Goal: Task Accomplishment & Management: Use online tool/utility

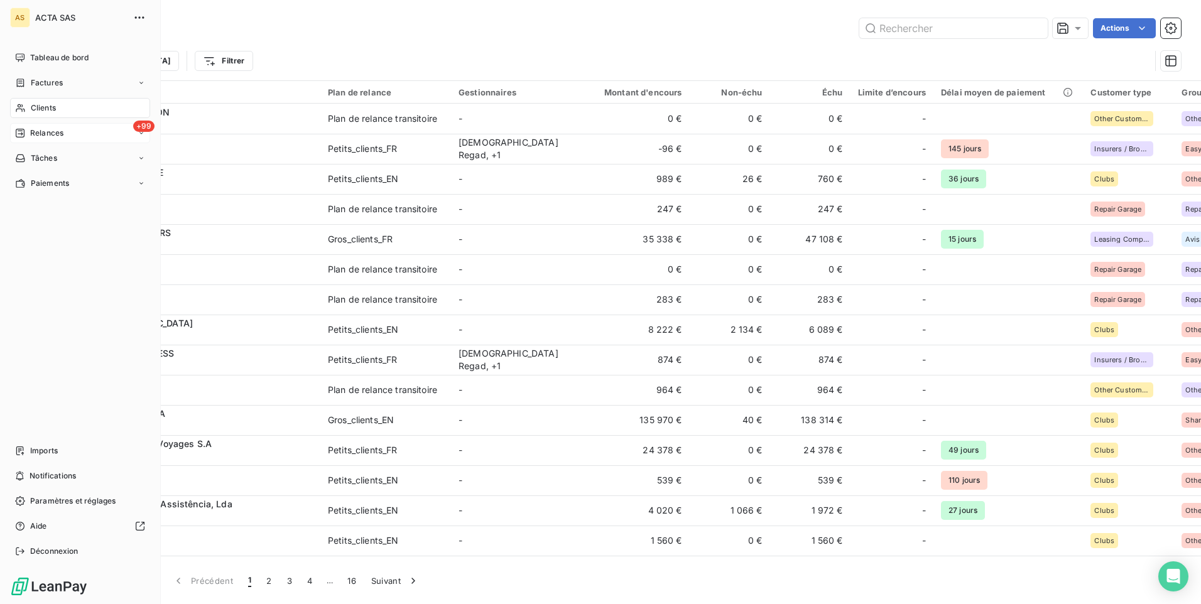
click at [43, 134] on span "Relances" at bounding box center [46, 132] width 33 height 11
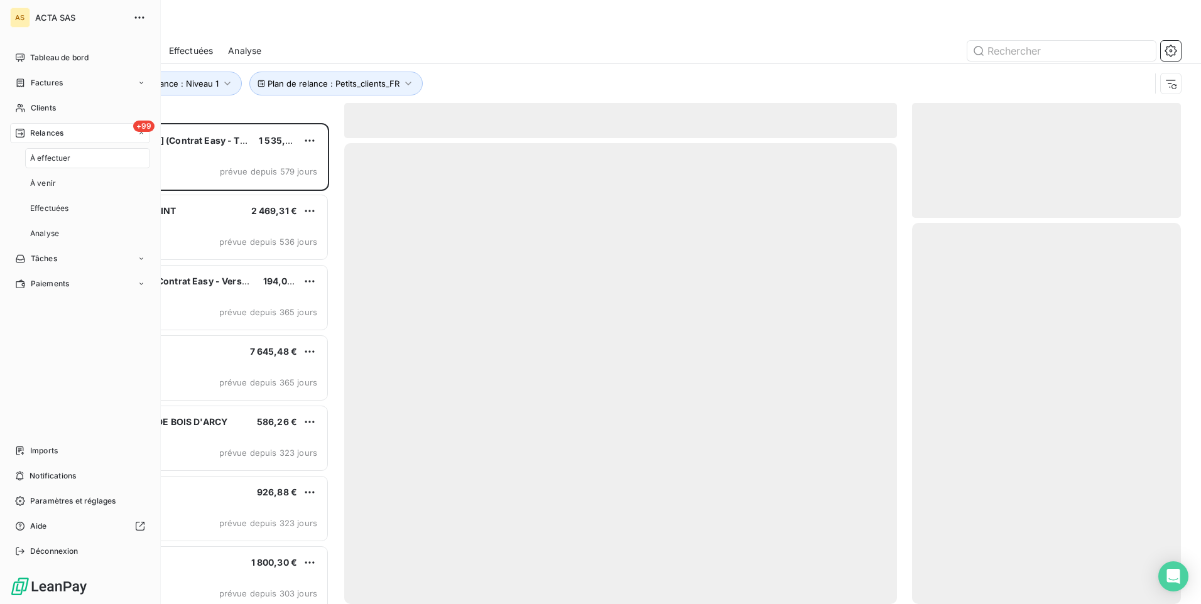
scroll to position [472, 259]
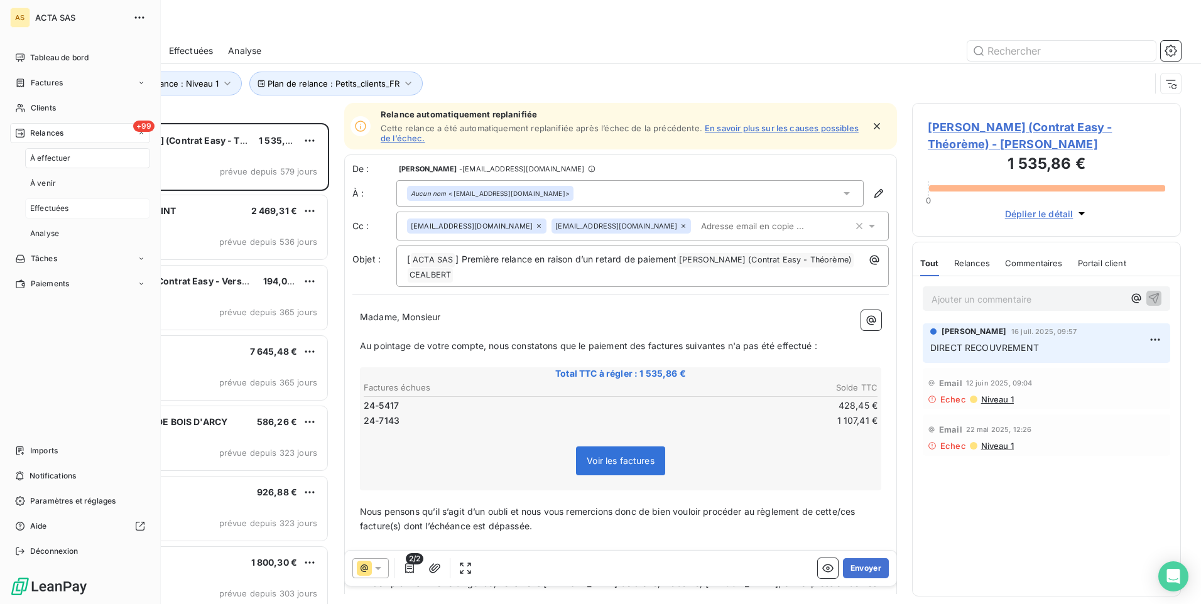
click at [49, 205] on span "Effectuées" at bounding box center [49, 208] width 39 height 11
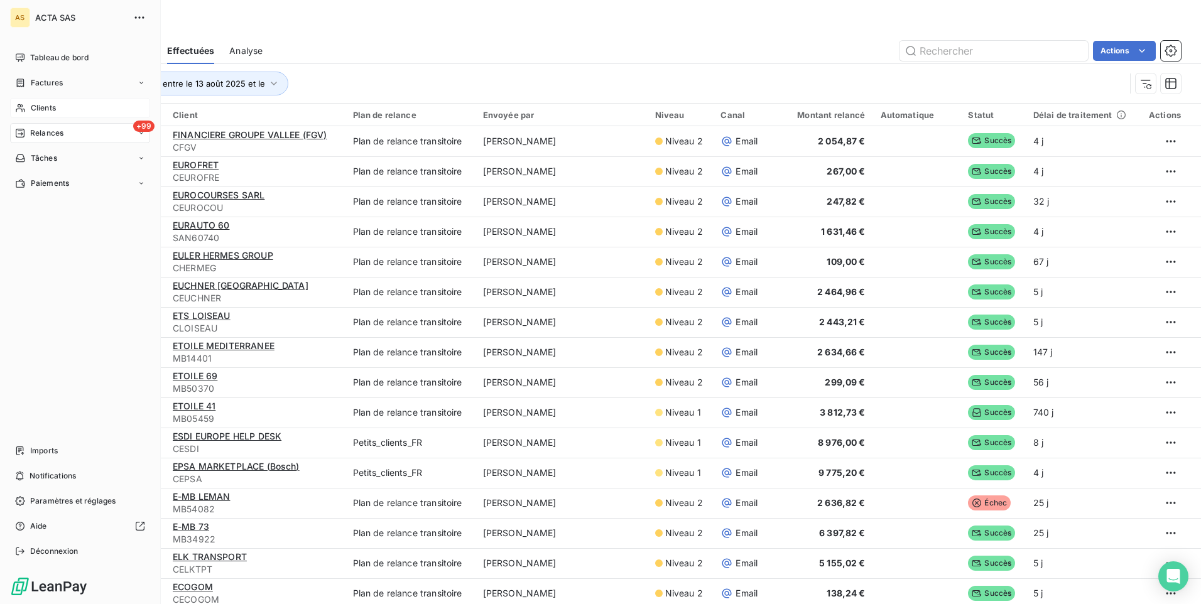
click at [48, 109] on span "Clients" at bounding box center [43, 107] width 25 height 11
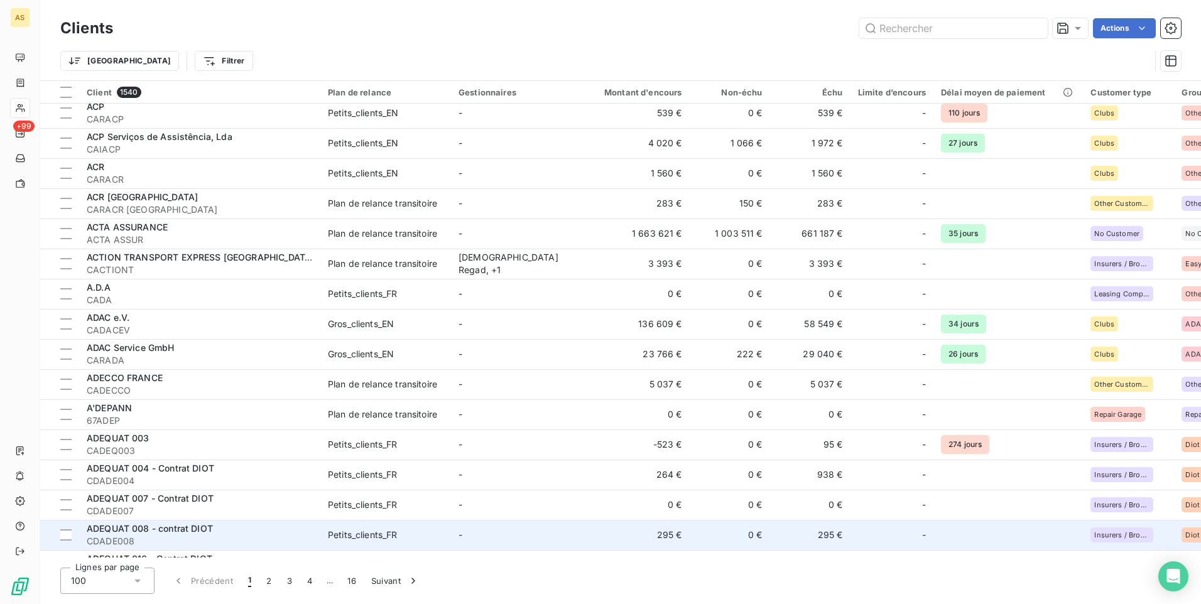
scroll to position [377, 0]
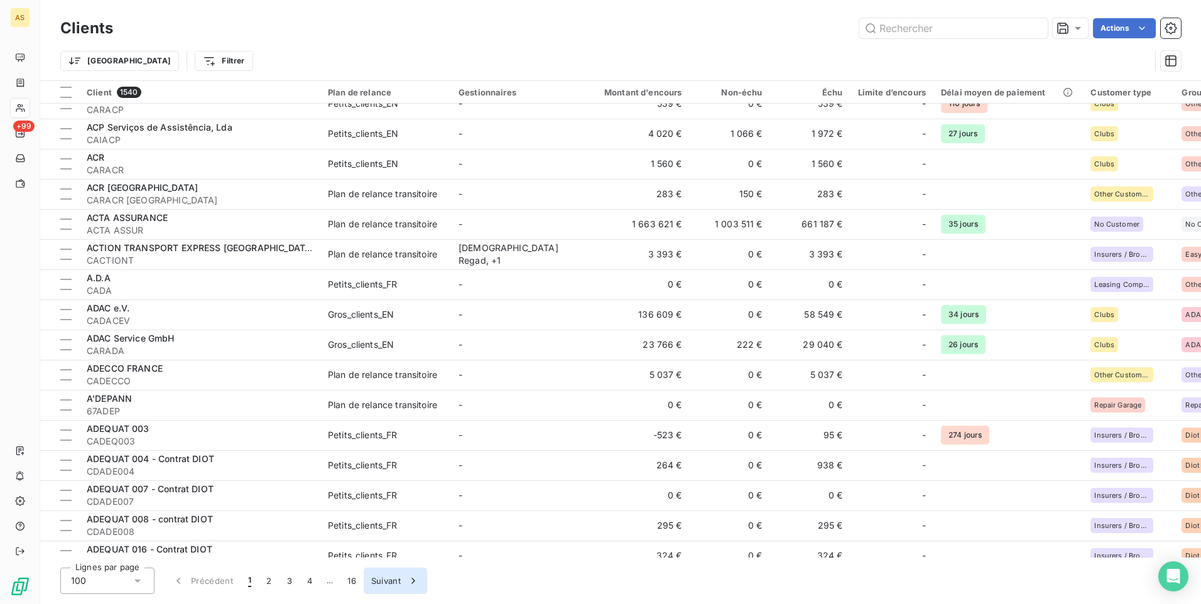
click at [410, 582] on icon "button" at bounding box center [413, 581] width 13 height 13
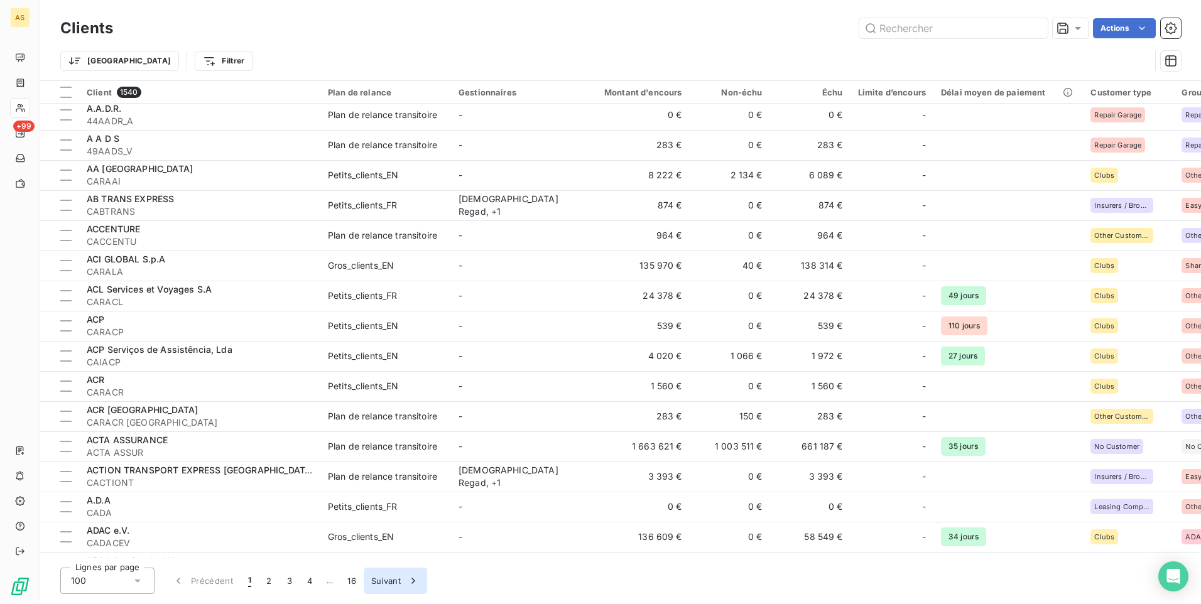
click at [410, 582] on icon "button" at bounding box center [413, 581] width 13 height 13
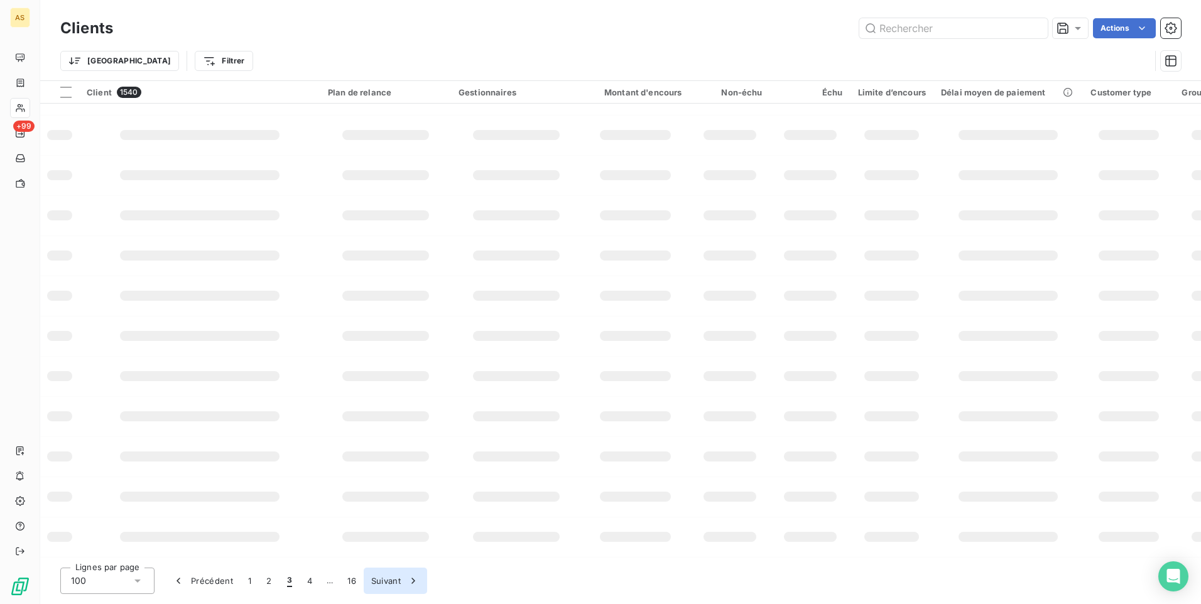
click at [410, 582] on icon "button" at bounding box center [413, 581] width 13 height 13
click at [410, 582] on button "Suivant" at bounding box center [415, 581] width 63 height 26
click at [410, 582] on button "Suivant" at bounding box center [414, 581] width 63 height 26
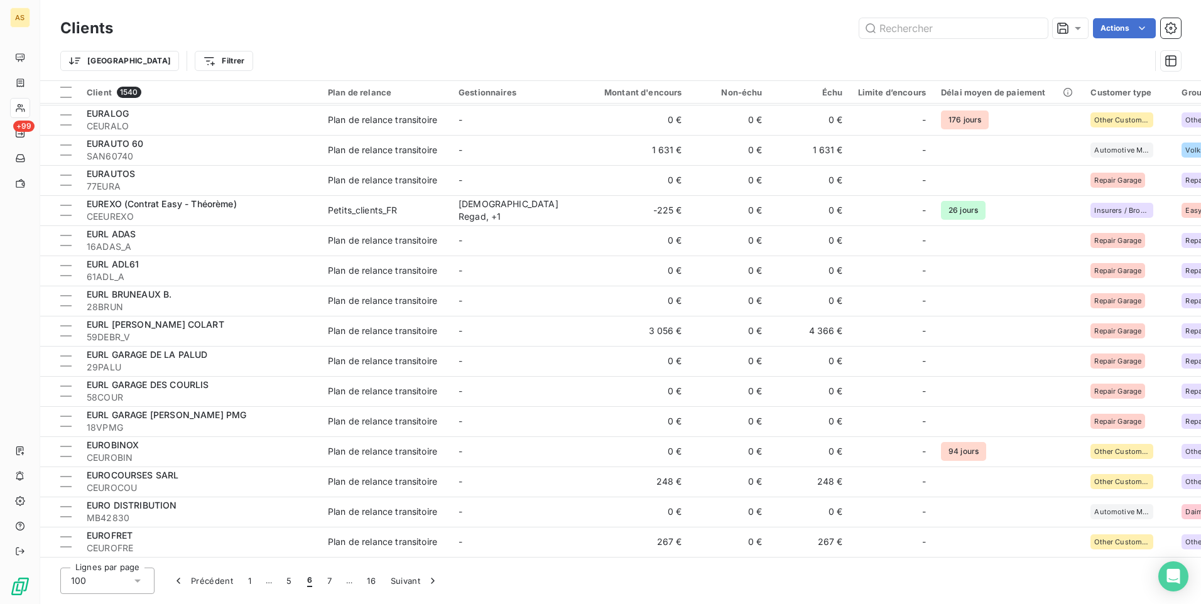
scroll to position [2566, 0]
click at [323, 584] on button "7" at bounding box center [329, 581] width 19 height 26
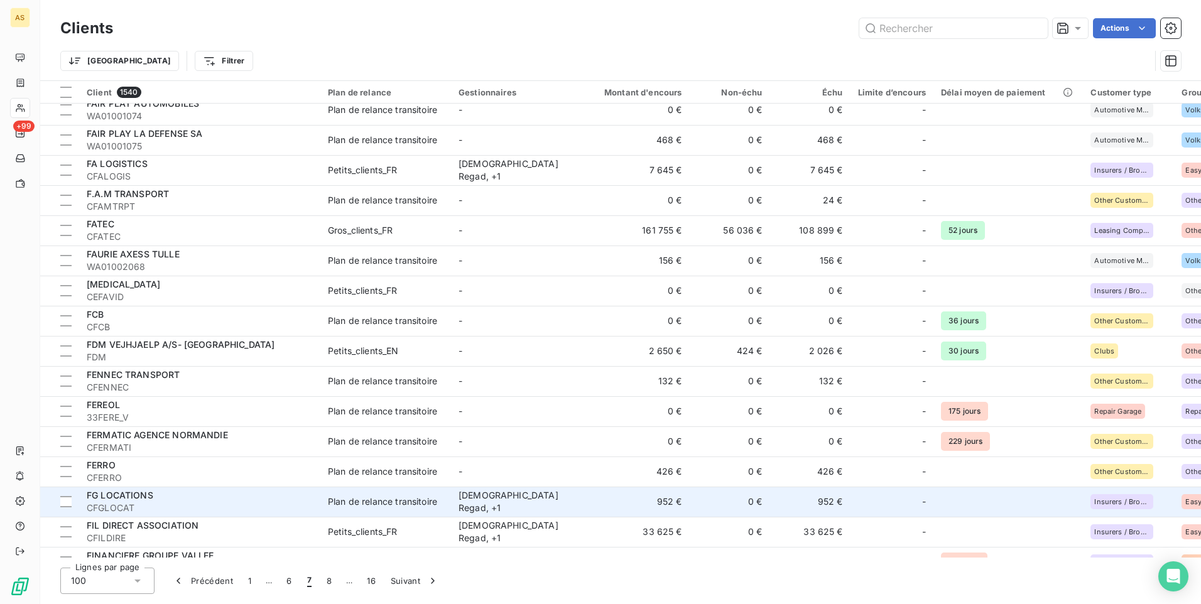
scroll to position [0, 0]
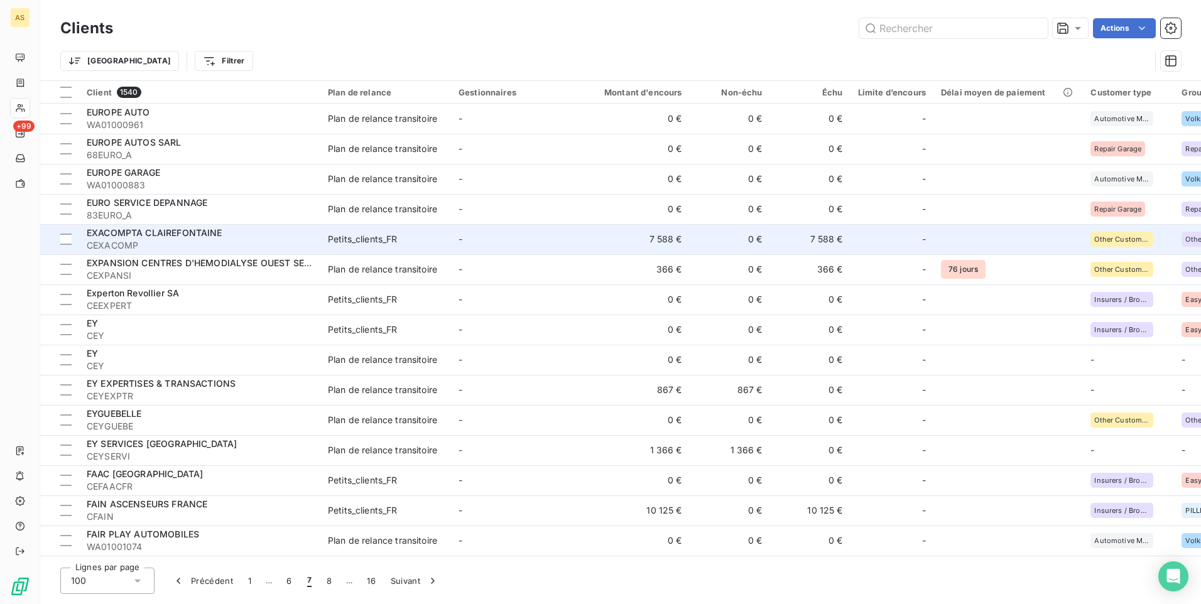
click at [424, 251] on td "Petits_clients_FR" at bounding box center [385, 239] width 131 height 30
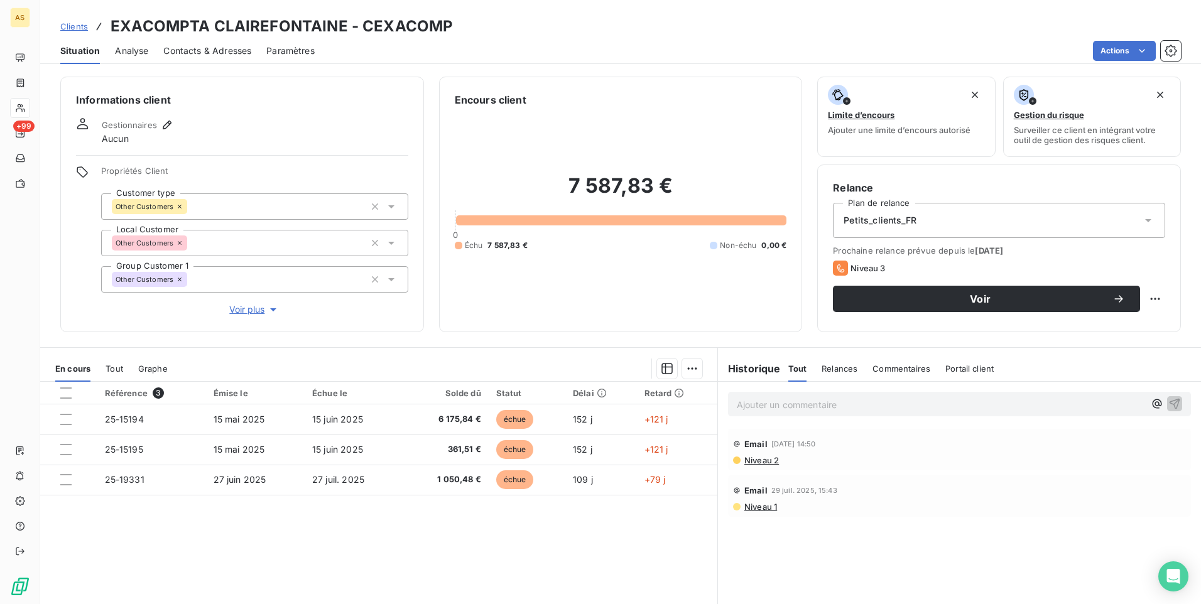
click at [207, 40] on div "Contacts & Adresses" at bounding box center [207, 51] width 88 height 26
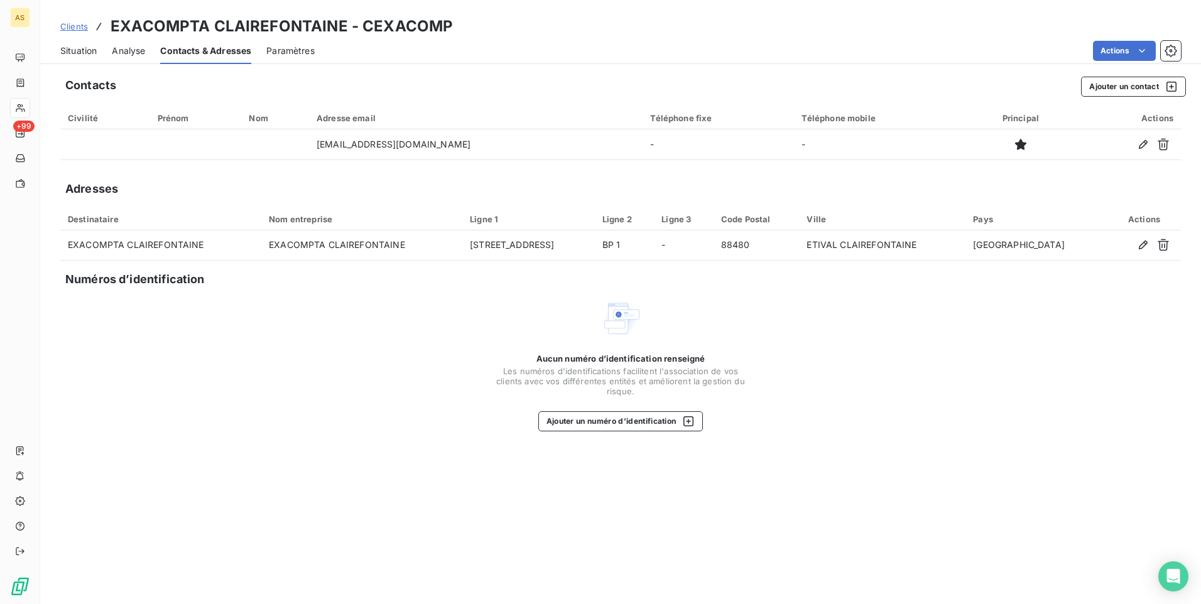
click at [87, 48] on span "Situation" at bounding box center [78, 51] width 36 height 13
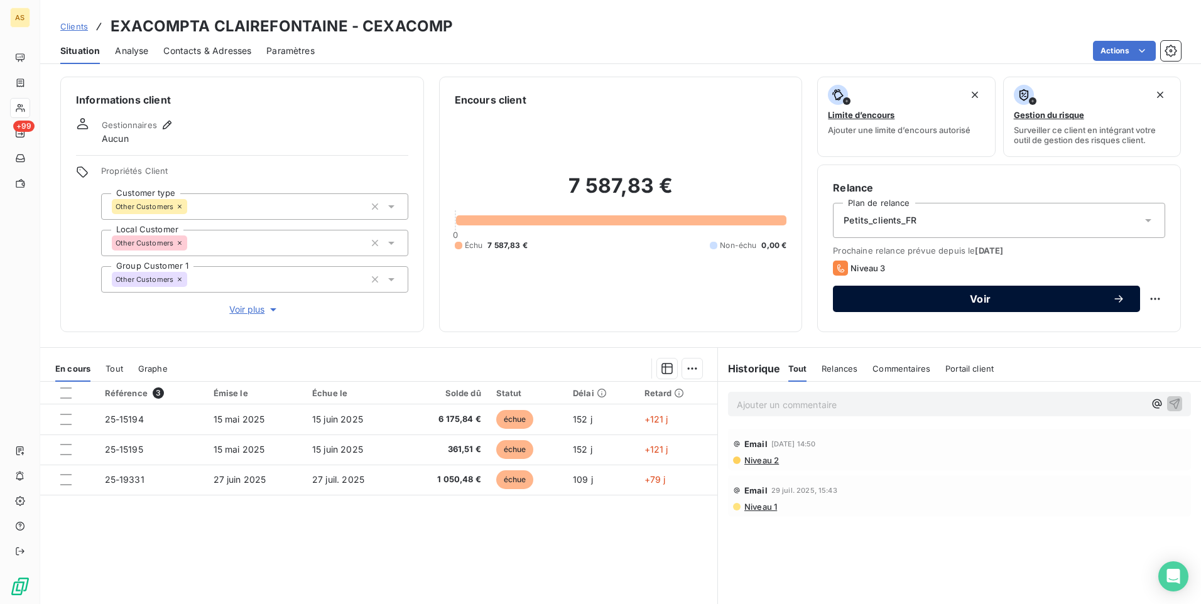
click at [848, 303] on span "Voir" at bounding box center [980, 299] width 264 height 10
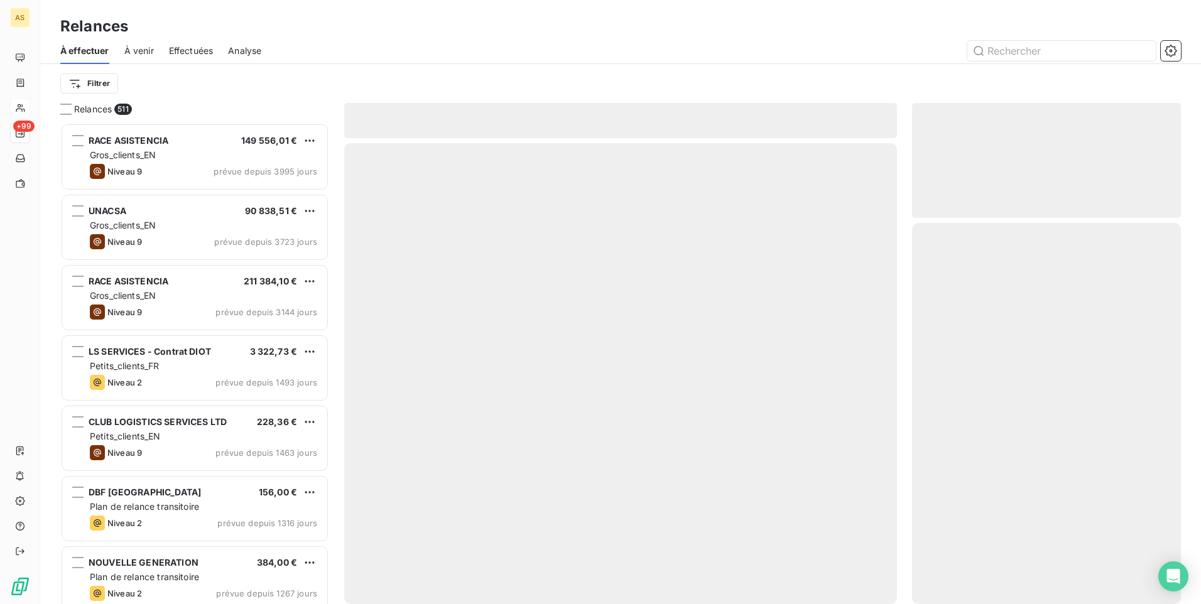
scroll to position [472, 259]
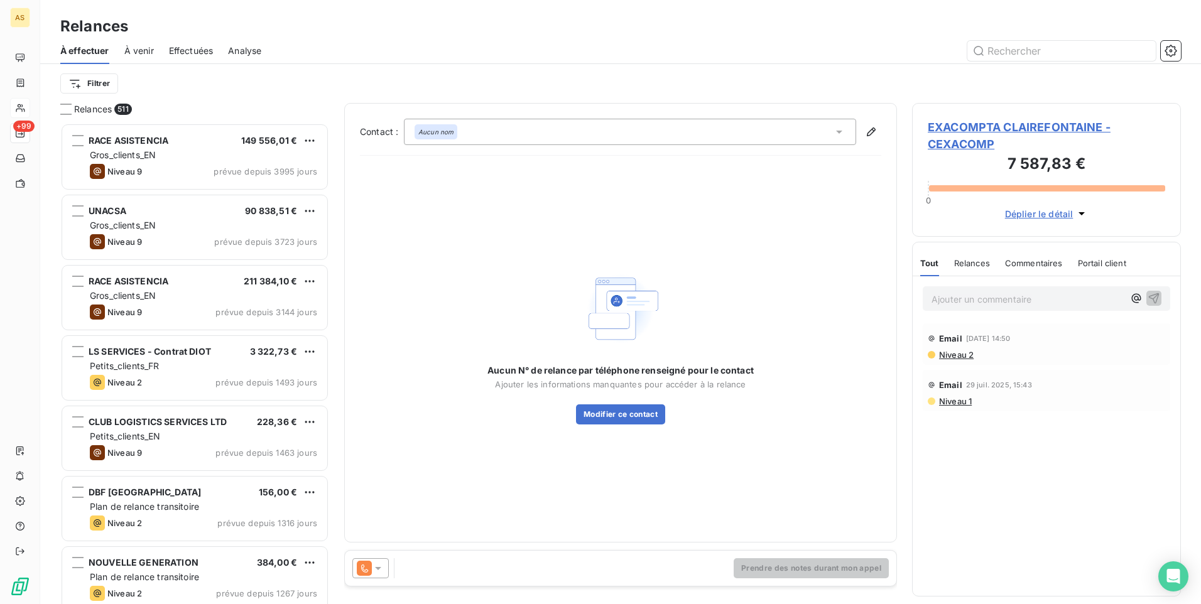
click at [375, 571] on icon at bounding box center [378, 568] width 13 height 13
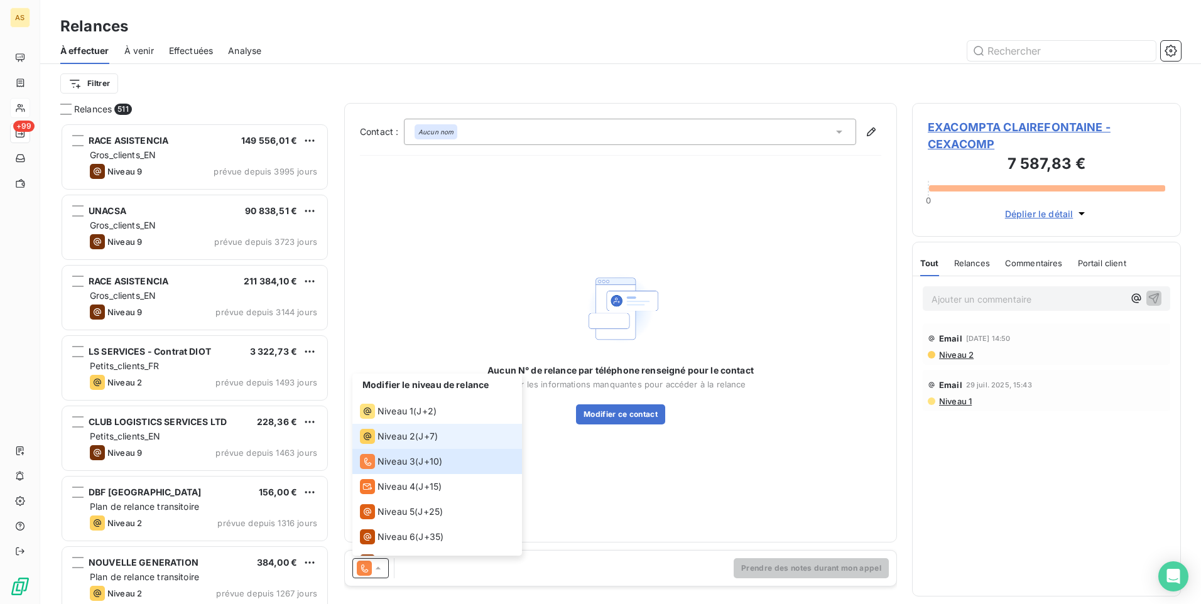
click at [386, 434] on span "Niveau 2" at bounding box center [396, 436] width 38 height 13
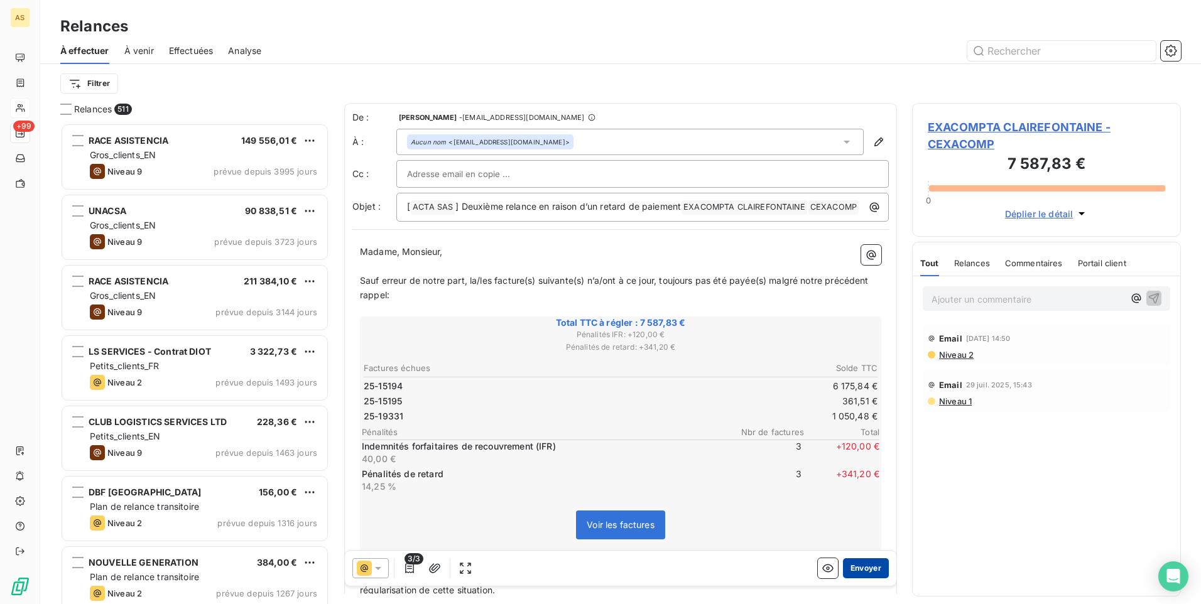
click at [870, 567] on button "Envoyer" at bounding box center [866, 568] width 46 height 20
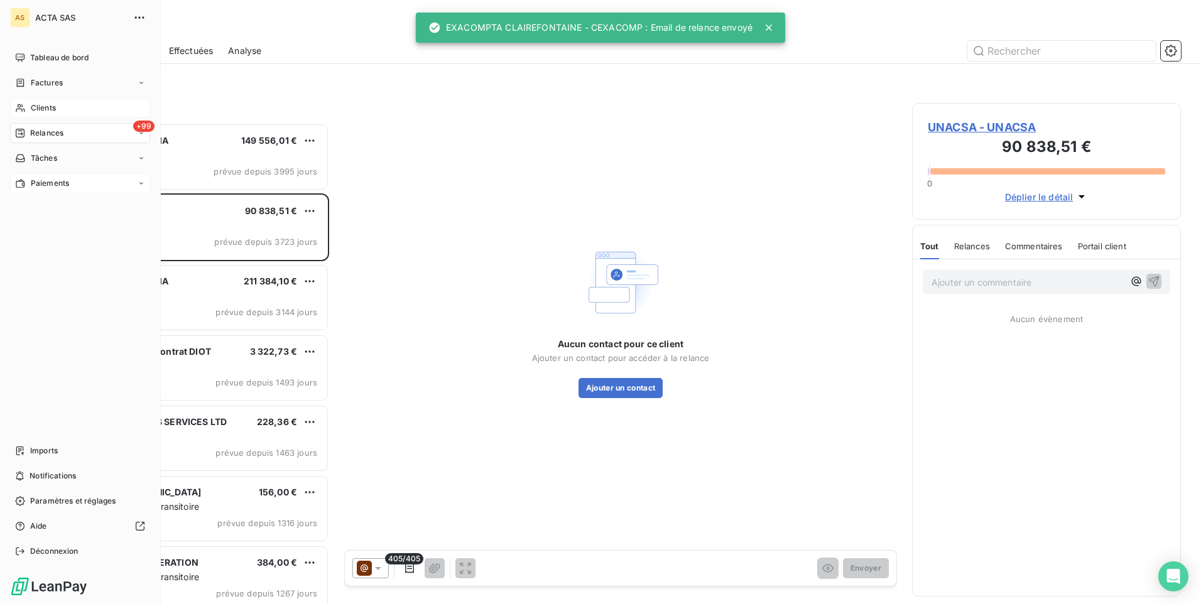
click at [76, 111] on div "Clients" at bounding box center [80, 108] width 140 height 20
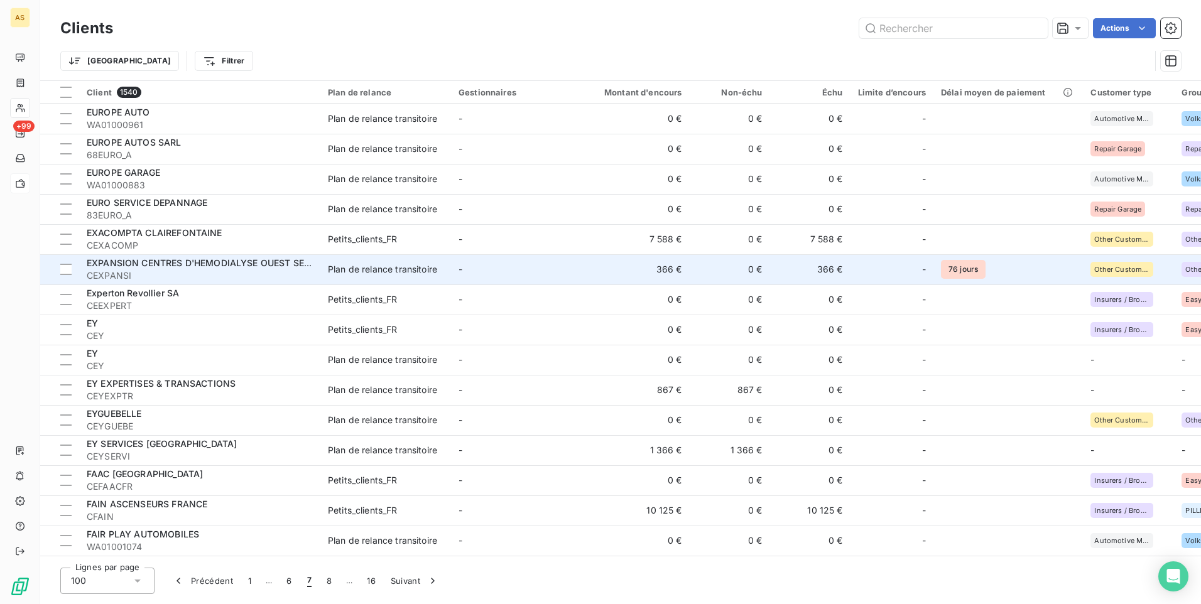
click at [382, 273] on div "Plan de relance transitoire" at bounding box center [382, 269] width 109 height 13
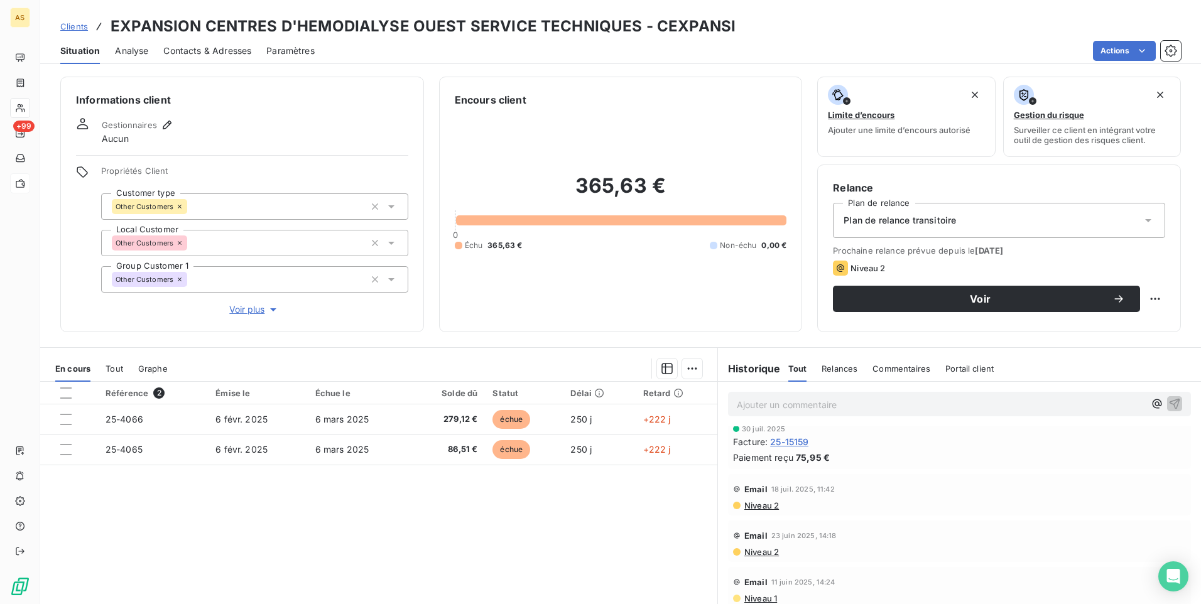
scroll to position [284, 0]
drag, startPoint x: 729, startPoint y: 23, endPoint x: 652, endPoint y: 25, distance: 76.6
click at [652, 25] on div "Clients EXPANSION CENTRES D'HEMODIALYSE OUEST SERVICE TECHNIQUES - CEXPANSI" at bounding box center [620, 26] width 1161 height 23
copy h3 "CEXPANSI"
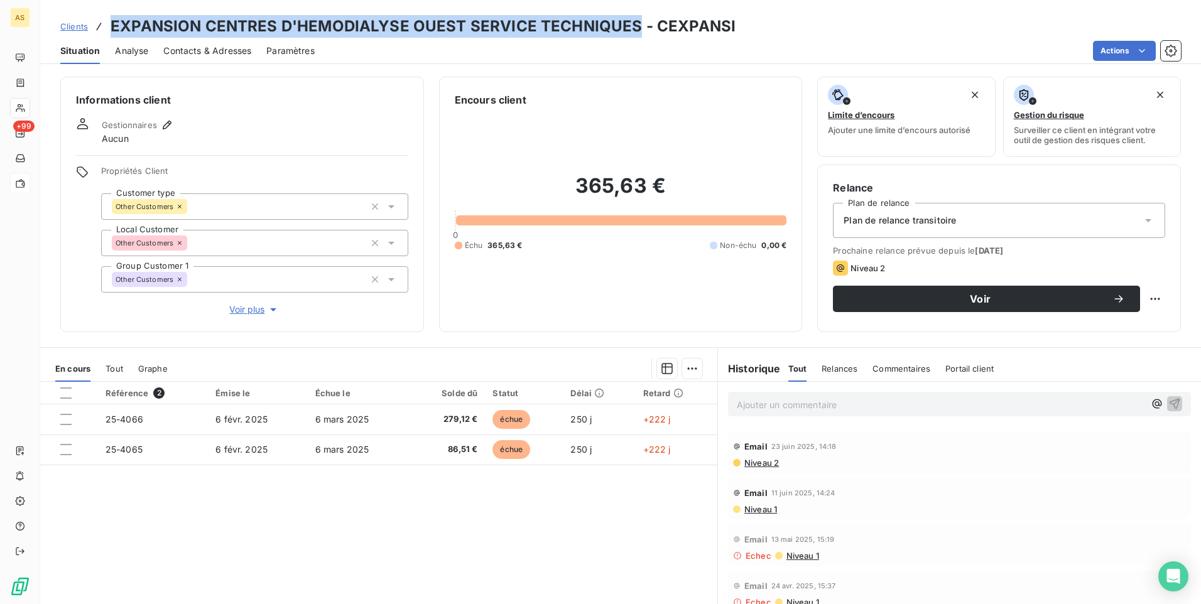
drag, startPoint x: 634, startPoint y: 28, endPoint x: 109, endPoint y: 26, distance: 525.7
click at [109, 26] on div "Clients EXPANSION CENTRES D'HEMODIALYSE OUEST SERVICE TECHNIQUES - CEXPANSI" at bounding box center [397, 26] width 675 height 23
copy h3 "EXPANSION CENTRES D'HEMODIALYSE OUEST SERVICE TECHNIQUES"
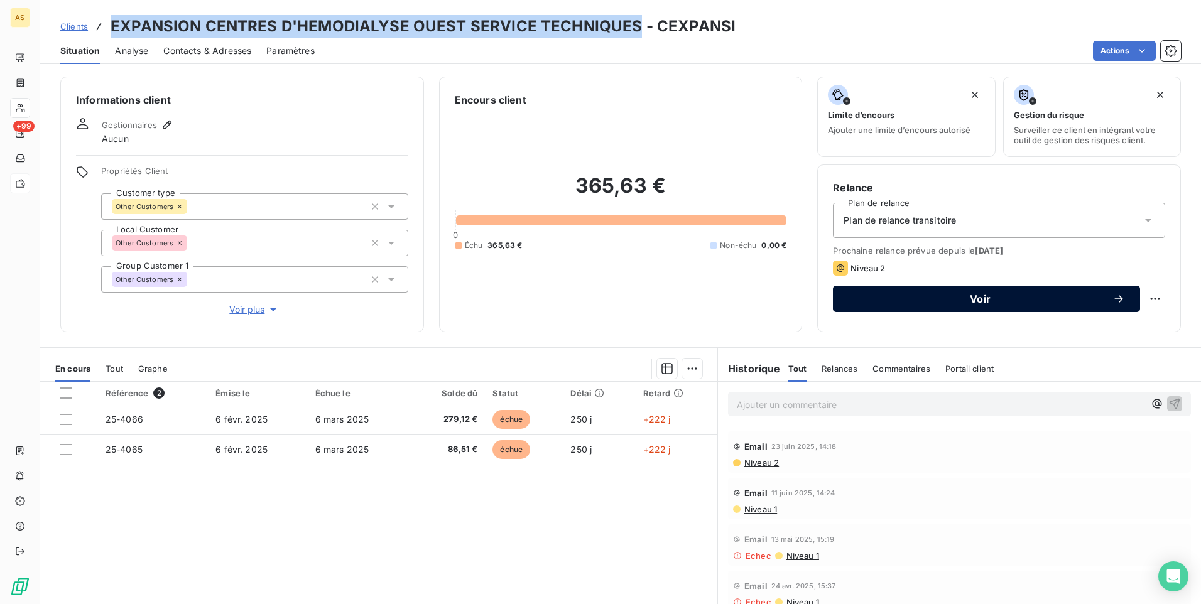
click at [868, 295] on span "Voir" at bounding box center [980, 299] width 264 height 10
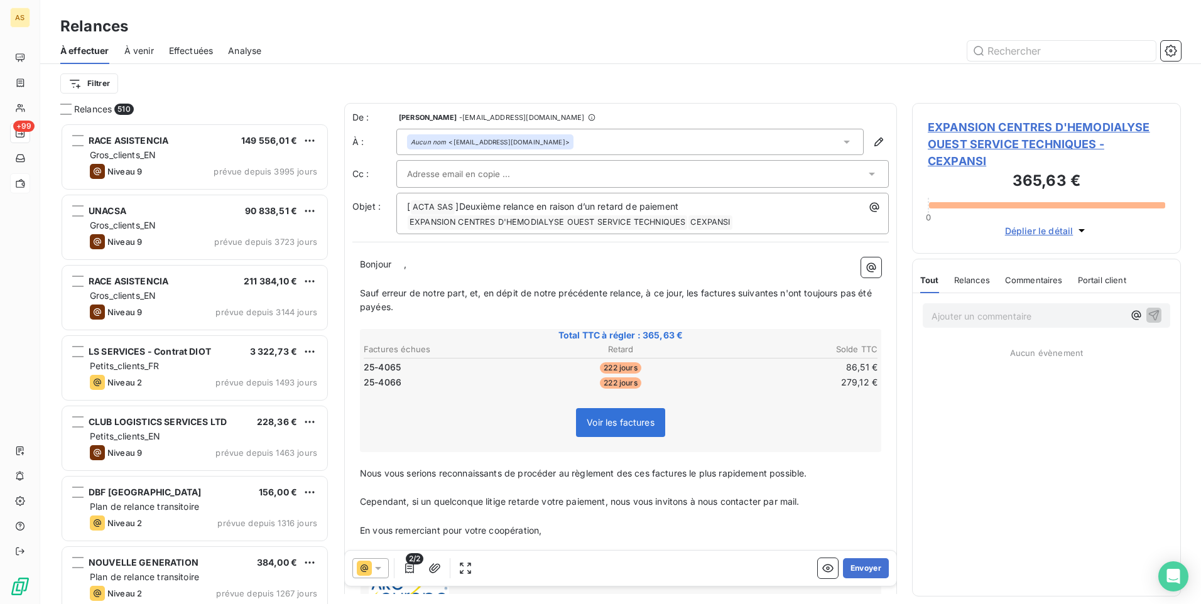
scroll to position [472, 259]
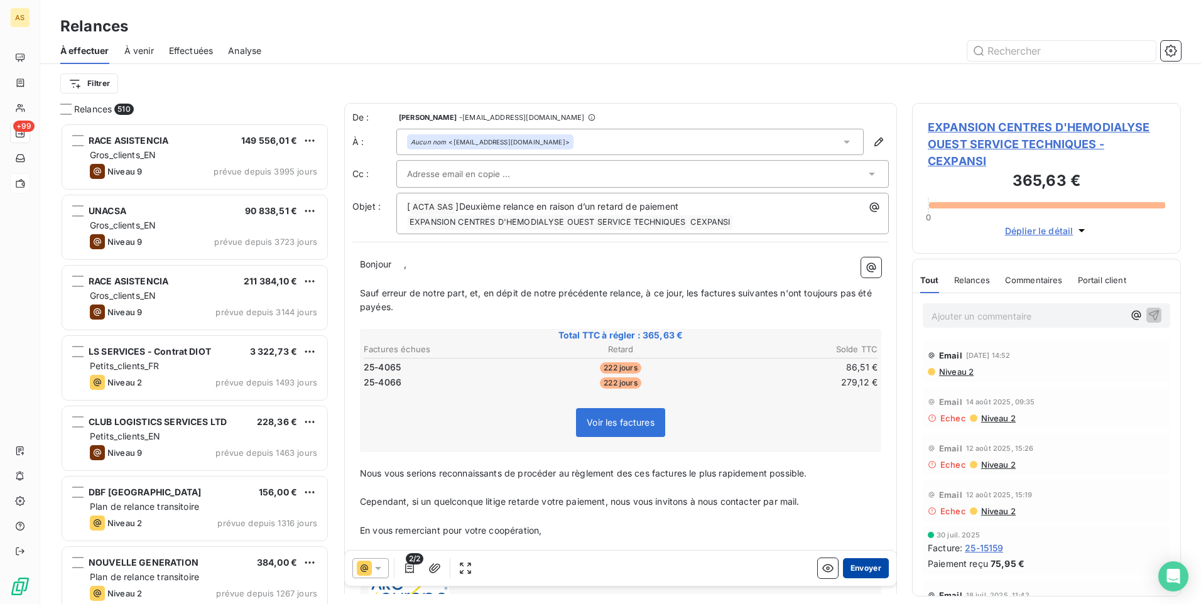
click at [853, 573] on button "Envoyer" at bounding box center [866, 568] width 46 height 20
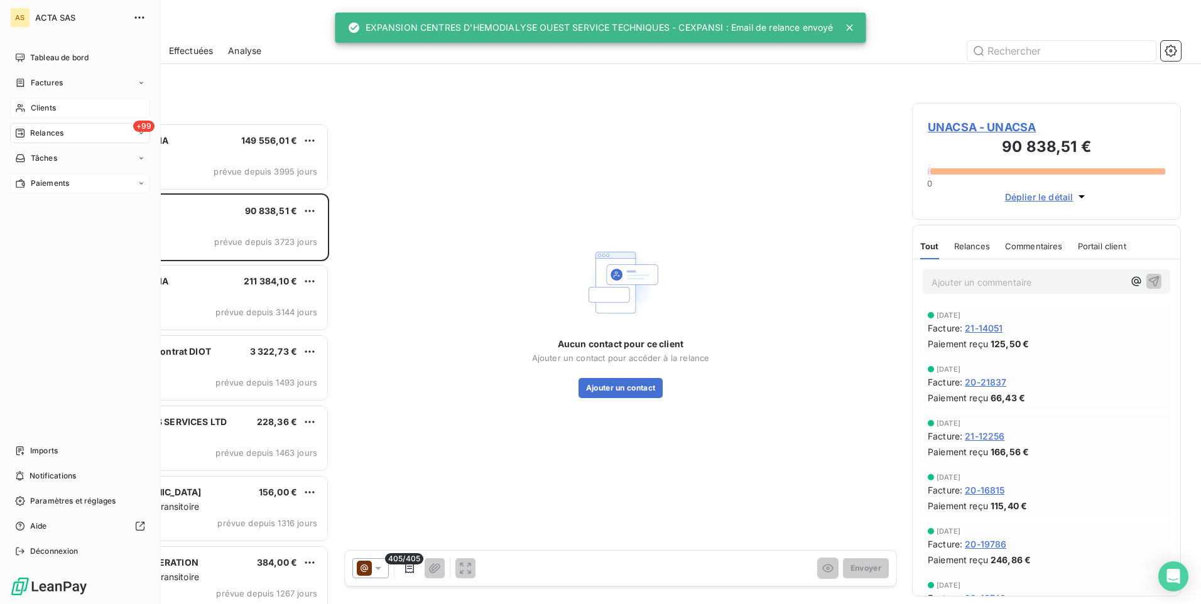
drag, startPoint x: 23, startPoint y: 111, endPoint x: 45, endPoint y: 109, distance: 22.1
click at [45, 109] on span "Clients" at bounding box center [43, 107] width 25 height 11
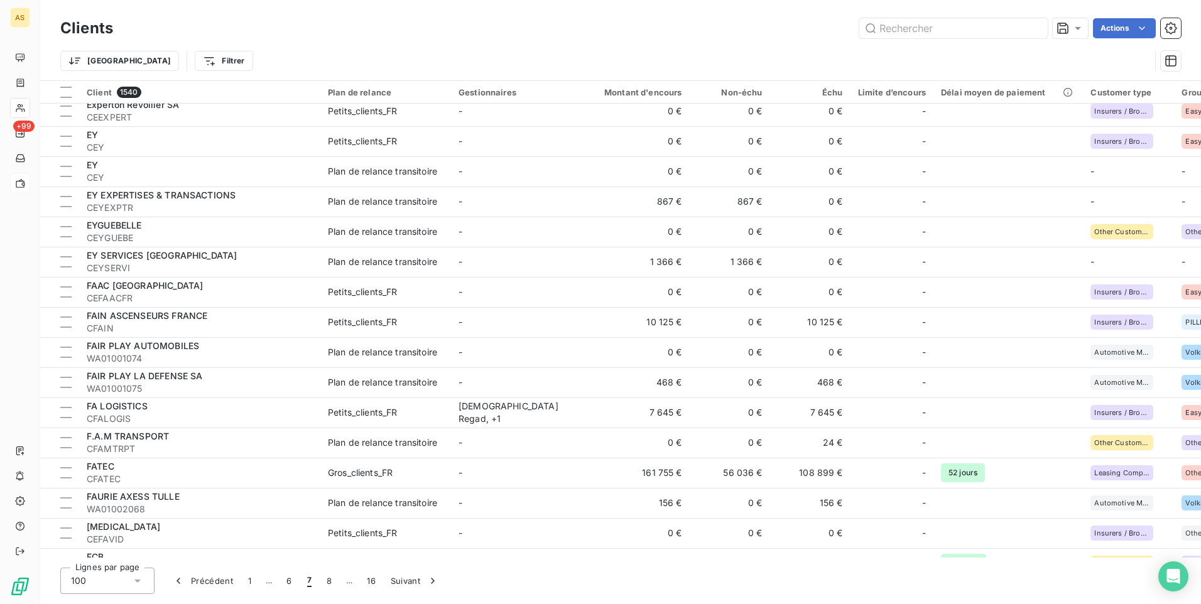
scroll to position [251, 0]
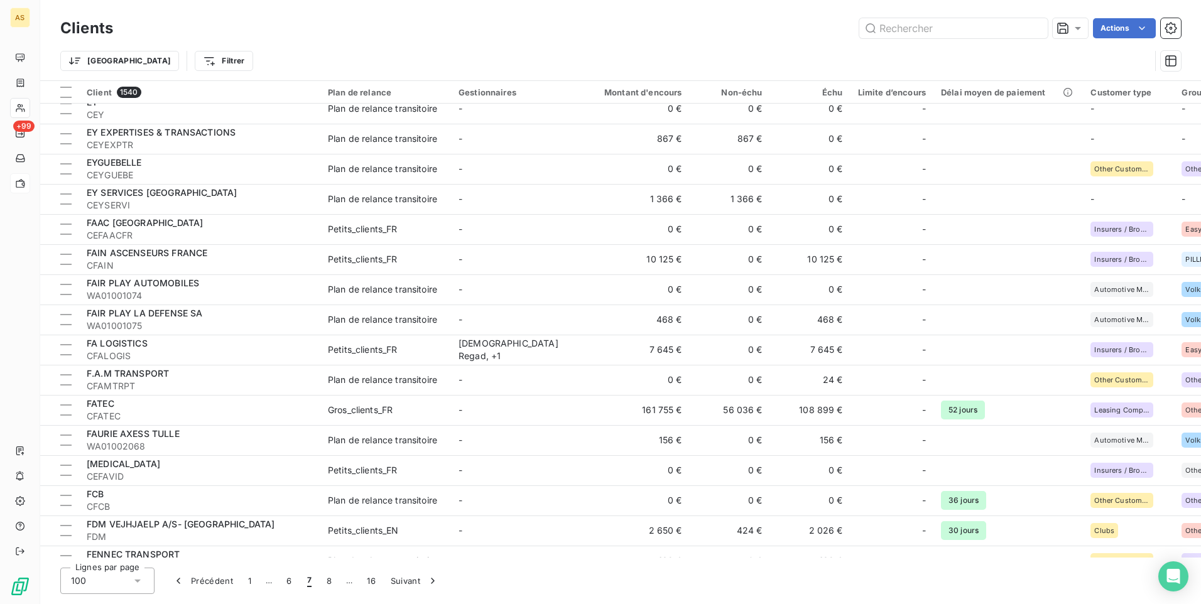
click at [289, 258] on div "FAIN ASCENSEURS FRANCE" at bounding box center [200, 253] width 226 height 13
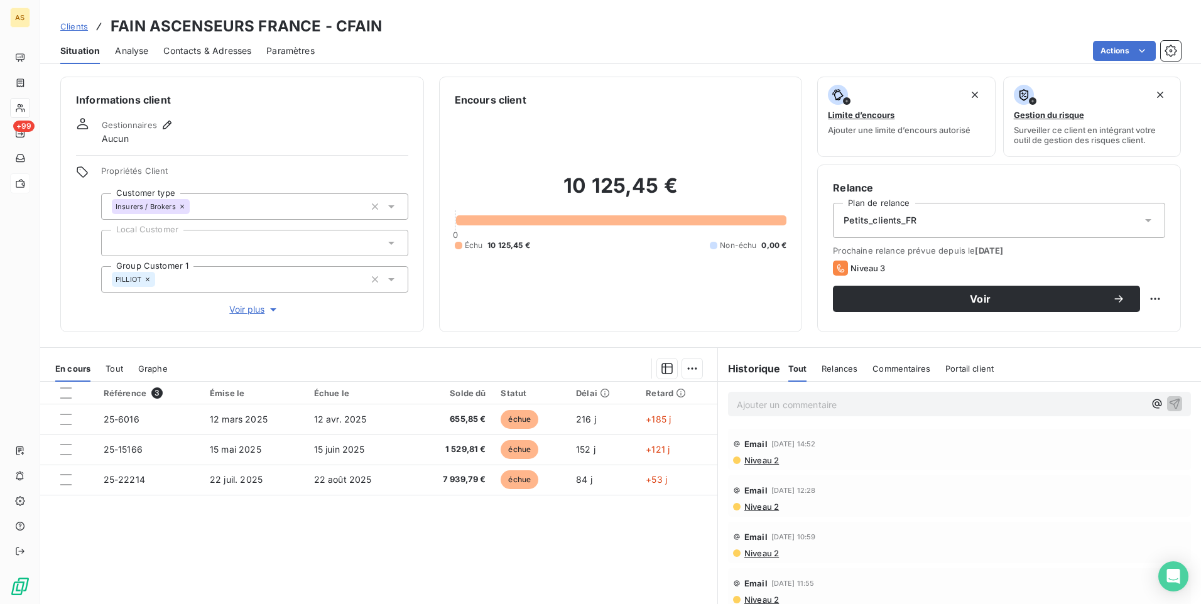
click at [188, 49] on span "Contacts & Adresses" at bounding box center [207, 51] width 88 height 13
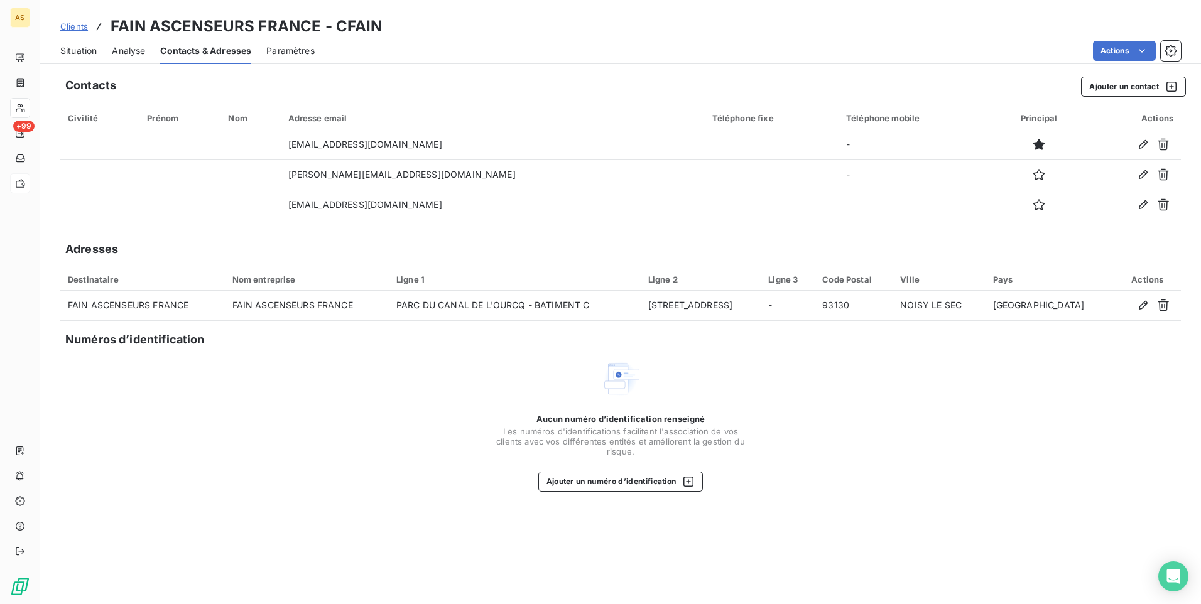
click at [75, 46] on span "Situation" at bounding box center [78, 51] width 36 height 13
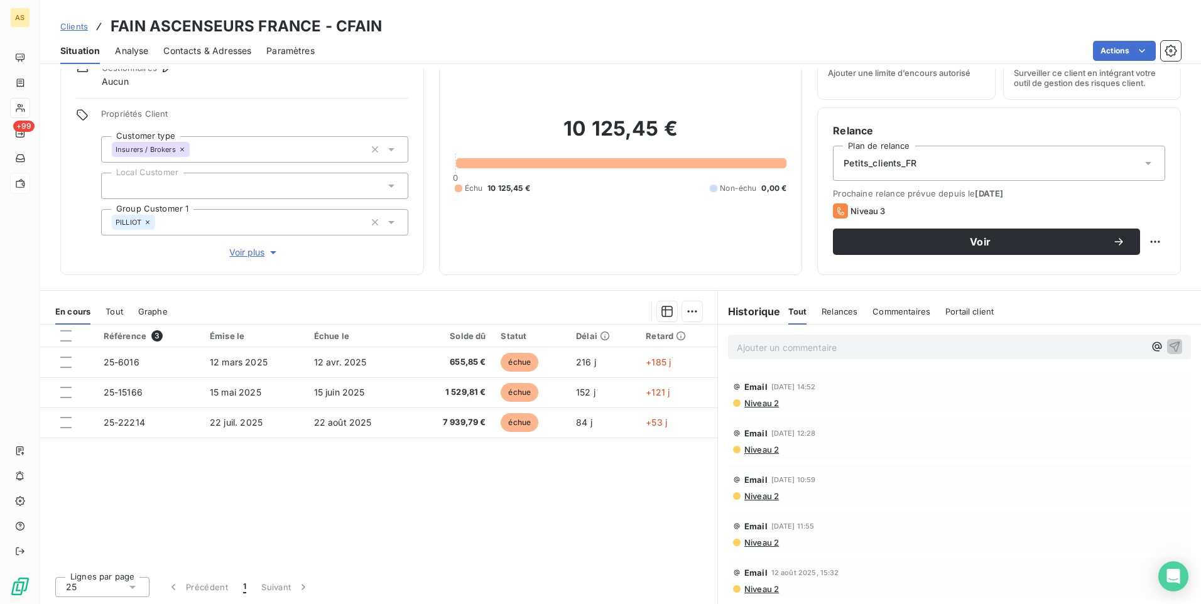
scroll to position [367, 0]
drag, startPoint x: 384, startPoint y: 21, endPoint x: 332, endPoint y: 19, distance: 52.2
click at [332, 19] on div "Clients [PERSON_NAME] ASCENSEURS FRANCE - CFAIN" at bounding box center [620, 26] width 1161 height 23
drag, startPoint x: 332, startPoint y: 19, endPoint x: 339, endPoint y: 23, distance: 8.4
copy h3 "CFAIN"
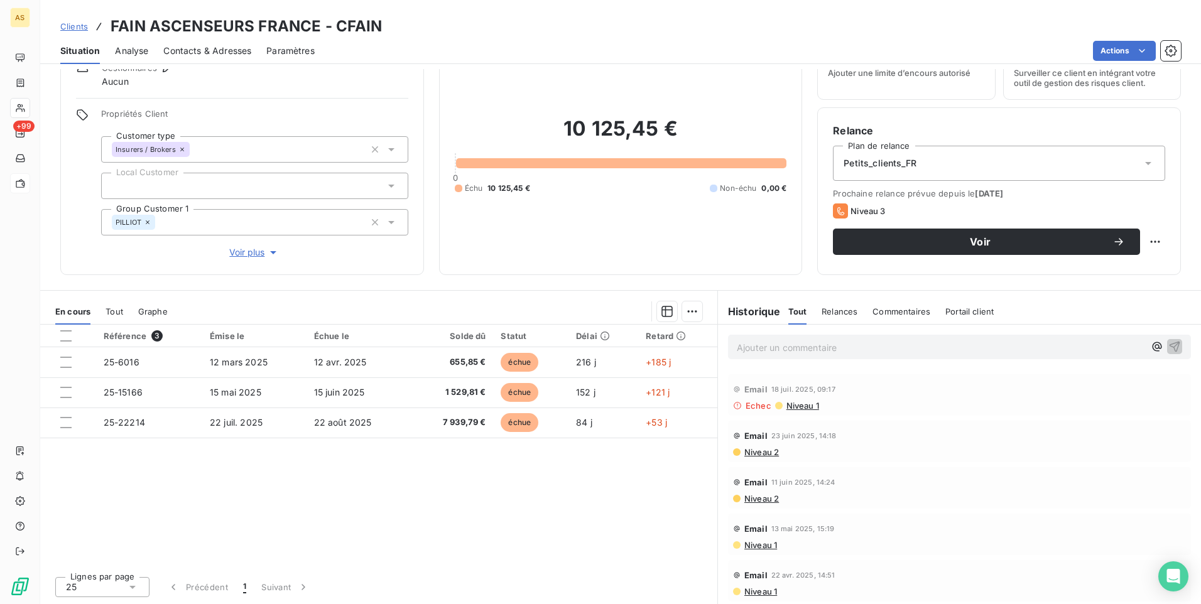
click at [287, 33] on h3 "FAIN ASCENSEURS FRANCE - CFAIN" at bounding box center [247, 26] width 272 height 23
drag, startPoint x: 319, startPoint y: 19, endPoint x: 109, endPoint y: 20, distance: 209.8
click at [109, 20] on div "Clients [PERSON_NAME] ASCENSEURS FRANCE - CFAIN" at bounding box center [221, 26] width 322 height 23
copy h3 "FAIN ASCENSEURS FRANCE"
click at [607, 24] on div "Clients [PERSON_NAME] ASCENSEURS FRANCE - CFAIN" at bounding box center [620, 26] width 1161 height 23
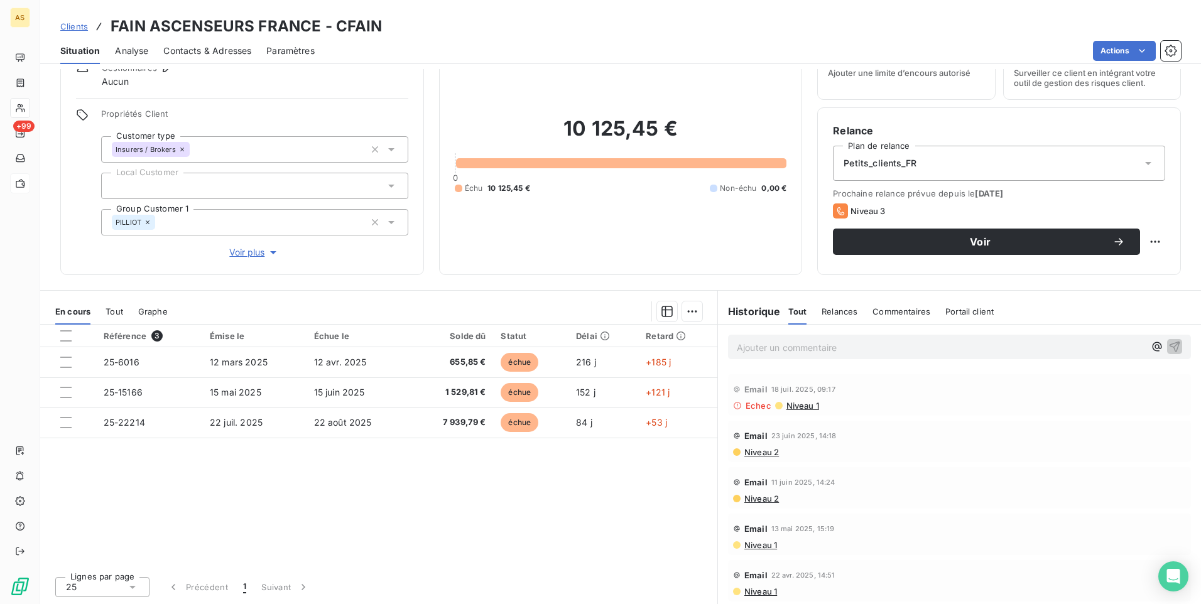
click at [392, 195] on div at bounding box center [254, 186] width 307 height 26
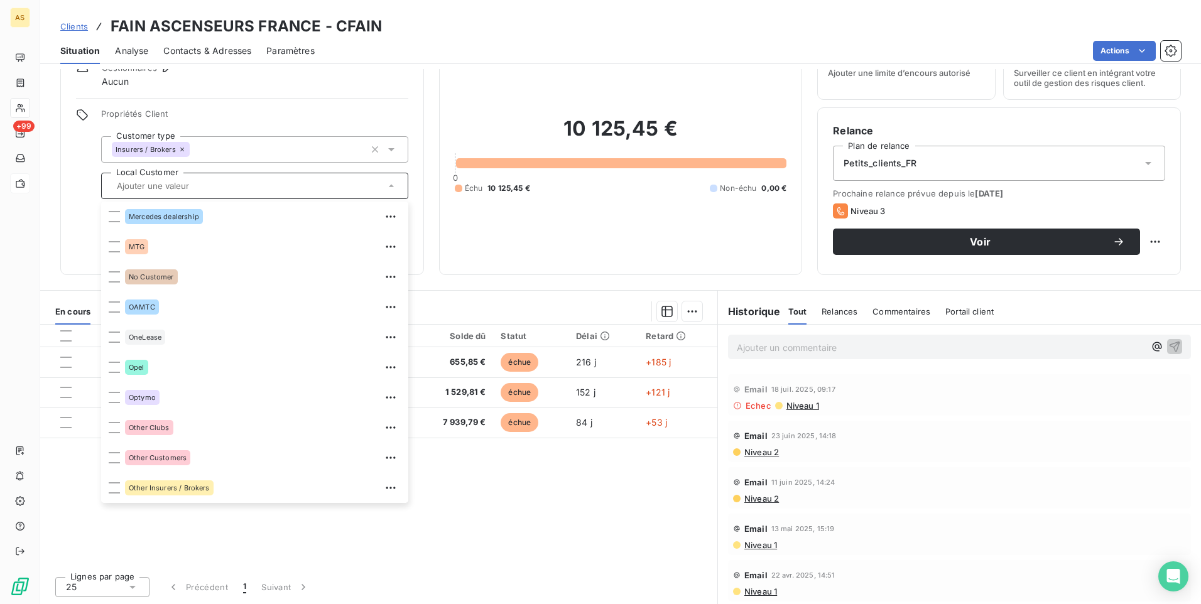
scroll to position [1570, 0]
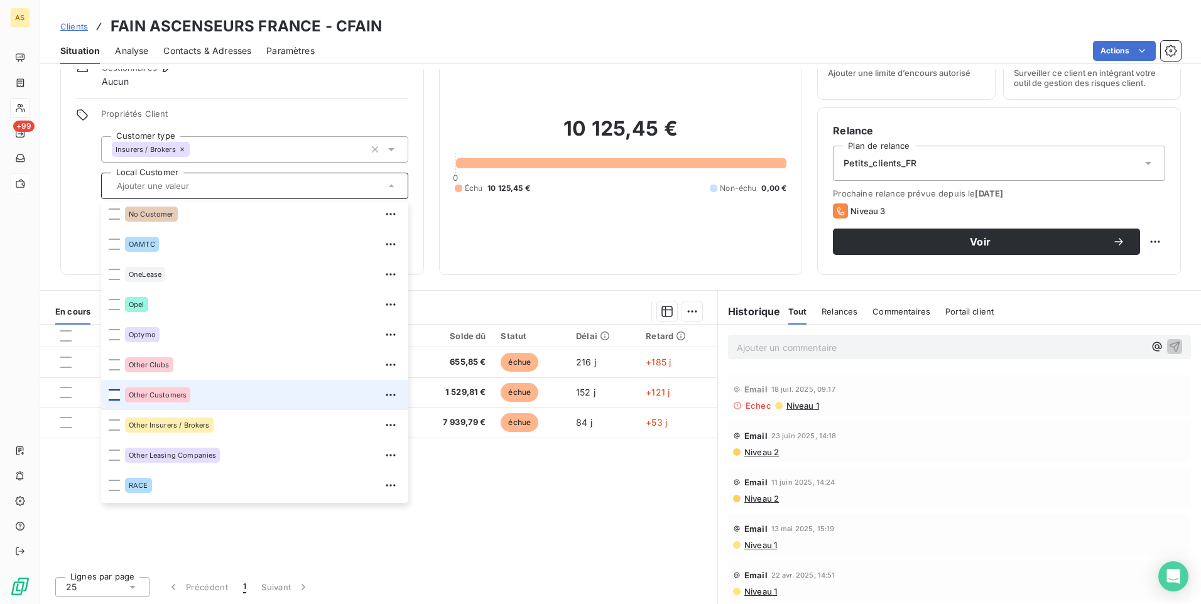
click at [111, 389] on div at bounding box center [114, 394] width 11 height 11
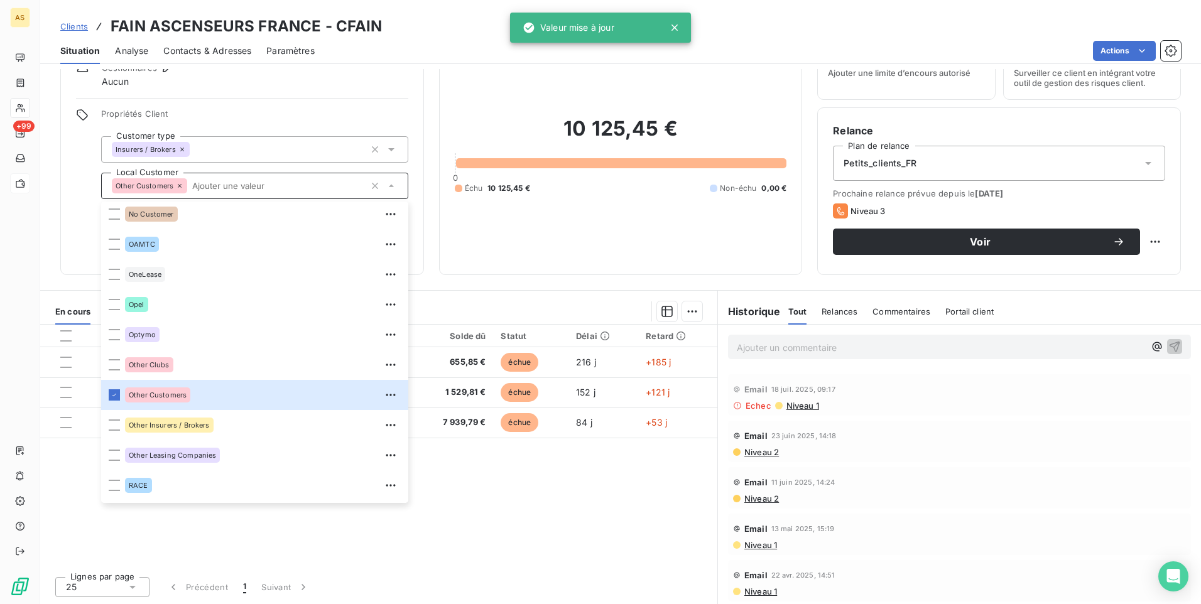
click at [472, 503] on div "Référence 3 Émise le Échue le Solde dû Statut Délai Retard 25-6016 12 mars 2025…" at bounding box center [378, 446] width 677 height 242
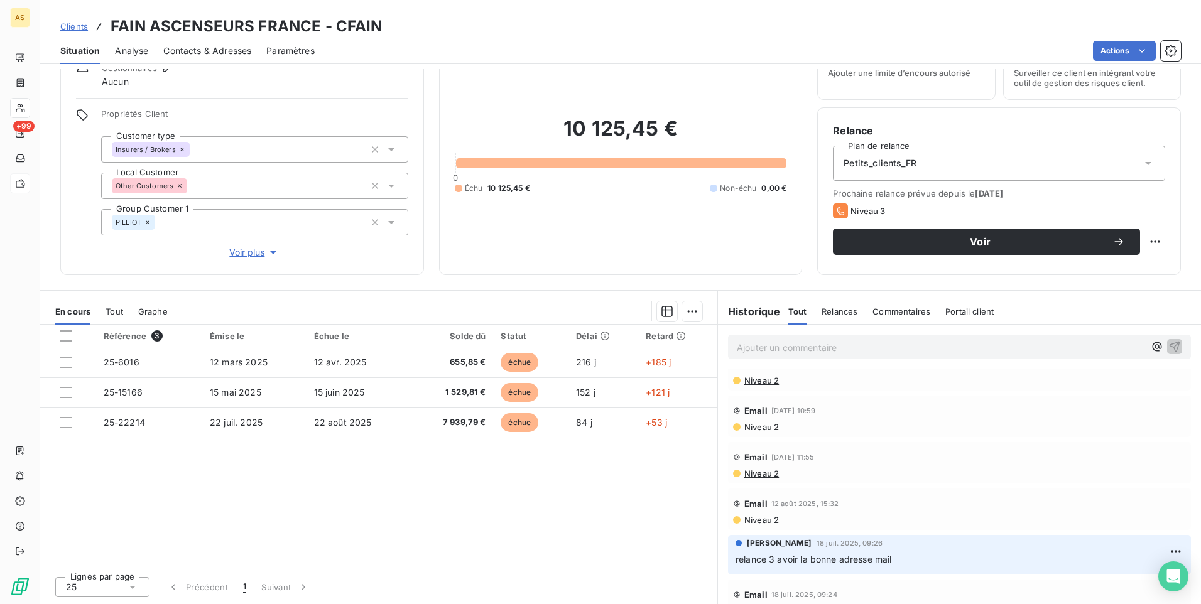
scroll to position [53, 0]
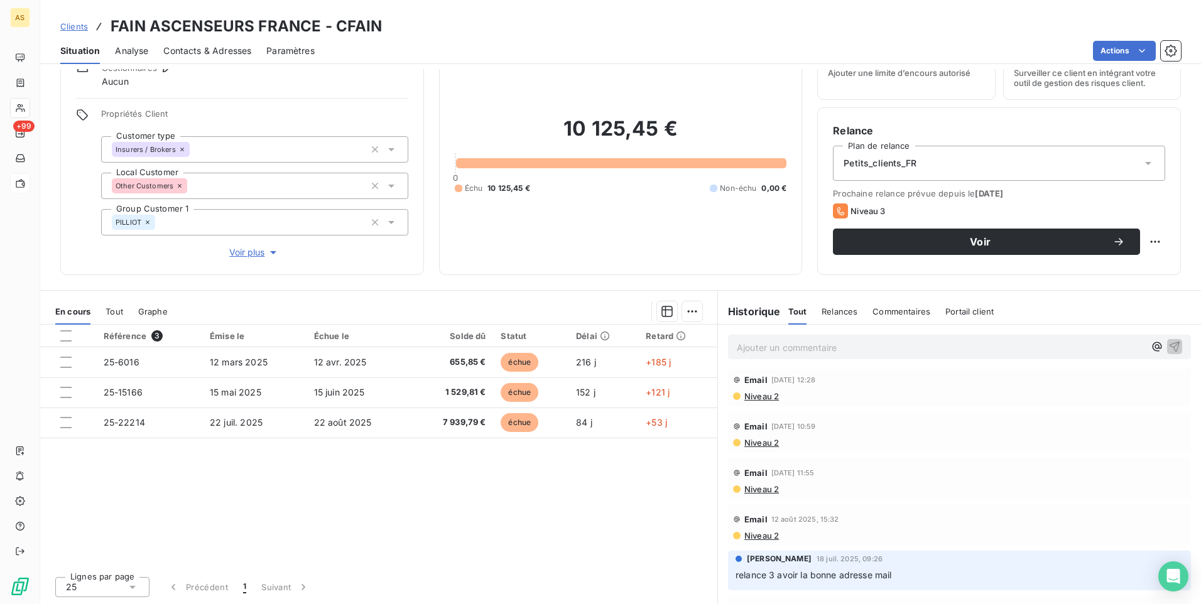
click at [67, 27] on span "Clients" at bounding box center [74, 26] width 28 height 10
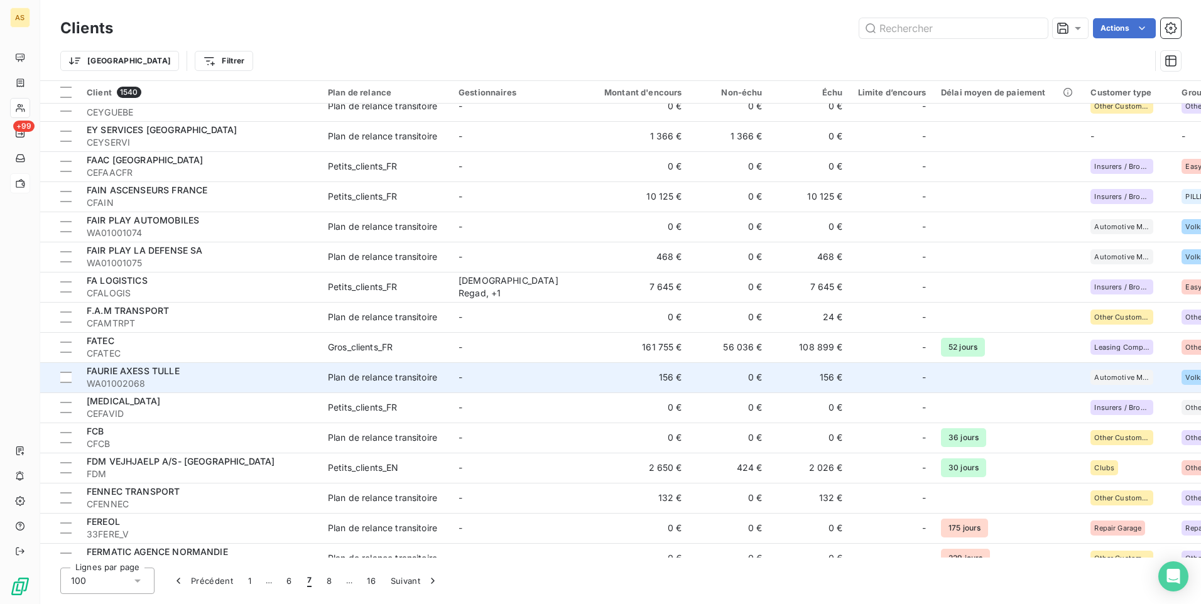
scroll to position [251, 0]
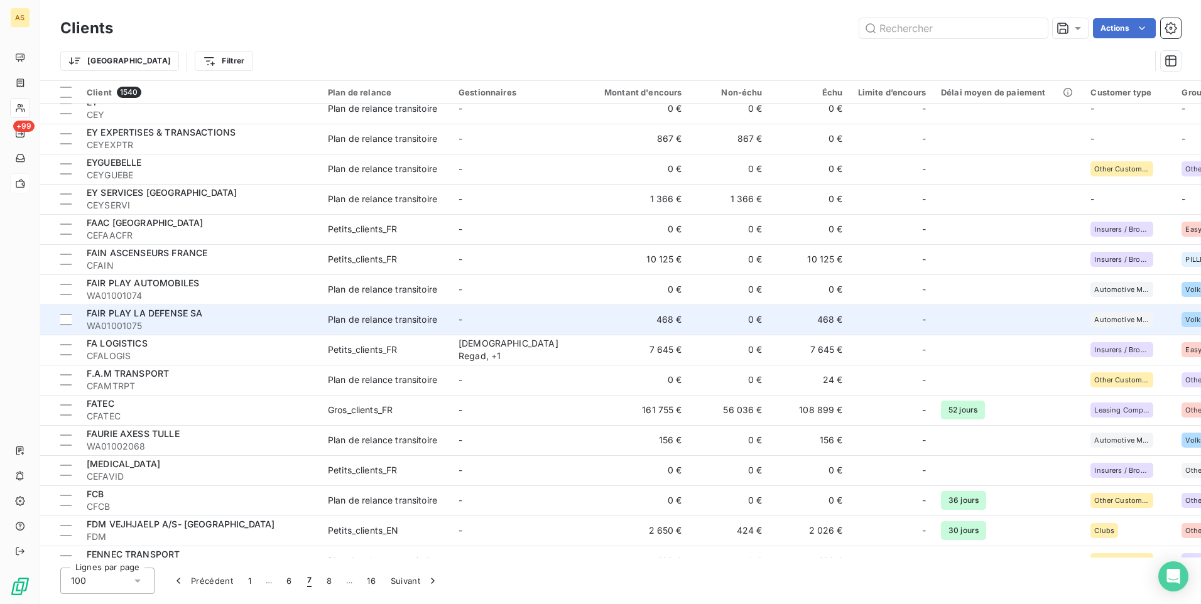
click at [212, 322] on span "WA01001075" at bounding box center [200, 326] width 226 height 13
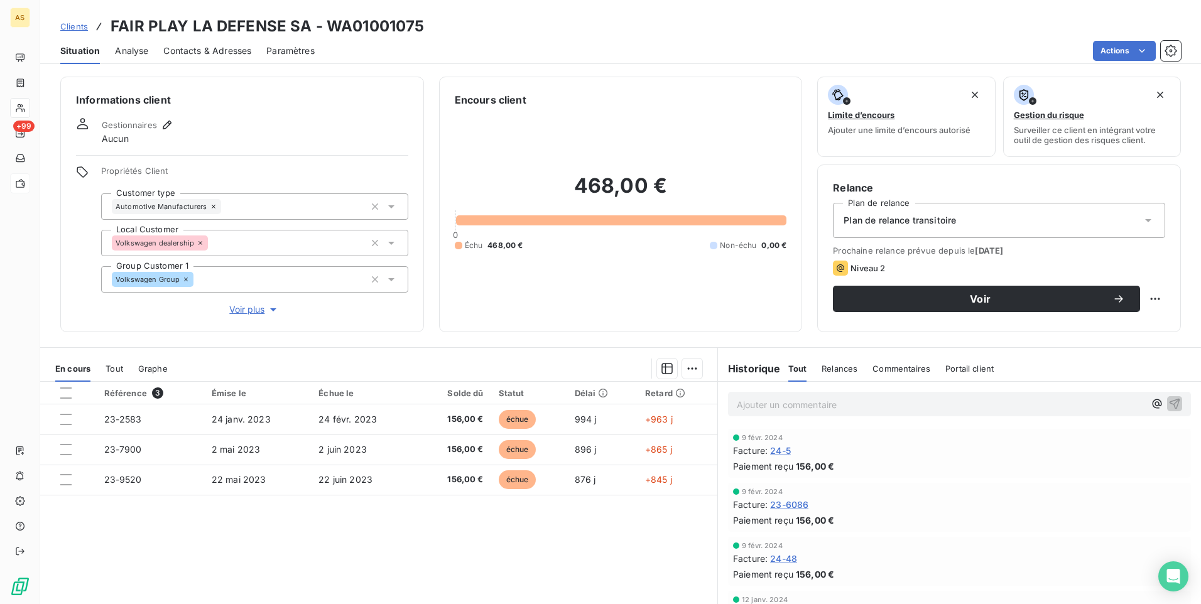
click at [74, 28] on span "Clients" at bounding box center [74, 26] width 28 height 10
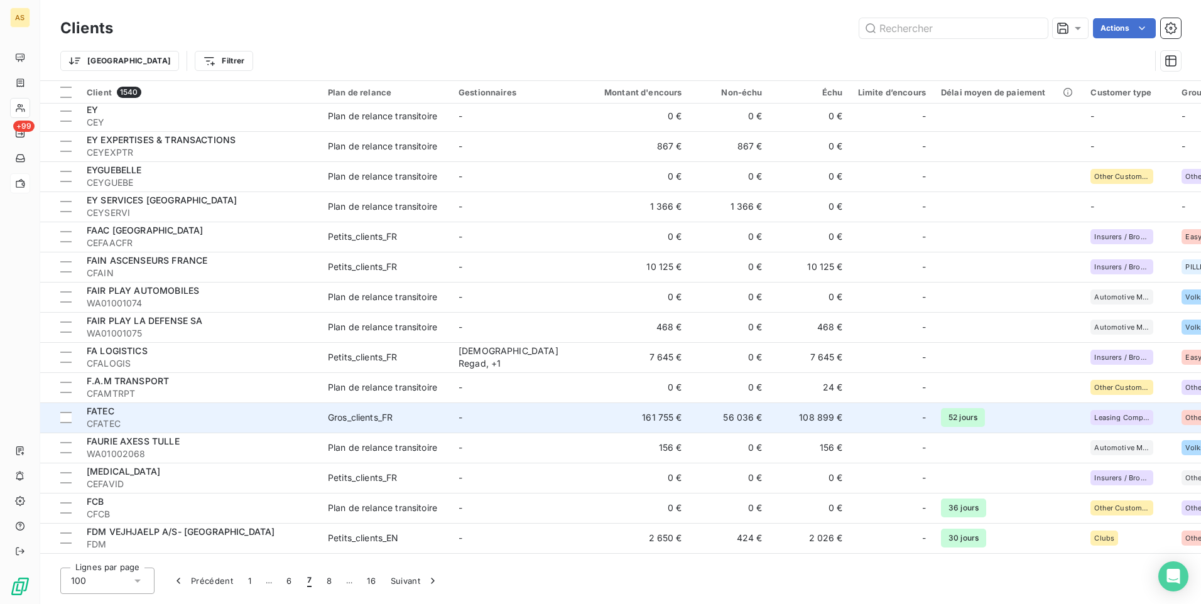
scroll to position [251, 0]
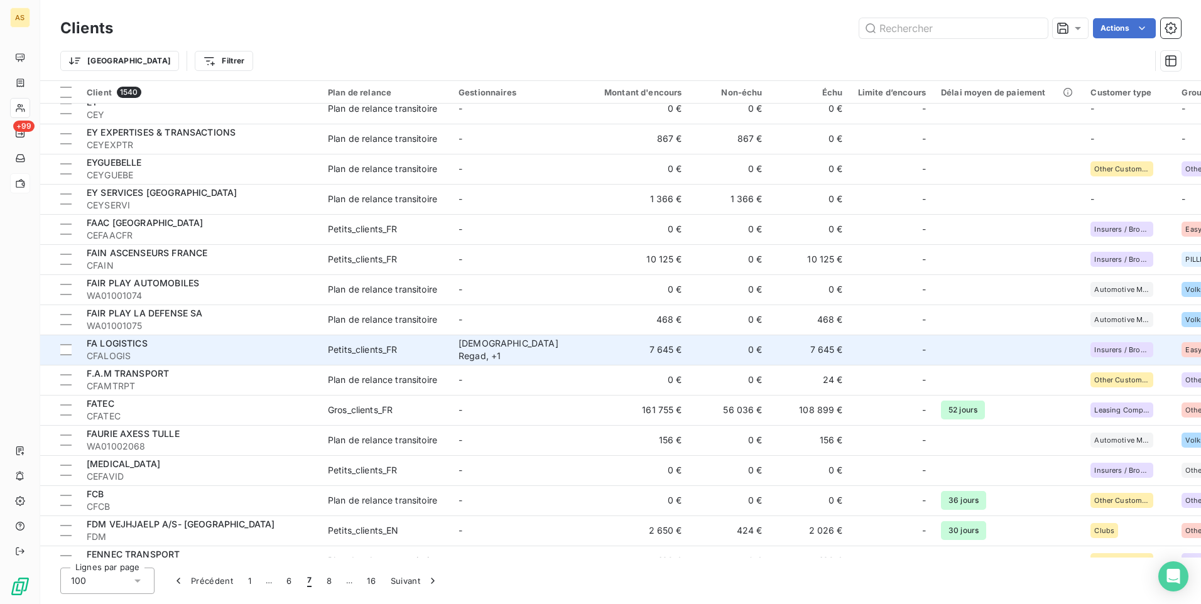
click at [308, 352] on span "CFALOGIS" at bounding box center [200, 356] width 226 height 13
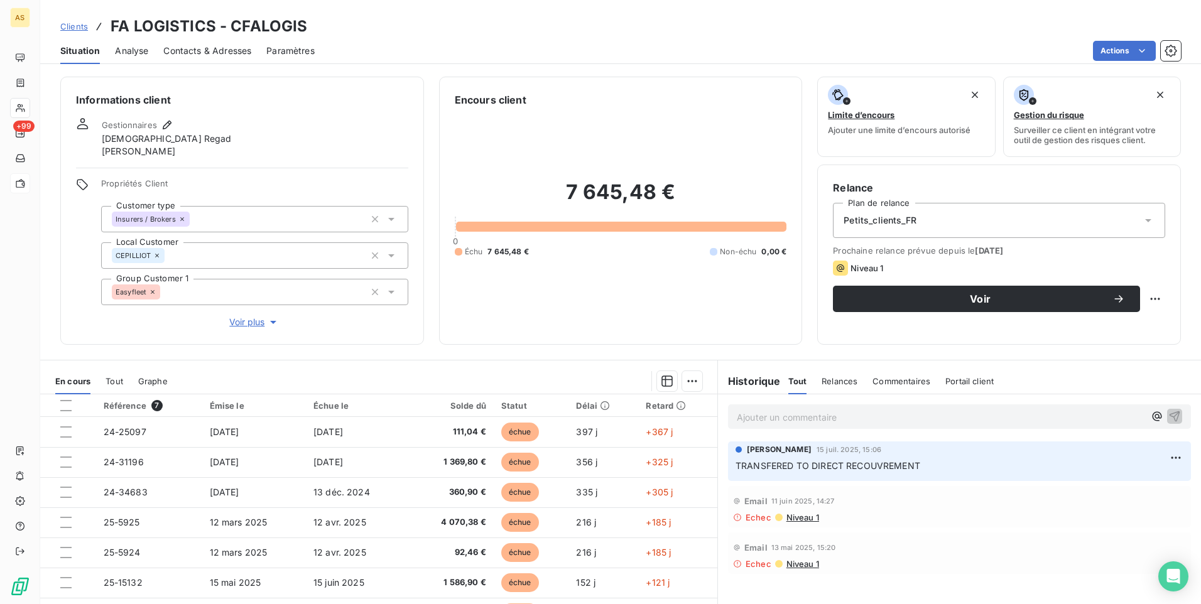
click at [75, 28] on span "Clients" at bounding box center [74, 26] width 28 height 10
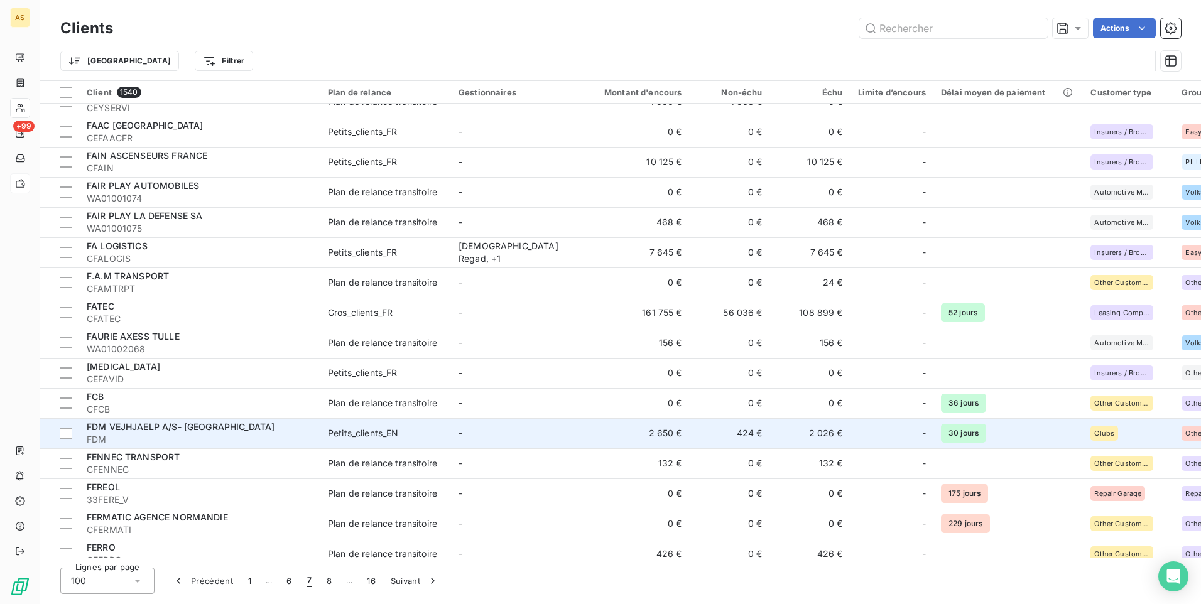
scroll to position [377, 0]
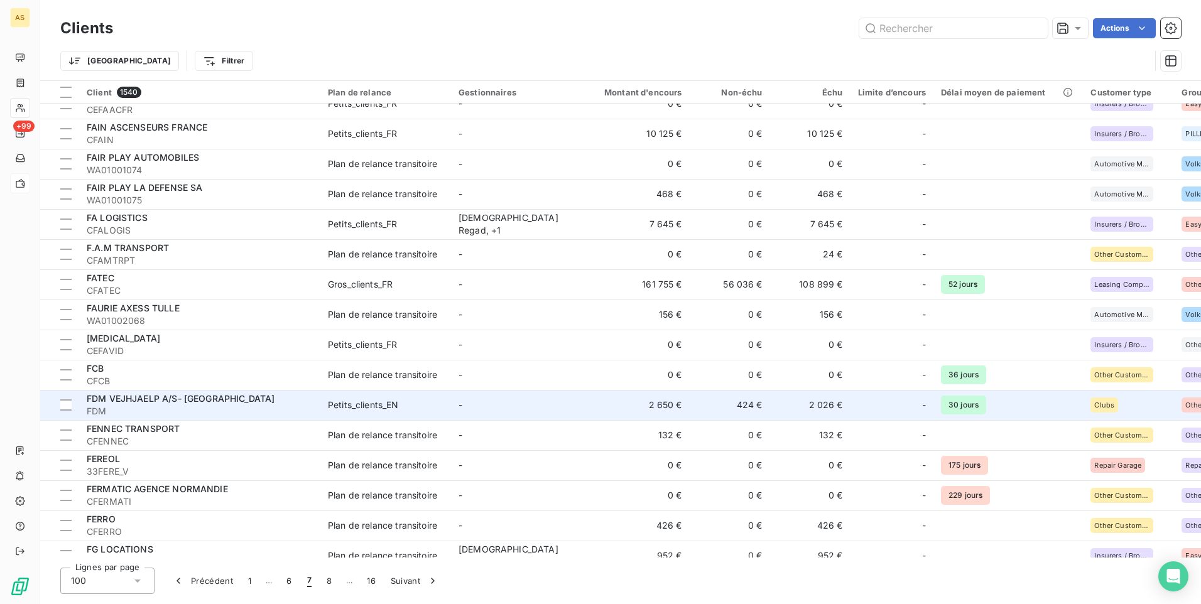
click at [368, 413] on td "Petits_clients_EN" at bounding box center [385, 405] width 131 height 30
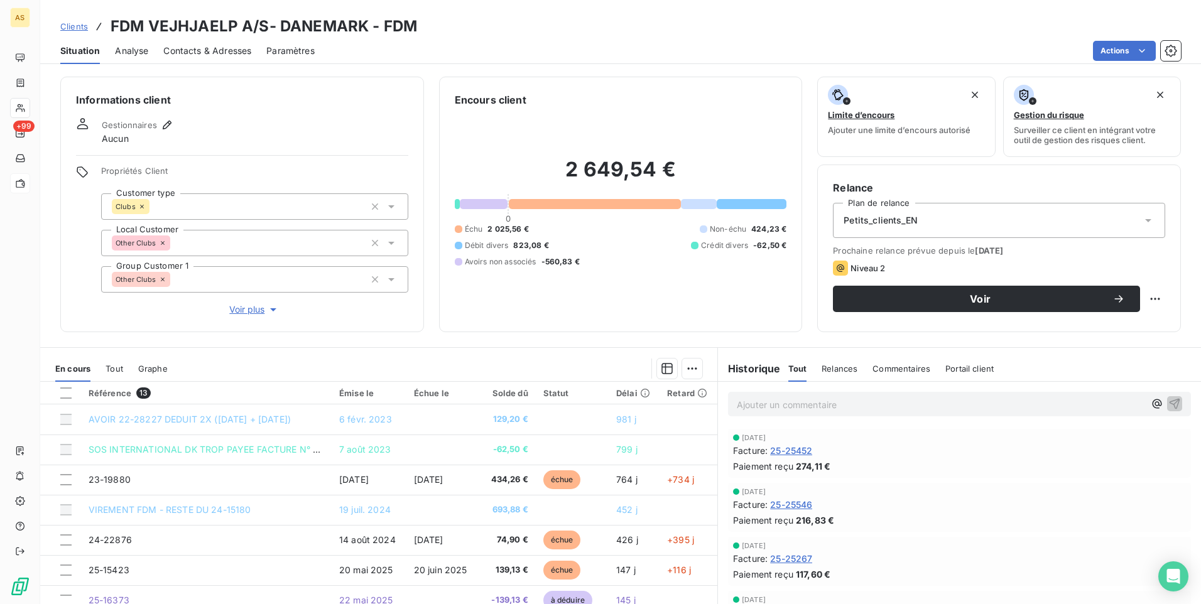
click at [65, 31] on link "Clients" at bounding box center [74, 26] width 28 height 13
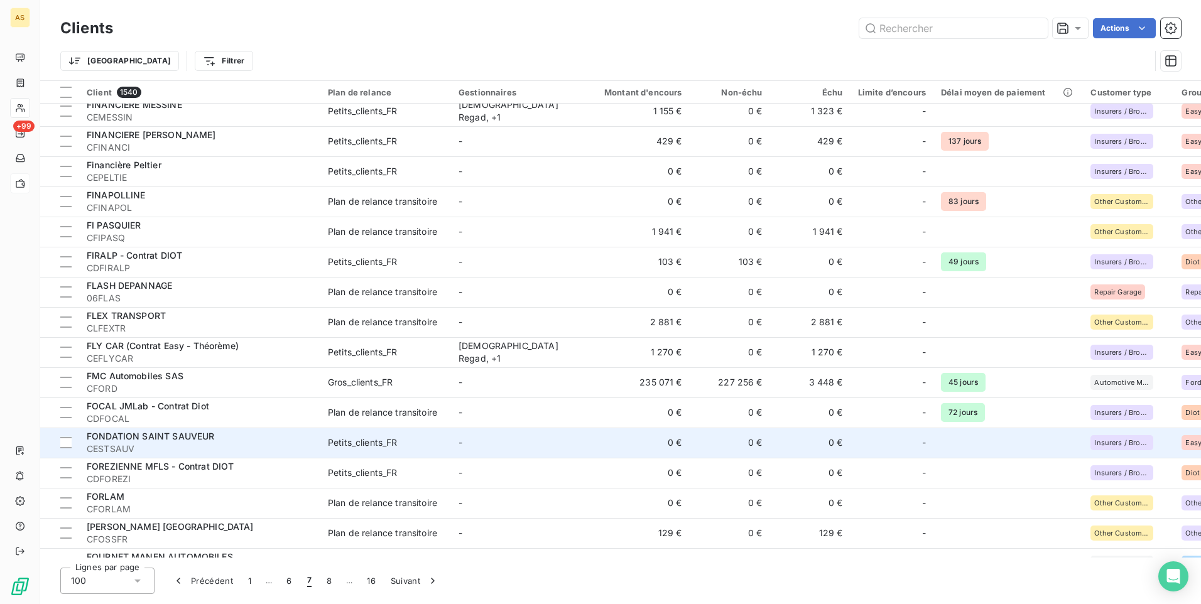
scroll to position [1130, 0]
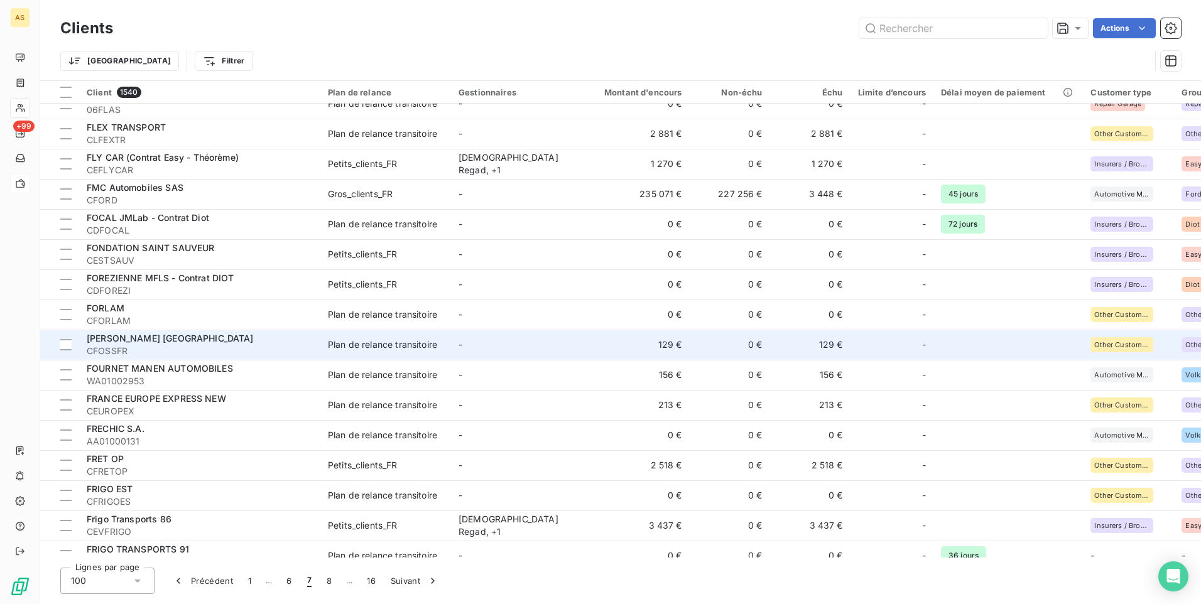
click at [193, 348] on span "CFOSSFR" at bounding box center [200, 351] width 226 height 13
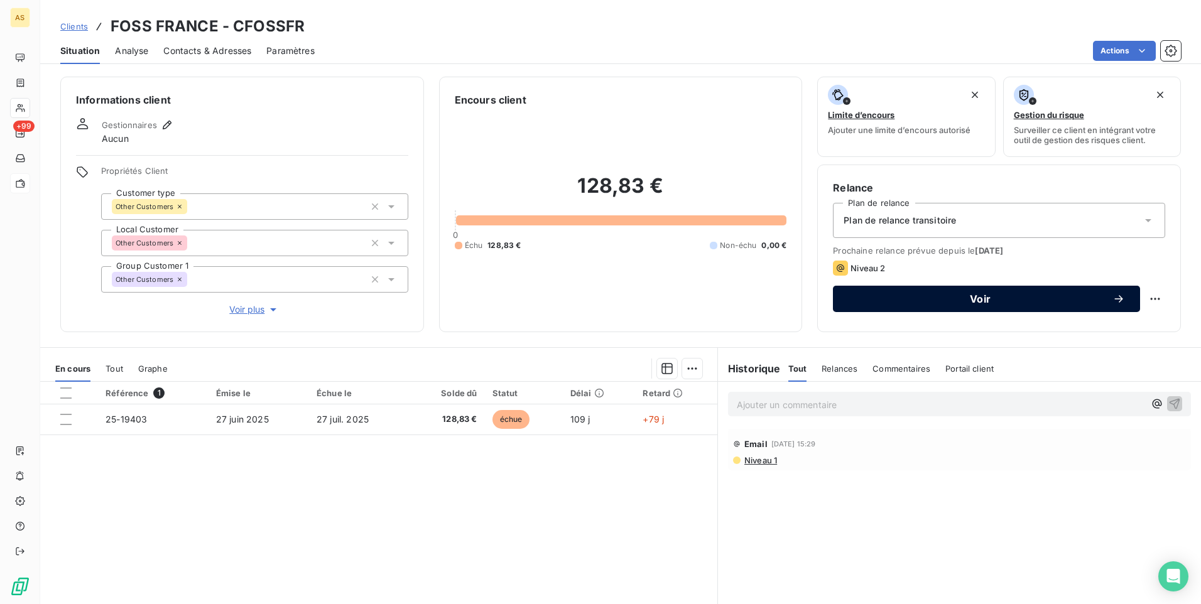
click at [853, 303] on span "Voir" at bounding box center [980, 299] width 264 height 10
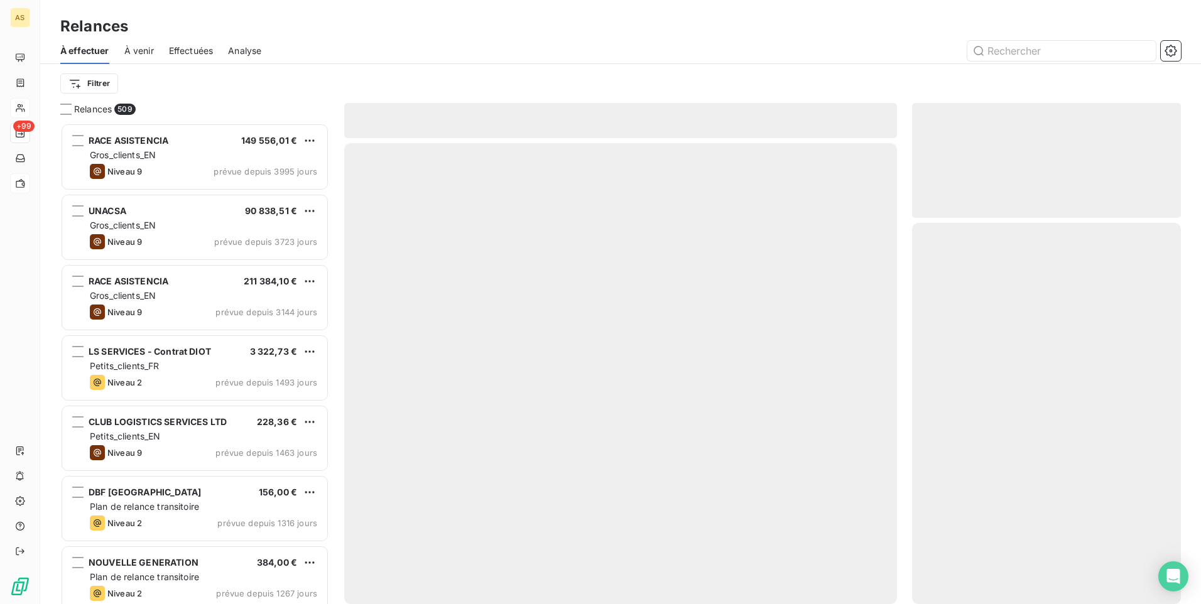
scroll to position [472, 259]
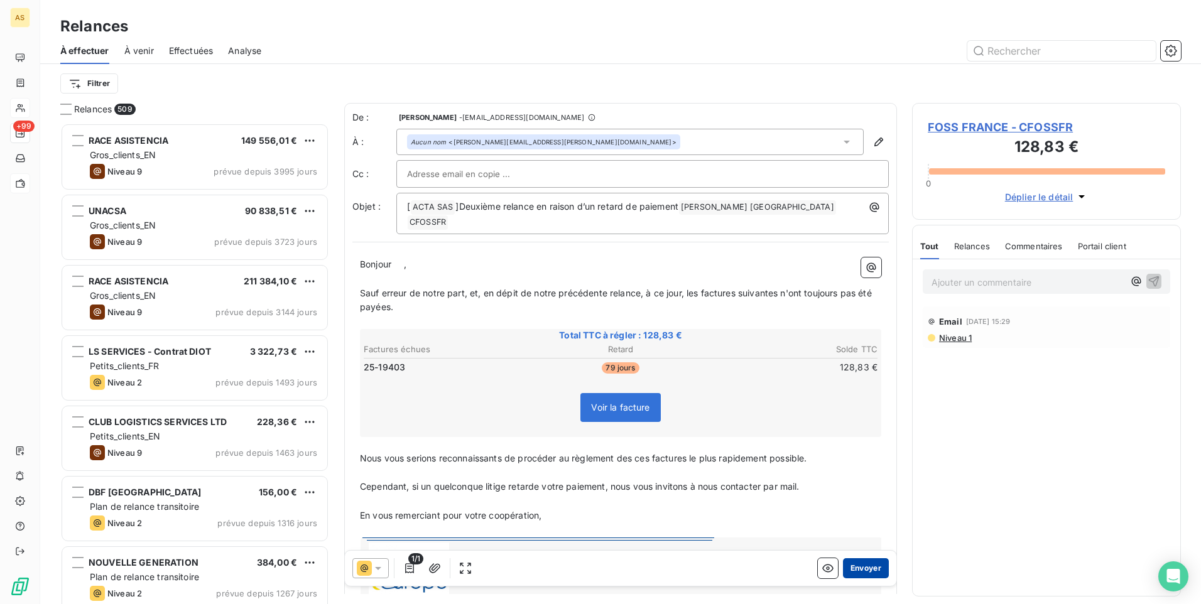
click at [855, 568] on button "Envoyer" at bounding box center [866, 568] width 46 height 20
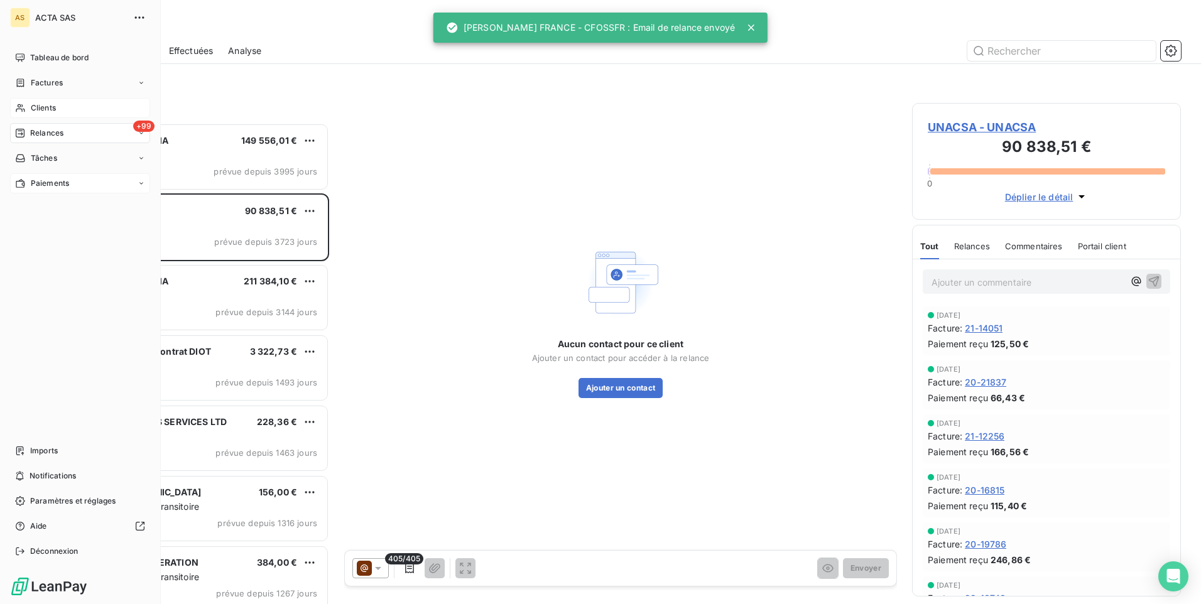
click at [34, 106] on span "Clients" at bounding box center [43, 107] width 25 height 11
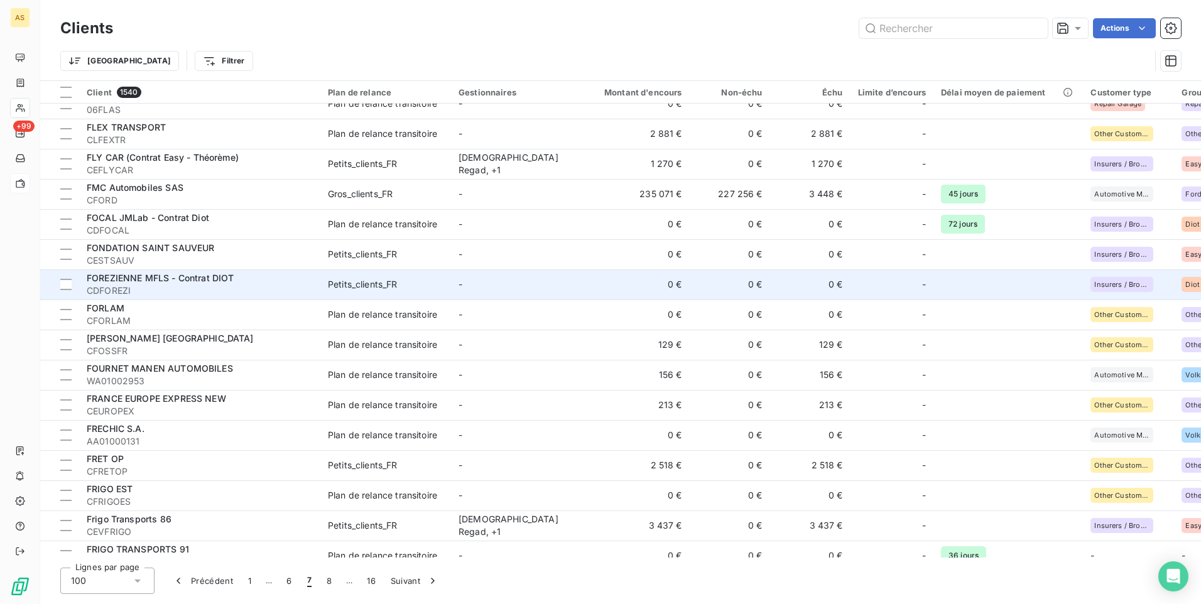
scroll to position [1193, 0]
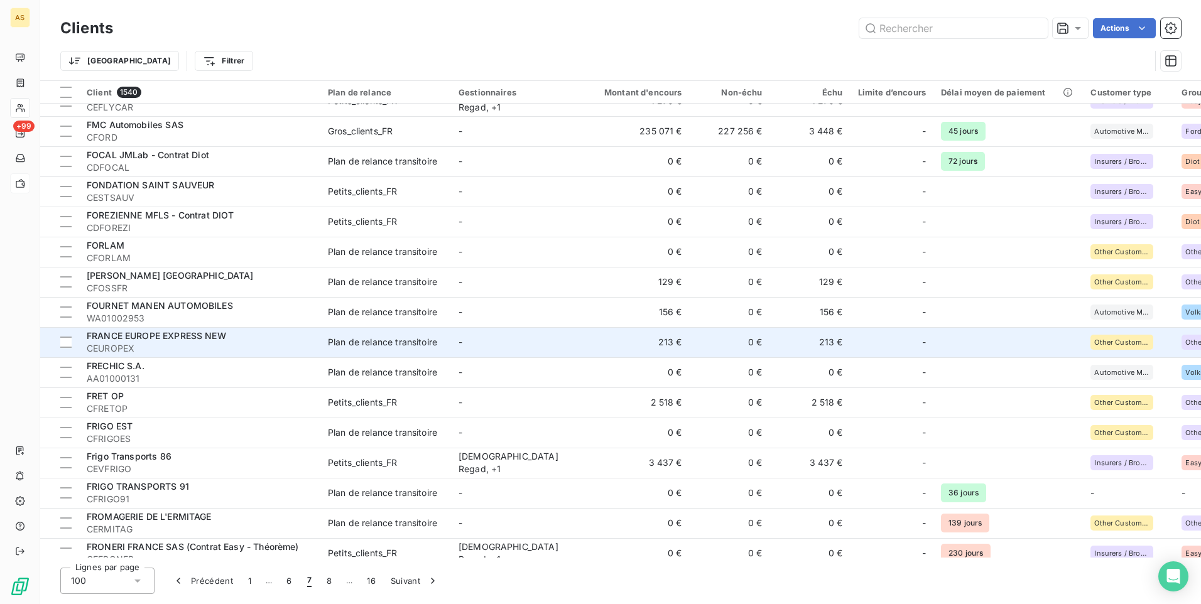
click at [200, 344] on span "CEUROPEX" at bounding box center [200, 348] width 226 height 13
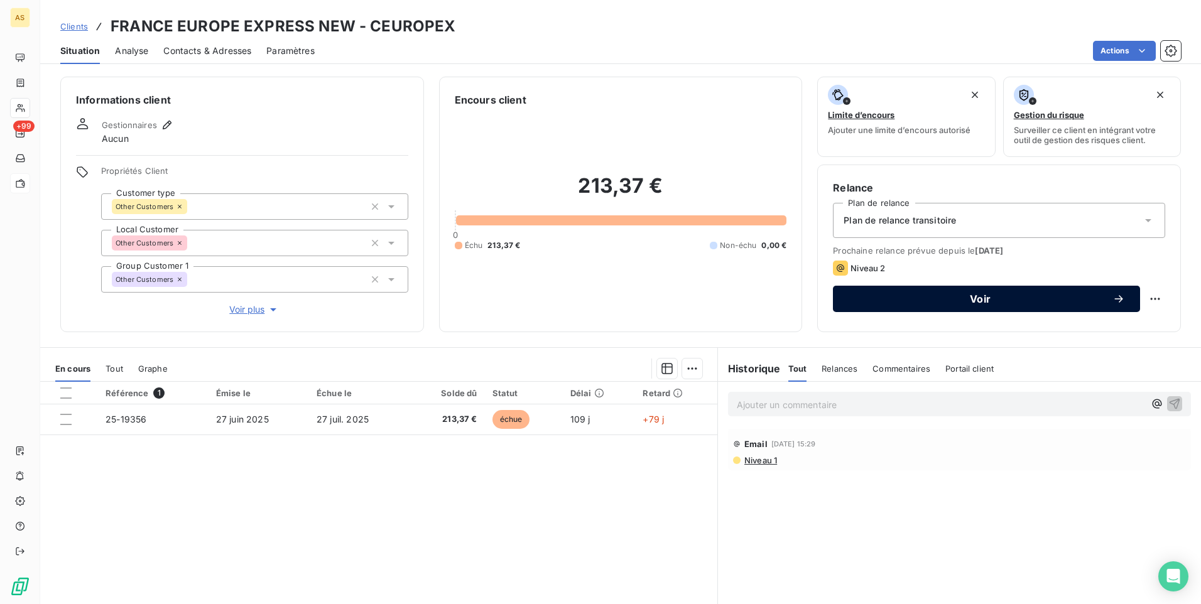
click at [944, 297] on span "Voir" at bounding box center [980, 299] width 264 height 10
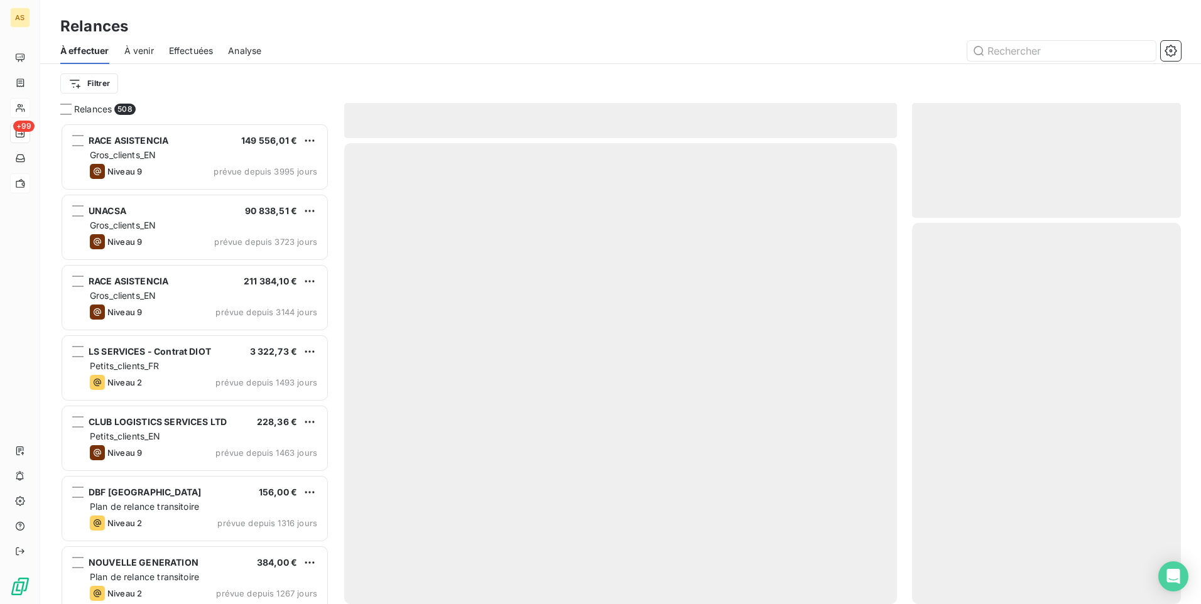
scroll to position [472, 259]
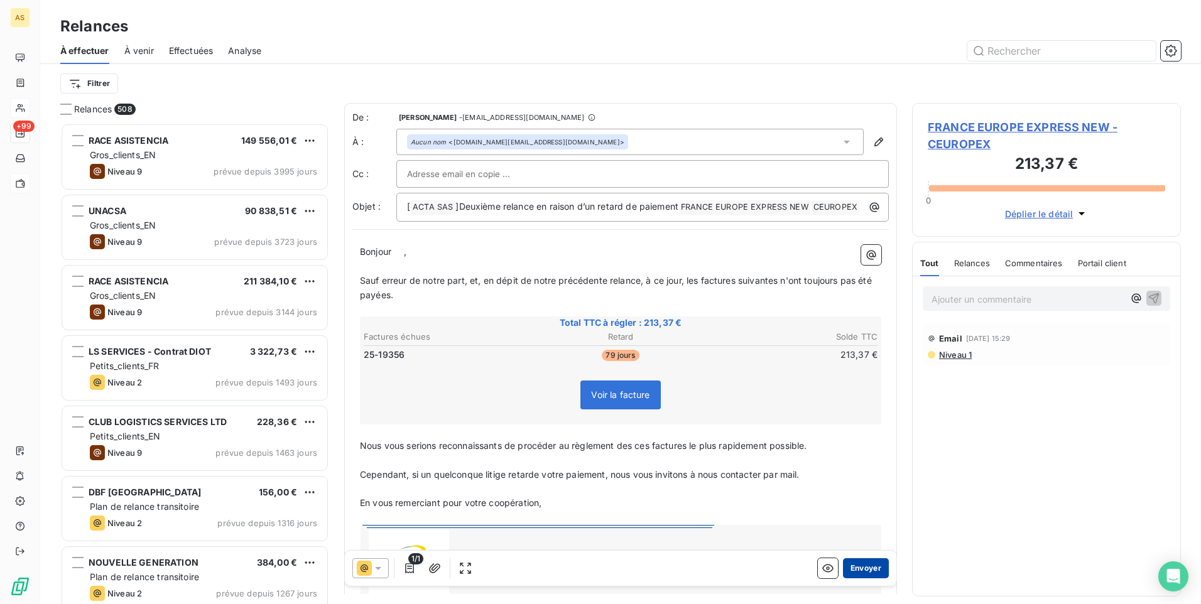
click at [850, 565] on button "Envoyer" at bounding box center [866, 568] width 46 height 20
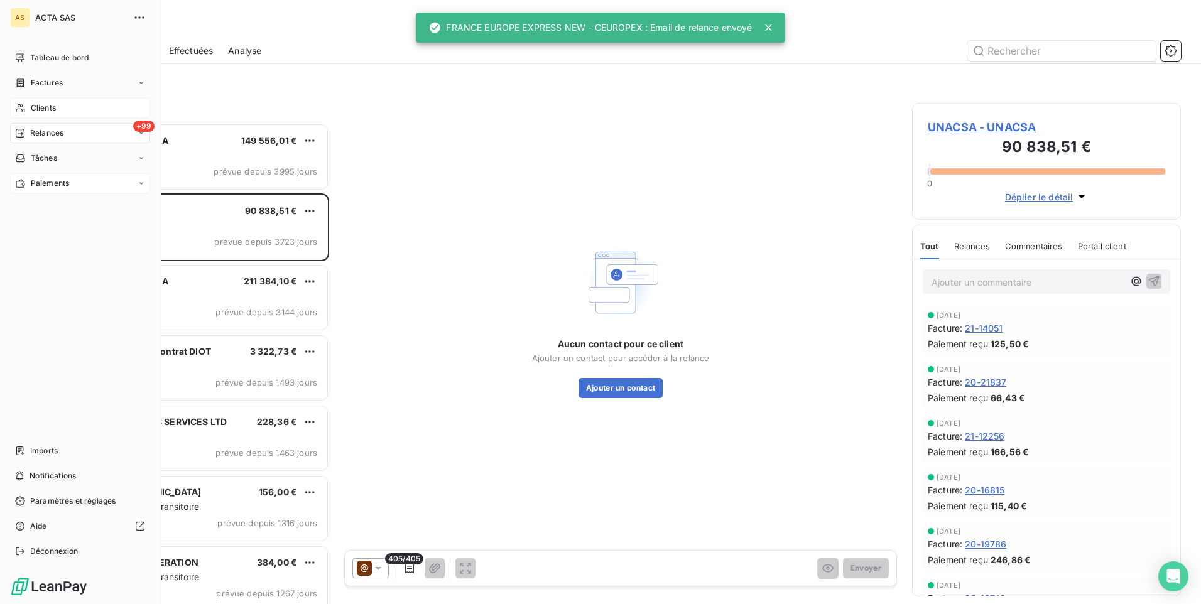
click at [60, 110] on div "Clients" at bounding box center [80, 108] width 140 height 20
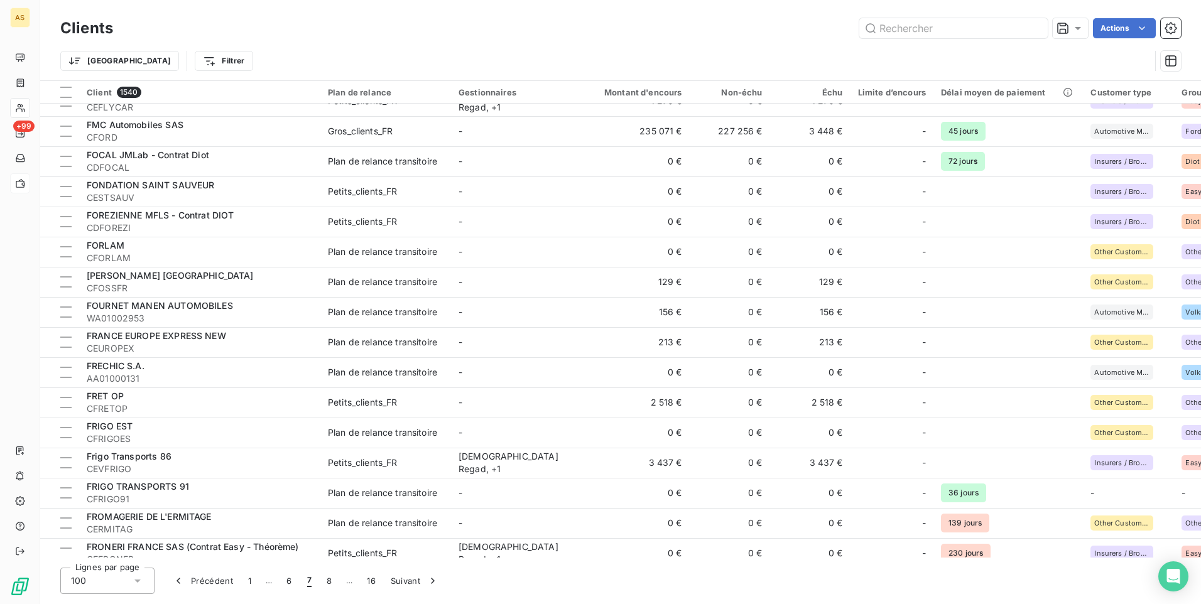
scroll to position [1256, 0]
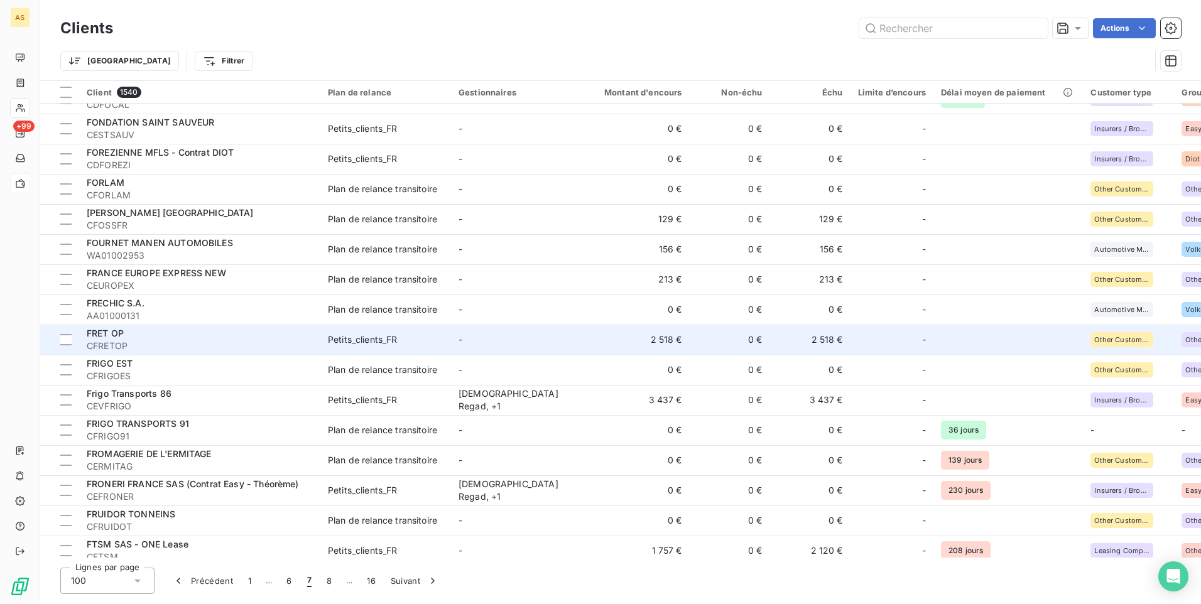
click at [274, 351] on span "CFRETOP" at bounding box center [200, 346] width 226 height 13
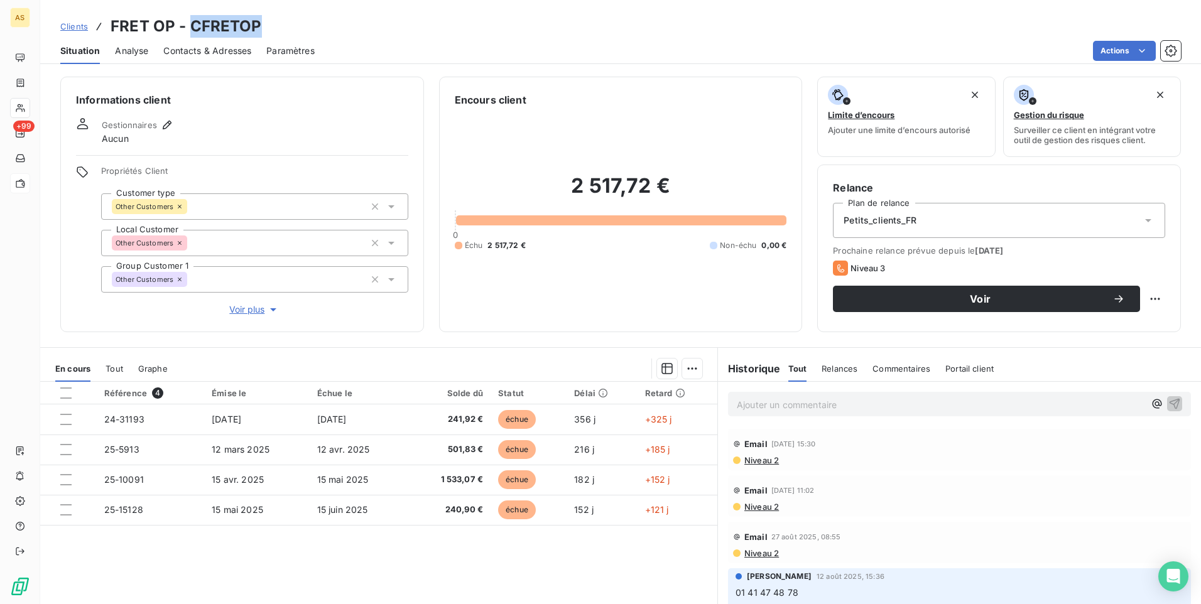
drag, startPoint x: 267, startPoint y: 21, endPoint x: 193, endPoint y: 28, distance: 74.4
click at [193, 28] on div "Clients FRET OP - CFRETOP" at bounding box center [620, 26] width 1161 height 23
copy h3 "CFRETOP"
click at [169, 30] on h3 "FRET OP - CFRETOP" at bounding box center [186, 26] width 151 height 23
drag, startPoint x: 171, startPoint y: 28, endPoint x: 110, endPoint y: 26, distance: 60.9
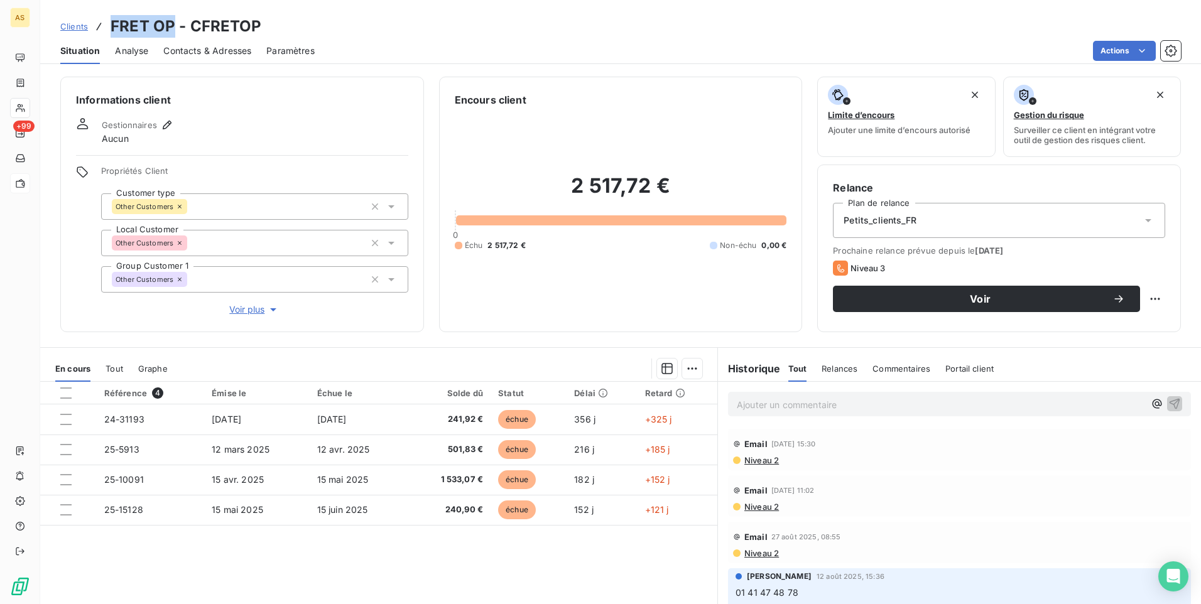
click at [111, 26] on h3 "FRET OP - CFRETOP" at bounding box center [186, 26] width 151 height 23
copy h3 "FRET OP"
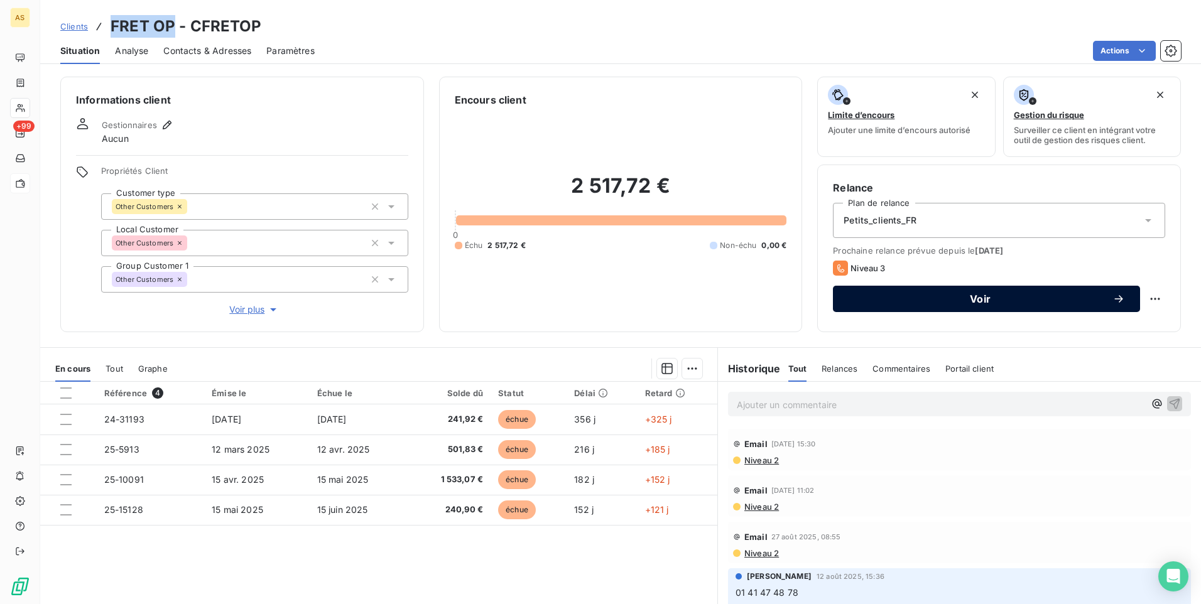
click at [943, 298] on span "Voir" at bounding box center [980, 299] width 264 height 10
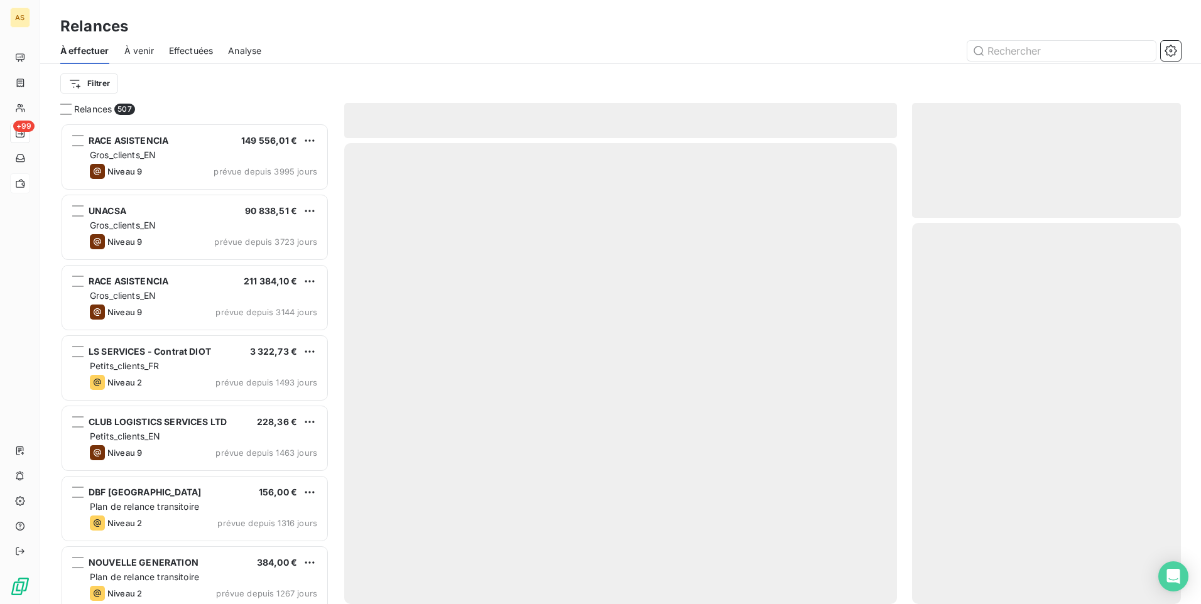
scroll to position [472, 259]
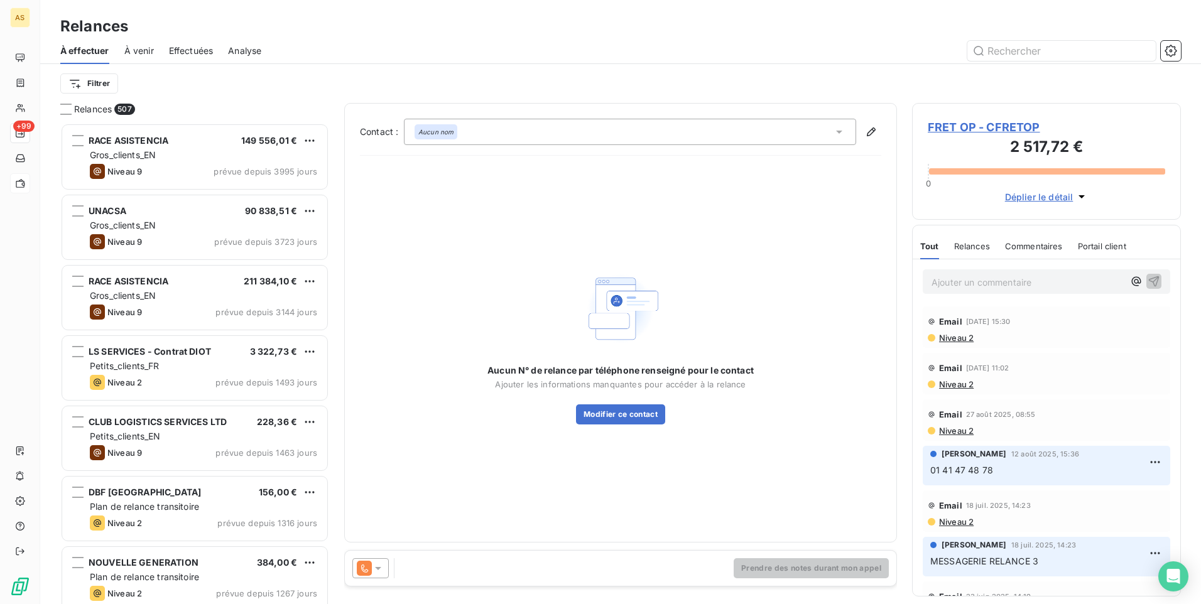
click at [383, 573] on icon at bounding box center [378, 568] width 13 height 13
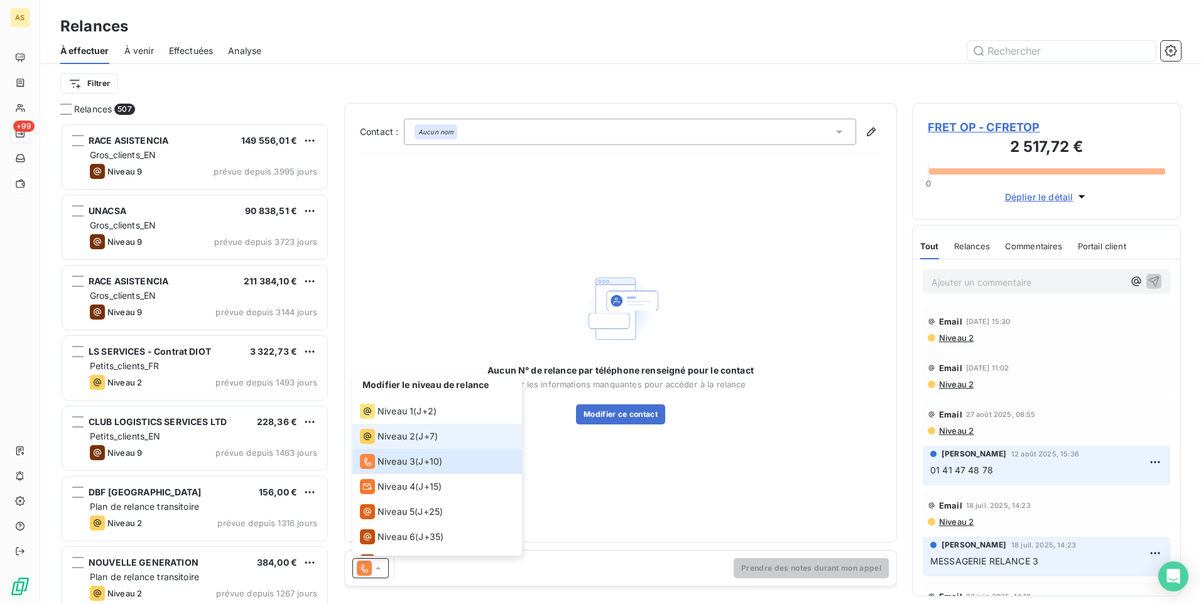
click at [401, 436] on span "Niveau 2" at bounding box center [396, 436] width 38 height 13
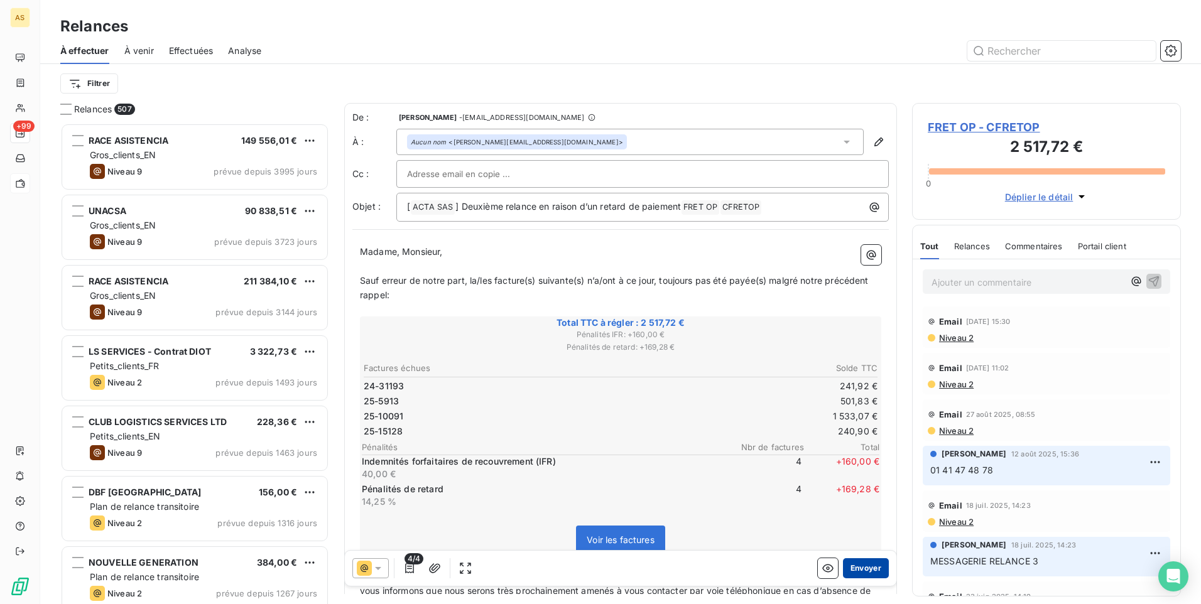
click at [870, 573] on button "Envoyer" at bounding box center [866, 568] width 46 height 20
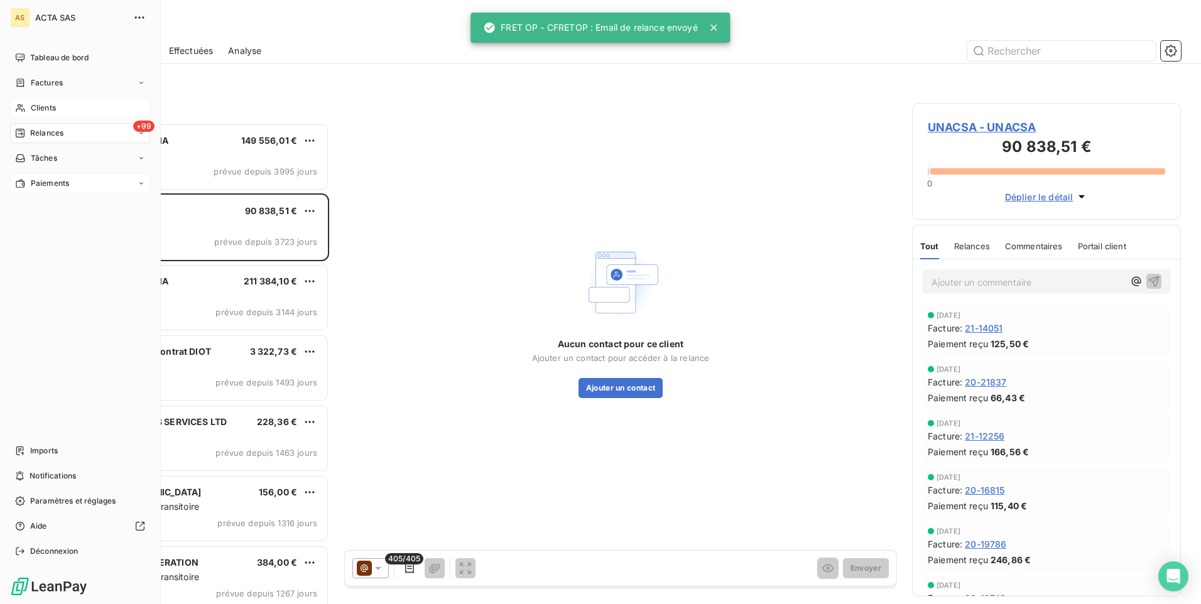
click at [38, 111] on span "Clients" at bounding box center [43, 107] width 25 height 11
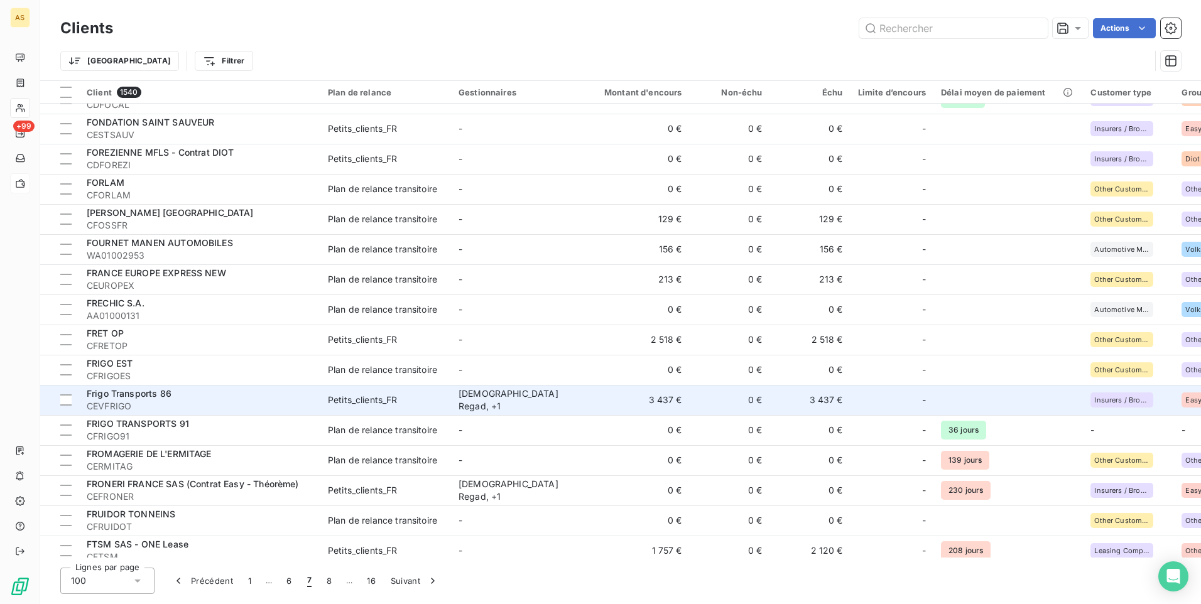
scroll to position [1319, 0]
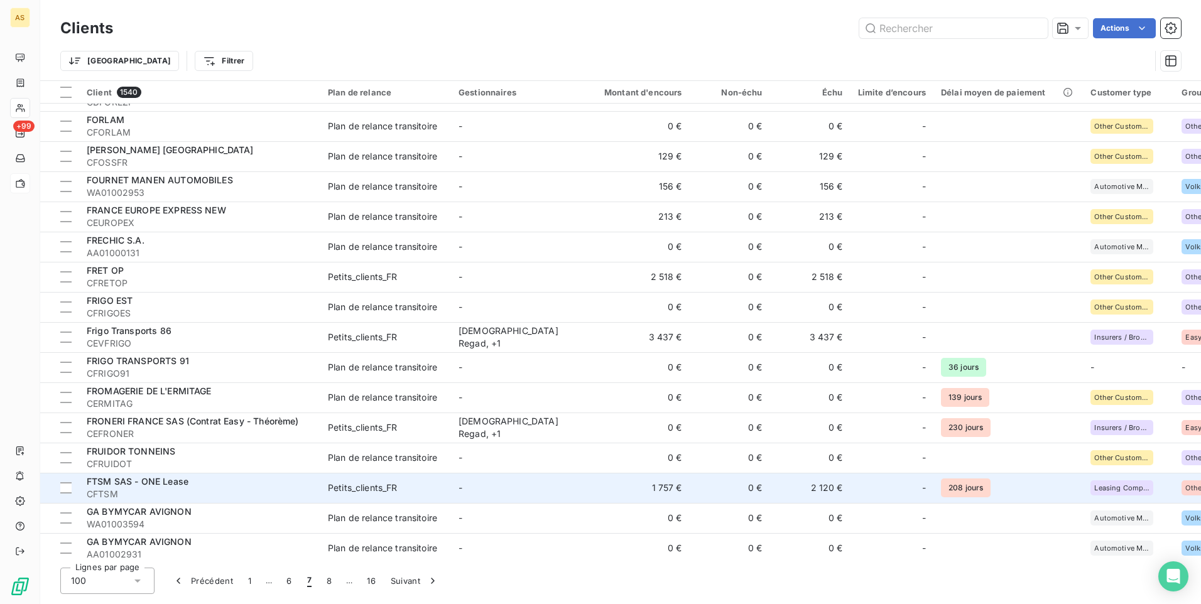
click at [202, 493] on span "CFTSM" at bounding box center [200, 494] width 226 height 13
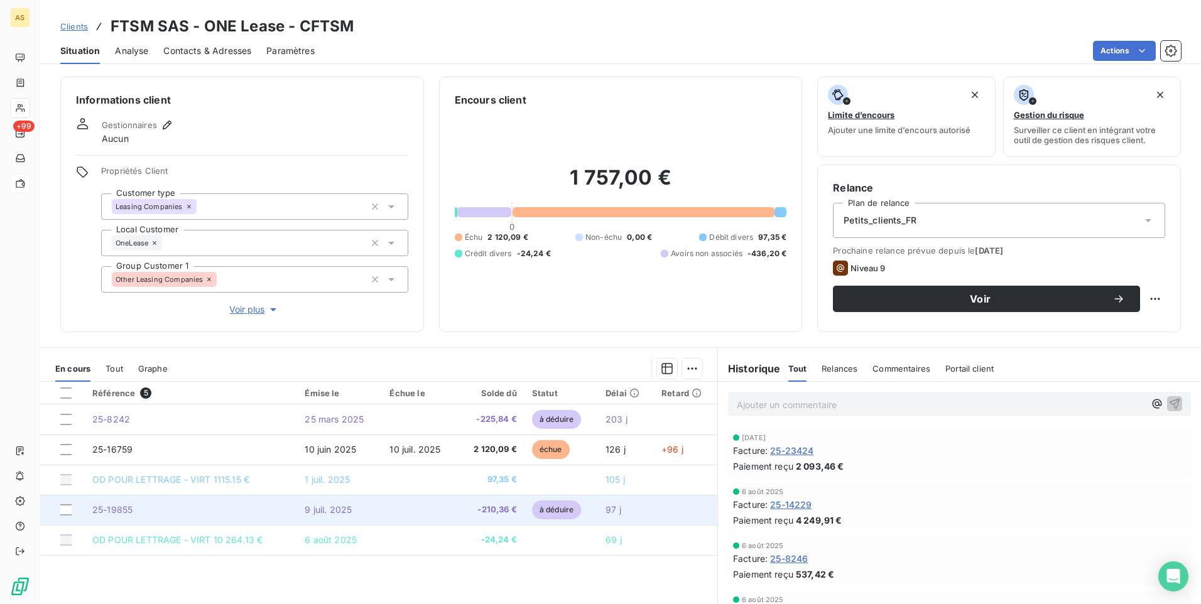
scroll to position [57, 0]
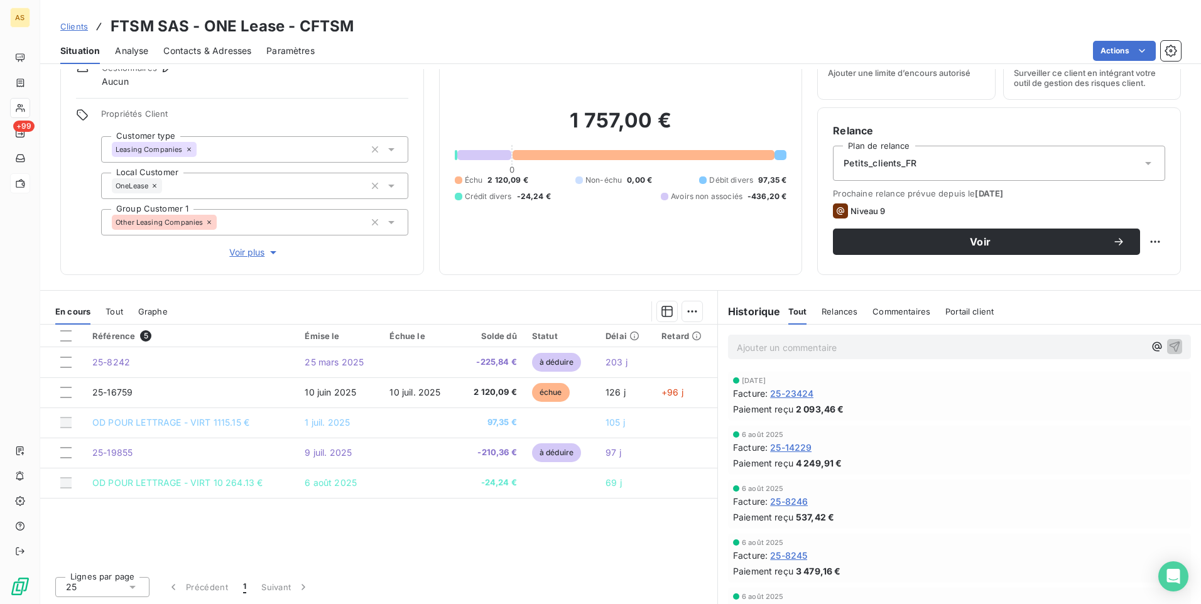
click at [82, 25] on span "Clients" at bounding box center [74, 26] width 28 height 10
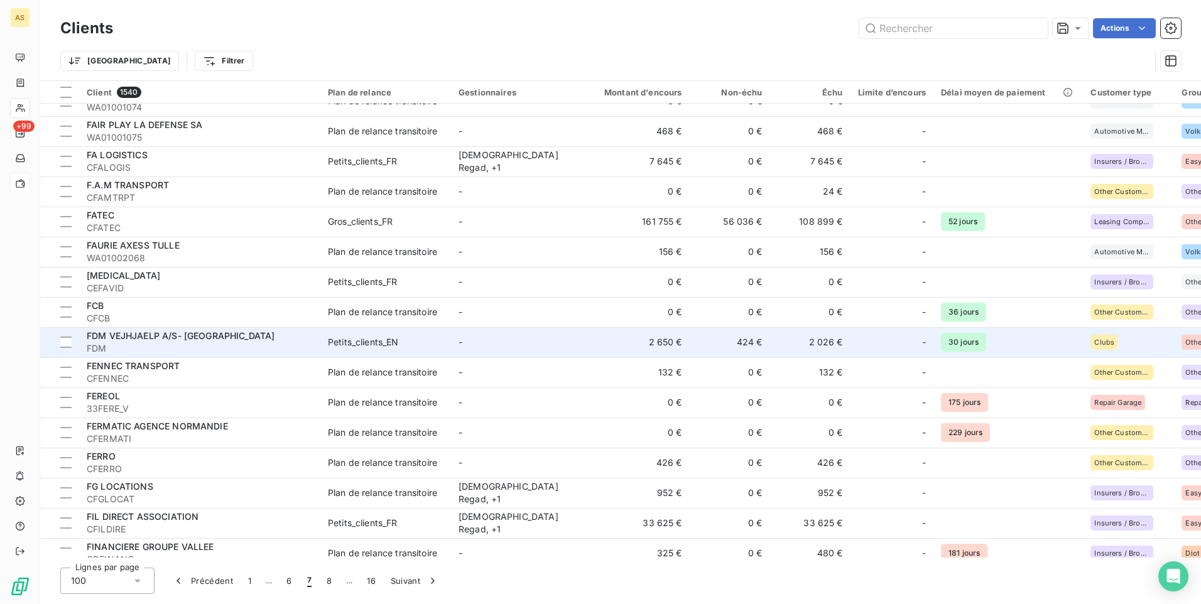
scroll to position [502, 0]
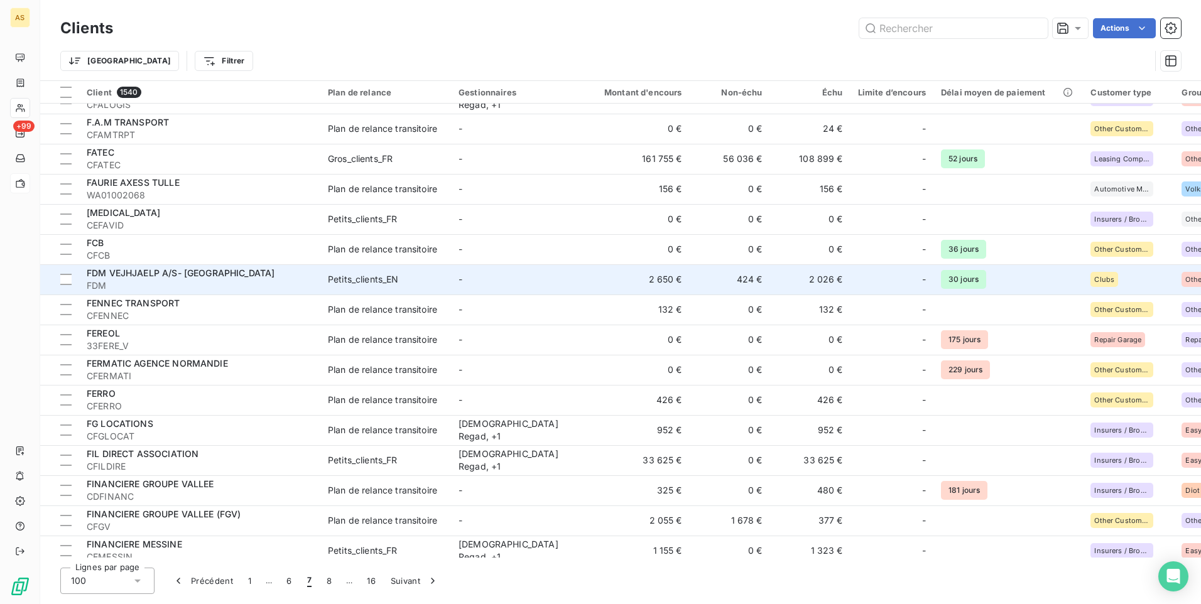
click at [232, 410] on span "CFERRO" at bounding box center [200, 406] width 226 height 13
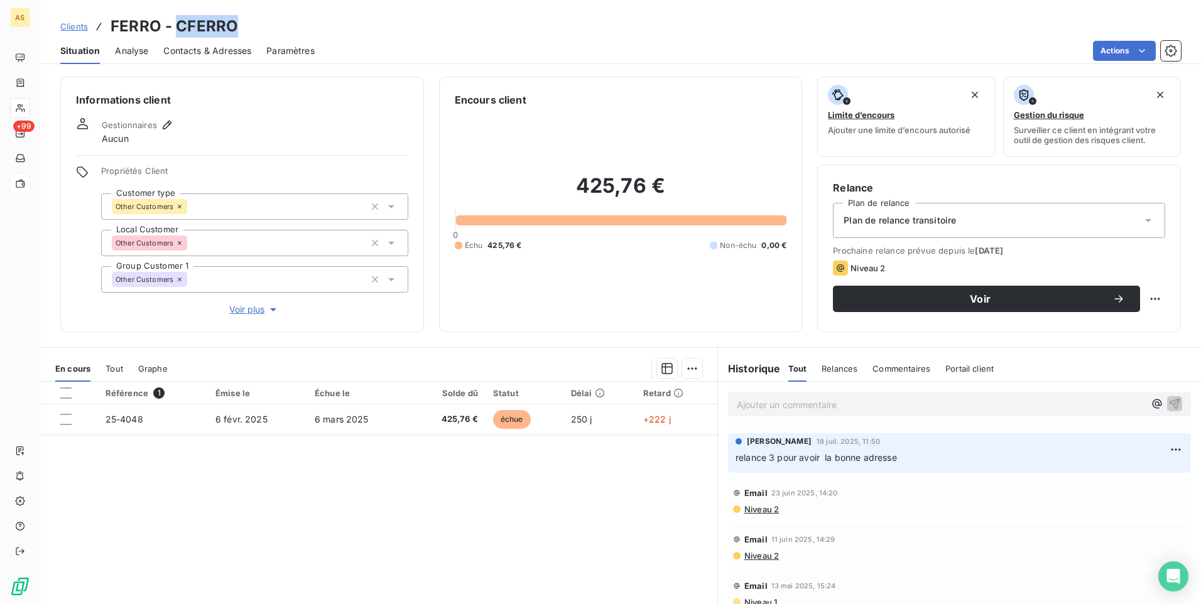
drag, startPoint x: 244, startPoint y: 21, endPoint x: 173, endPoint y: 24, distance: 71.0
click at [173, 24] on div "Clients FERRO - CFERRO" at bounding box center [620, 26] width 1161 height 23
copy h3 "CFERRO"
drag, startPoint x: 158, startPoint y: 28, endPoint x: 106, endPoint y: 30, distance: 51.5
click at [106, 30] on div "Clients FERRO - CFERRO" at bounding box center [149, 26] width 178 height 23
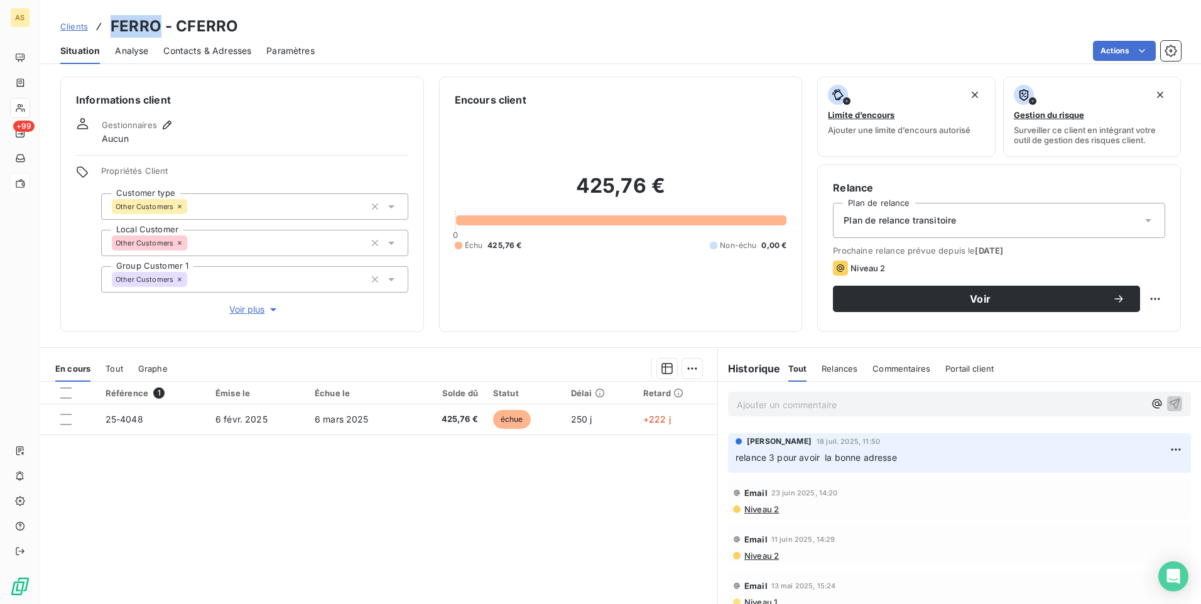
copy h3 "FERRO"
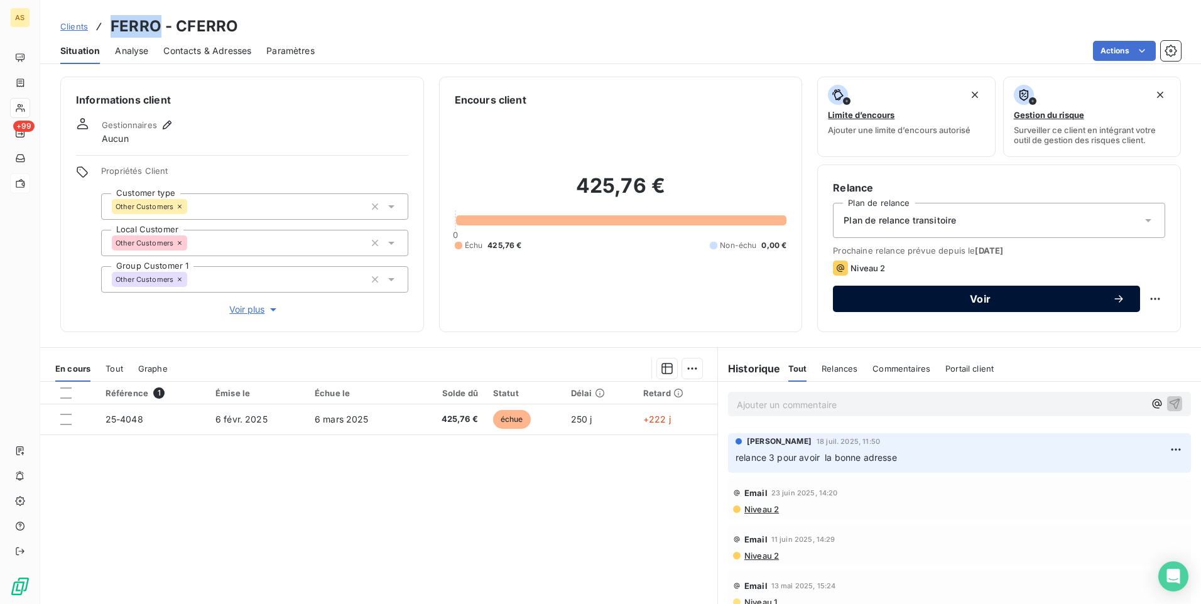
click at [883, 291] on button "Voir" at bounding box center [986, 299] width 307 height 26
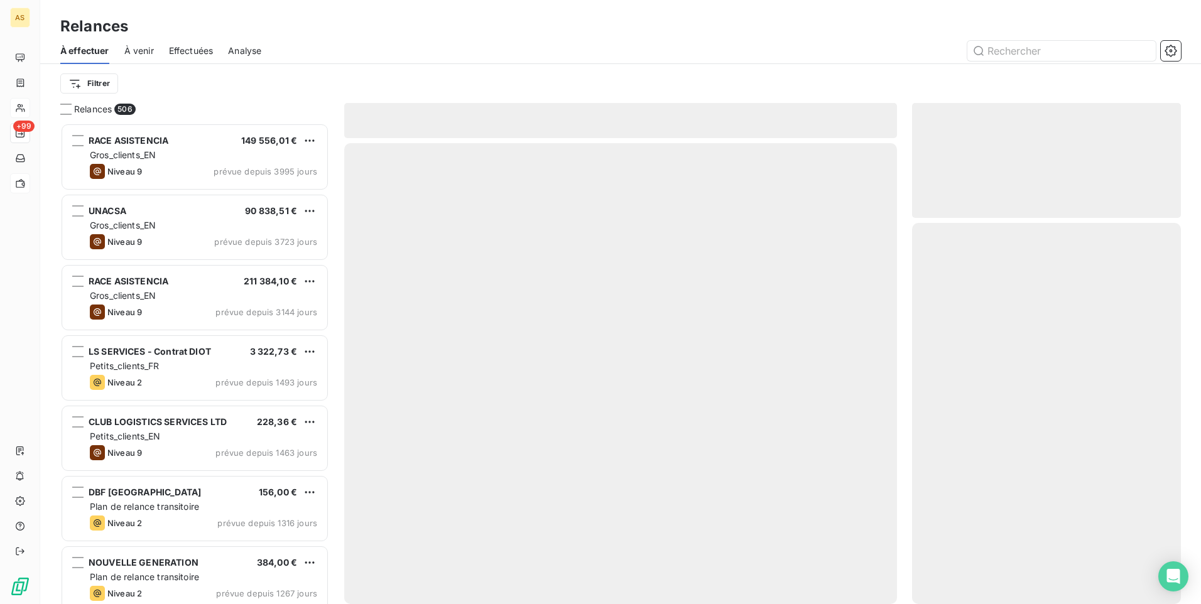
scroll to position [472, 259]
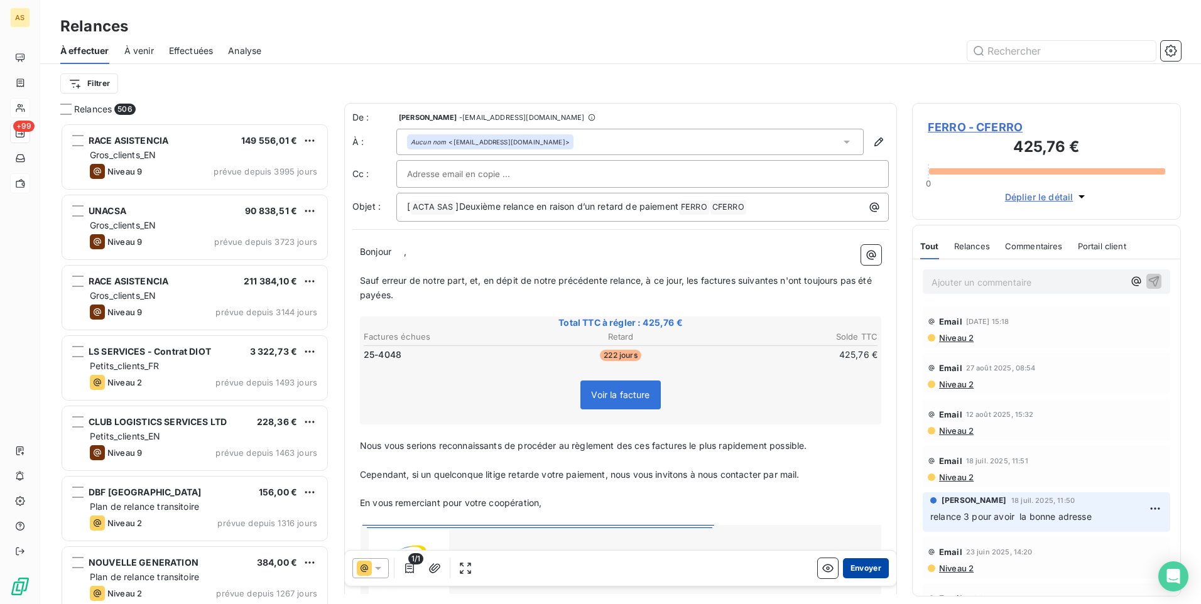
click at [847, 564] on button "Envoyer" at bounding box center [866, 568] width 46 height 20
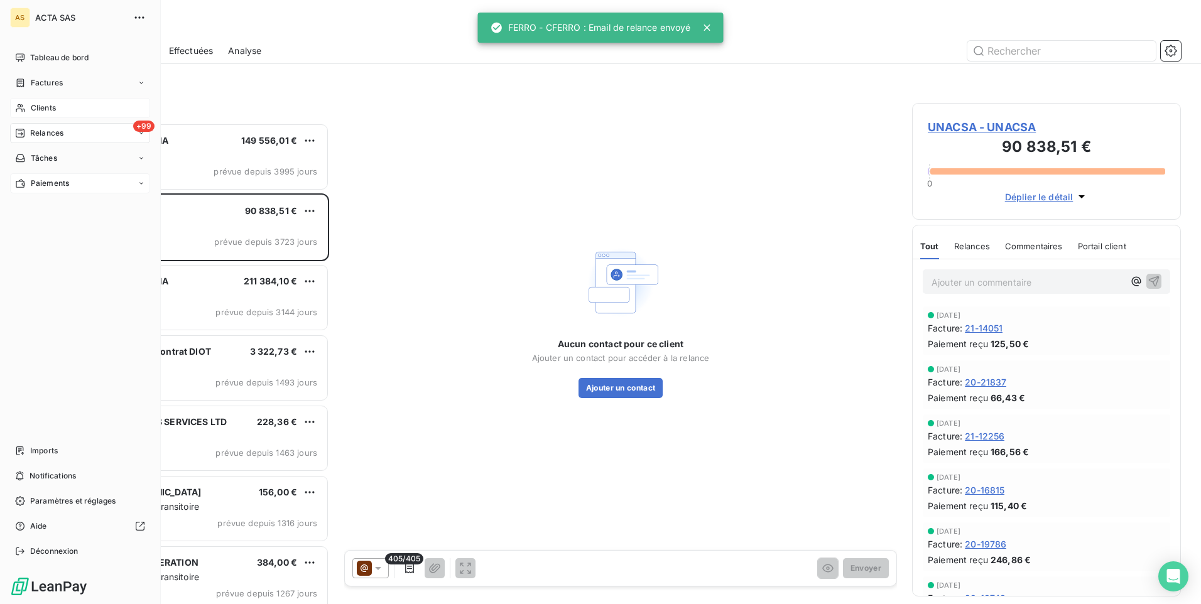
click at [35, 111] on span "Clients" at bounding box center [43, 107] width 25 height 11
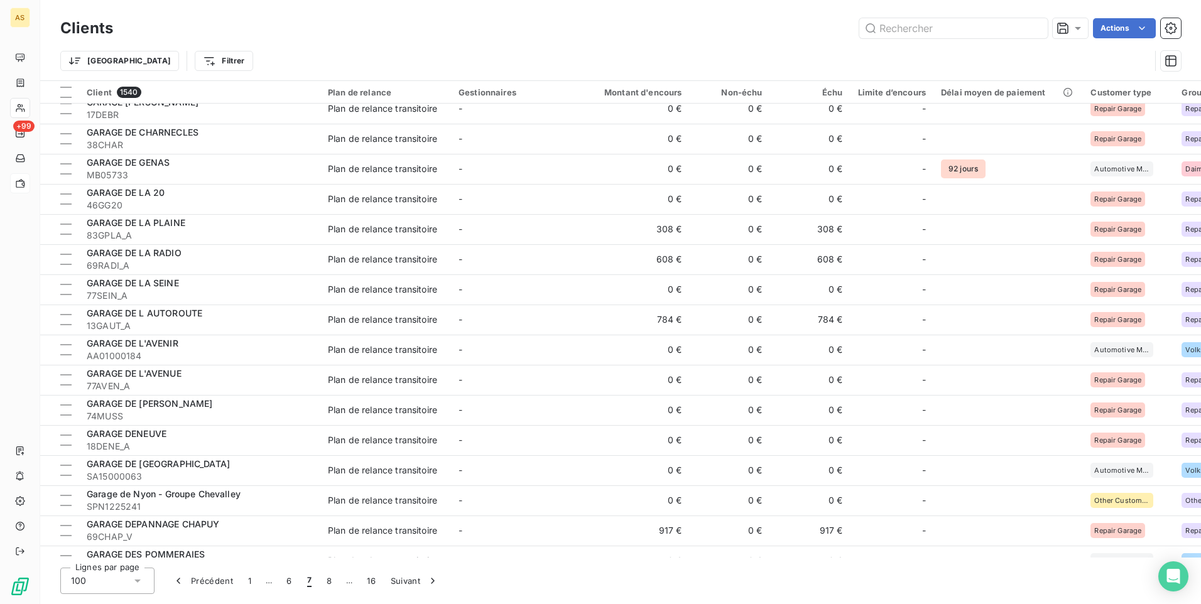
scroll to position [2566, 0]
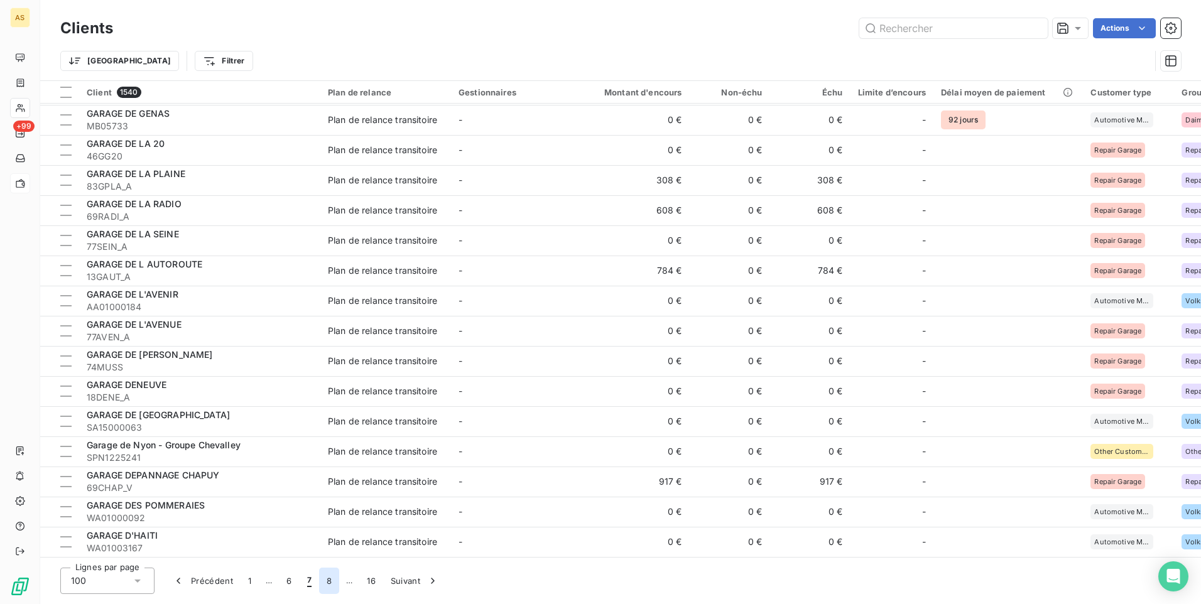
click at [325, 583] on button "8" at bounding box center [329, 581] width 20 height 26
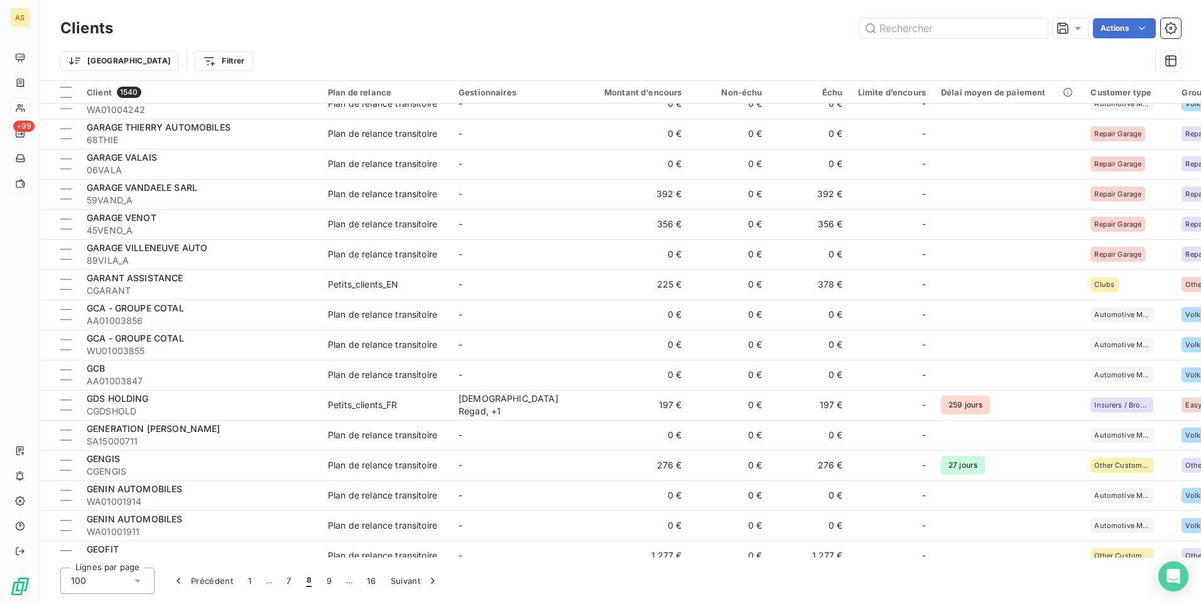
scroll to position [1947, 0]
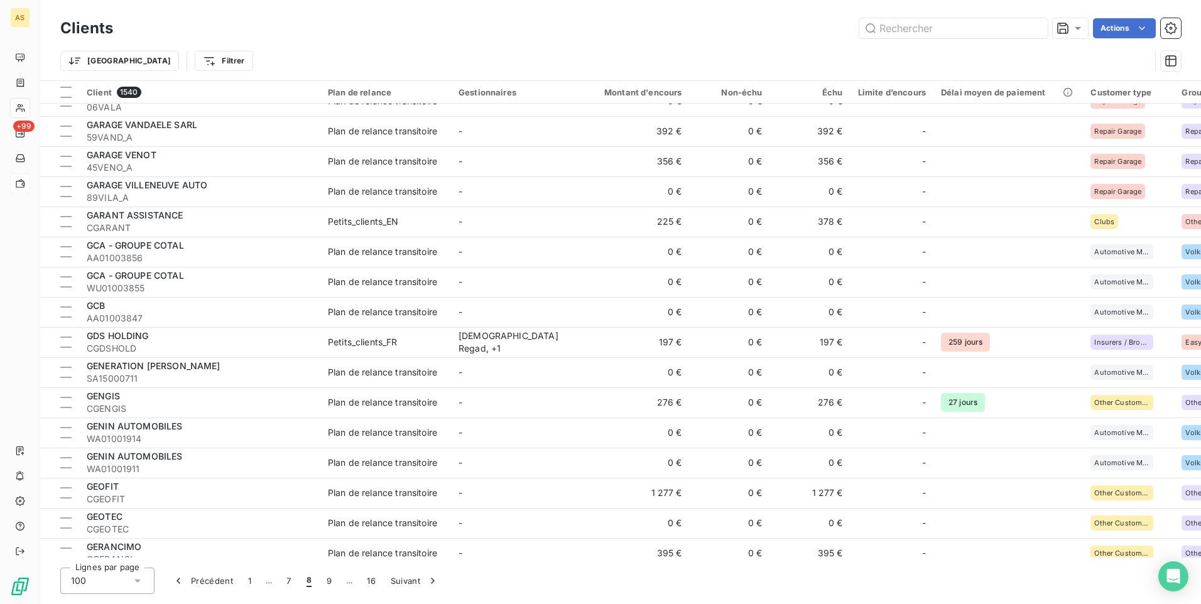
click at [337, 234] on td "Petits_clients_EN" at bounding box center [385, 222] width 131 height 30
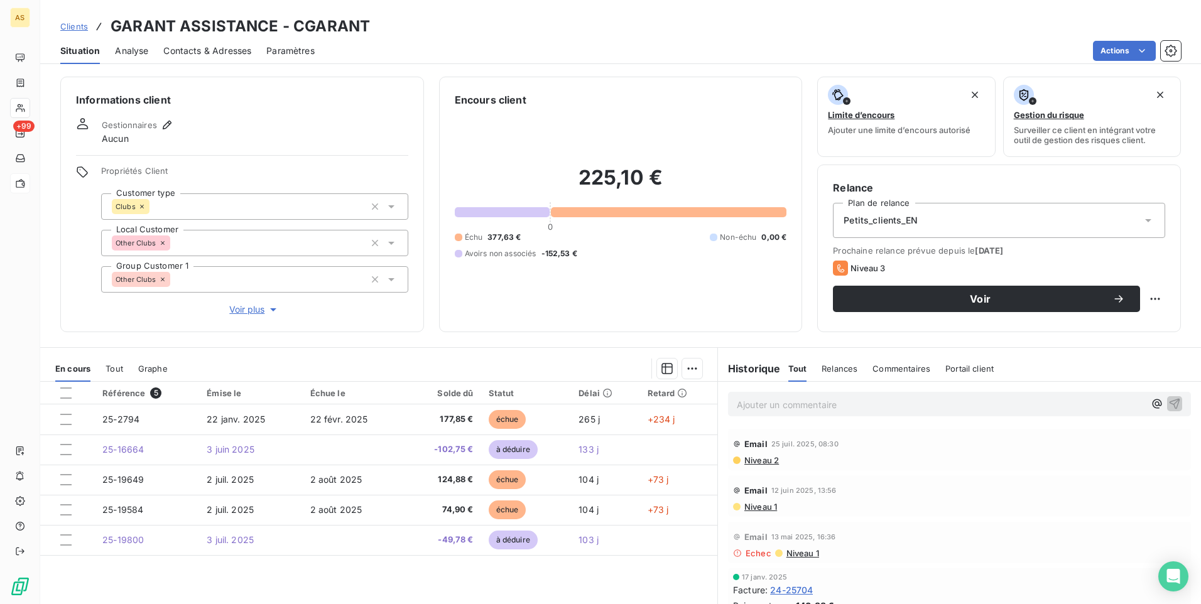
click at [63, 23] on span "Clients" at bounding box center [74, 26] width 28 height 10
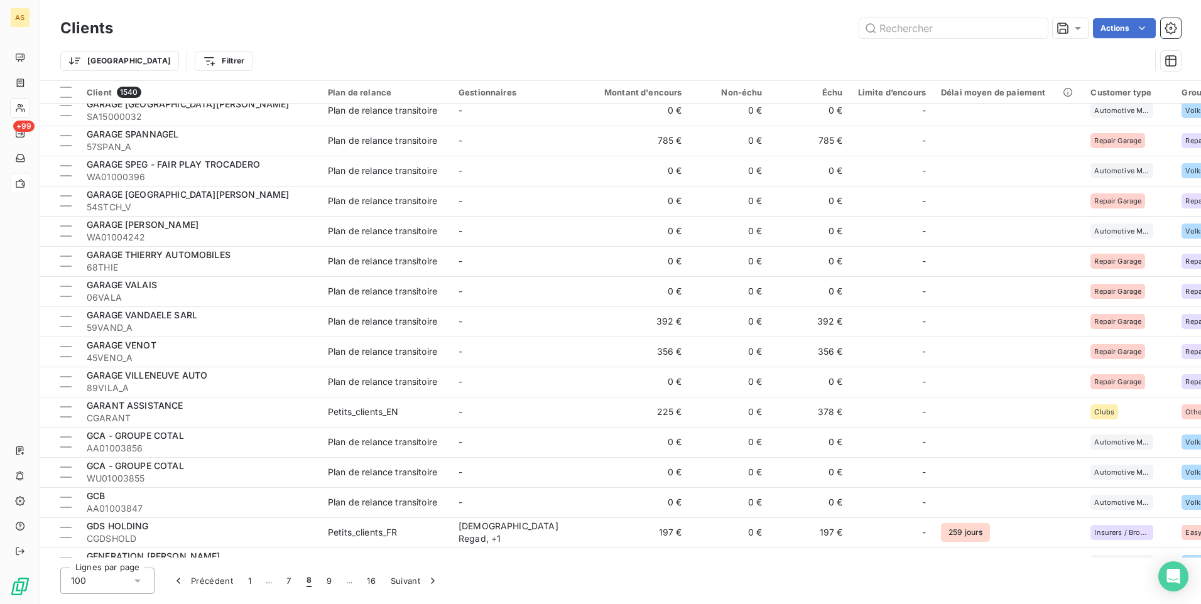
scroll to position [1758, 0]
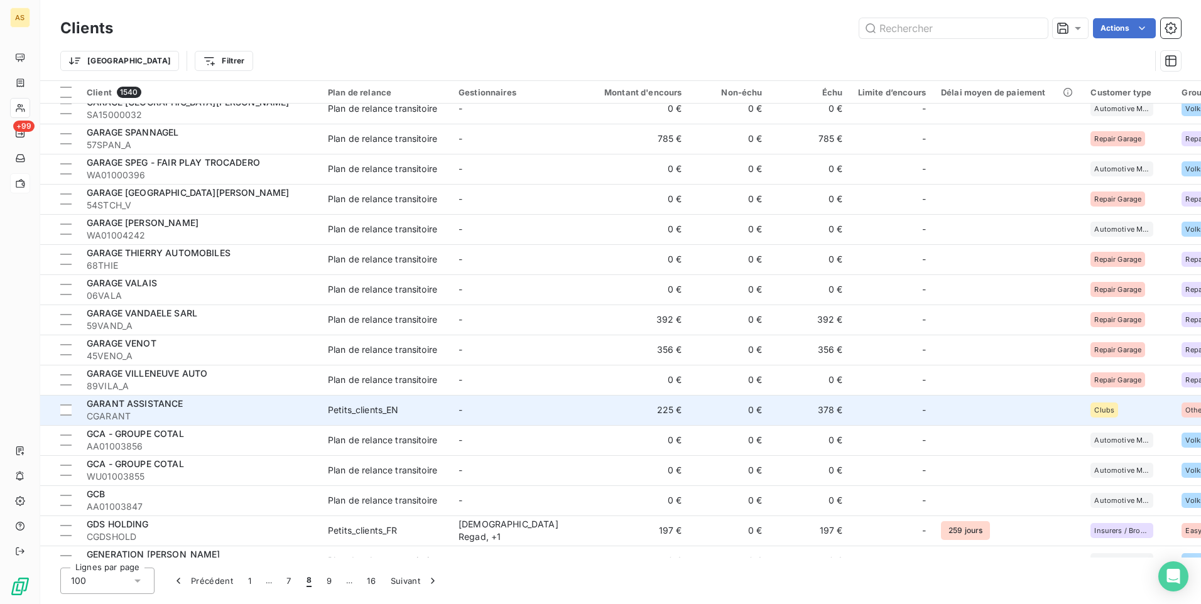
click at [476, 418] on td "-" at bounding box center [516, 410] width 131 height 30
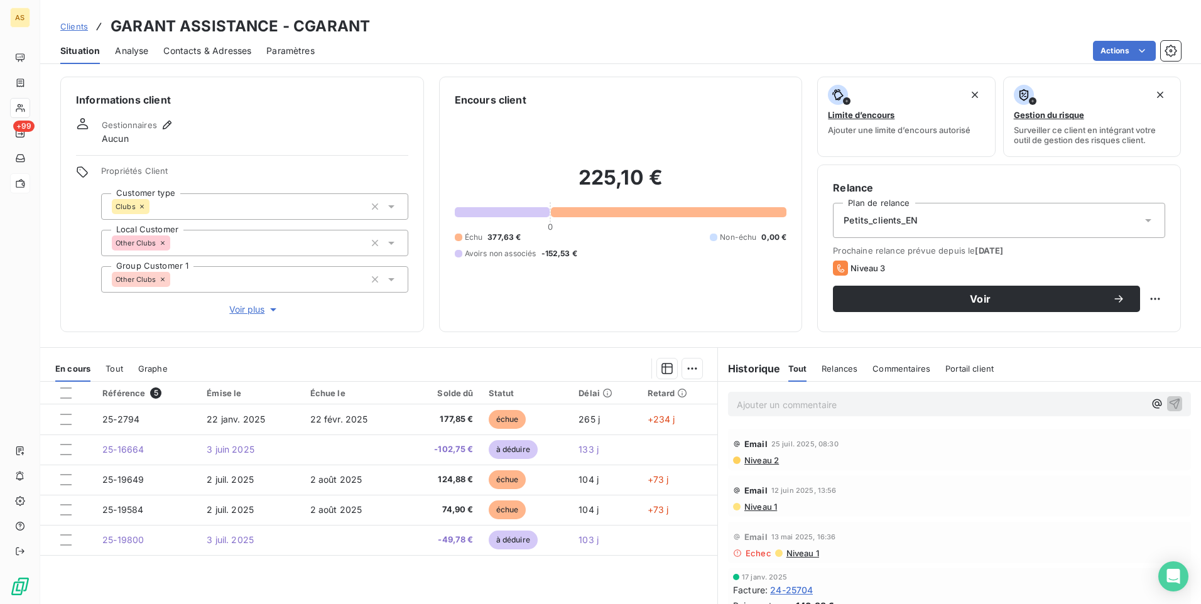
click at [70, 23] on span "Clients" at bounding box center [74, 26] width 28 height 10
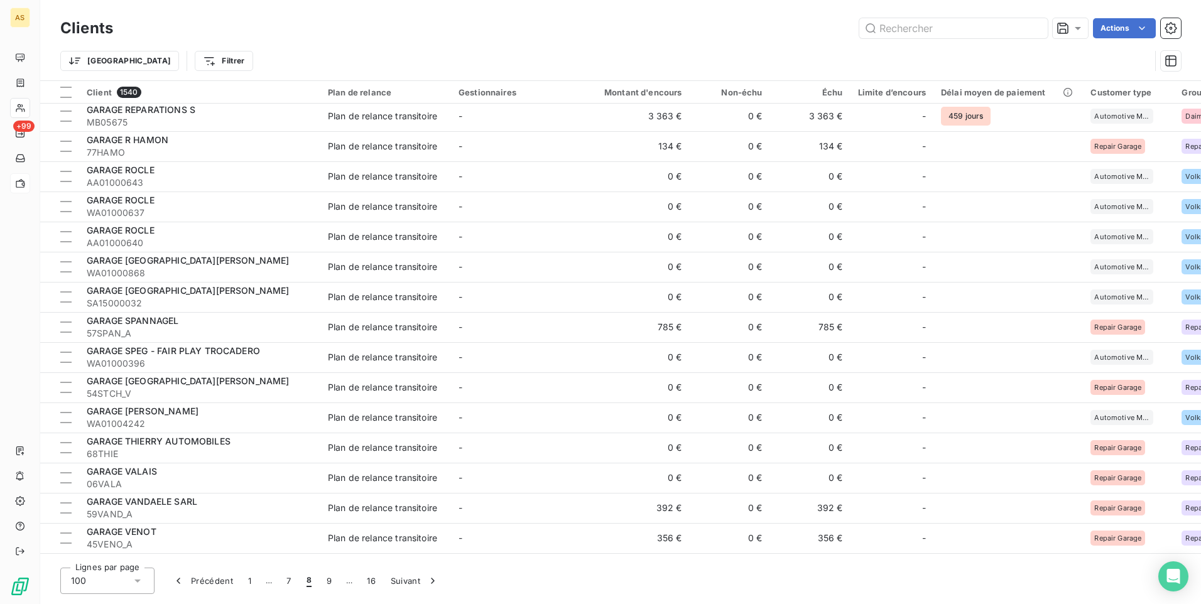
scroll to position [1947, 0]
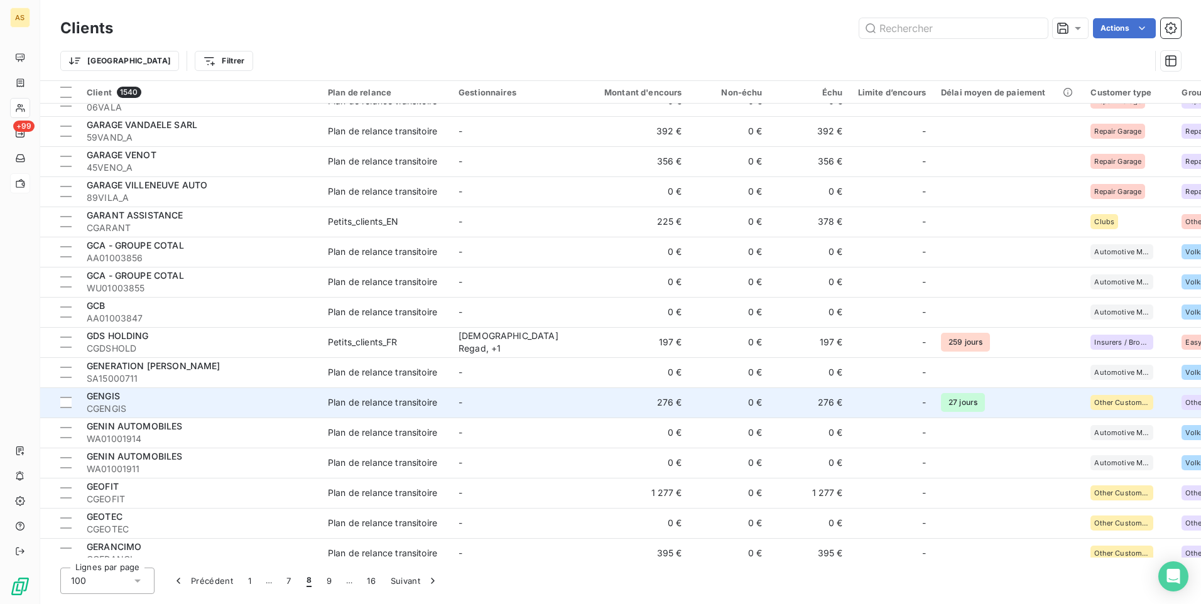
click at [355, 407] on div "Plan de relance transitoire" at bounding box center [382, 402] width 109 height 13
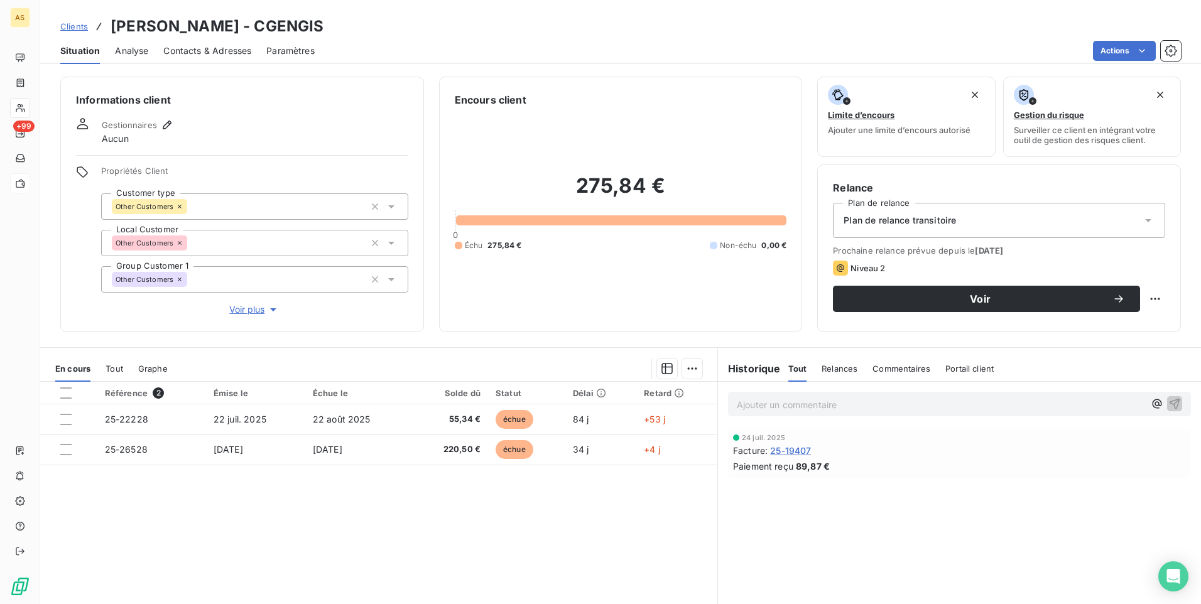
click at [845, 312] on div "Relance Plan de relance Plan de relance transitoire Prochaine relance prévue de…" at bounding box center [999, 248] width 332 height 136
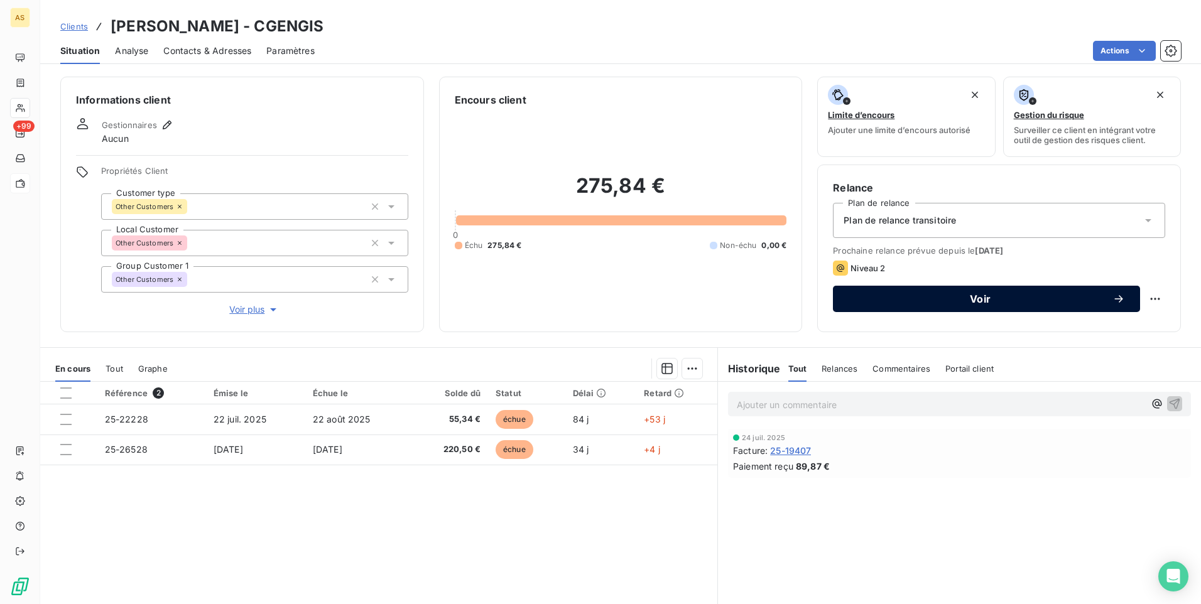
click at [976, 300] on span "Voir" at bounding box center [980, 299] width 264 height 10
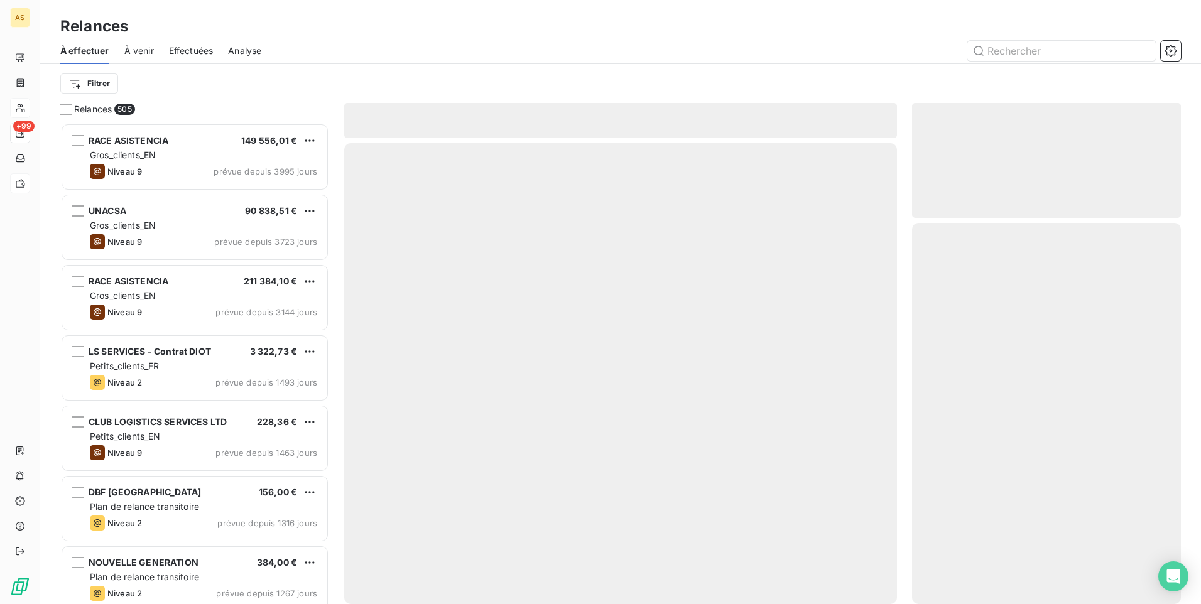
scroll to position [472, 259]
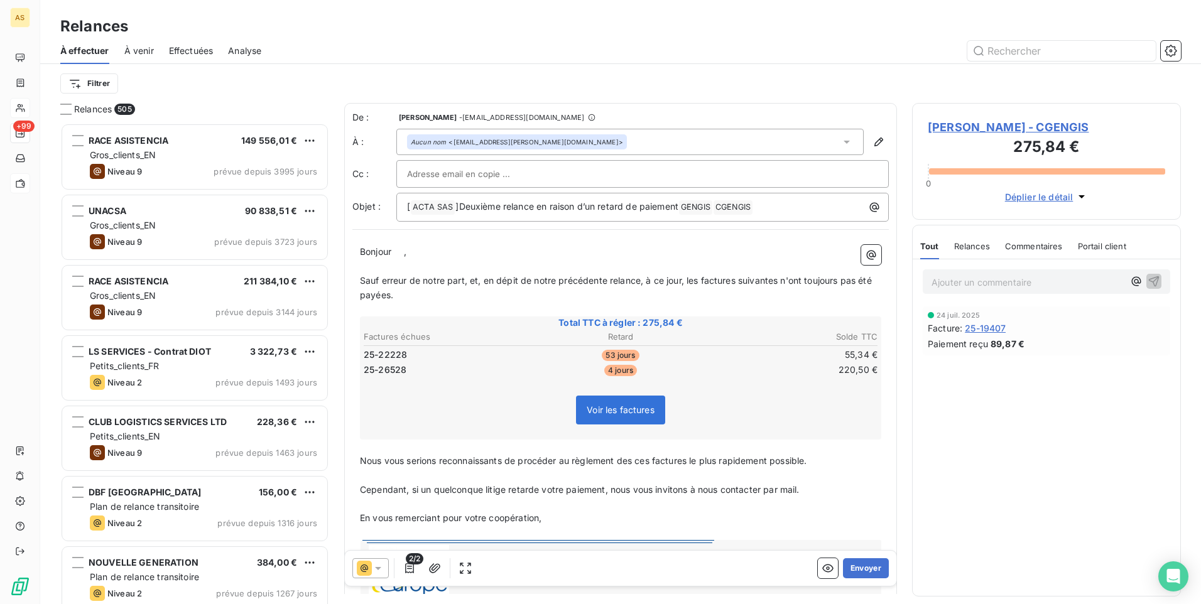
click at [381, 566] on icon at bounding box center [378, 568] width 13 height 13
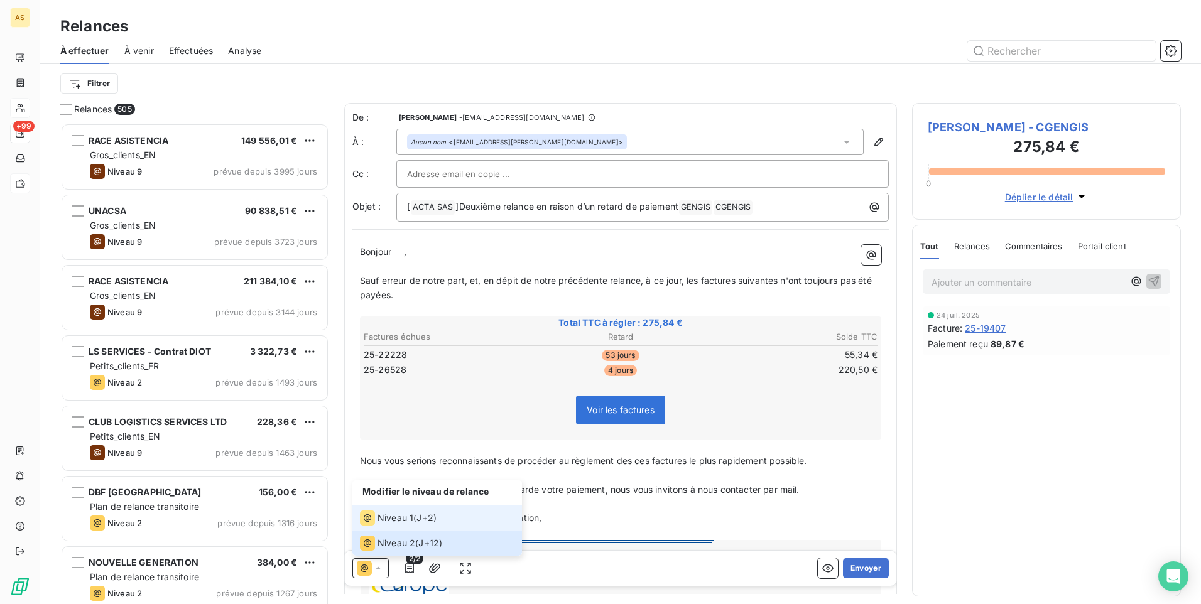
click at [380, 514] on span "Niveau 1" at bounding box center [395, 518] width 36 height 13
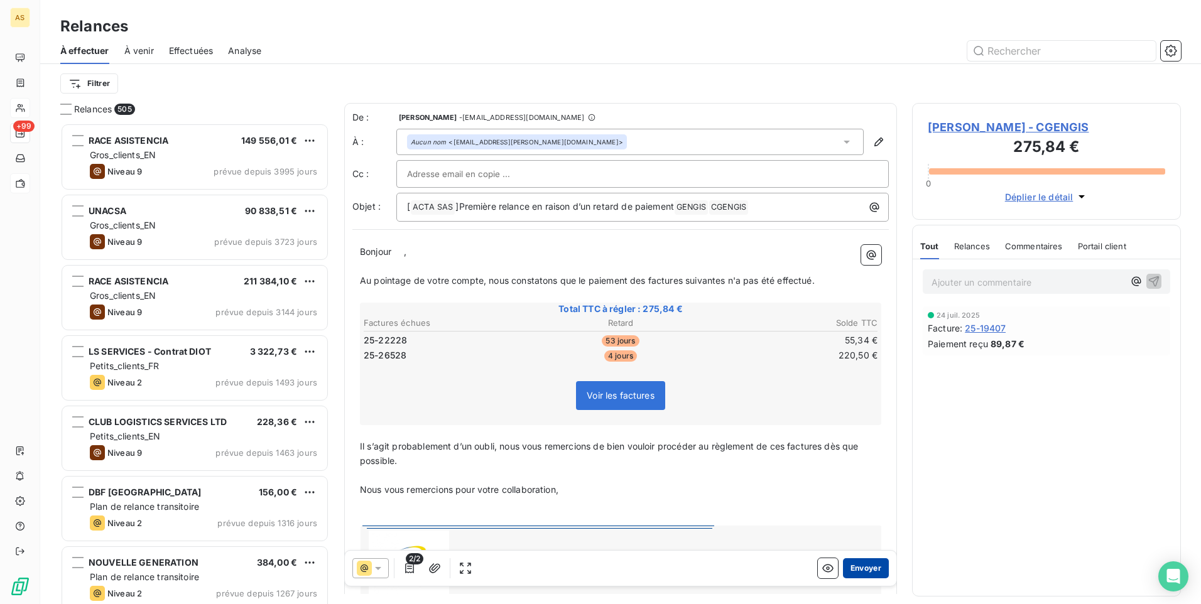
click at [866, 571] on button "Envoyer" at bounding box center [866, 568] width 46 height 20
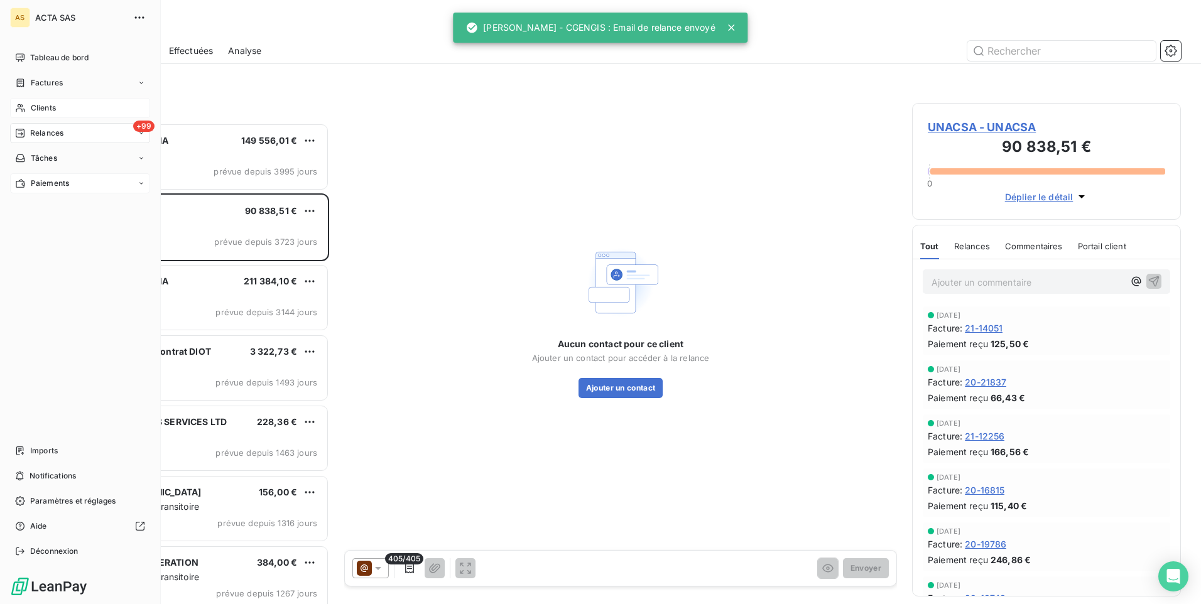
click at [29, 107] on div "Clients" at bounding box center [80, 108] width 140 height 20
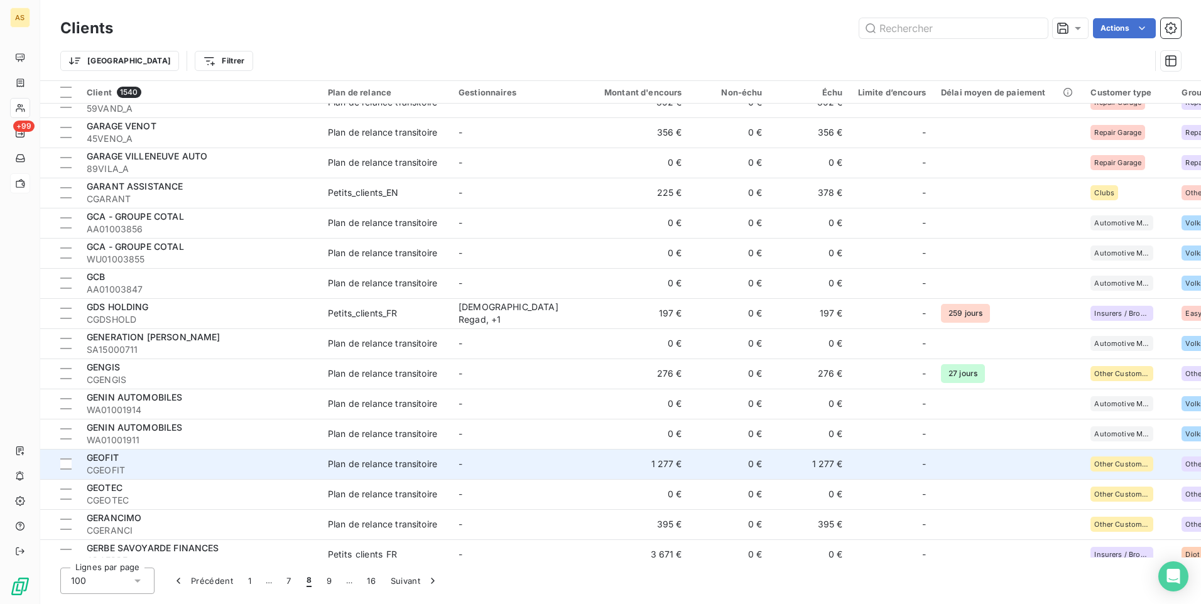
scroll to position [2039, 0]
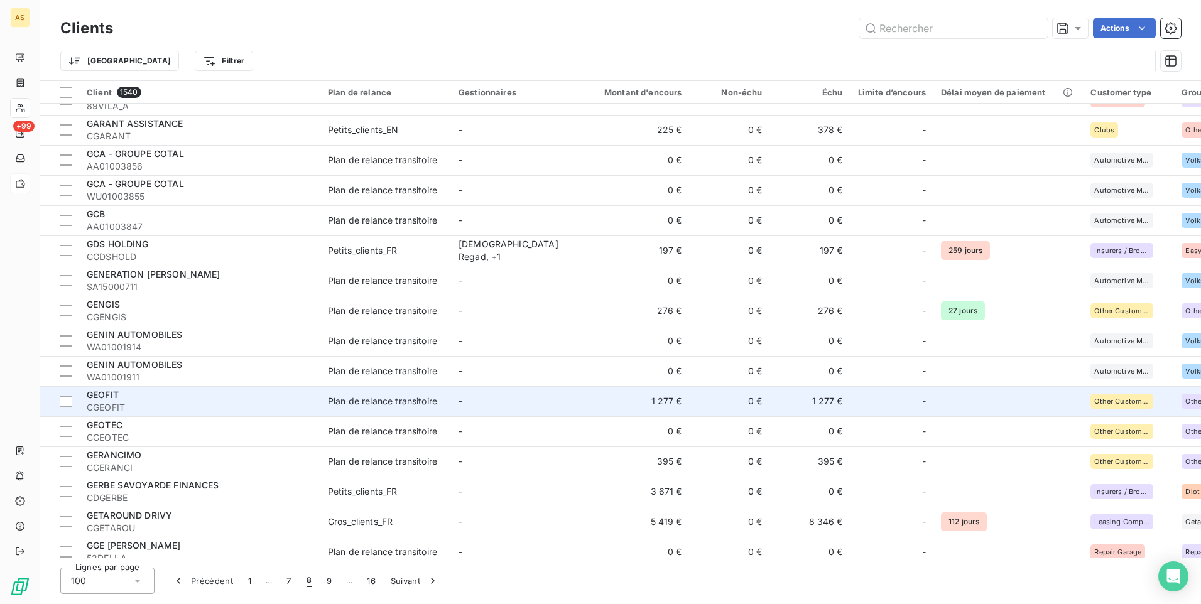
click at [271, 402] on span "CGEOFIT" at bounding box center [200, 407] width 226 height 13
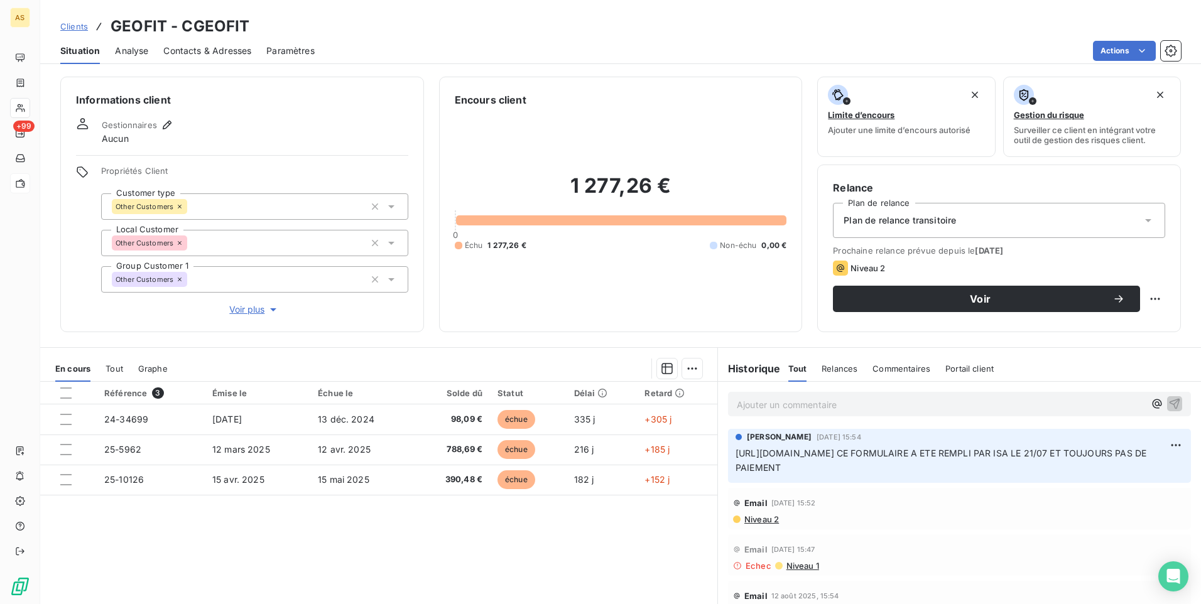
click at [74, 26] on span "Clients" at bounding box center [74, 26] width 28 height 10
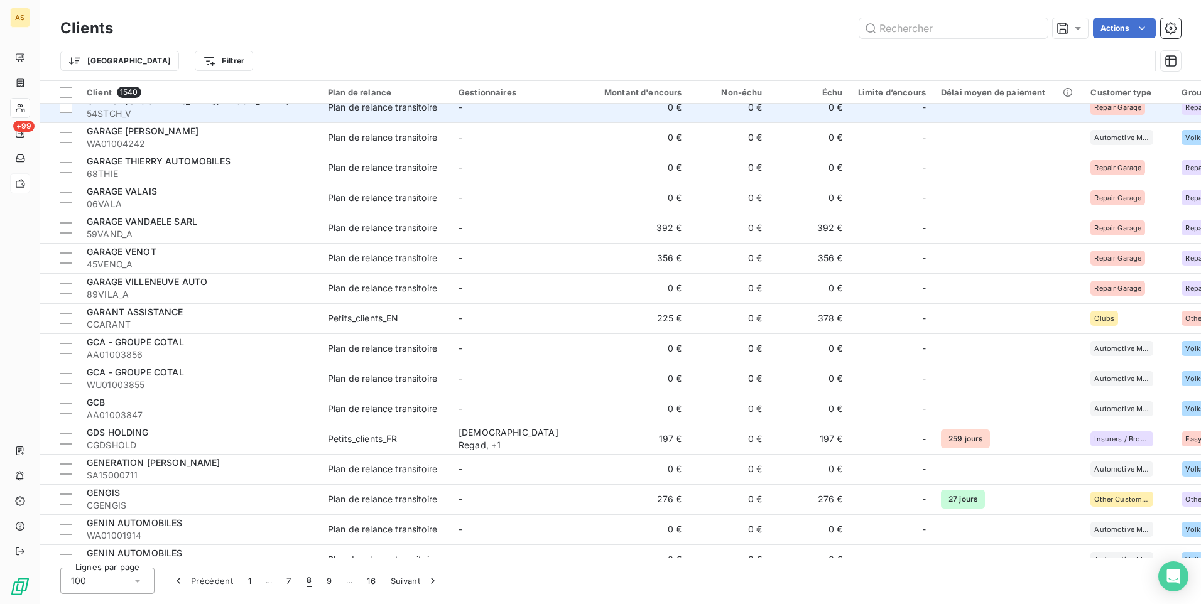
scroll to position [2164, 0]
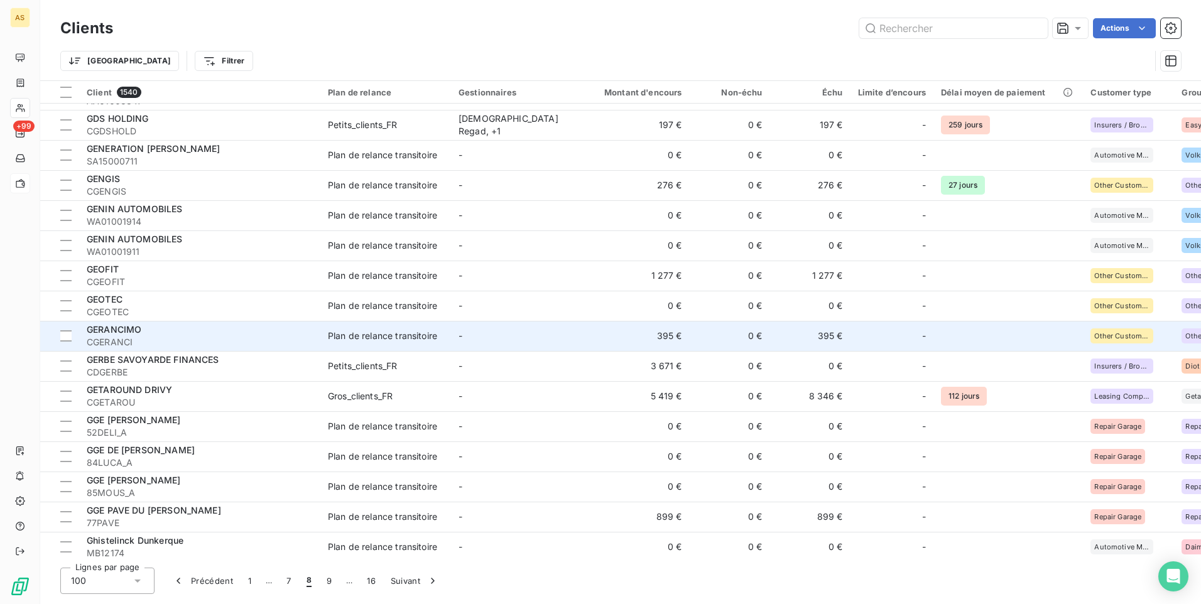
click at [362, 345] on td "Plan de relance transitoire" at bounding box center [385, 336] width 131 height 30
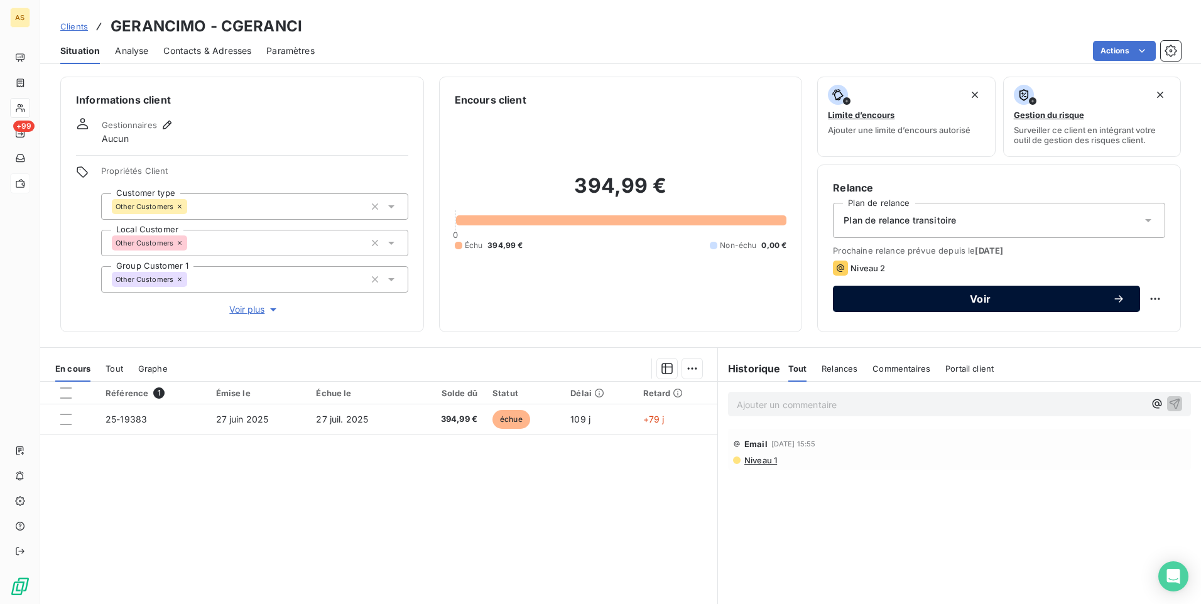
click at [864, 306] on button "Voir" at bounding box center [986, 299] width 307 height 26
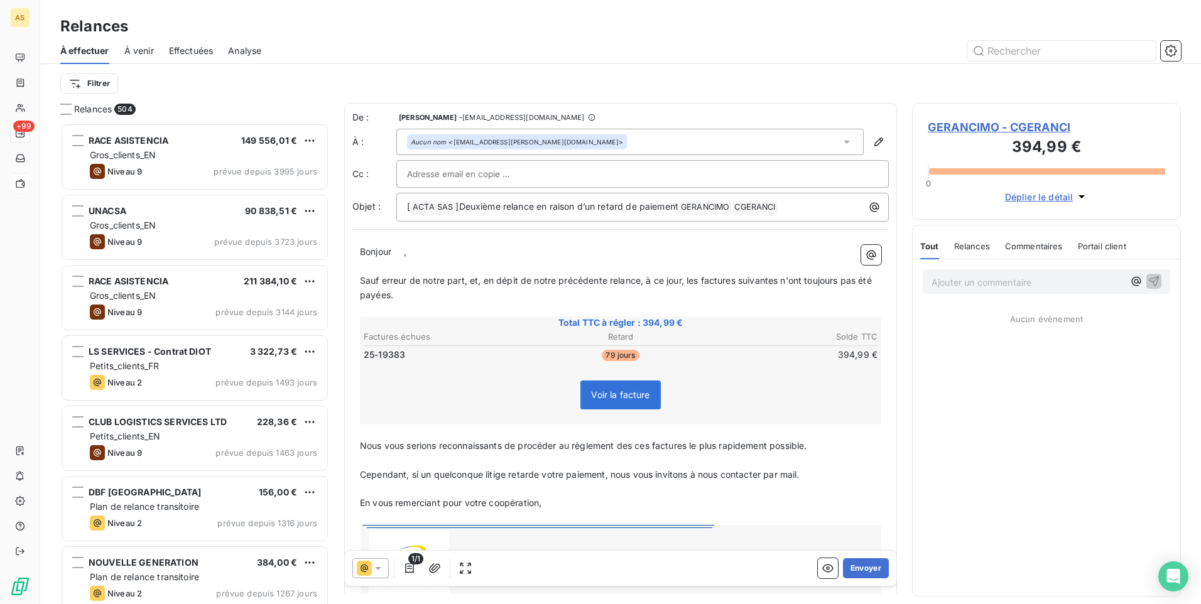
scroll to position [472, 259]
click at [866, 570] on button "Envoyer" at bounding box center [866, 568] width 46 height 20
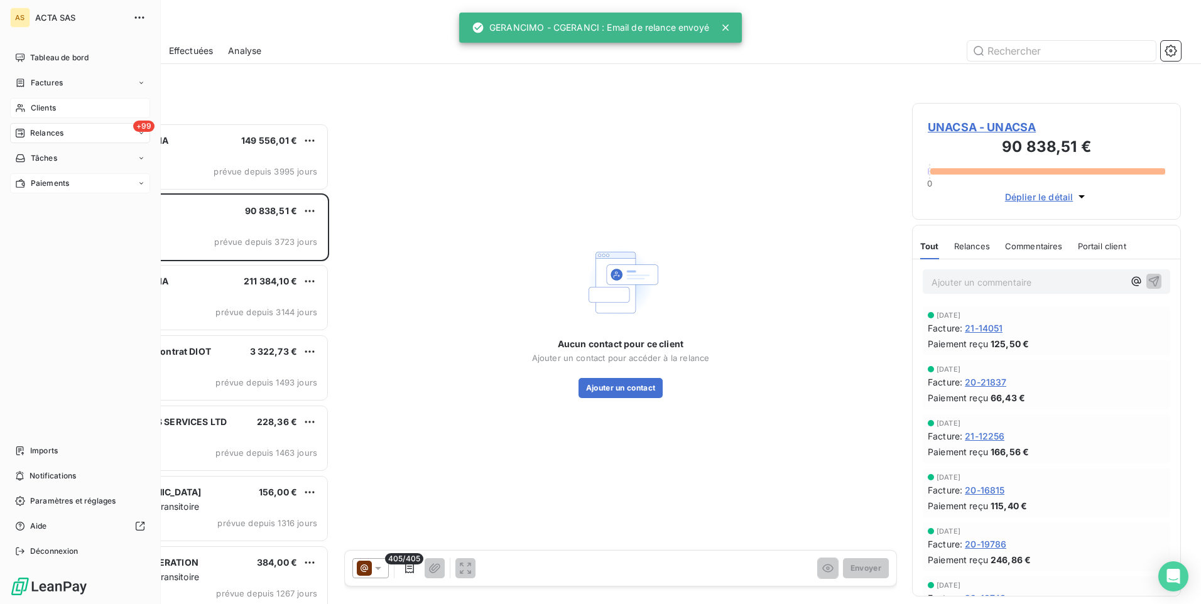
click at [31, 109] on span "Clients" at bounding box center [43, 107] width 25 height 11
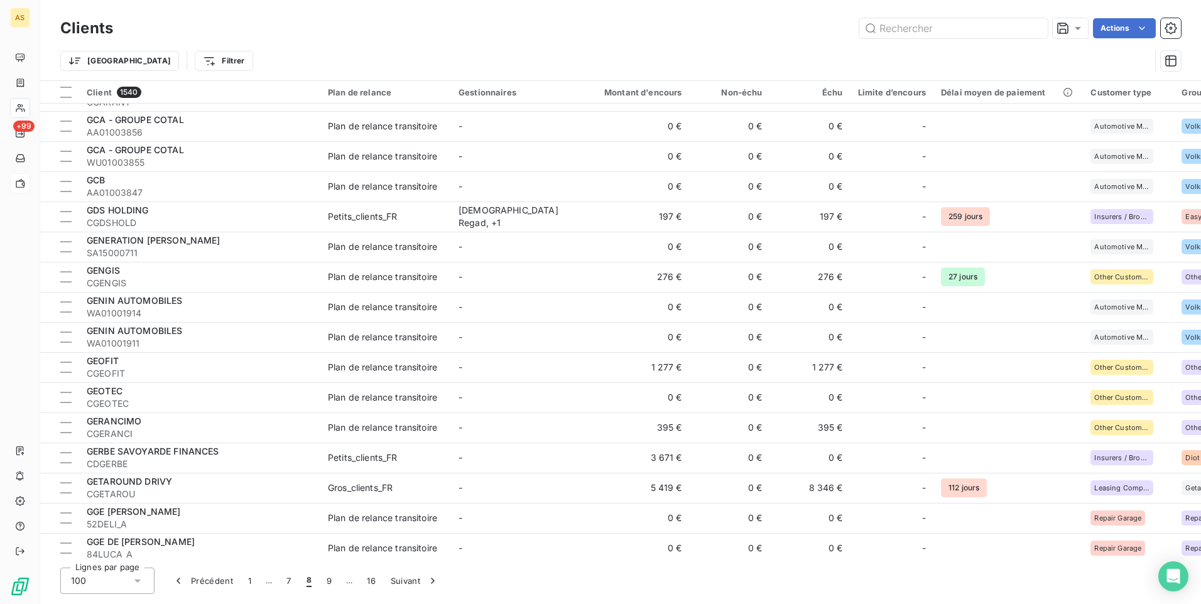
scroll to position [2135, 0]
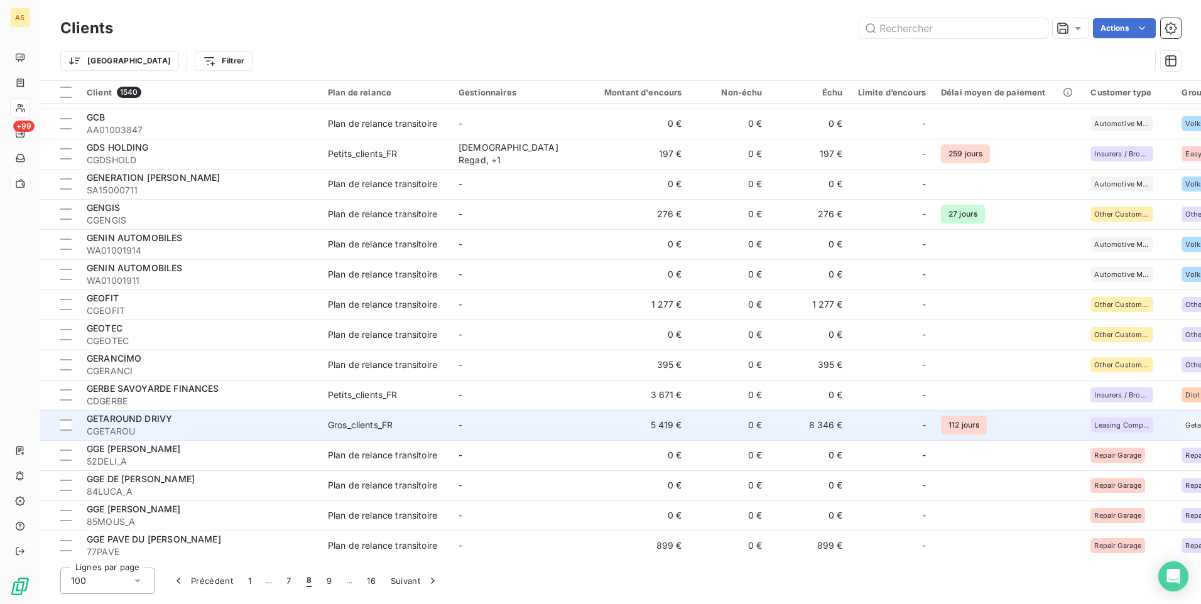
click at [588, 433] on td "5 419 €" at bounding box center [636, 425] width 108 height 30
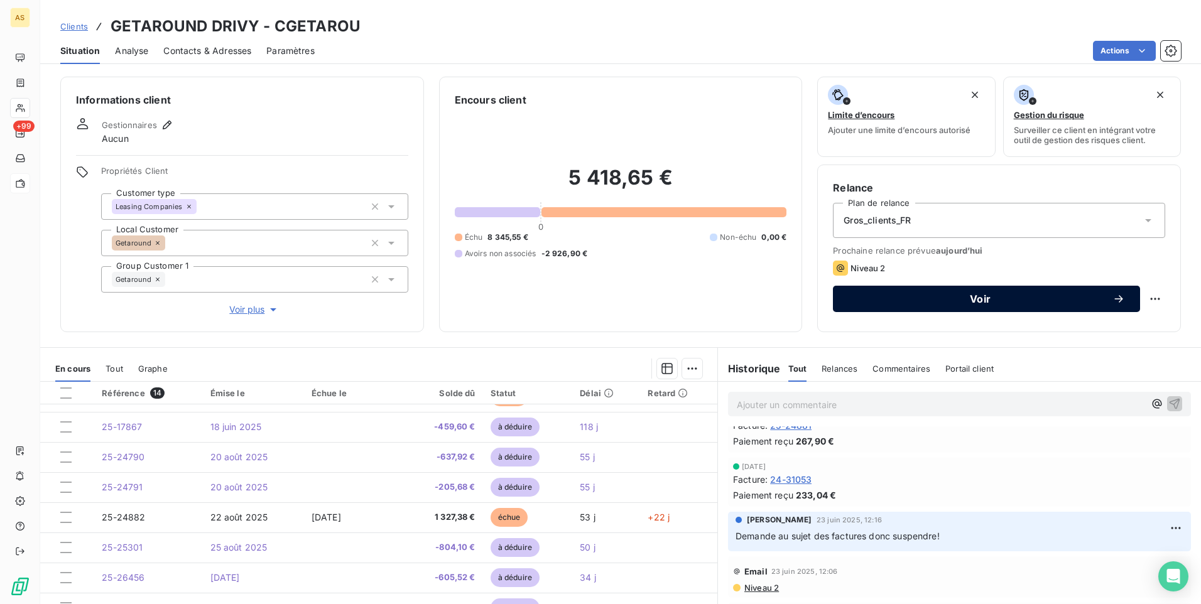
click at [853, 290] on button "Voir" at bounding box center [986, 299] width 307 height 26
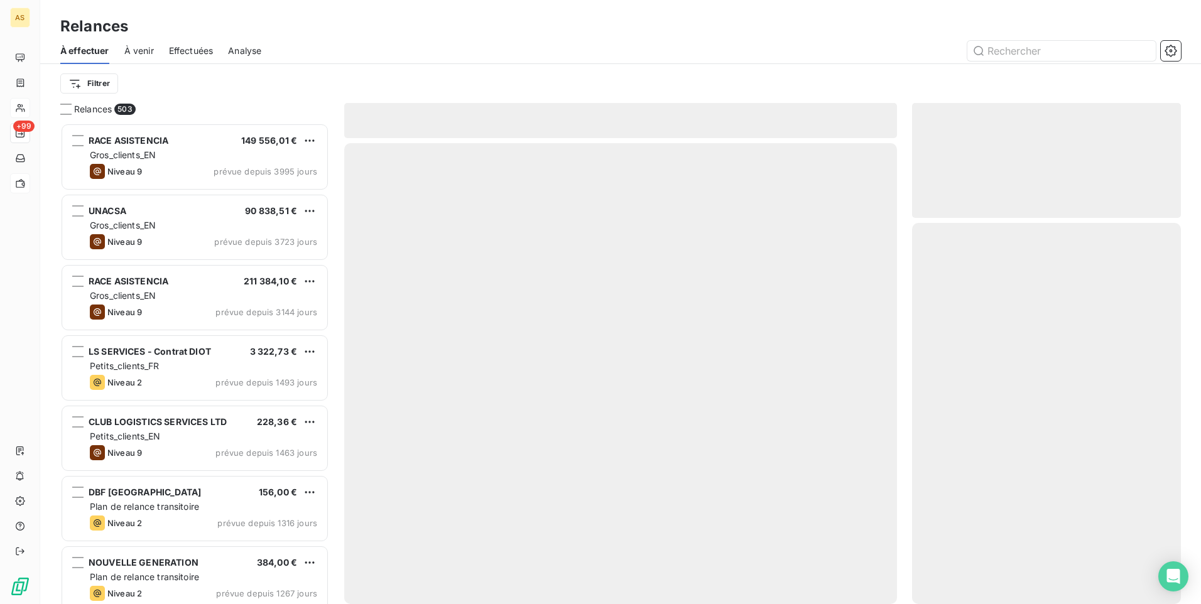
scroll to position [472, 259]
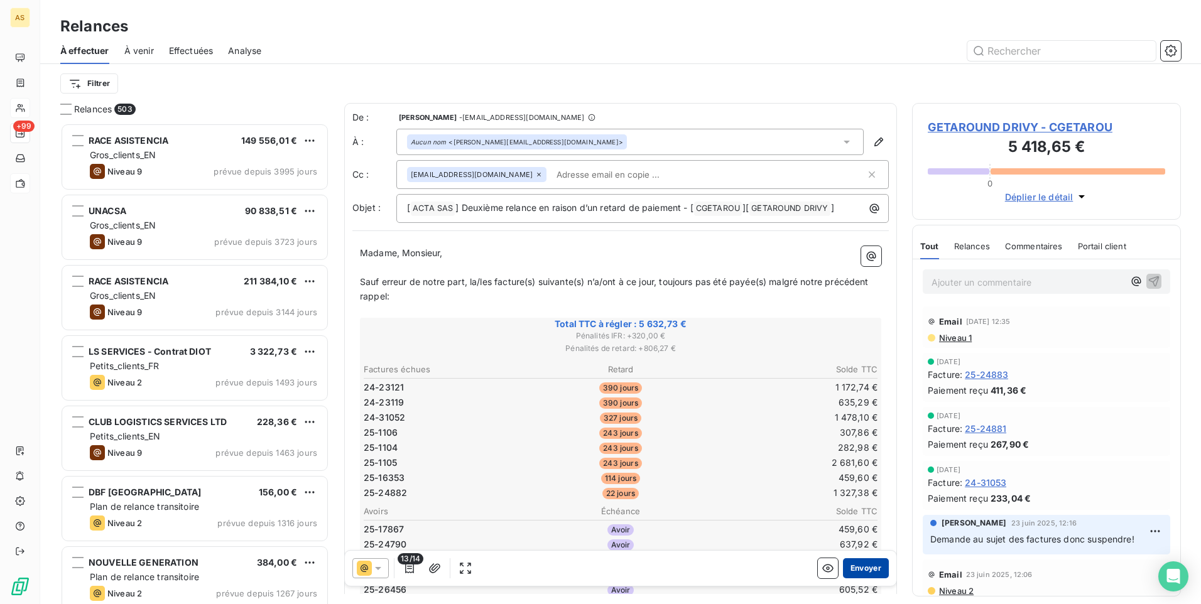
click at [859, 561] on button "Envoyer" at bounding box center [866, 568] width 46 height 20
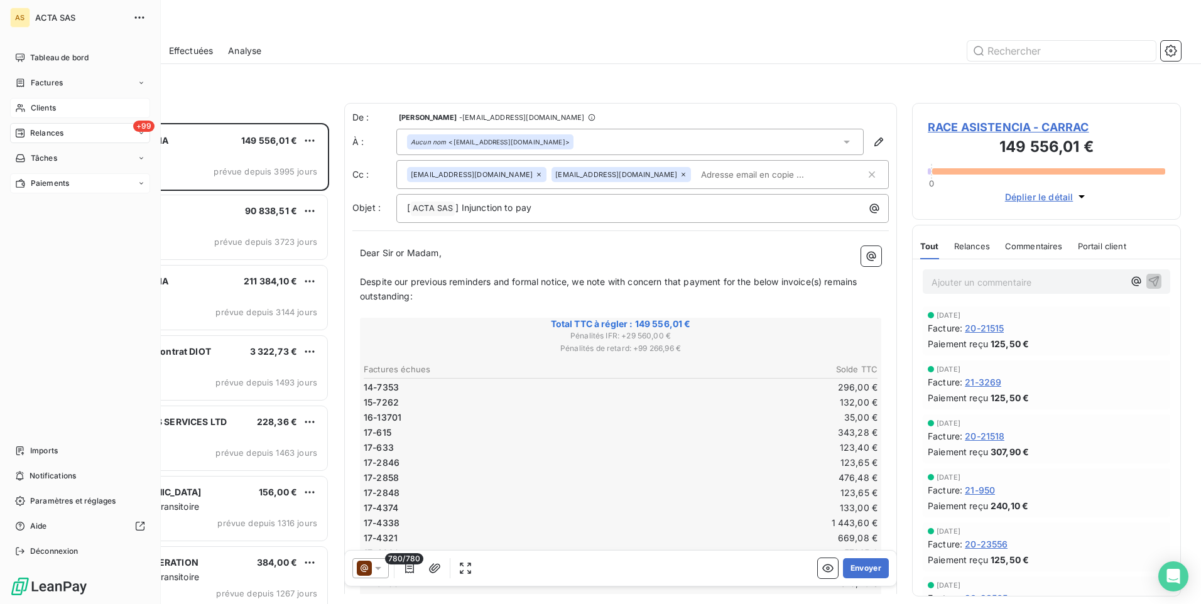
click at [33, 106] on span "Clients" at bounding box center [43, 107] width 25 height 11
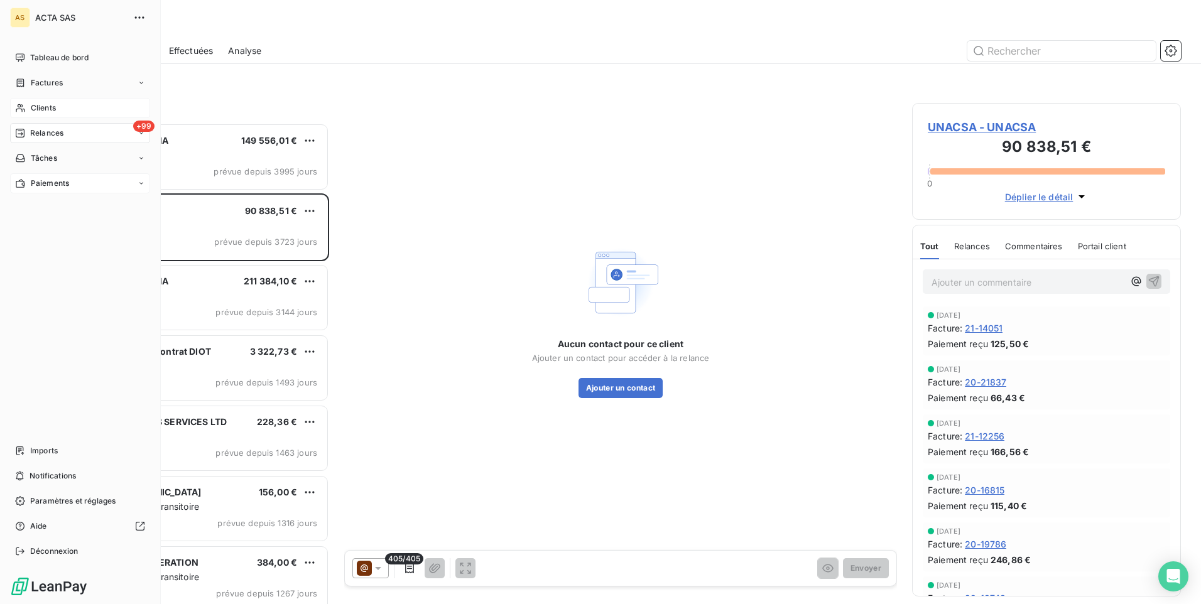
click at [38, 109] on span "Clients" at bounding box center [43, 107] width 25 height 11
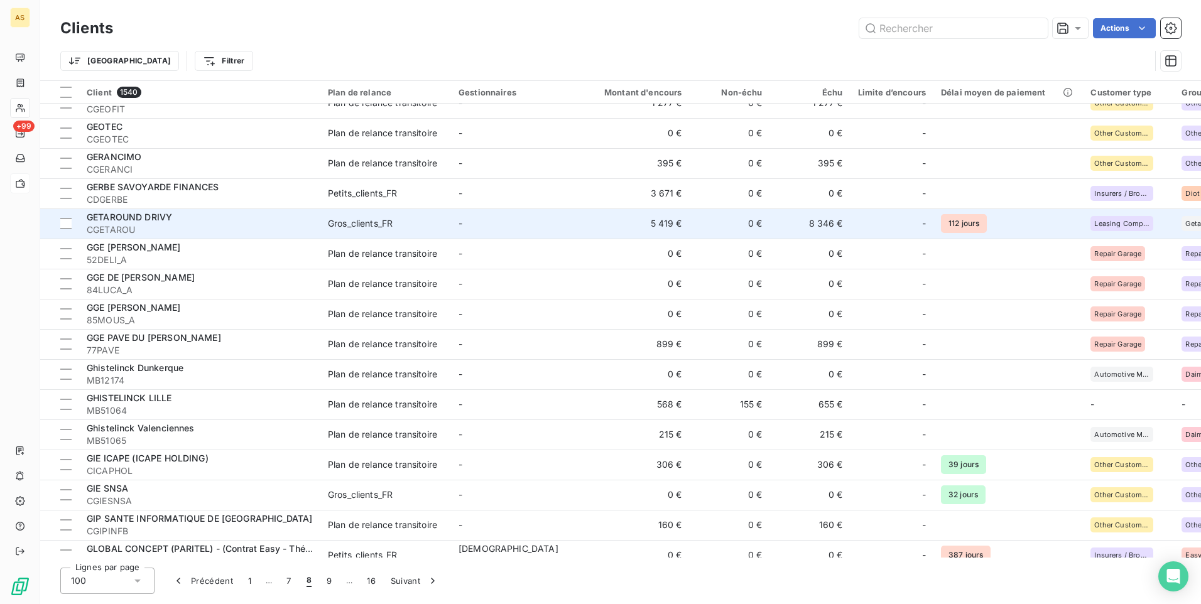
scroll to position [2353, 0]
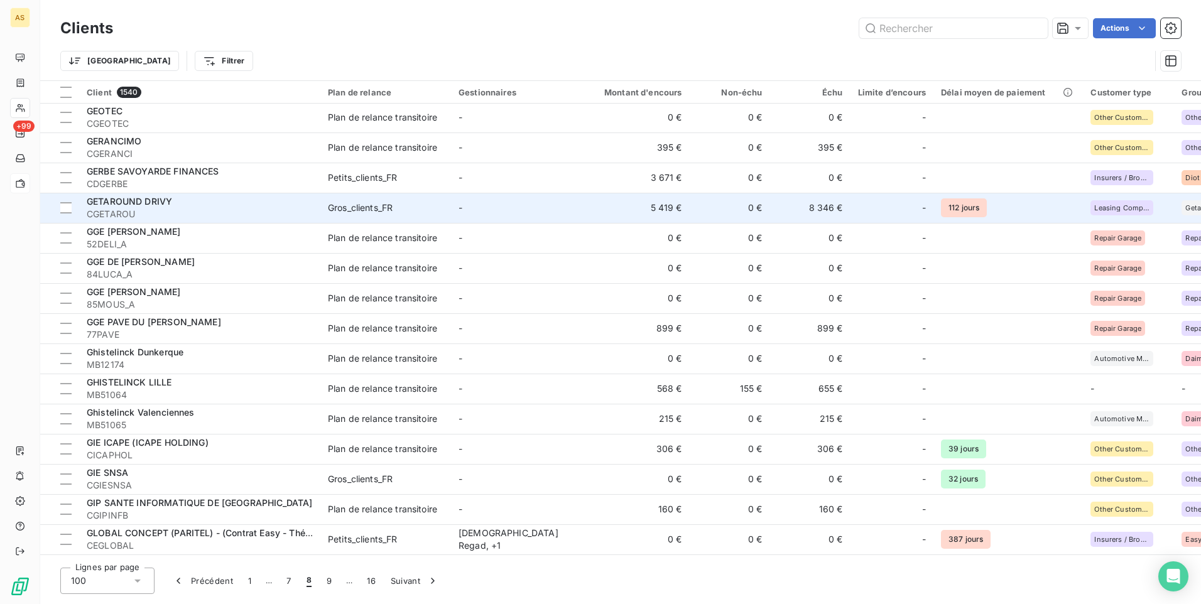
click at [367, 323] on div "Plan de relance transitoire" at bounding box center [382, 328] width 109 height 13
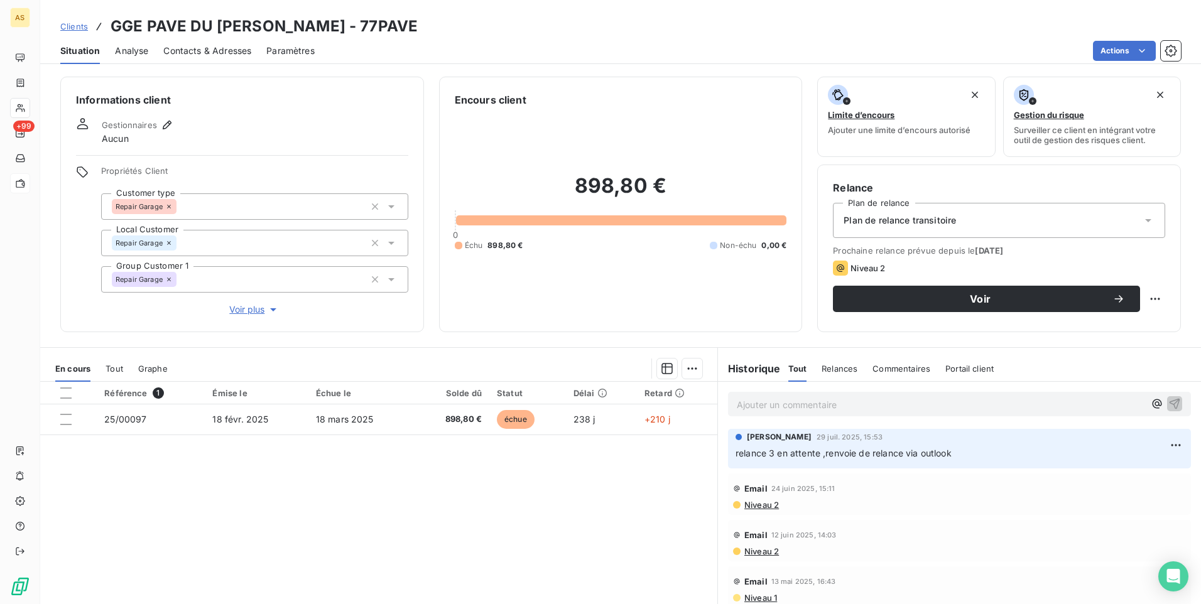
click at [65, 26] on span "Clients" at bounding box center [74, 26] width 28 height 10
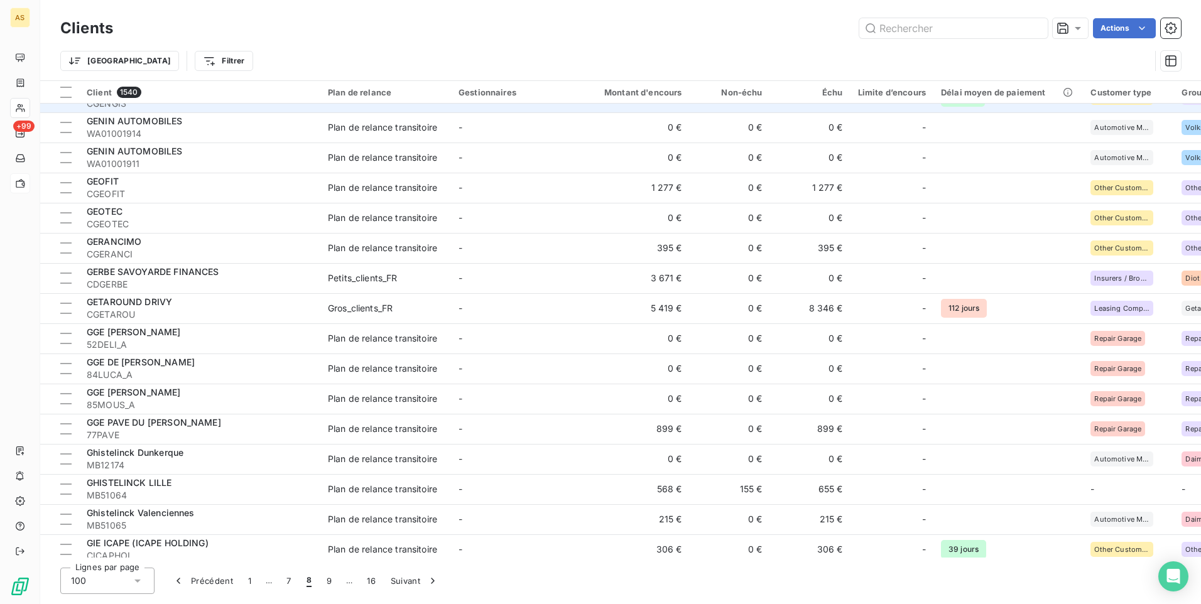
scroll to position [2315, 0]
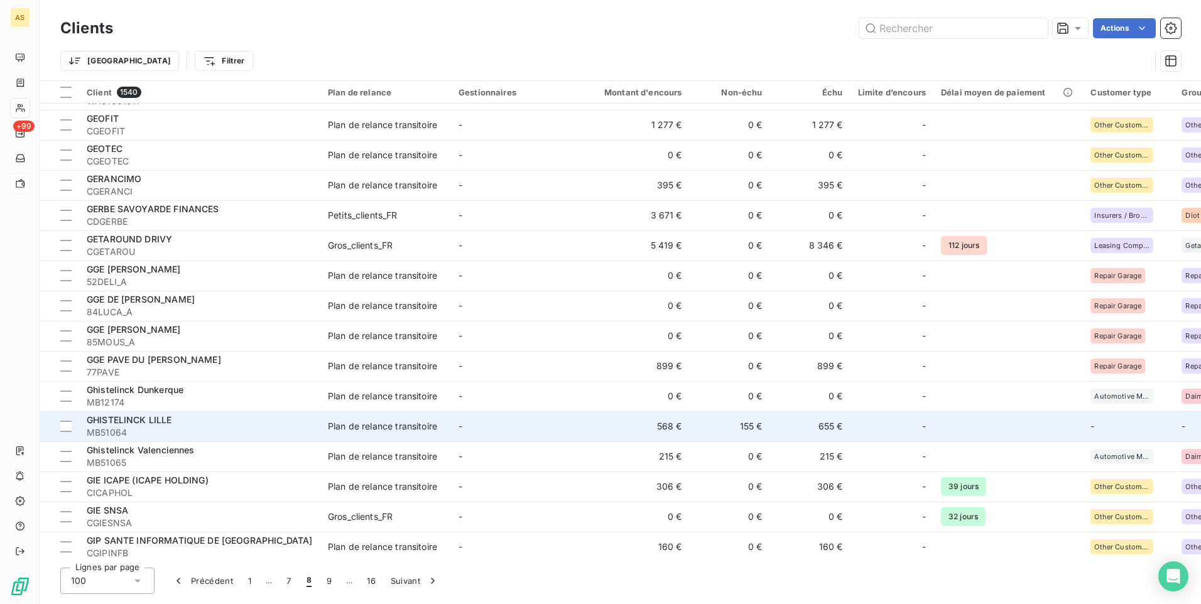
click at [501, 437] on td "-" at bounding box center [516, 426] width 131 height 30
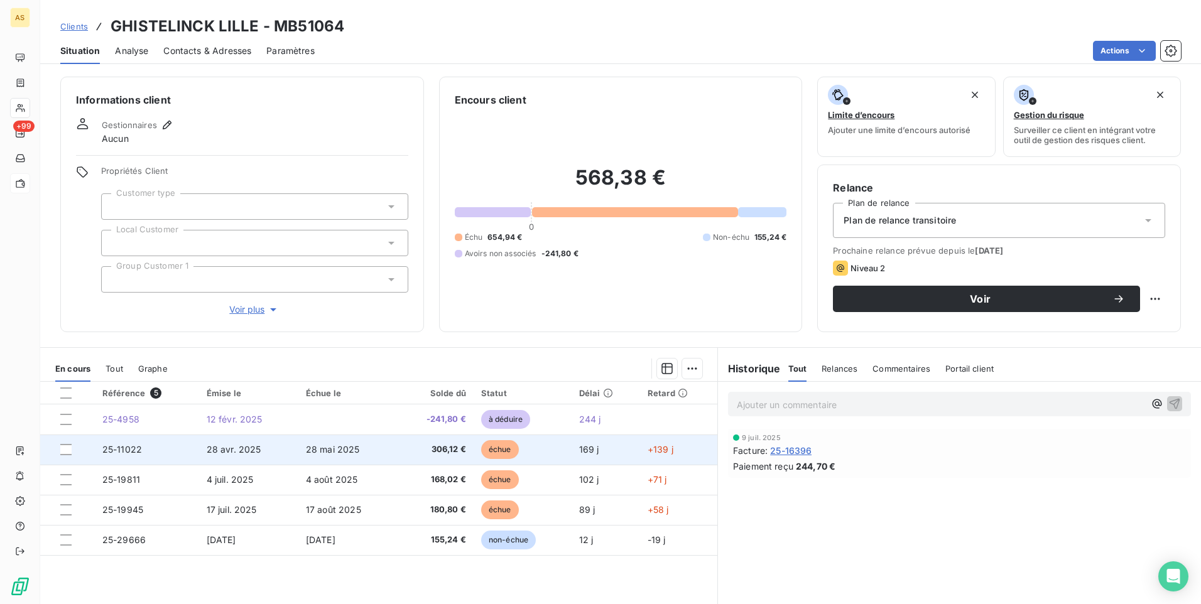
scroll to position [57, 0]
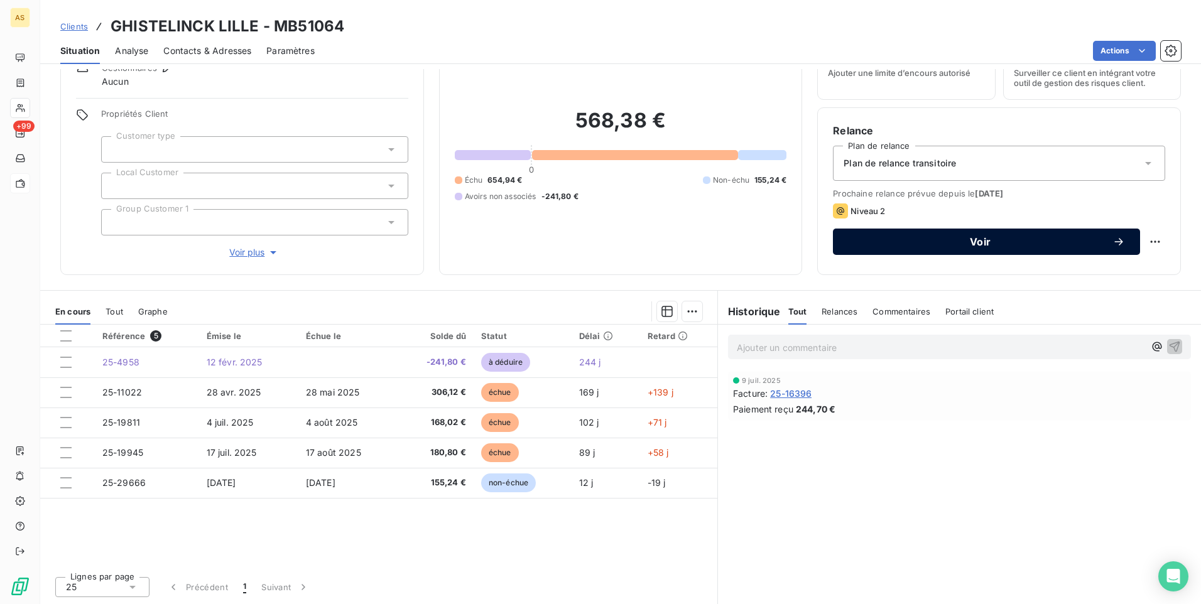
click at [920, 241] on span "Voir" at bounding box center [980, 242] width 264 height 10
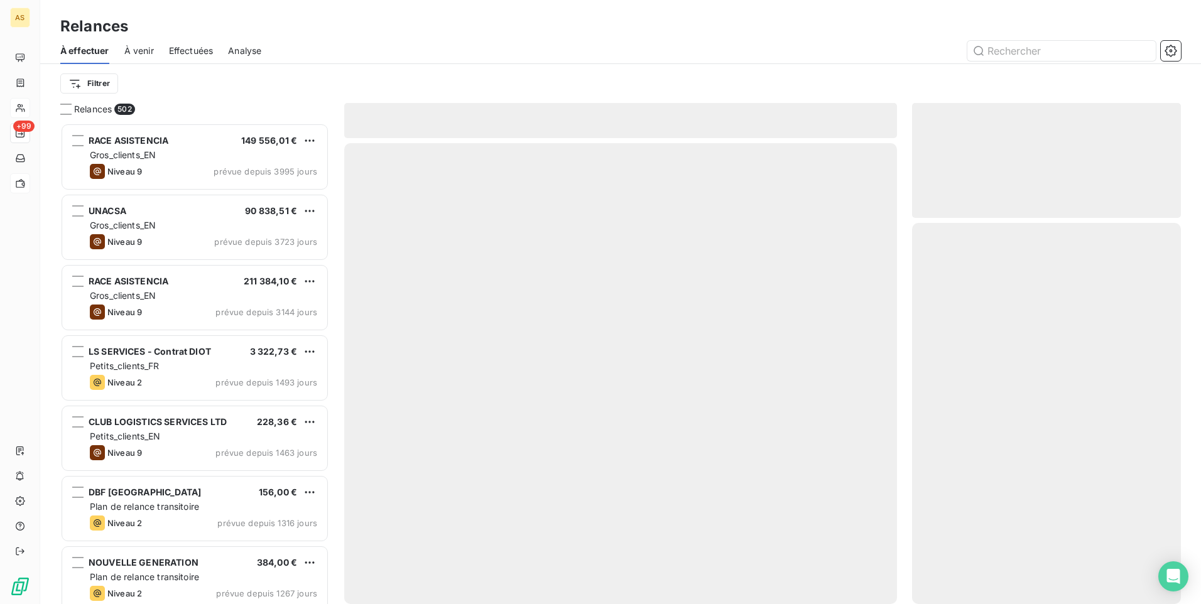
scroll to position [472, 259]
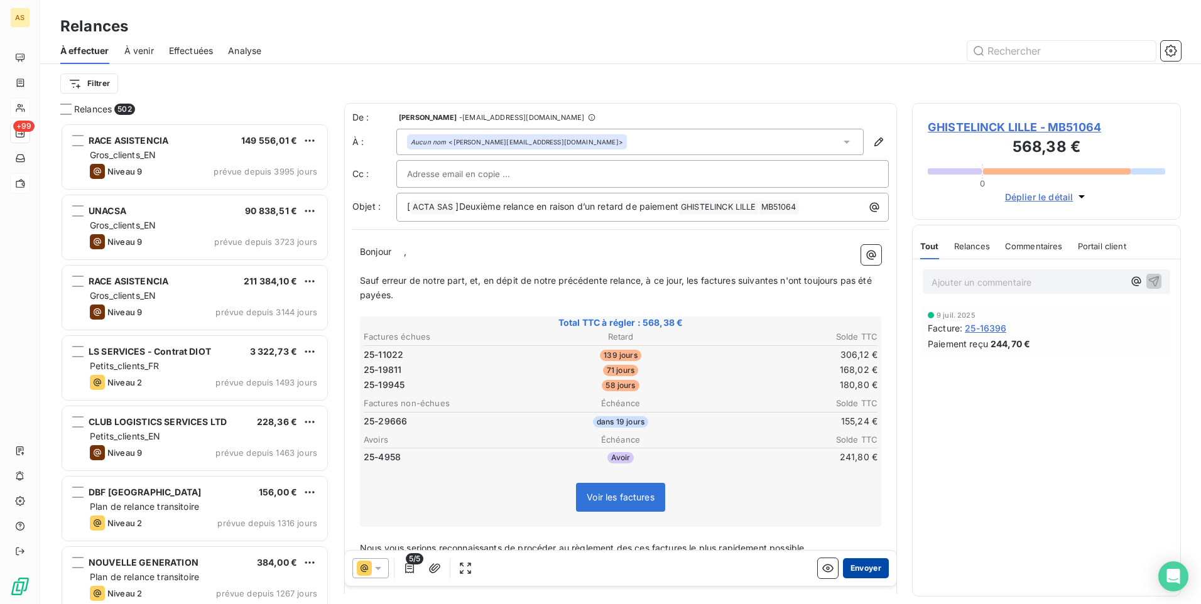
click at [865, 571] on button "Envoyer" at bounding box center [866, 568] width 46 height 20
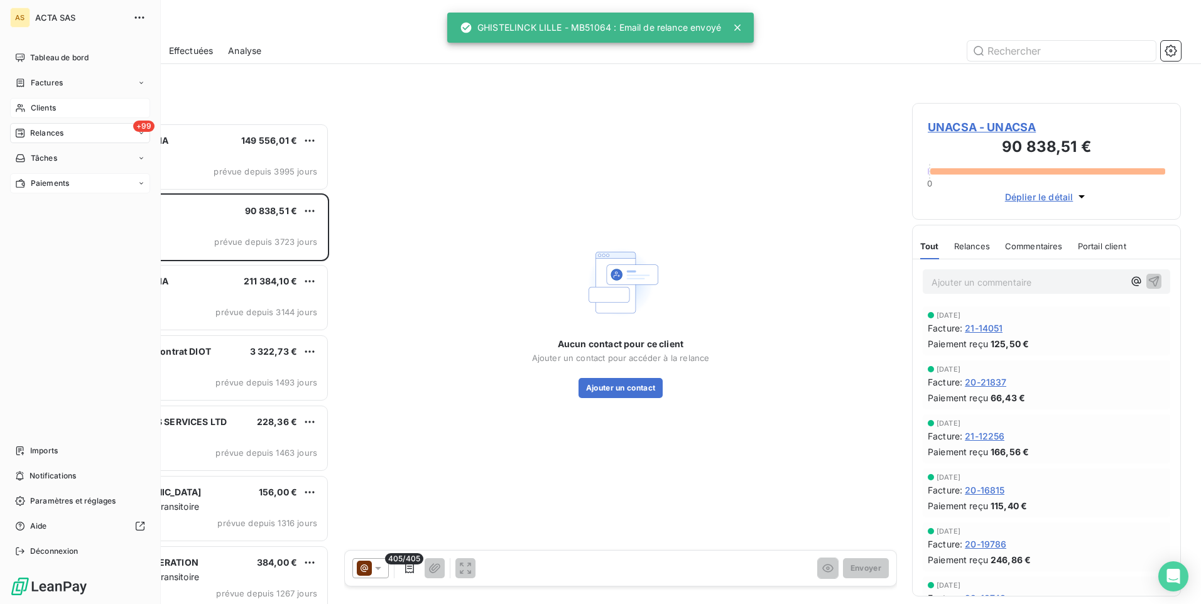
click at [38, 109] on span "Clients" at bounding box center [43, 107] width 25 height 11
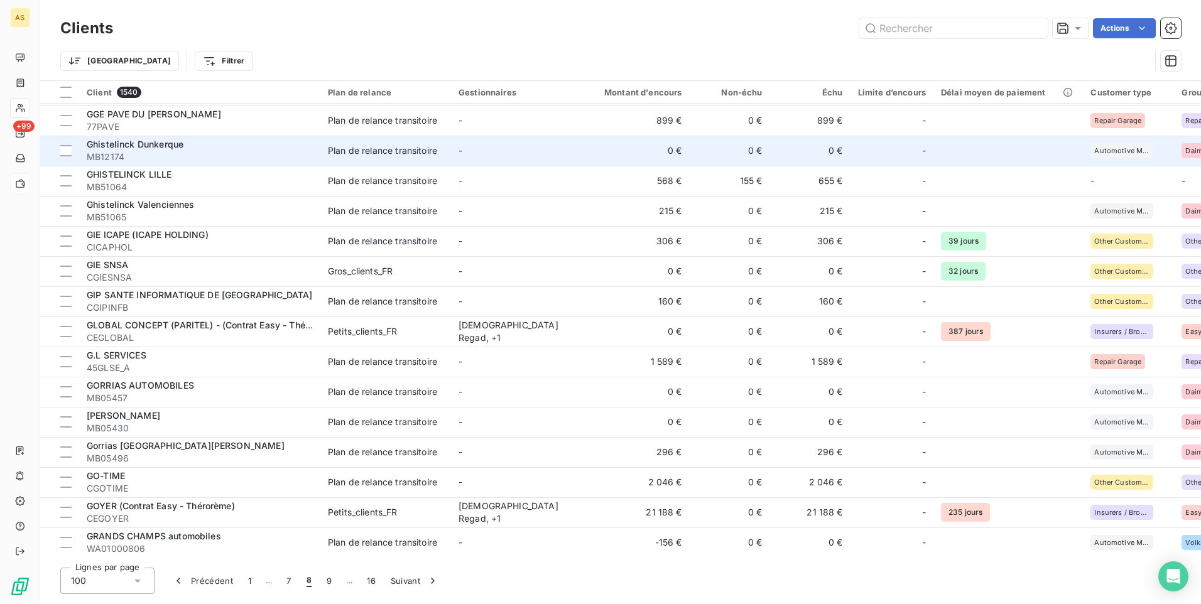
scroll to position [2566, 0]
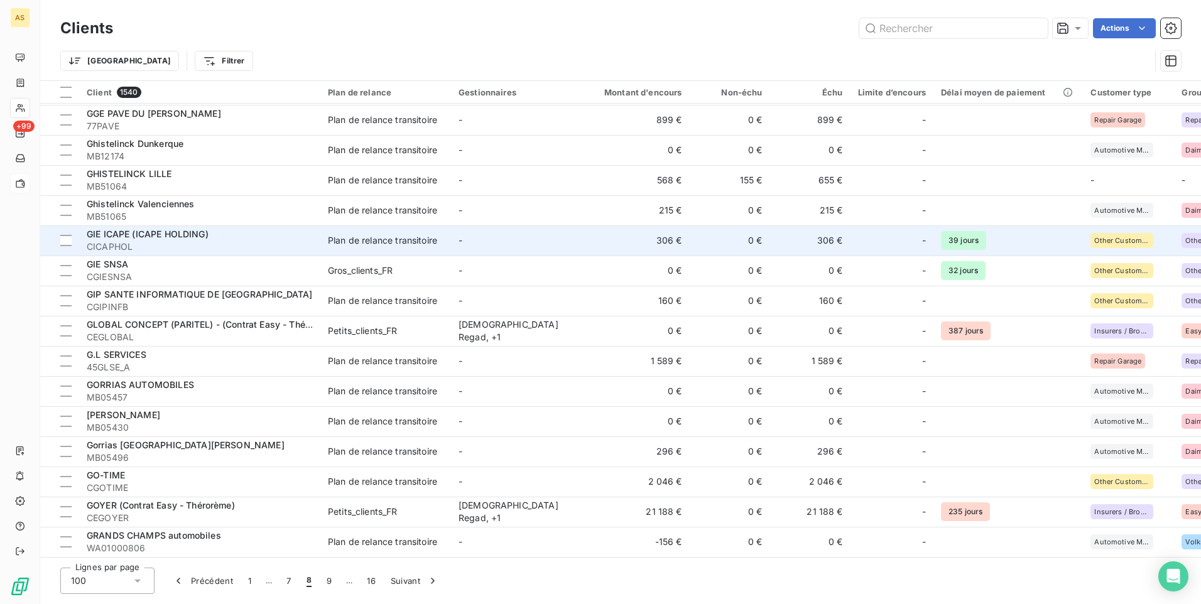
click at [828, 237] on td "306 €" at bounding box center [810, 240] width 80 height 30
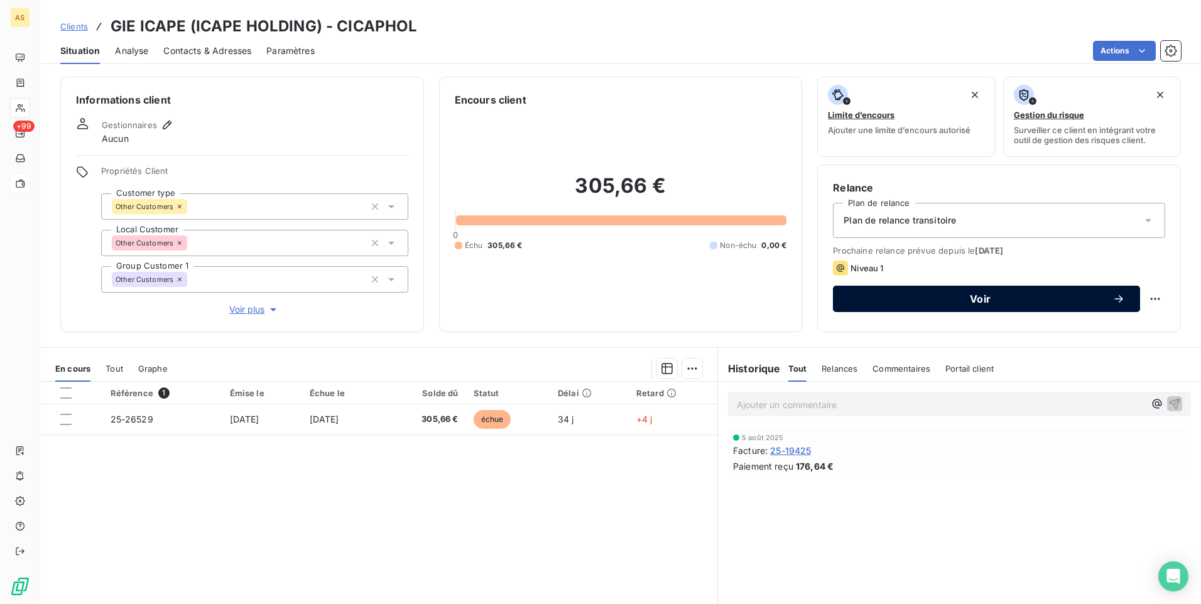
click at [884, 299] on span "Voir" at bounding box center [980, 299] width 264 height 10
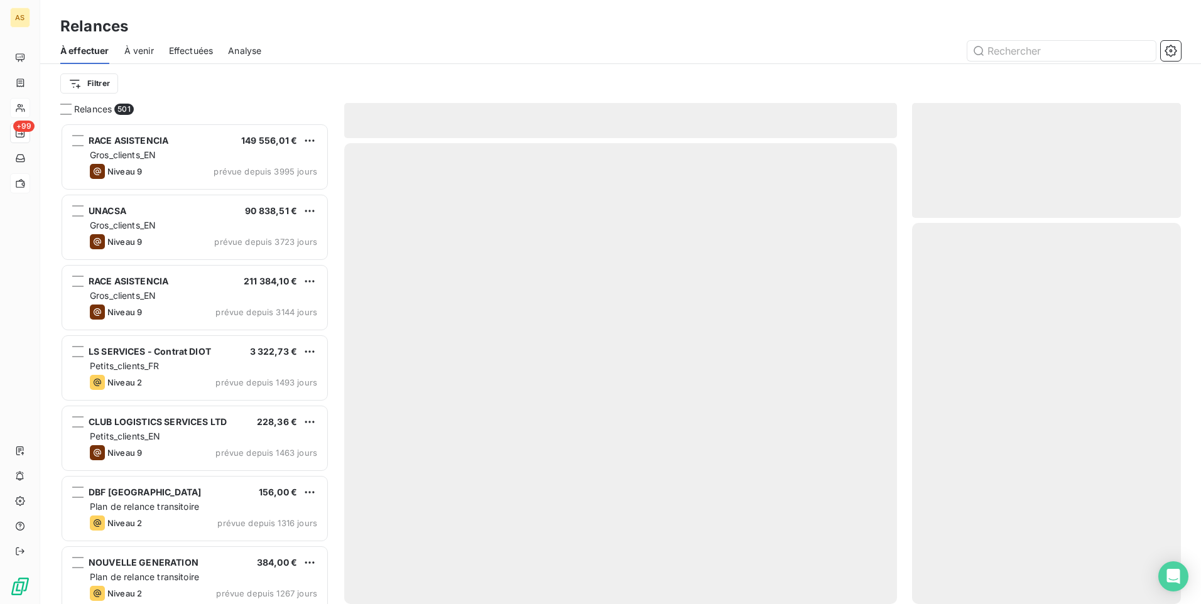
scroll to position [472, 259]
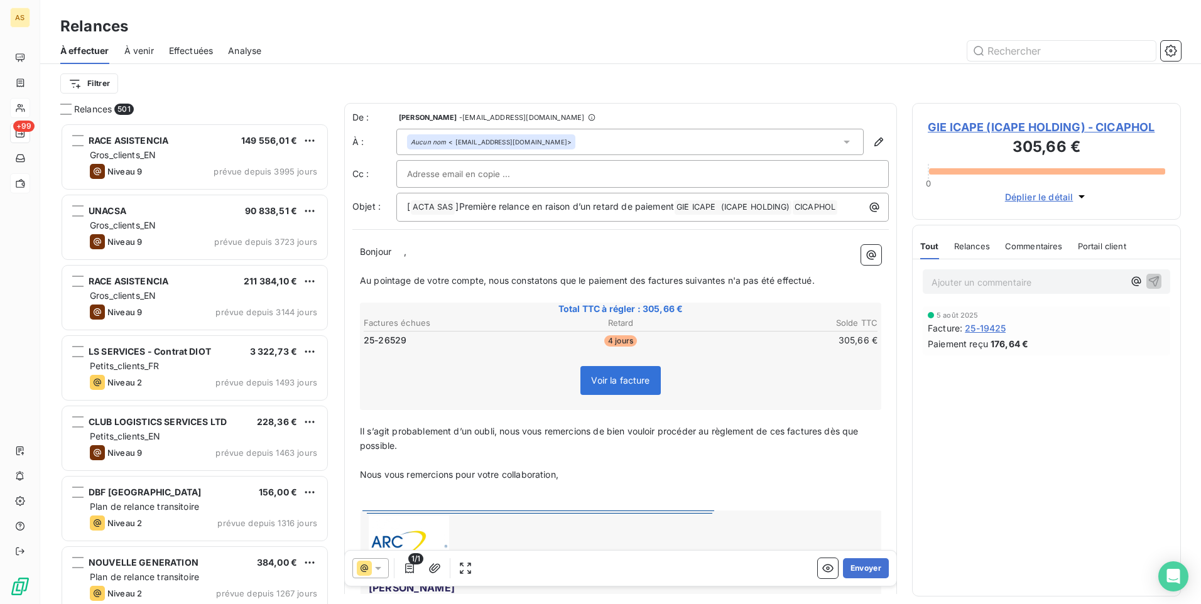
click at [379, 567] on icon at bounding box center [378, 568] width 6 height 3
click at [381, 517] on span "Niveau 1" at bounding box center [395, 518] width 36 height 13
click at [865, 564] on button "Envoyer" at bounding box center [866, 568] width 46 height 20
click at [950, 122] on span "GIE ICAPE (ICAPE HOLDING) - CICAPHOL" at bounding box center [1046, 127] width 237 height 17
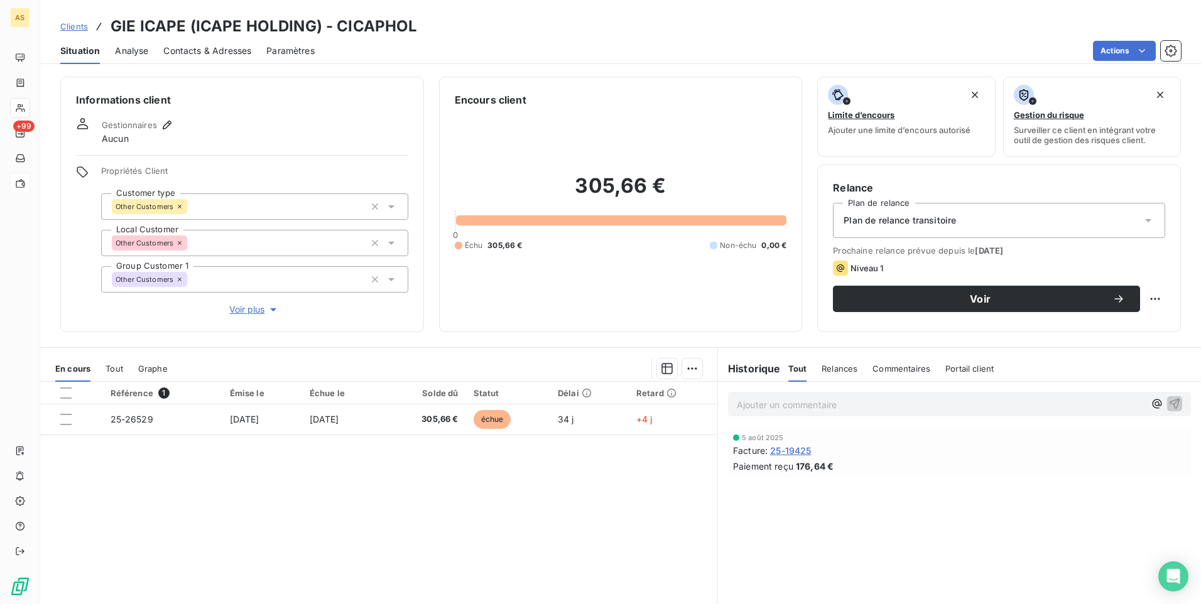
click at [224, 54] on span "Contacts & Adresses" at bounding box center [207, 51] width 88 height 13
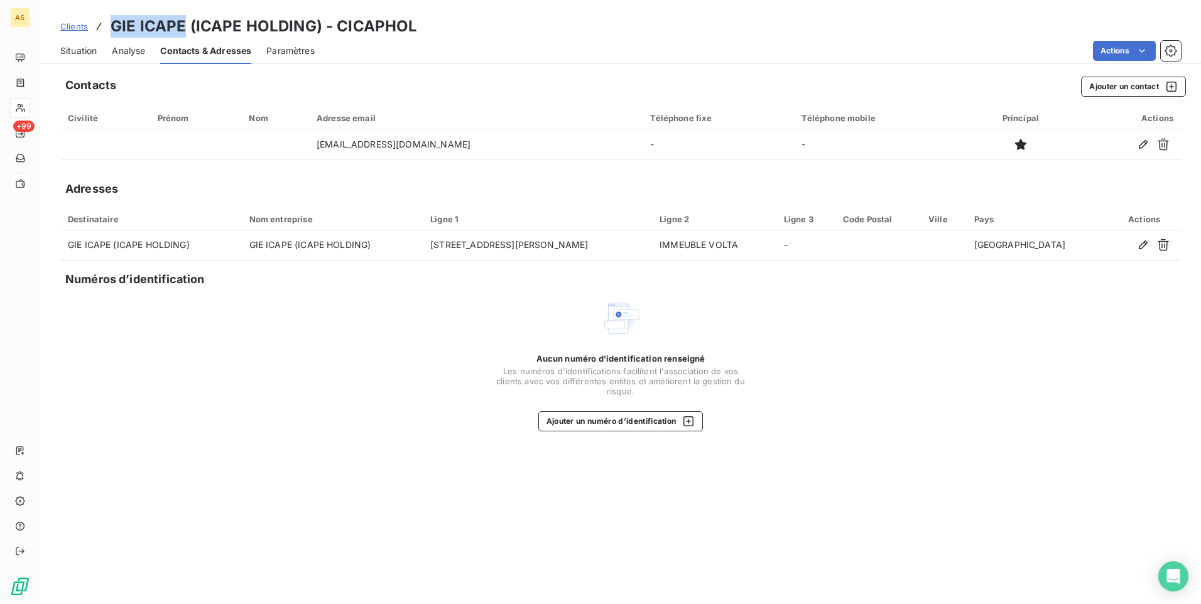
drag, startPoint x: 181, startPoint y: 28, endPoint x: 115, endPoint y: 28, distance: 65.9
click at [115, 28] on h3 "GIE ICAPE (ICAPE HOLDING) - CICAPHOL" at bounding box center [264, 26] width 306 height 23
copy h3 "GIE ICAPE"
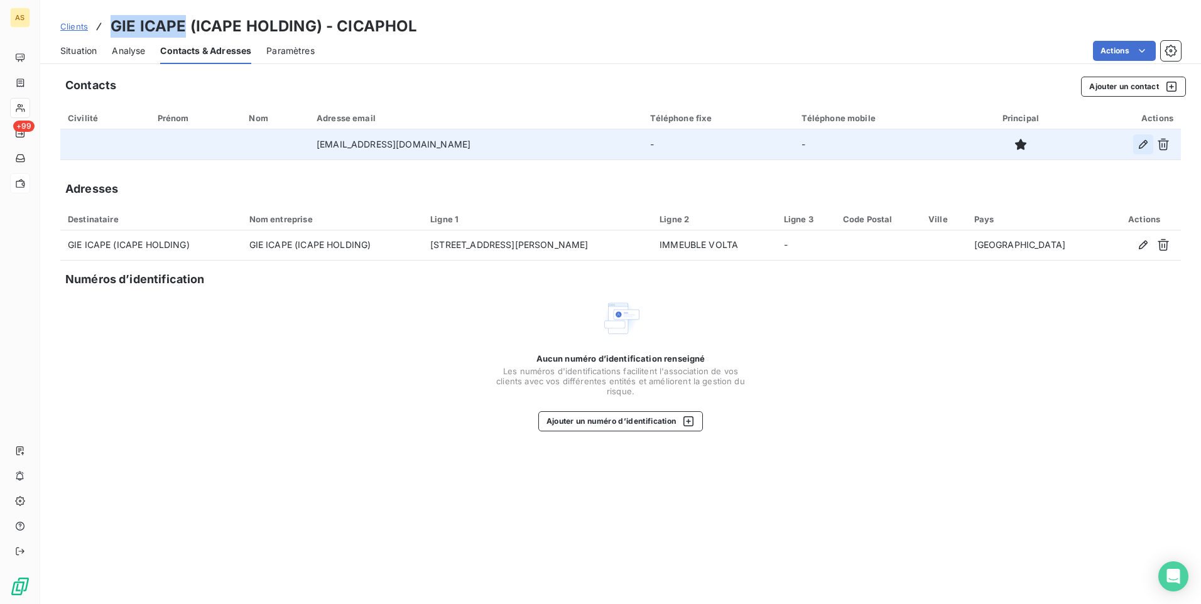
click at [1146, 146] on icon "button" at bounding box center [1143, 144] width 13 height 13
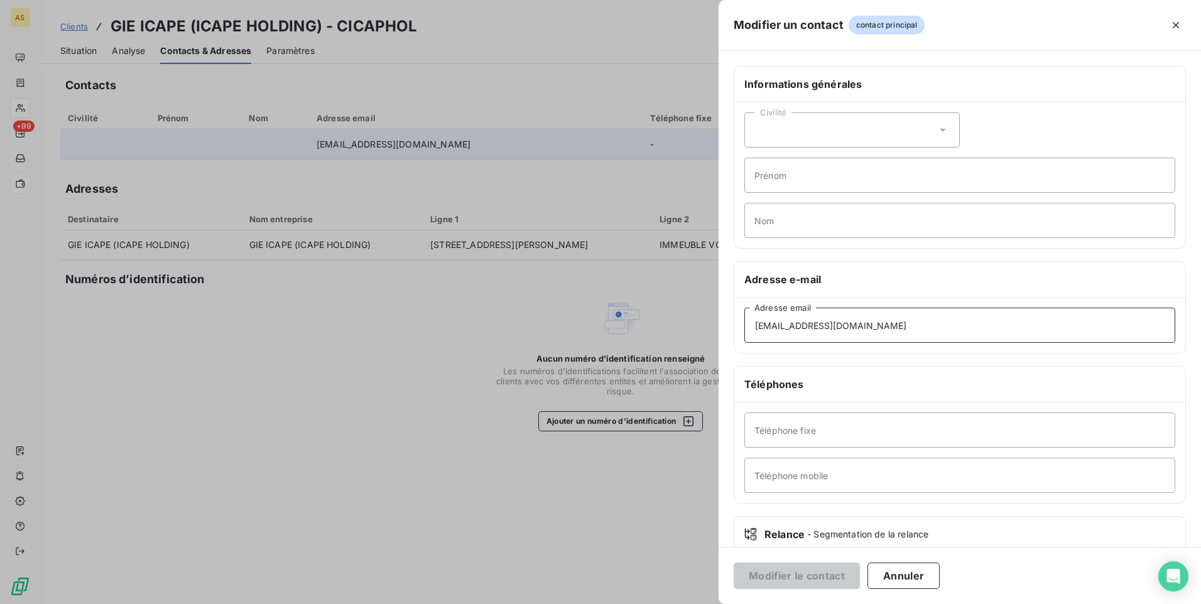
click at [759, 328] on input "[EMAIL_ADDRESS][DOMAIN_NAME]" at bounding box center [959, 325] width 431 height 35
type input "[EMAIL_ADDRESS][DOMAIN_NAME]"
click at [801, 577] on button "Modifier le contact" at bounding box center [797, 576] width 126 height 26
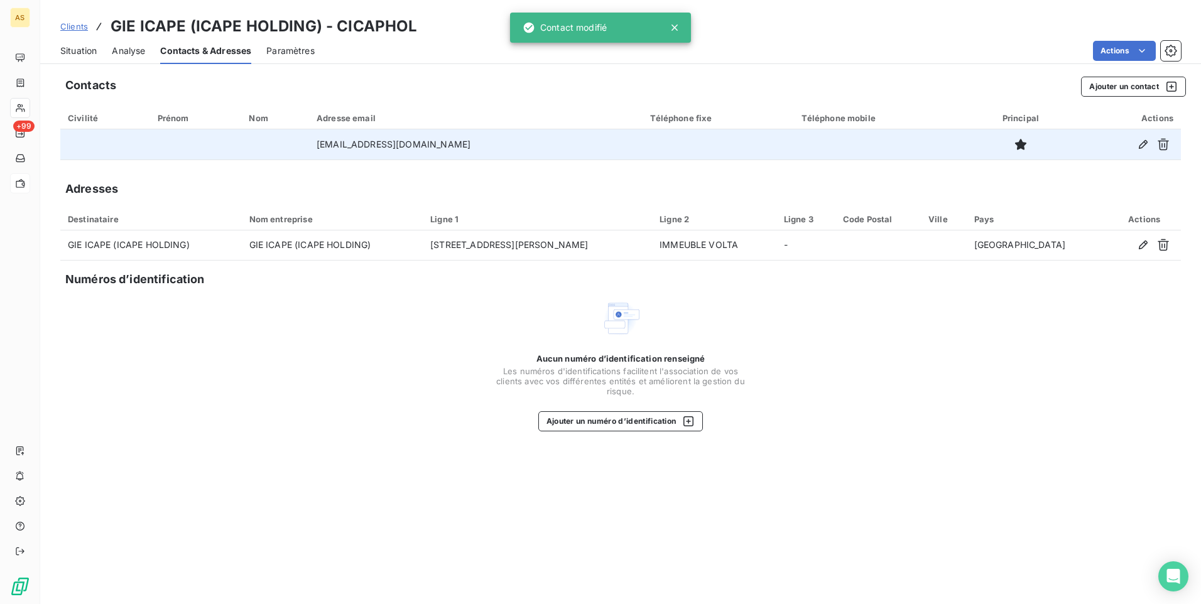
click at [83, 51] on span "Situation" at bounding box center [78, 51] width 36 height 13
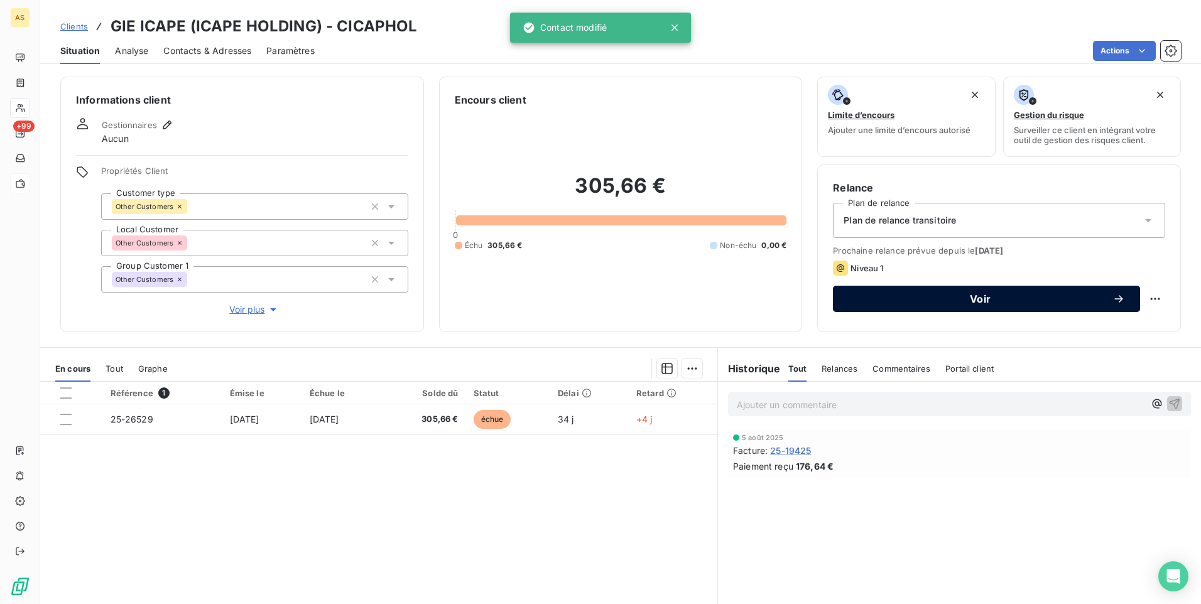
click at [912, 299] on span "Voir" at bounding box center [980, 299] width 264 height 10
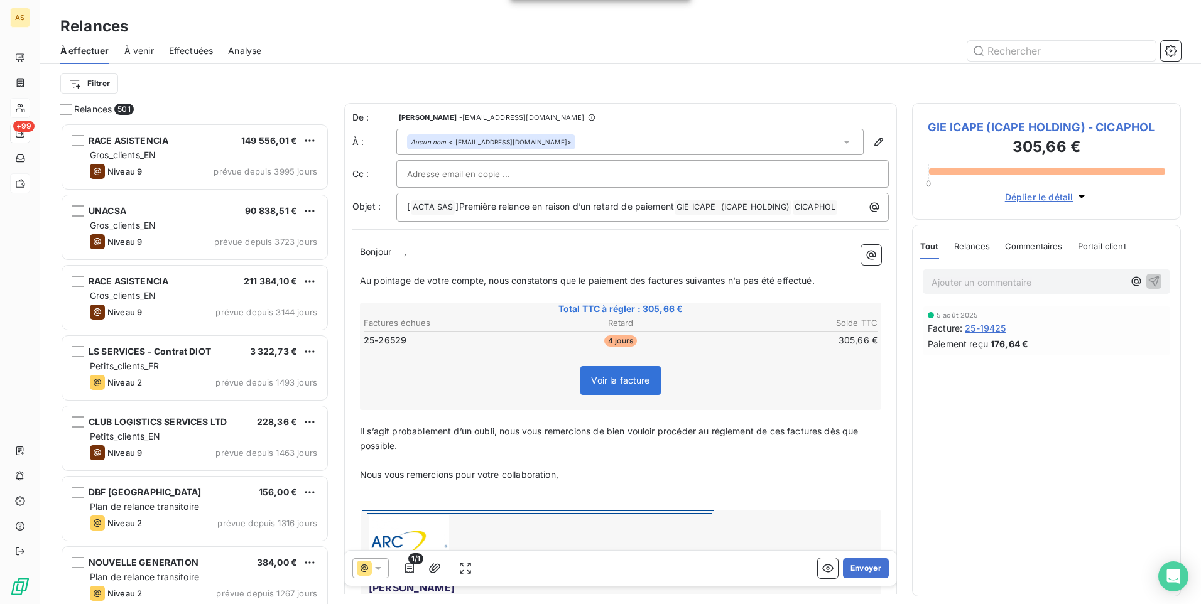
scroll to position [472, 259]
click at [382, 571] on icon at bounding box center [378, 568] width 13 height 13
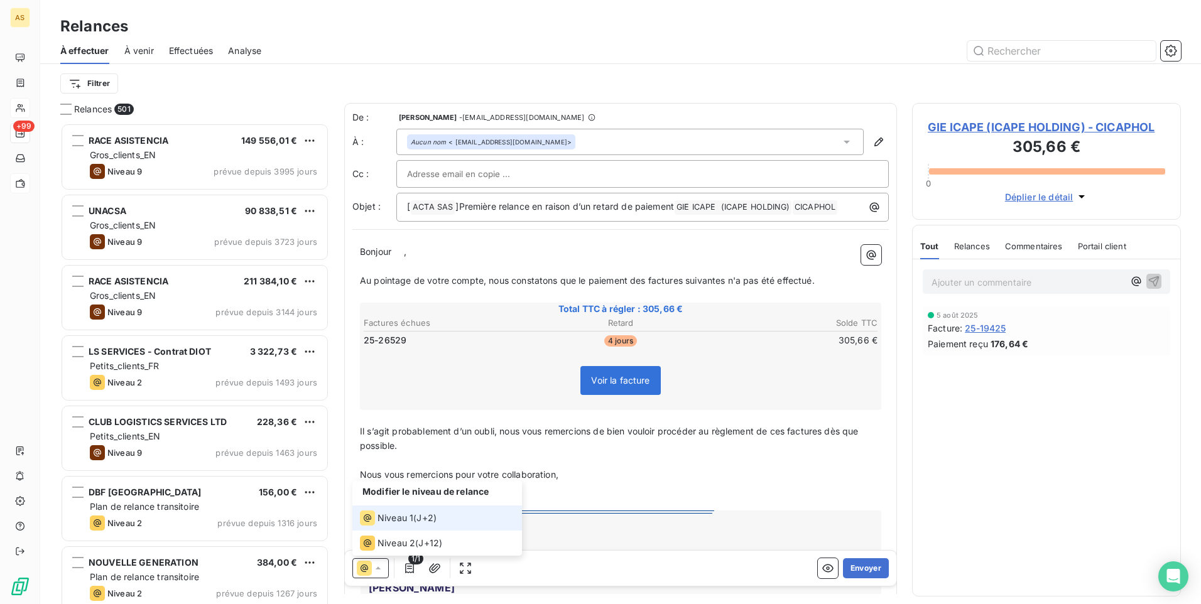
click at [386, 524] on span "Niveau 1" at bounding box center [395, 518] width 36 height 13
click at [848, 565] on button "Envoyer" at bounding box center [866, 568] width 46 height 20
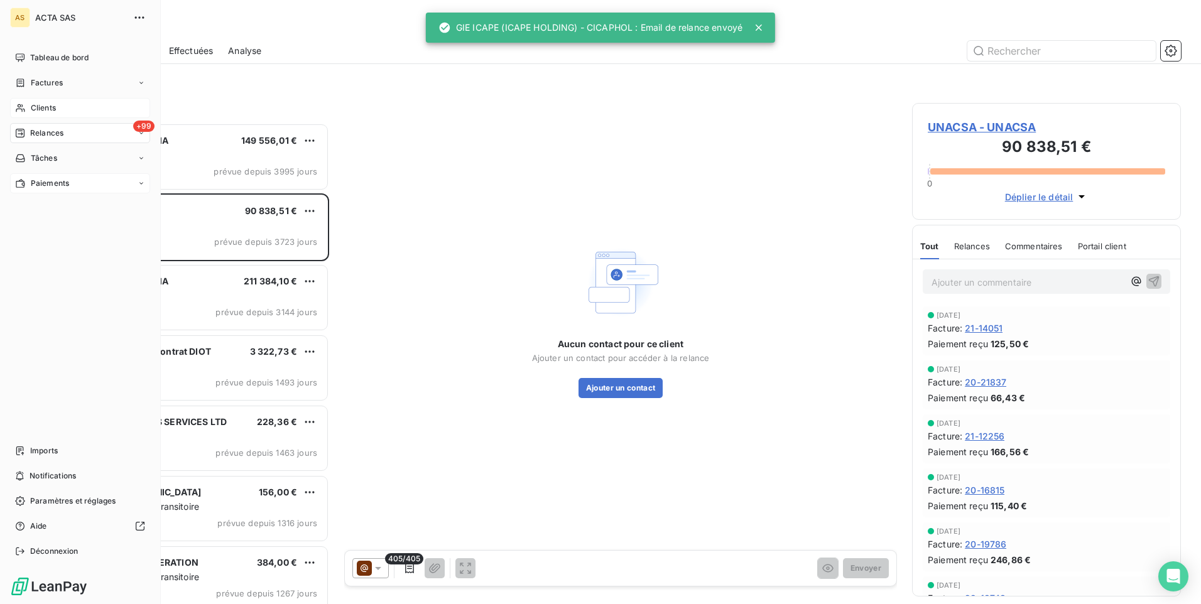
click at [39, 108] on span "Clients" at bounding box center [43, 107] width 25 height 11
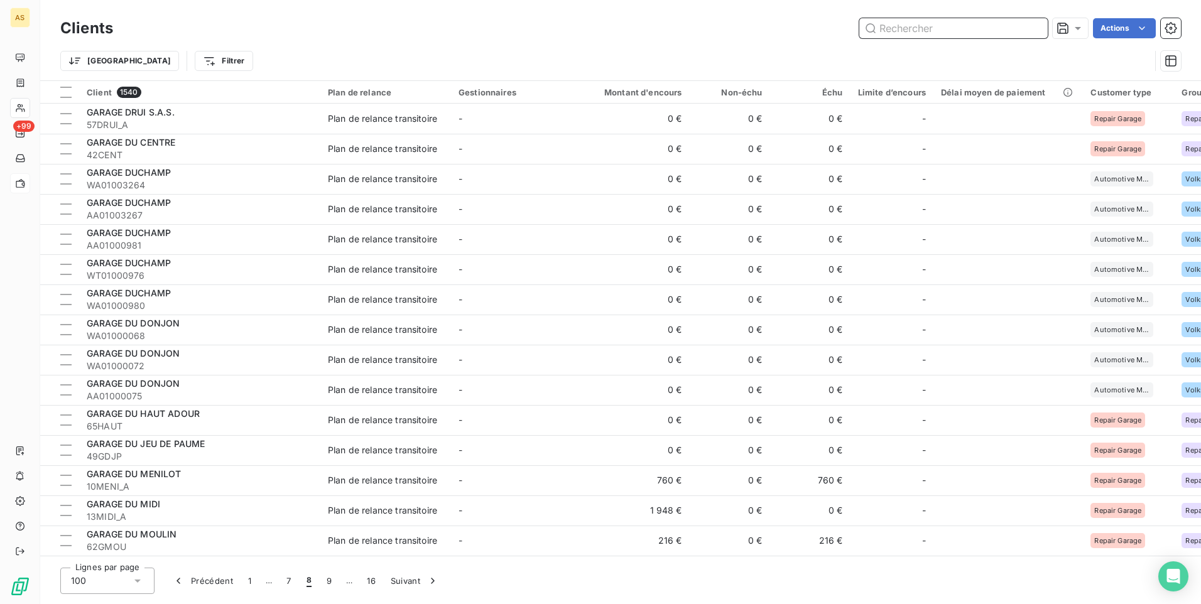
click at [896, 26] on input "text" at bounding box center [953, 28] width 188 height 20
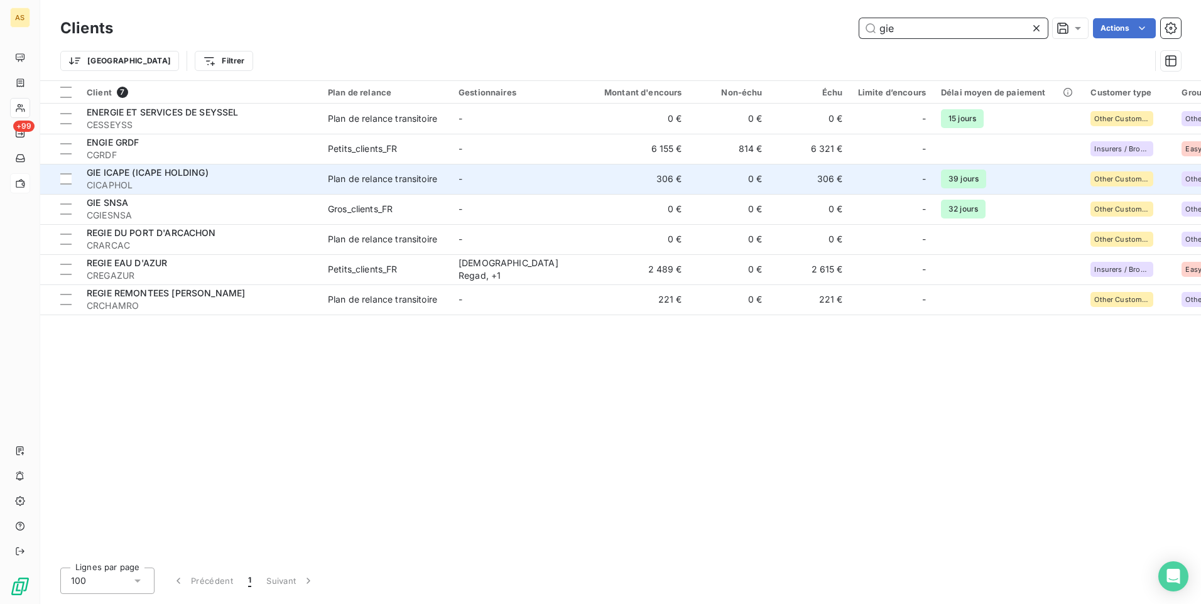
type input "gie"
click at [229, 183] on span "CICAPHOL" at bounding box center [200, 185] width 226 height 13
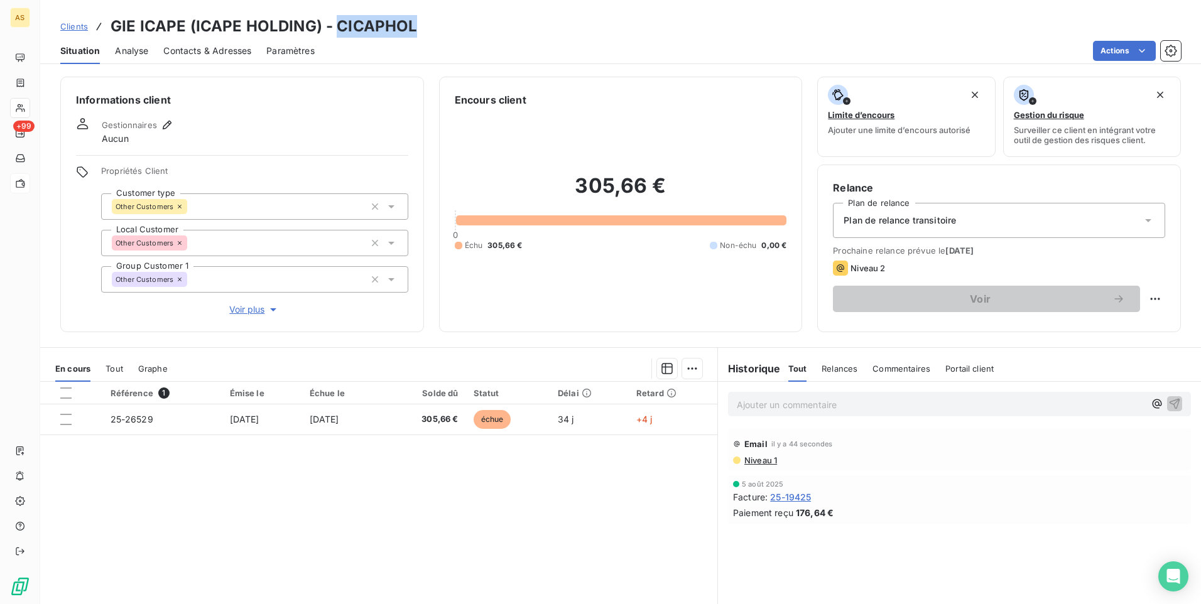
drag, startPoint x: 431, startPoint y: 11, endPoint x: 338, endPoint y: 21, distance: 94.2
click at [338, 21] on div "Clients GIE ICAPE (ICAPE HOLDING) - CICAPHOL Situation Analyse Contacts & Adres…" at bounding box center [620, 32] width 1161 height 64
copy h3 "CICAPHOL"
click at [539, 36] on div "Clients GIE ICAPE (ICAPE HOLDING) - CICAPHOL" at bounding box center [620, 26] width 1161 height 23
click at [199, 57] on span "Contacts & Adresses" at bounding box center [207, 51] width 88 height 13
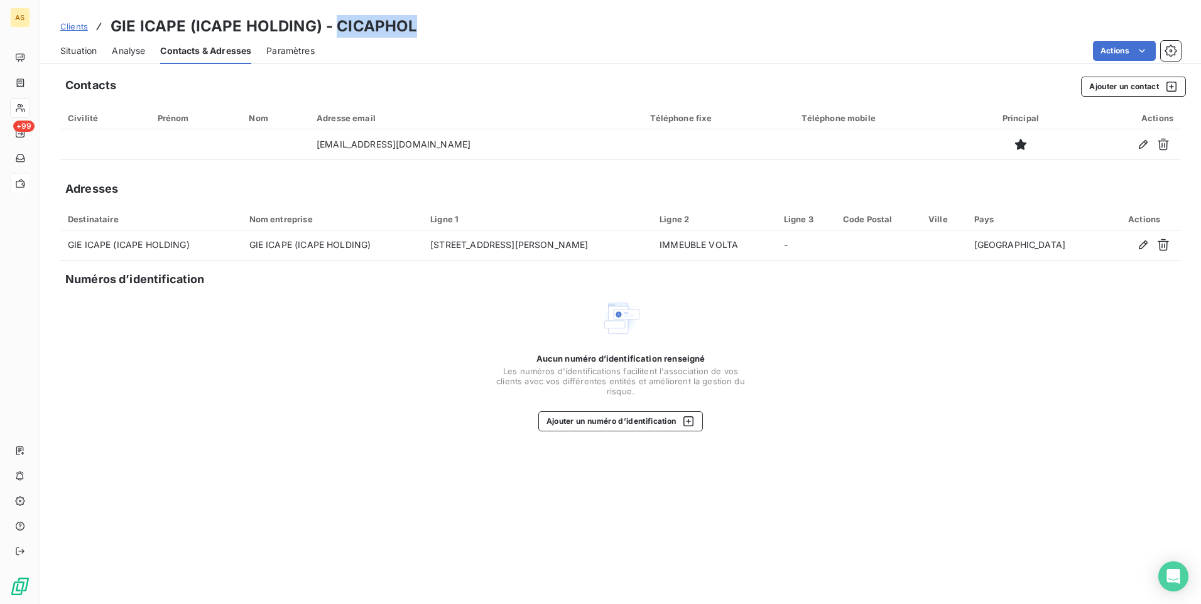
click at [1160, 141] on icon "button" at bounding box center [1162, 145] width 11 height 12
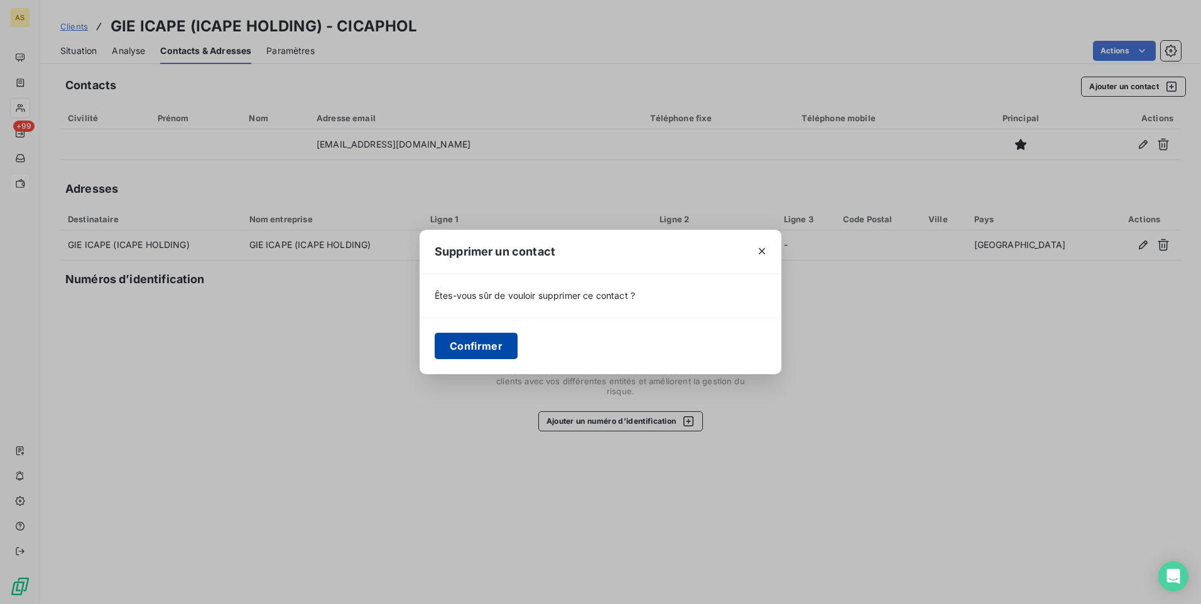
click at [499, 343] on button "Confirmer" at bounding box center [476, 346] width 83 height 26
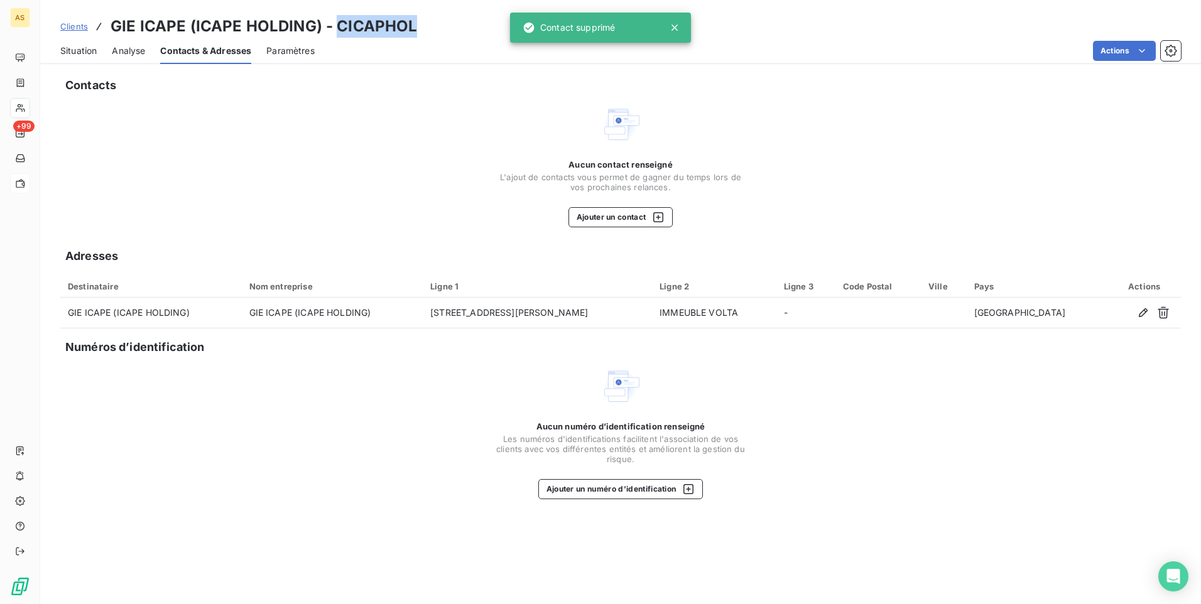
click at [87, 27] on span "Clients" at bounding box center [74, 26] width 28 height 10
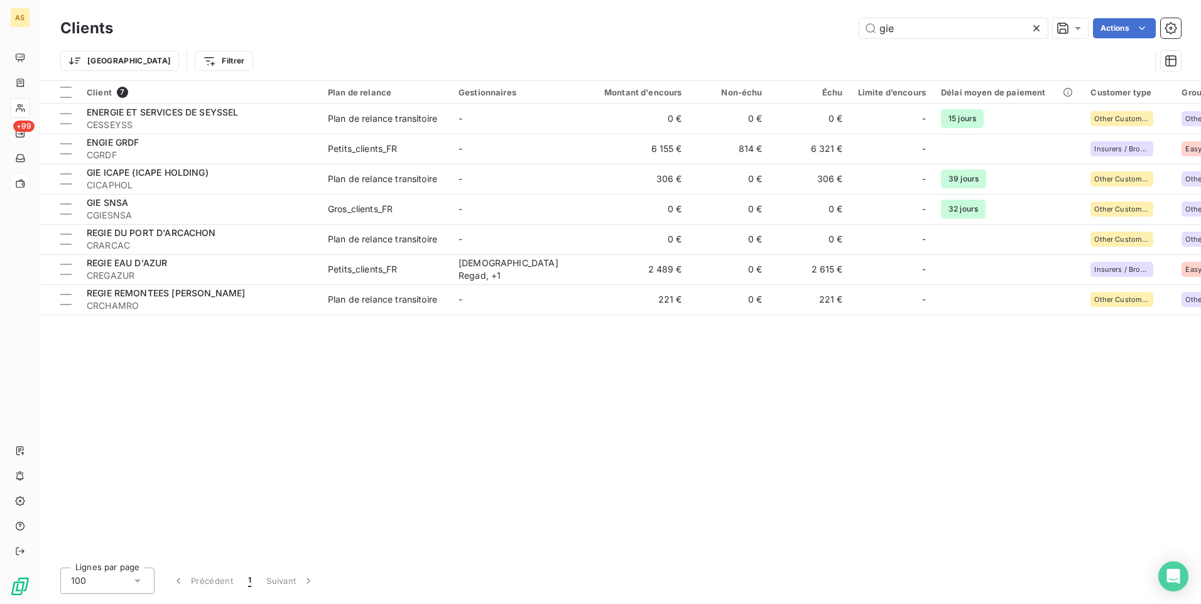
click at [1036, 31] on icon at bounding box center [1036, 28] width 13 height 13
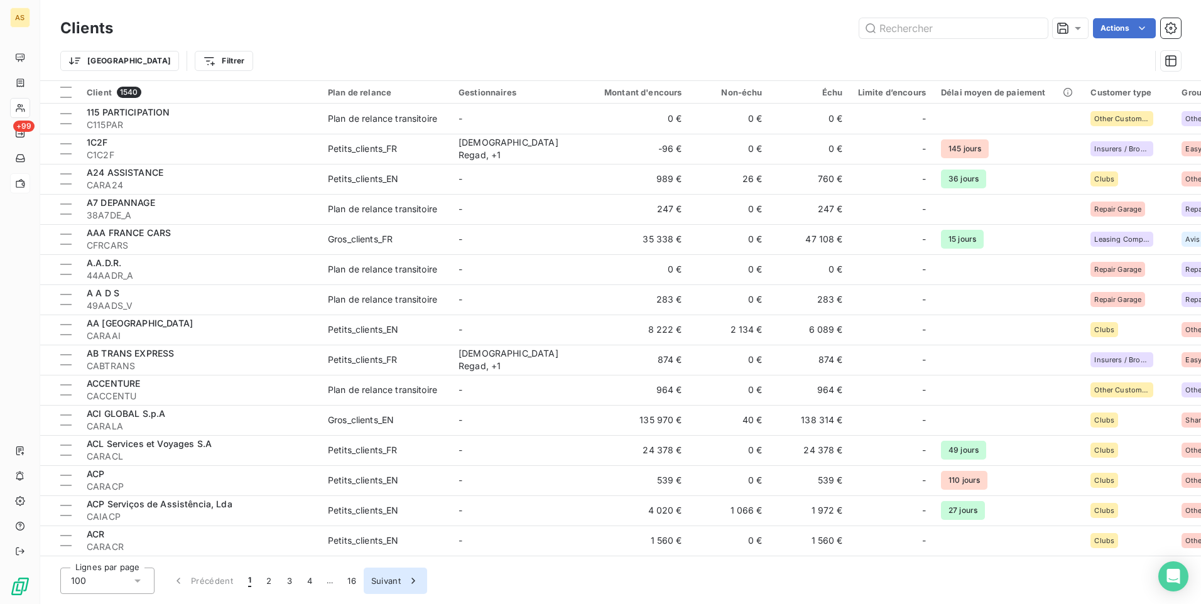
click at [420, 582] on icon "button" at bounding box center [413, 581] width 13 height 13
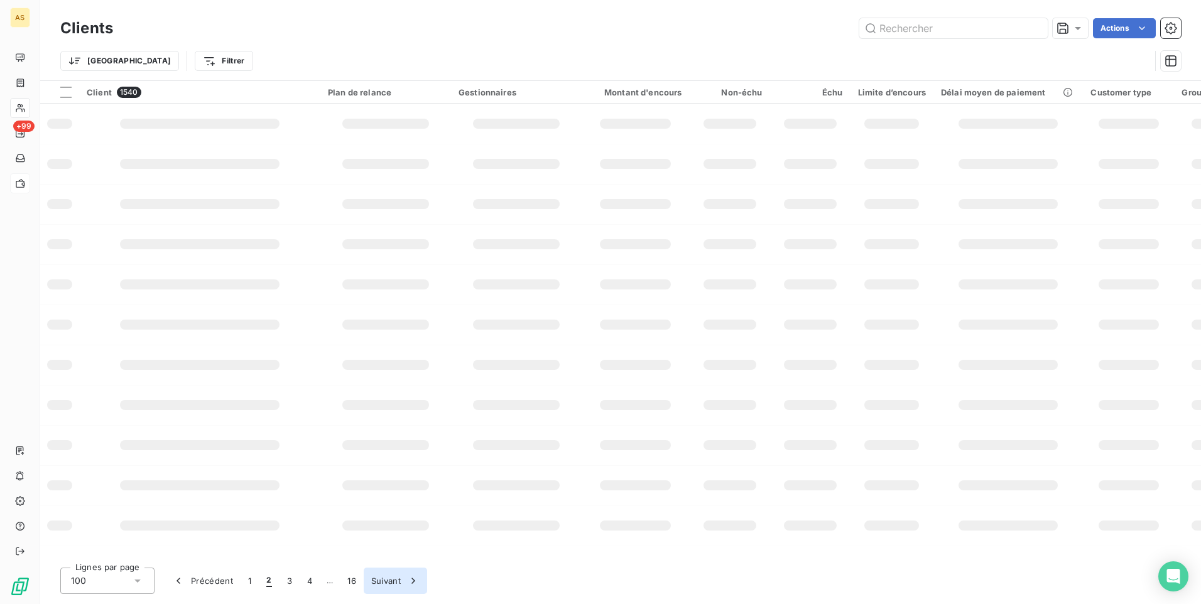
click at [420, 582] on button "Suivant" at bounding box center [395, 581] width 63 height 26
click at [420, 582] on button "Suivant" at bounding box center [414, 581] width 63 height 26
click at [420, 582] on div "button" at bounding box center [429, 581] width 19 height 13
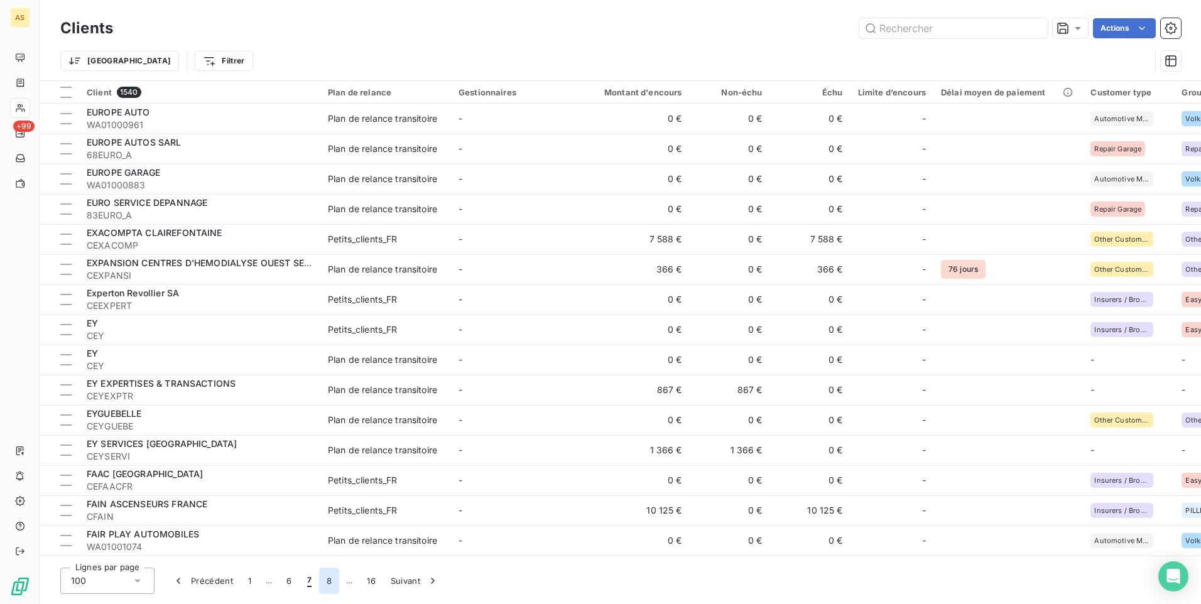
click at [328, 582] on button "8" at bounding box center [329, 581] width 20 height 26
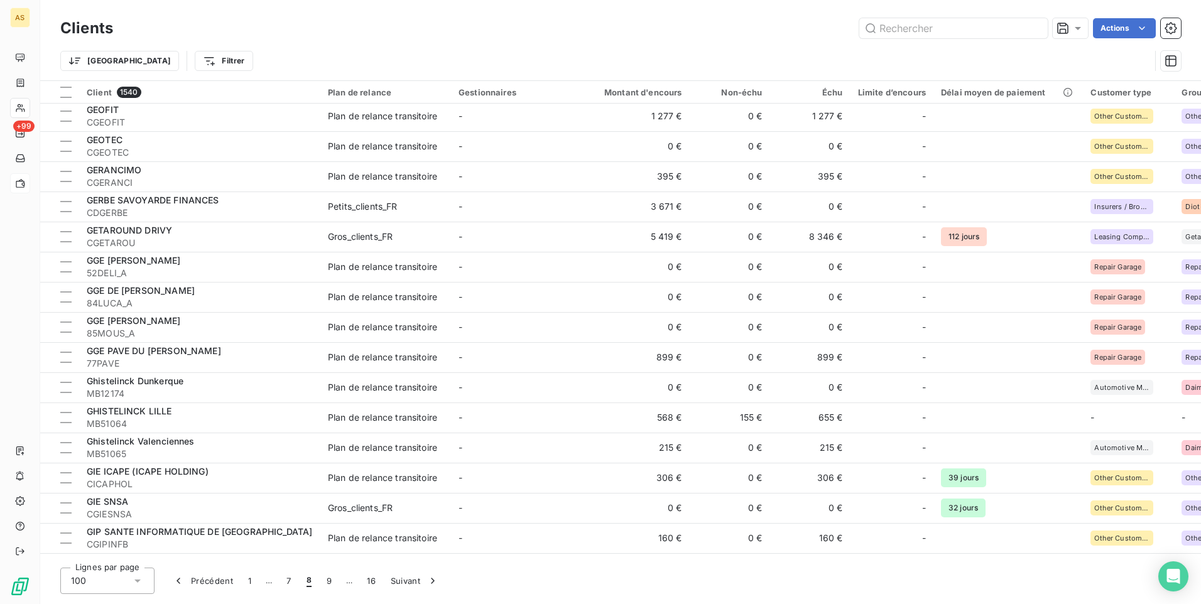
scroll to position [2566, 0]
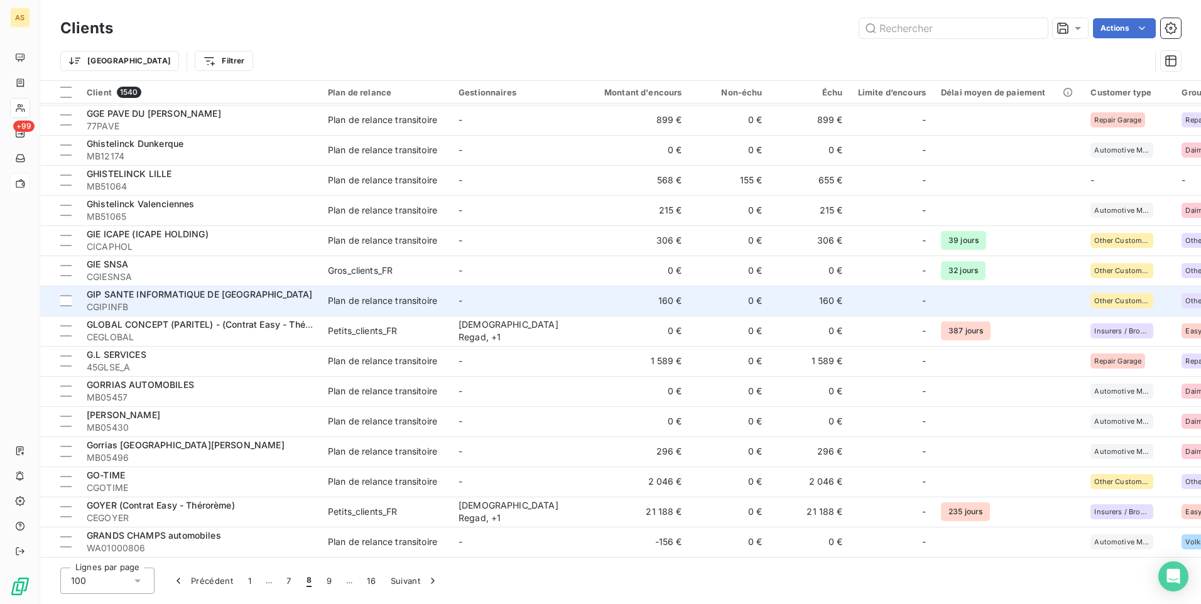
click at [284, 301] on span "CGIPINFB" at bounding box center [200, 307] width 226 height 13
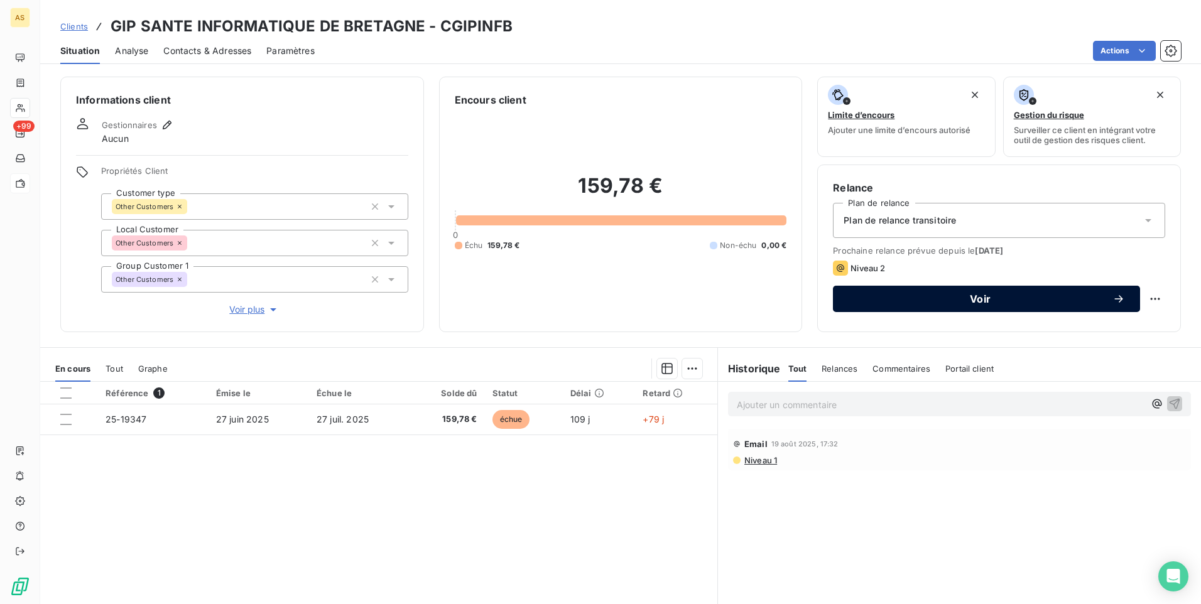
click at [861, 300] on span "Voir" at bounding box center [980, 299] width 264 height 10
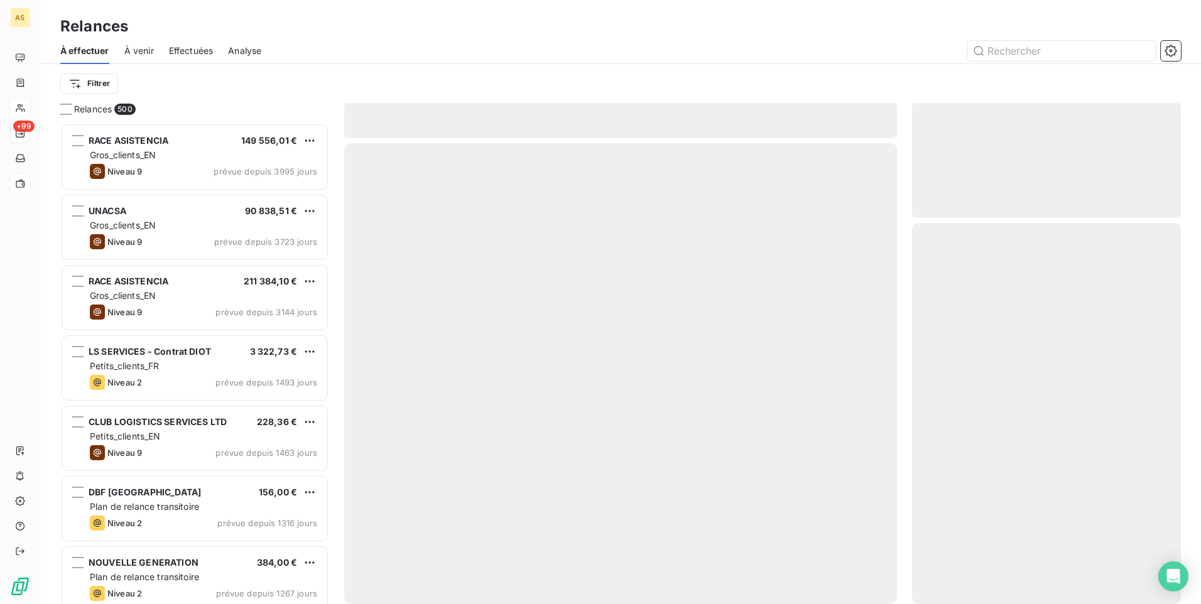
scroll to position [472, 259]
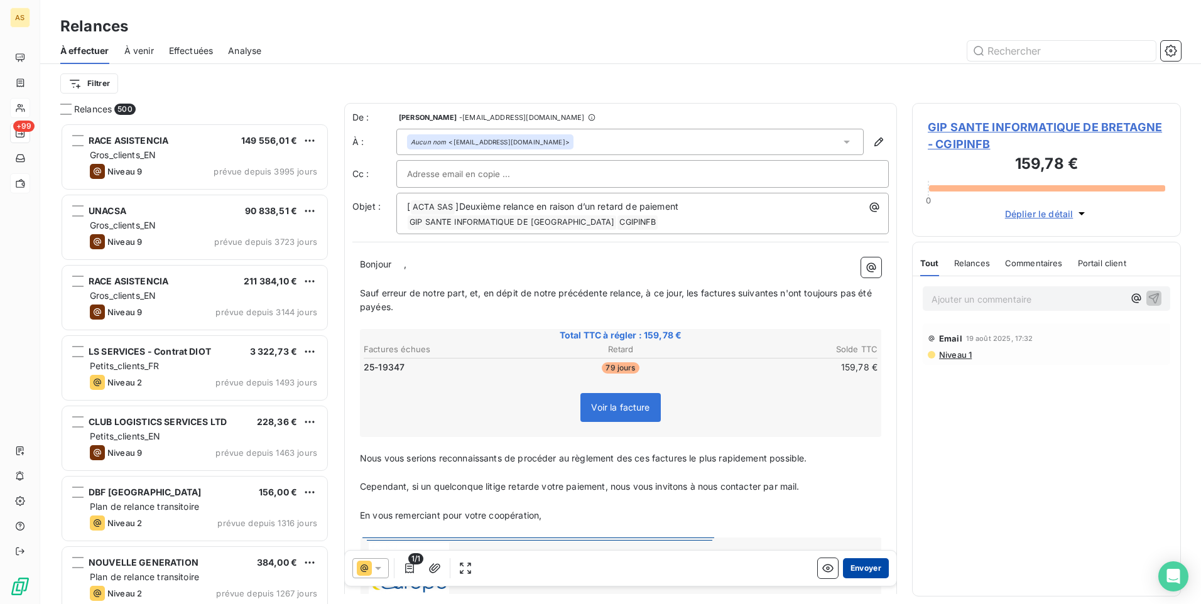
click at [843, 567] on button "Envoyer" at bounding box center [866, 568] width 46 height 20
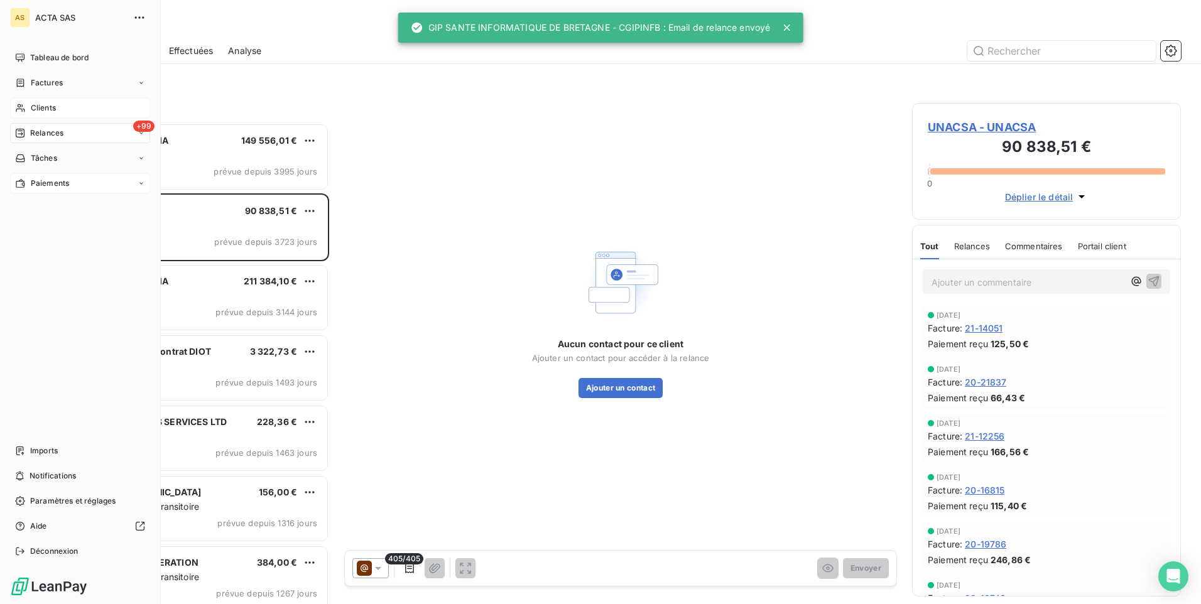
click at [46, 106] on span "Clients" at bounding box center [43, 107] width 25 height 11
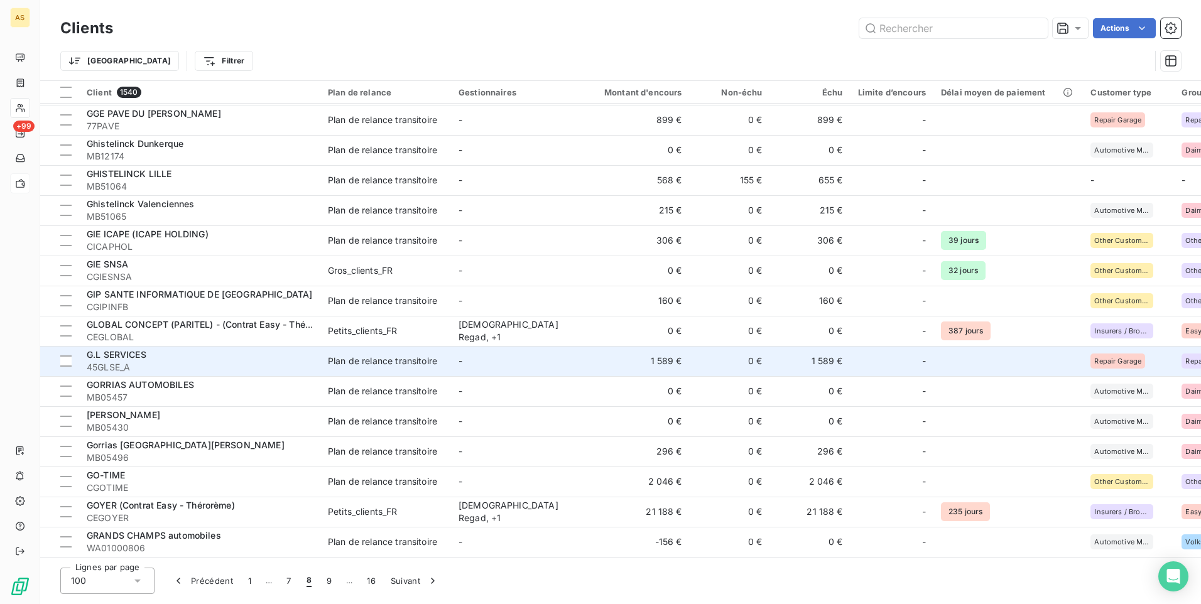
scroll to position [2566, 0]
click at [249, 353] on div "G.L SERVICES" at bounding box center [200, 355] width 226 height 13
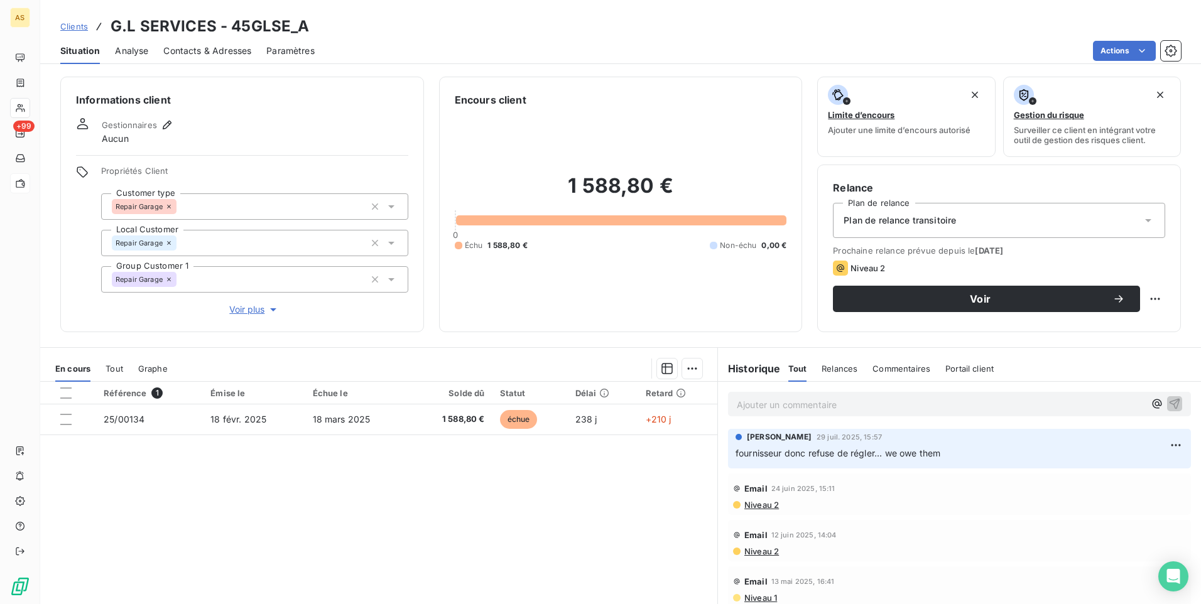
click at [70, 26] on span "Clients" at bounding box center [74, 26] width 28 height 10
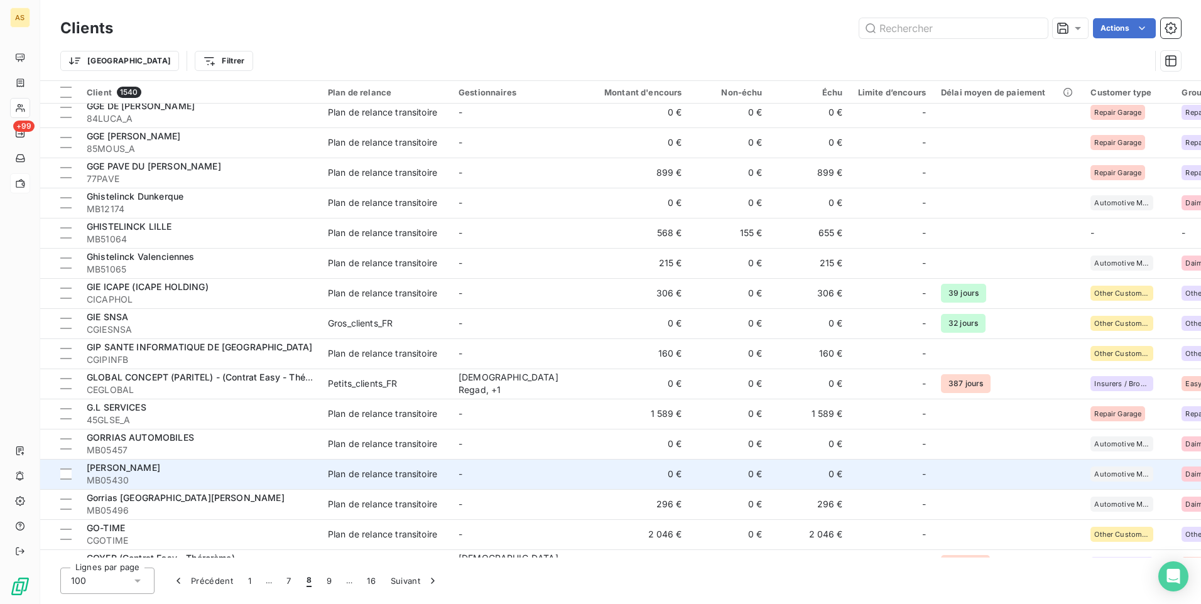
scroll to position [2566, 0]
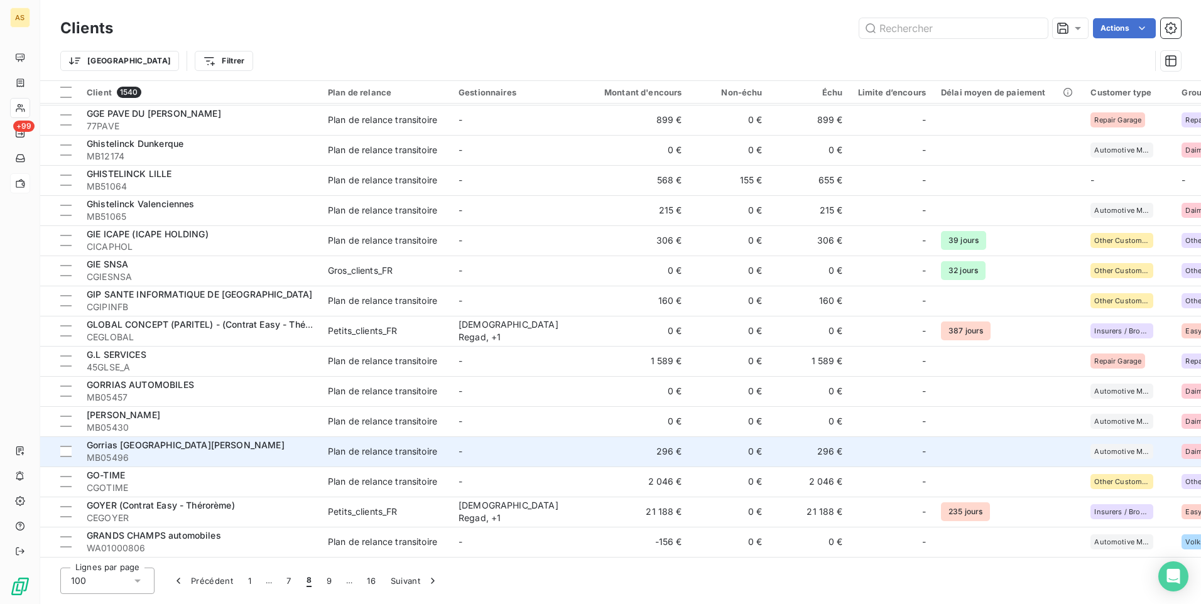
click at [821, 447] on td "296 €" at bounding box center [810, 451] width 80 height 30
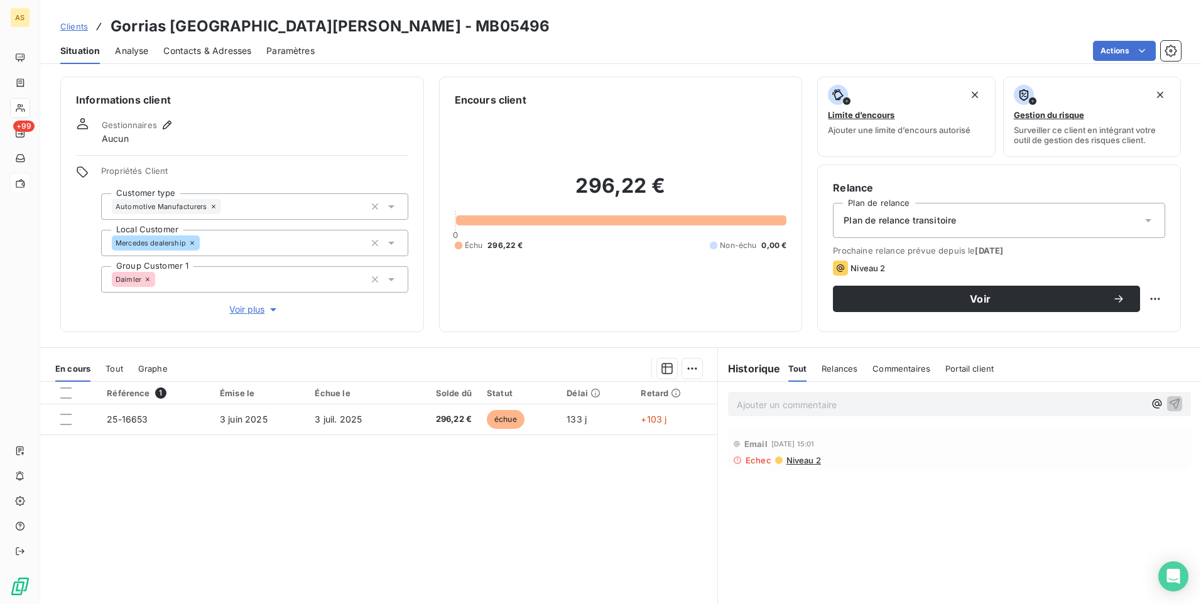
click at [73, 24] on span "Clients" at bounding box center [74, 26] width 28 height 10
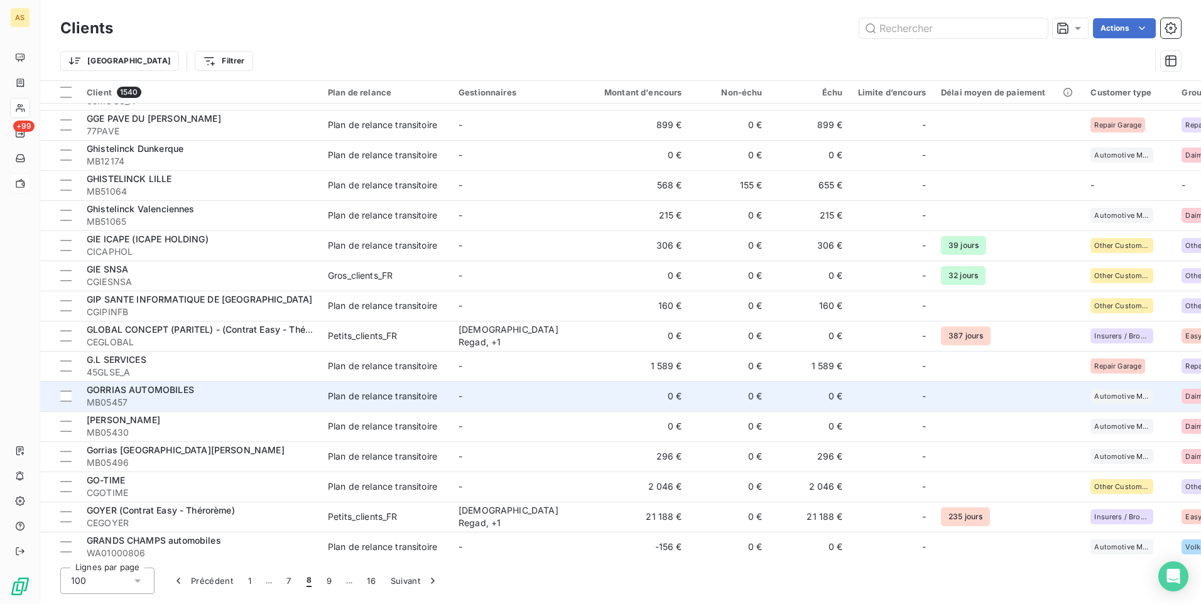
scroll to position [2566, 0]
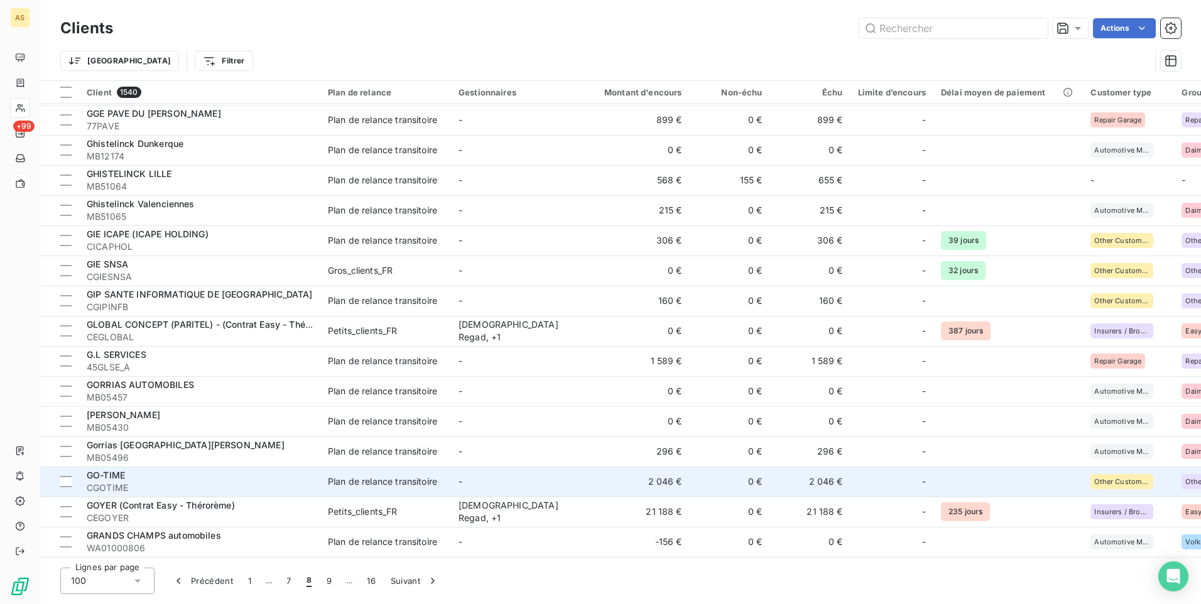
click at [449, 470] on td "Plan de relance transitoire" at bounding box center [385, 482] width 131 height 30
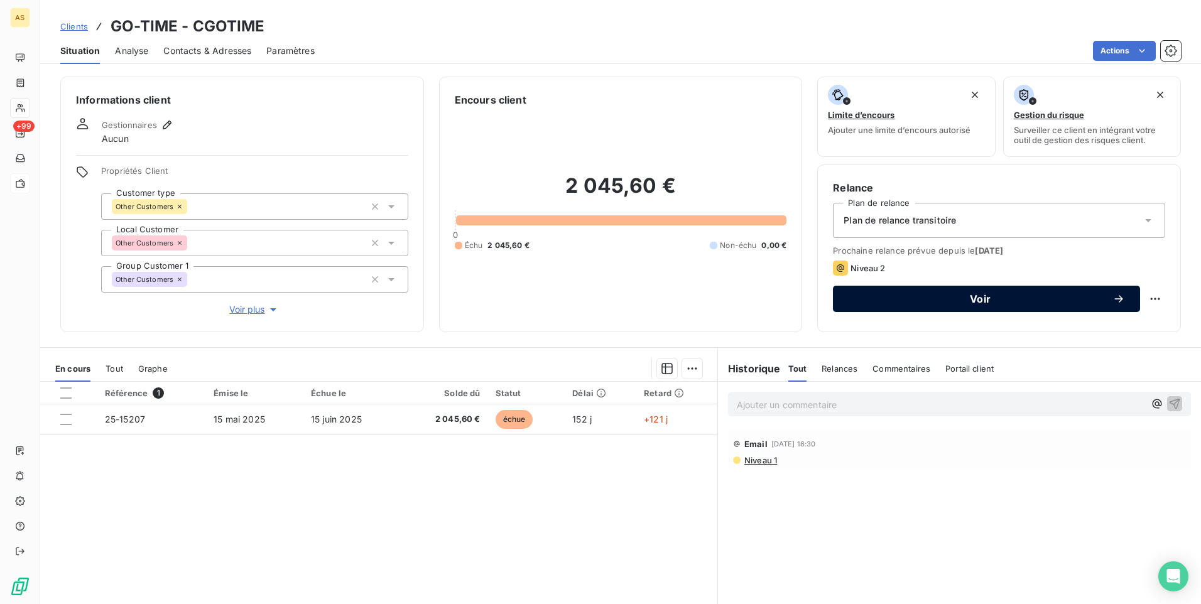
click at [849, 296] on span "Voir" at bounding box center [980, 299] width 264 height 10
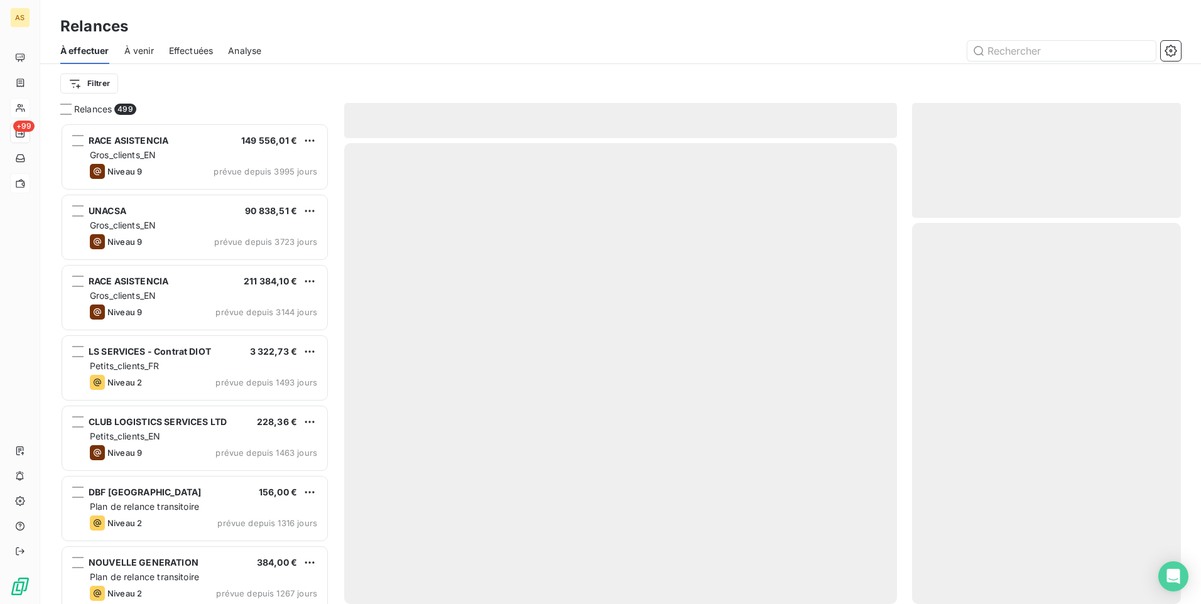
scroll to position [472, 259]
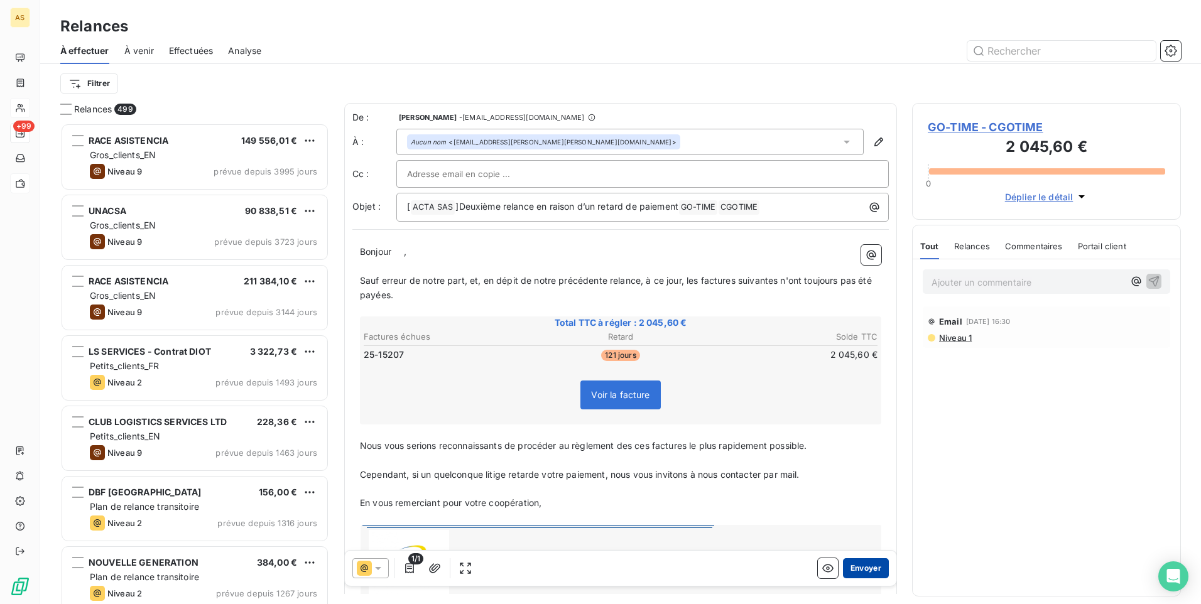
click at [857, 566] on button "Envoyer" at bounding box center [866, 568] width 46 height 20
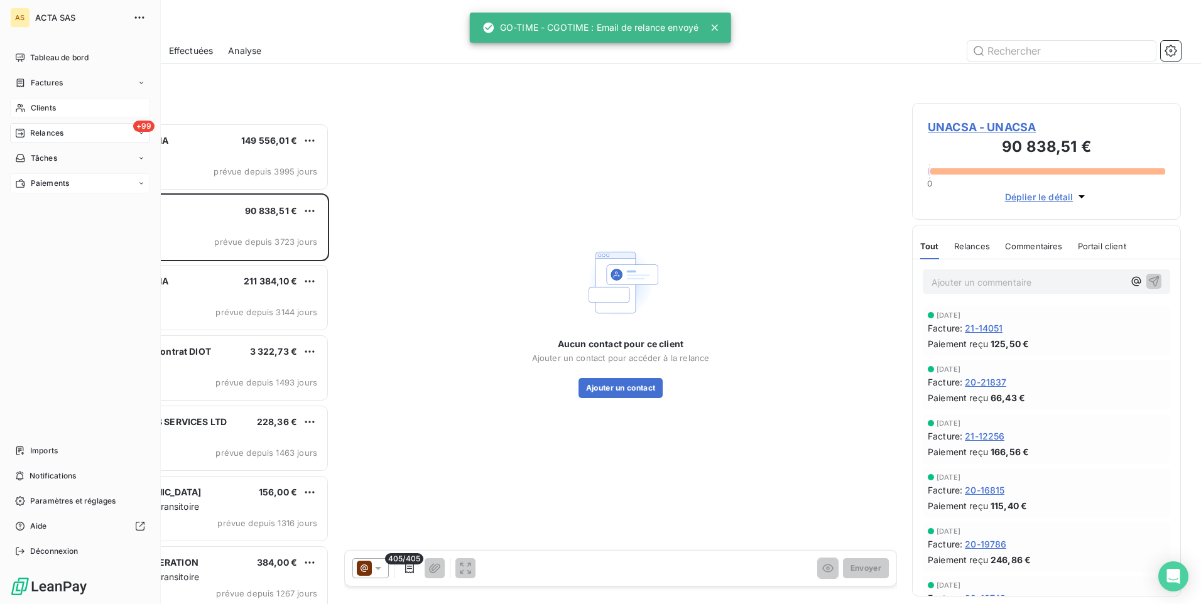
click at [32, 109] on span "Clients" at bounding box center [43, 107] width 25 height 11
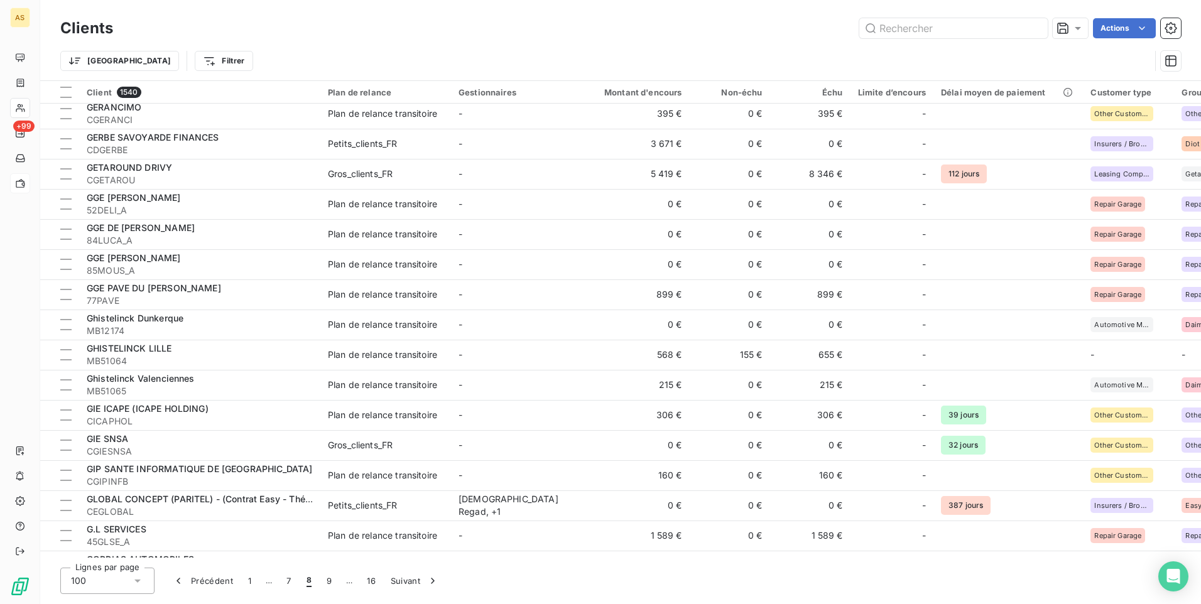
scroll to position [2566, 0]
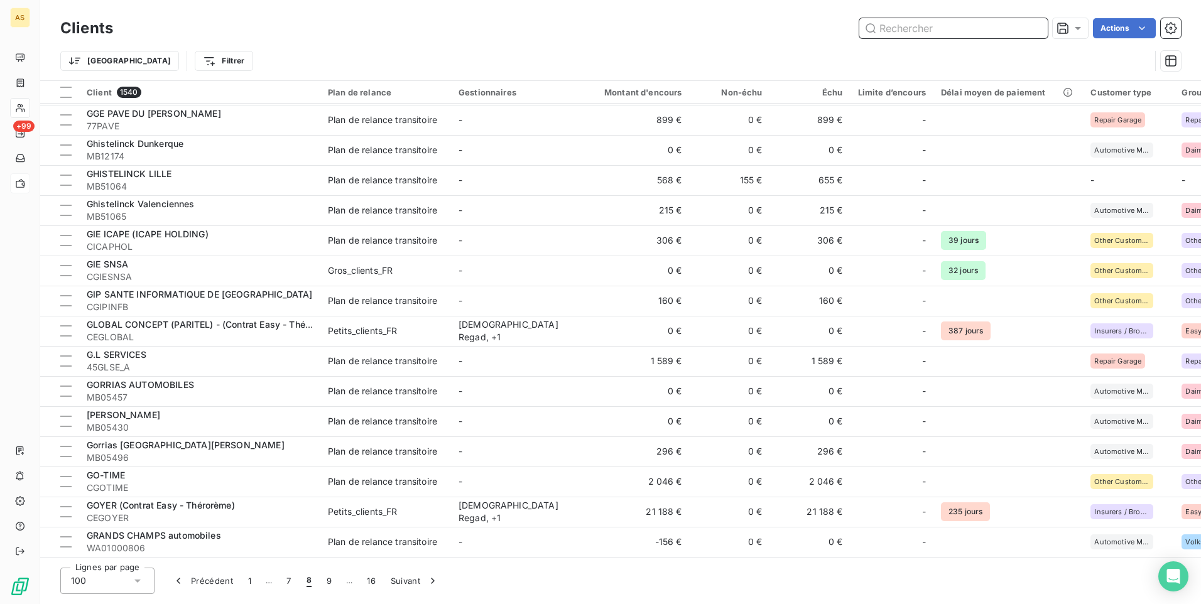
click at [891, 30] on input "text" at bounding box center [953, 28] width 188 height 20
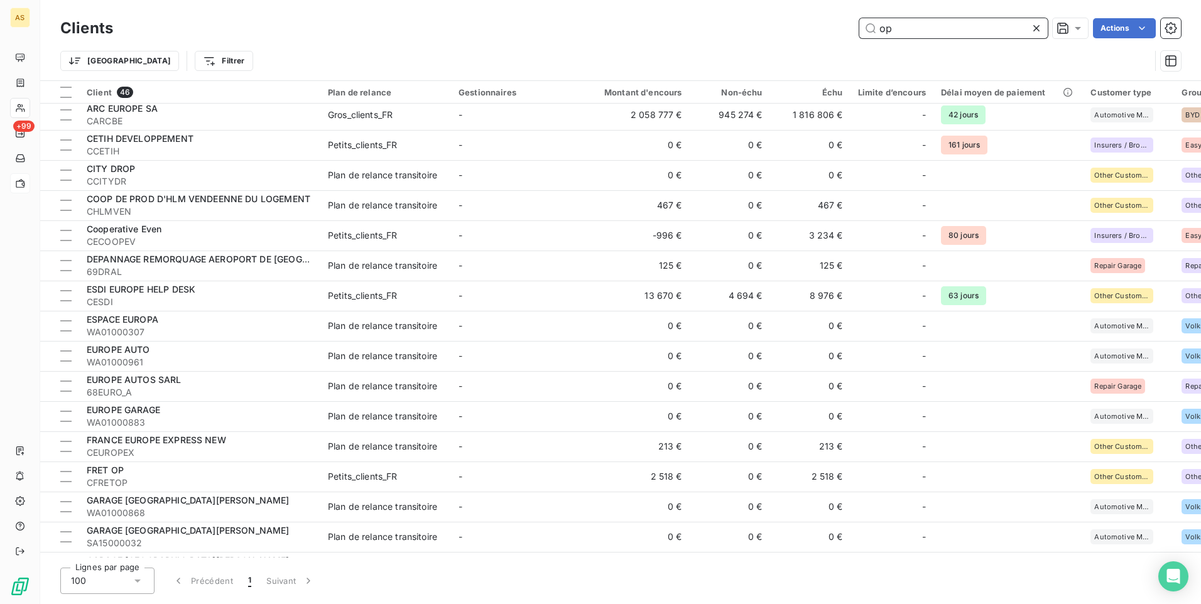
scroll to position [938, 0]
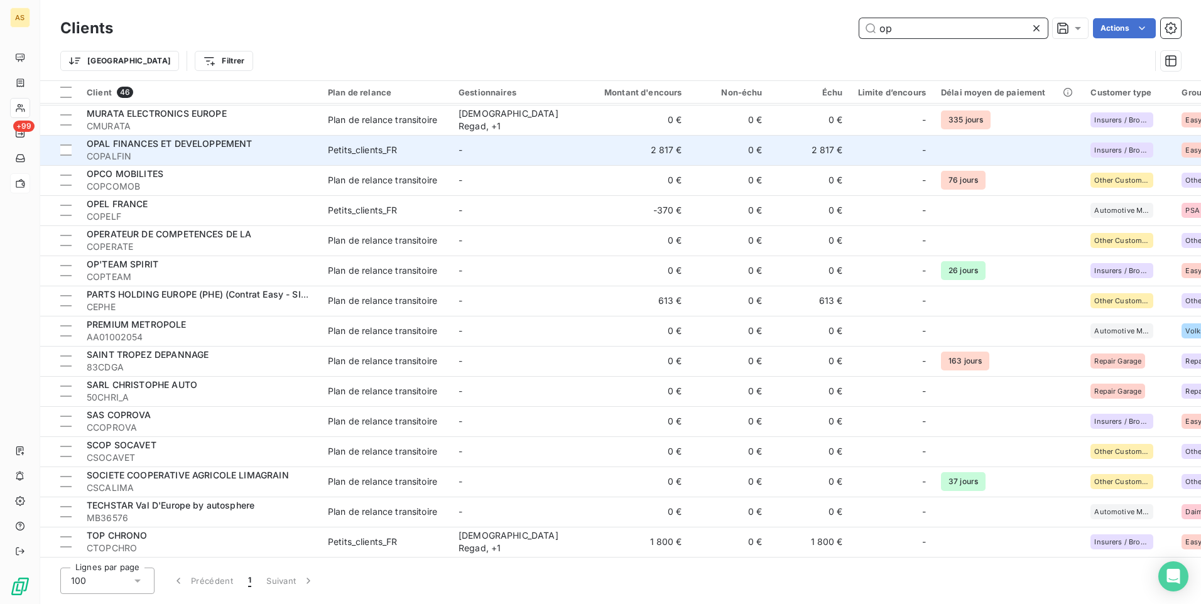
type input "op"
click at [608, 151] on td "2 817 €" at bounding box center [636, 150] width 108 height 30
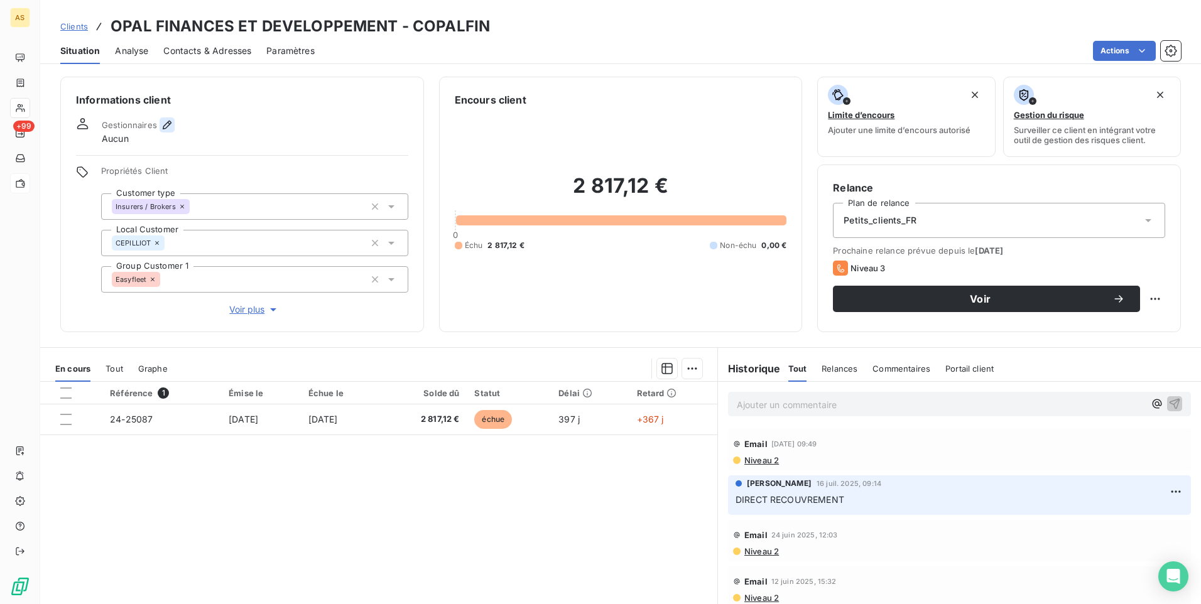
click at [165, 123] on icon "button" at bounding box center [167, 125] width 13 height 13
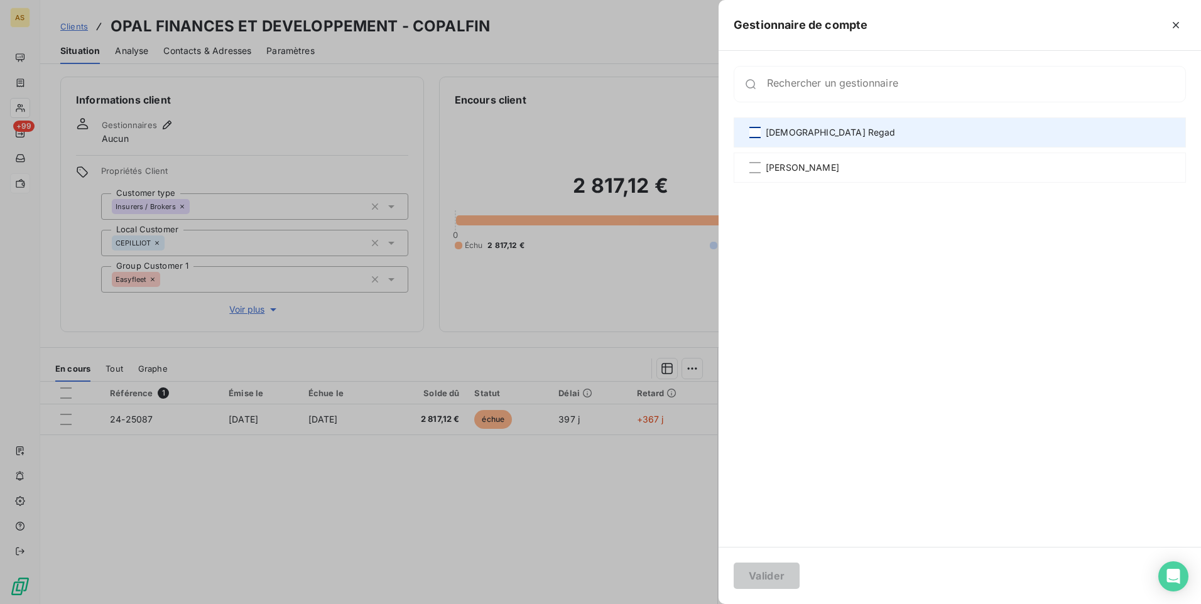
click at [759, 138] on div at bounding box center [754, 132] width 11 height 11
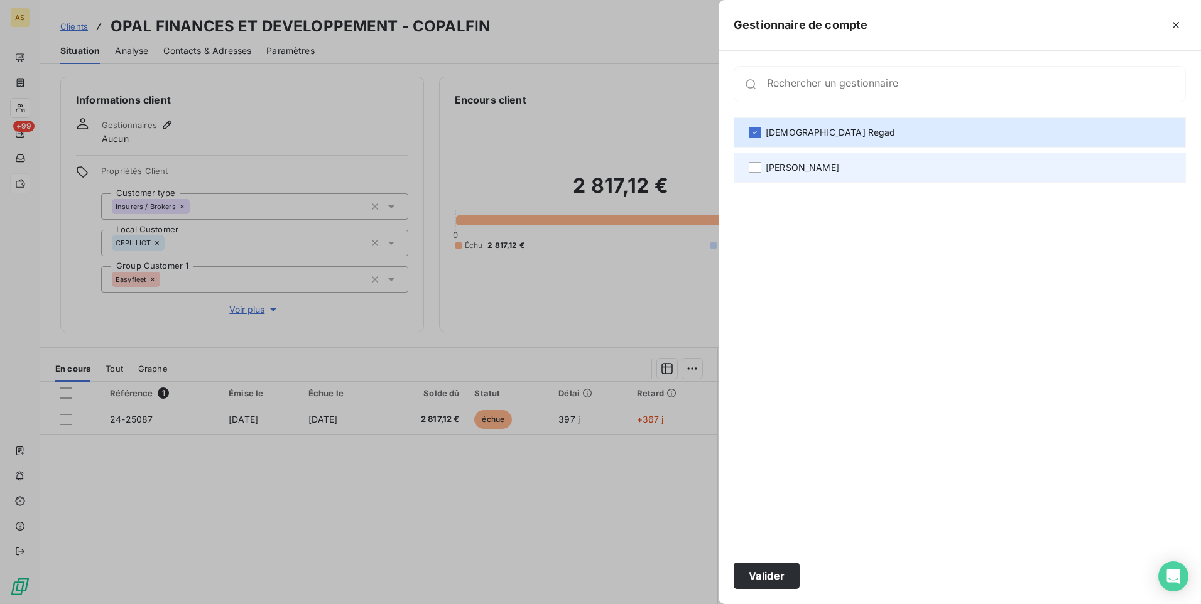
click at [761, 166] on div "[PERSON_NAME]" at bounding box center [960, 168] width 452 height 30
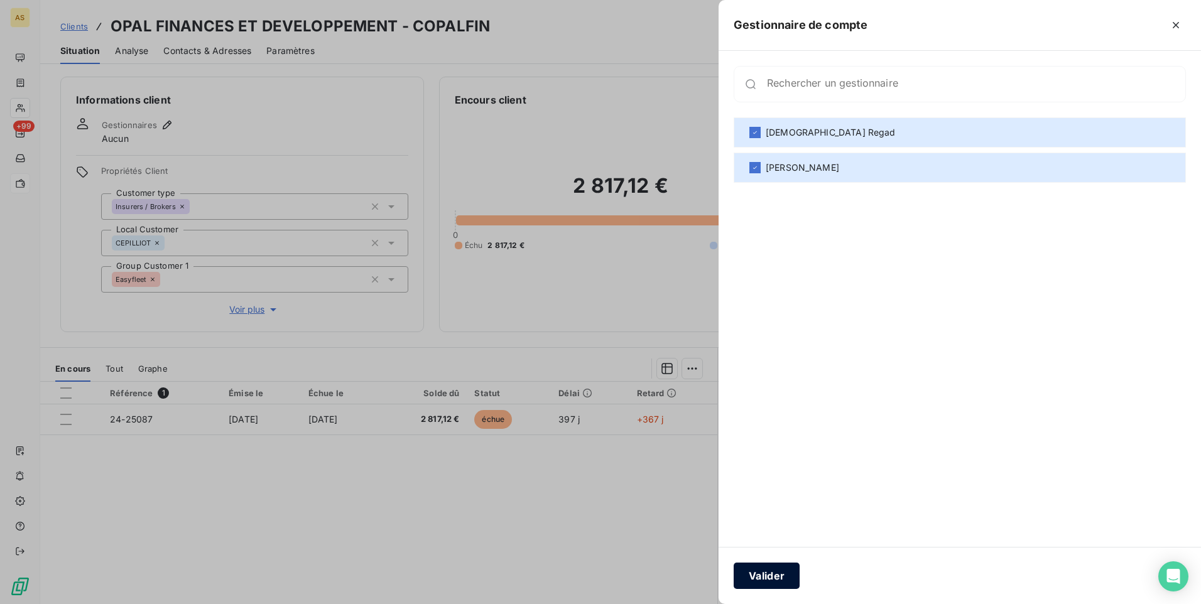
click at [766, 575] on button "Valider" at bounding box center [767, 576] width 66 height 26
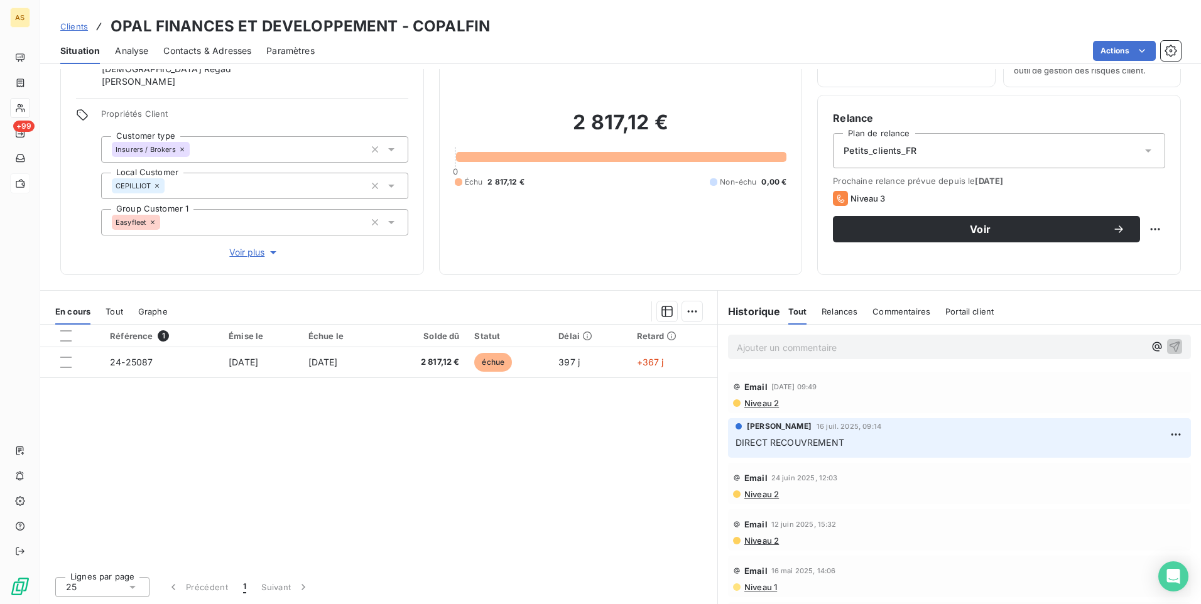
scroll to position [7, 0]
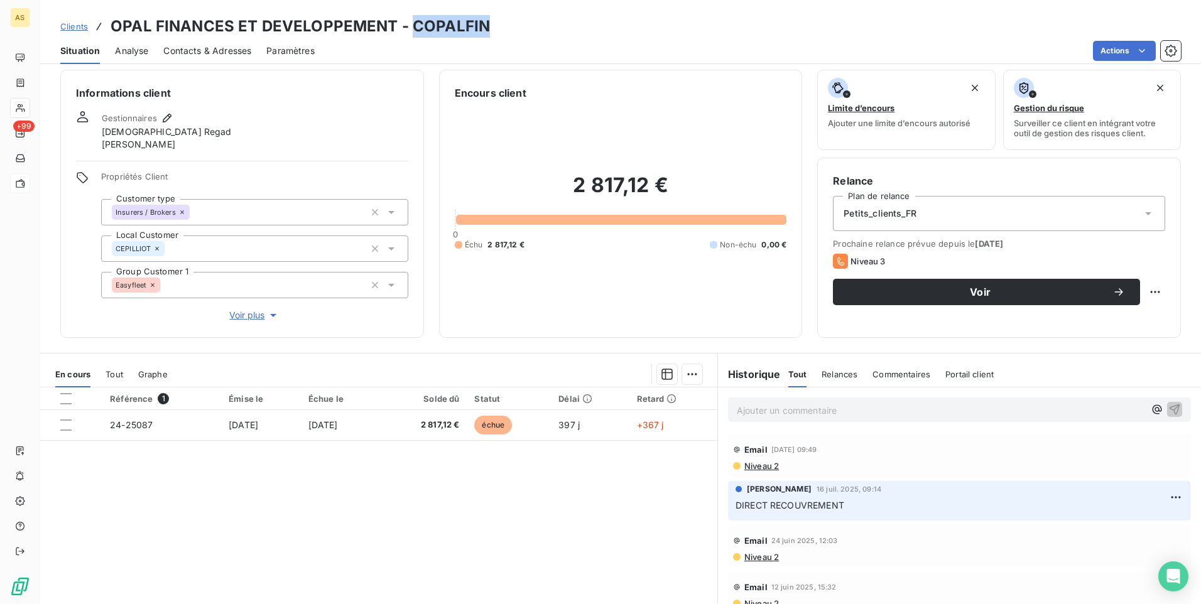
drag, startPoint x: 502, startPoint y: 23, endPoint x: 411, endPoint y: 26, distance: 90.5
click at [411, 26] on div "Clients OPAL FINANCES ET DEVELOPPEMENT - COPALFIN" at bounding box center [620, 26] width 1161 height 23
click at [73, 24] on span "Clients" at bounding box center [74, 26] width 28 height 10
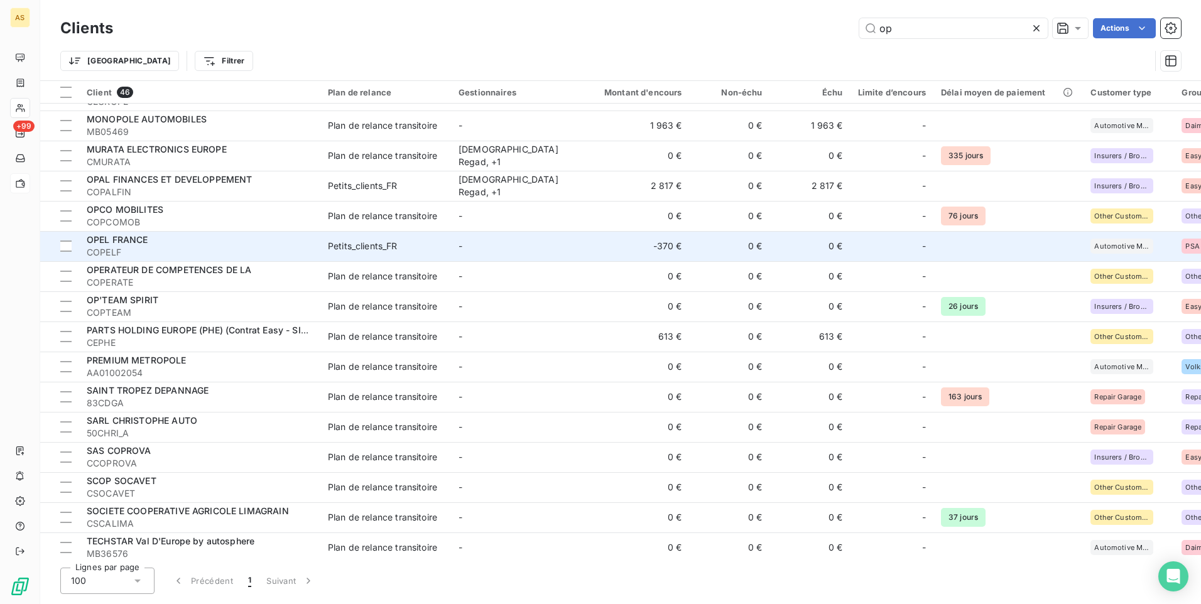
scroll to position [875, 0]
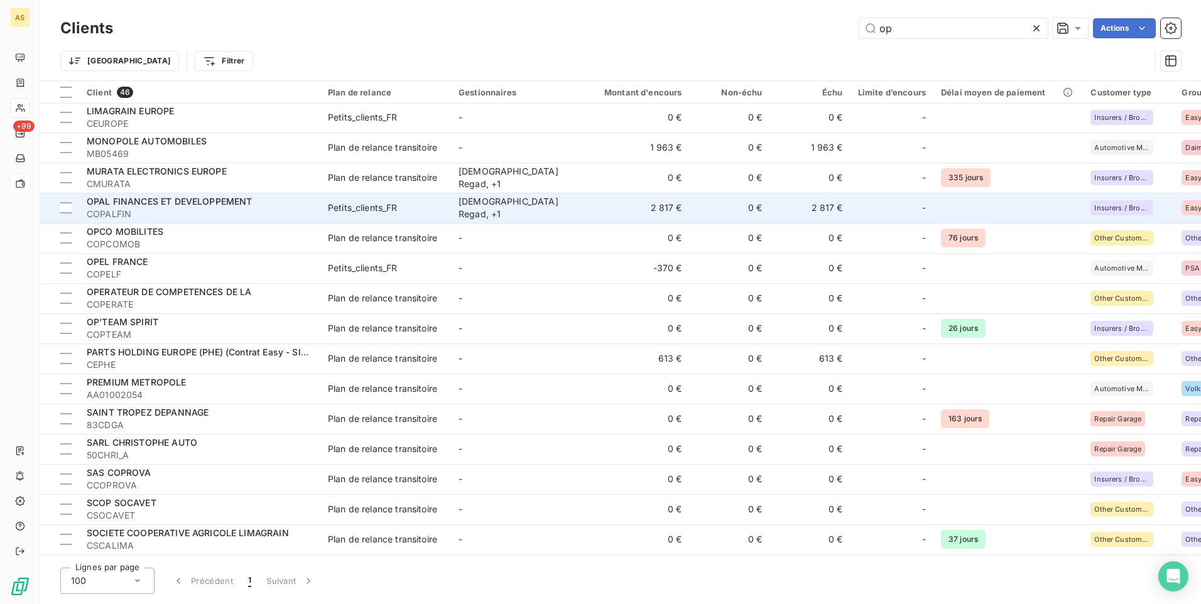
click at [565, 208] on div "[DEMOGRAPHIC_DATA] Regad , + 1" at bounding box center [516, 207] width 116 height 25
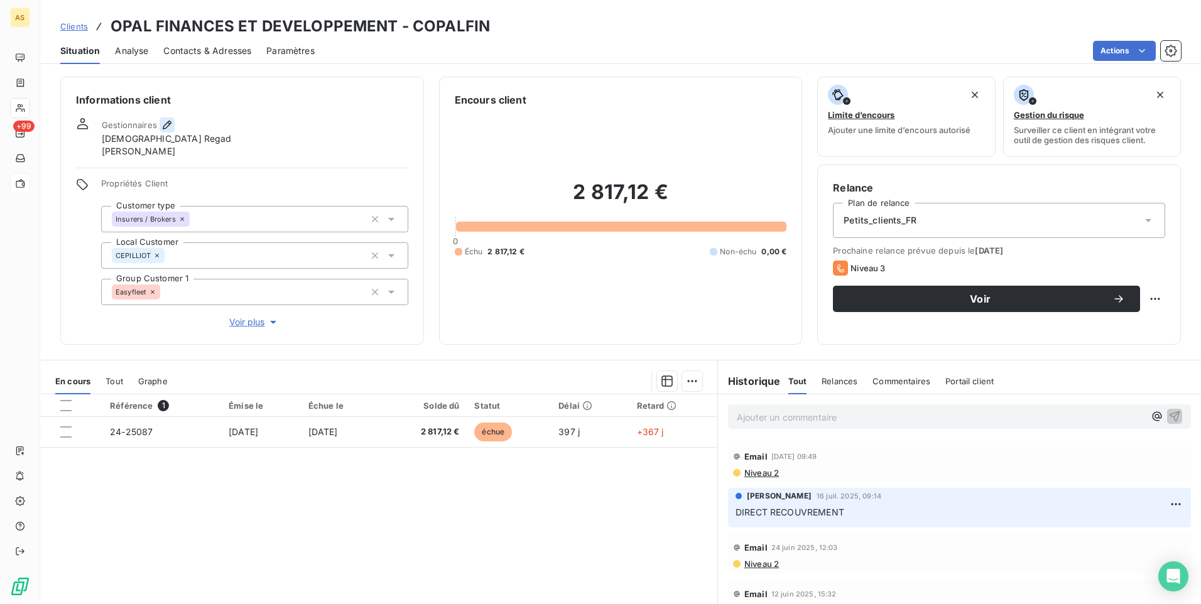
click at [168, 125] on icon "button" at bounding box center [167, 125] width 13 height 13
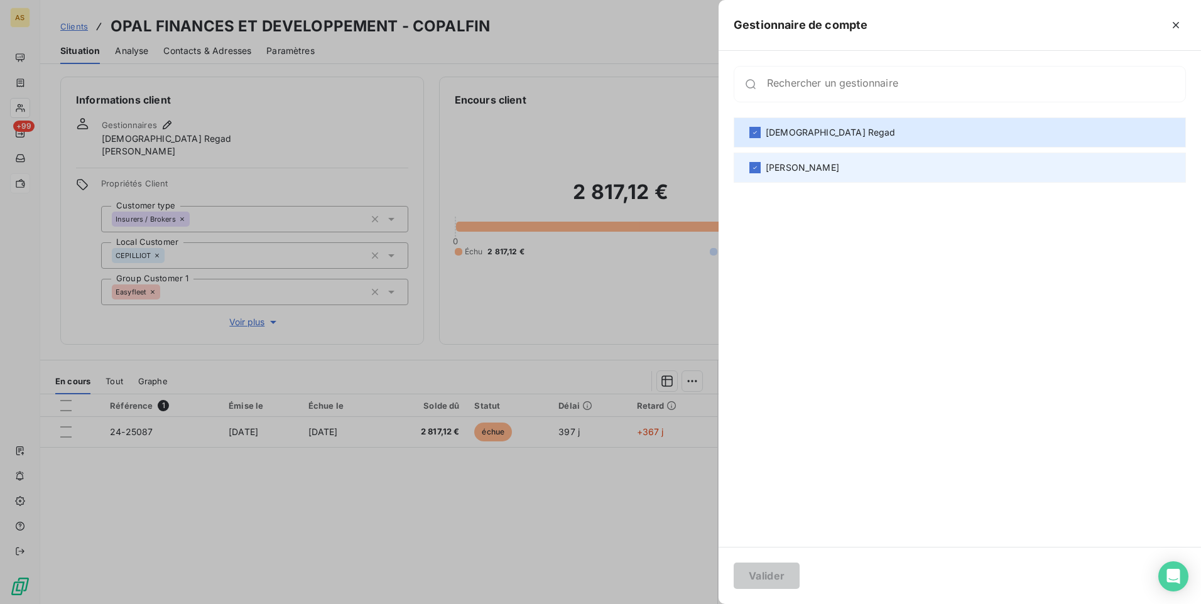
click at [754, 160] on div "[PERSON_NAME]" at bounding box center [960, 168] width 452 height 30
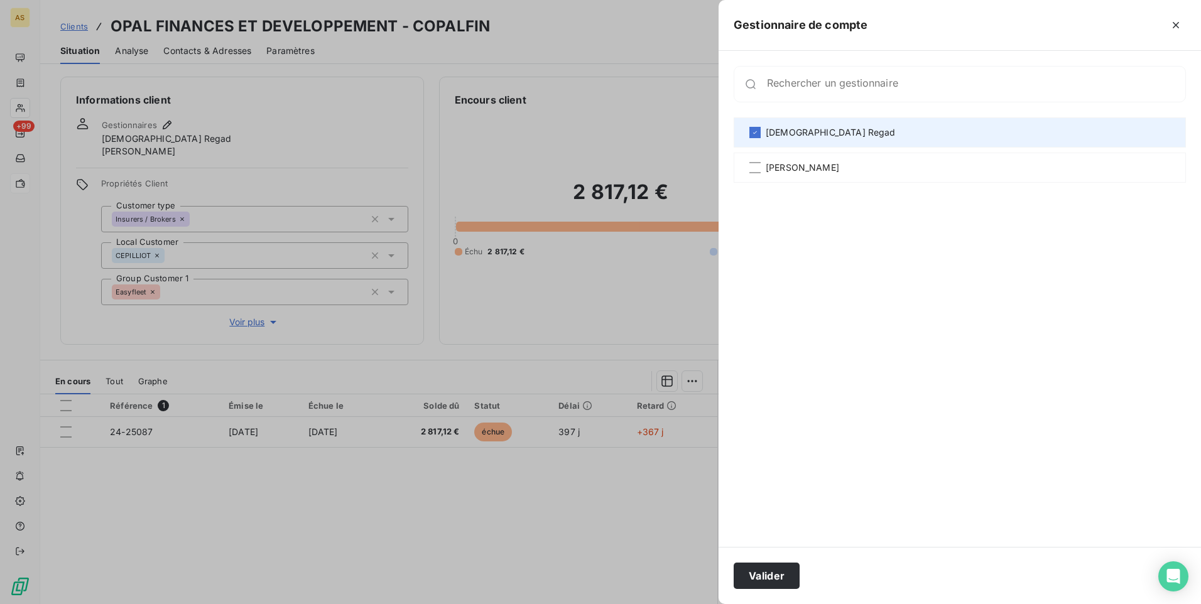
click at [754, 139] on div "[DEMOGRAPHIC_DATA] Regad" at bounding box center [960, 132] width 452 height 30
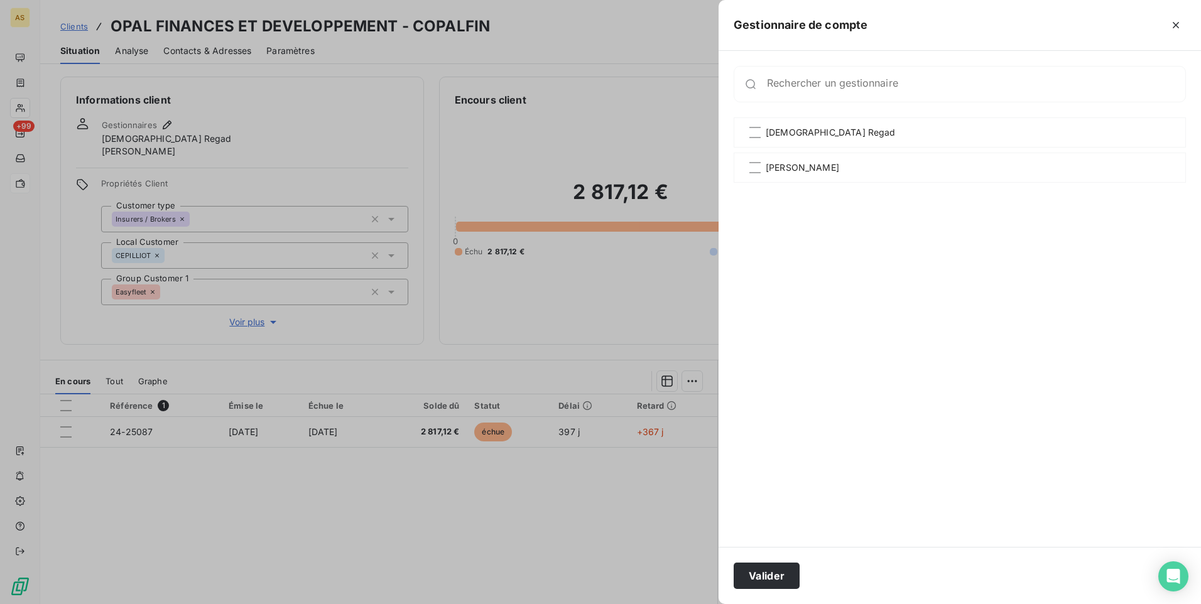
click at [71, 22] on div at bounding box center [600, 302] width 1201 height 604
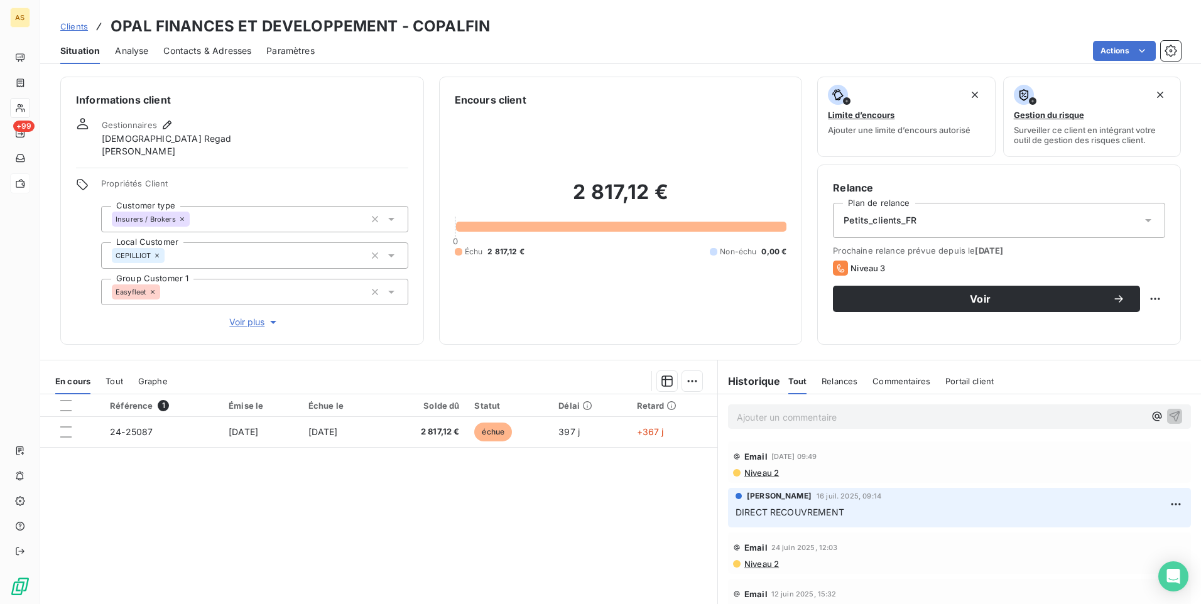
click at [76, 26] on span "Clients" at bounding box center [74, 26] width 28 height 10
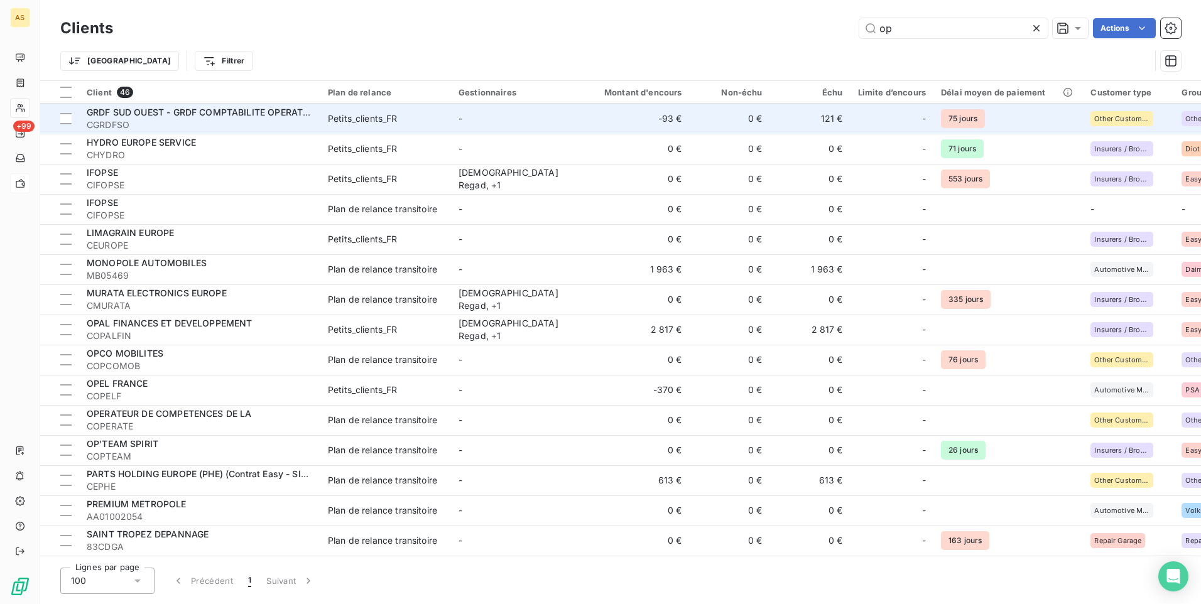
scroll to position [938, 0]
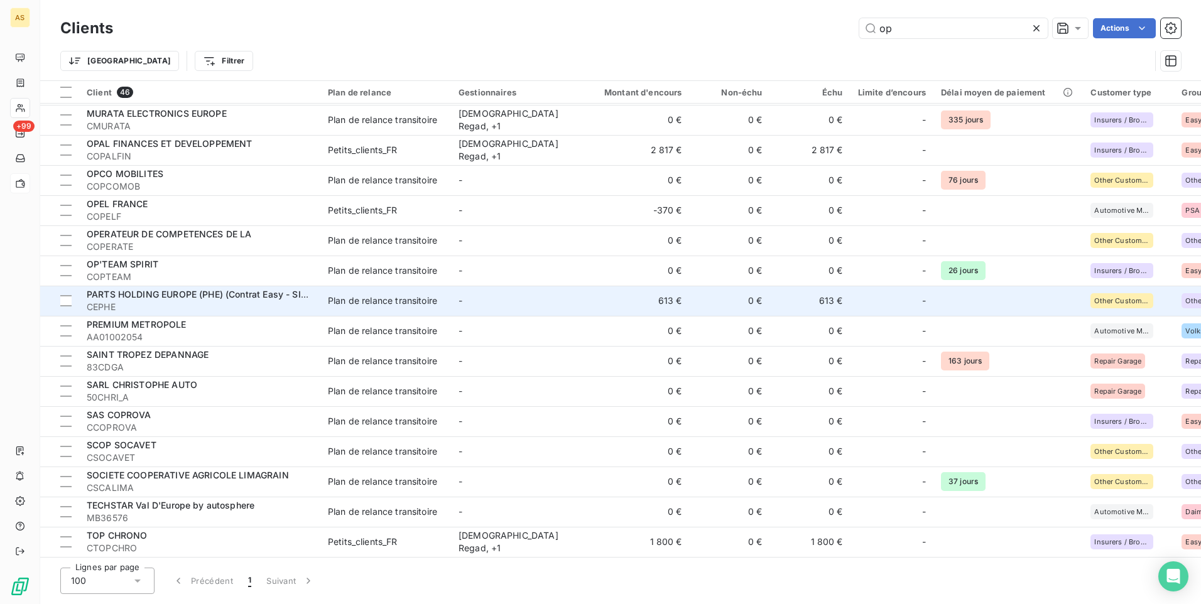
click at [435, 306] on td "Plan de relance transitoire" at bounding box center [385, 301] width 131 height 30
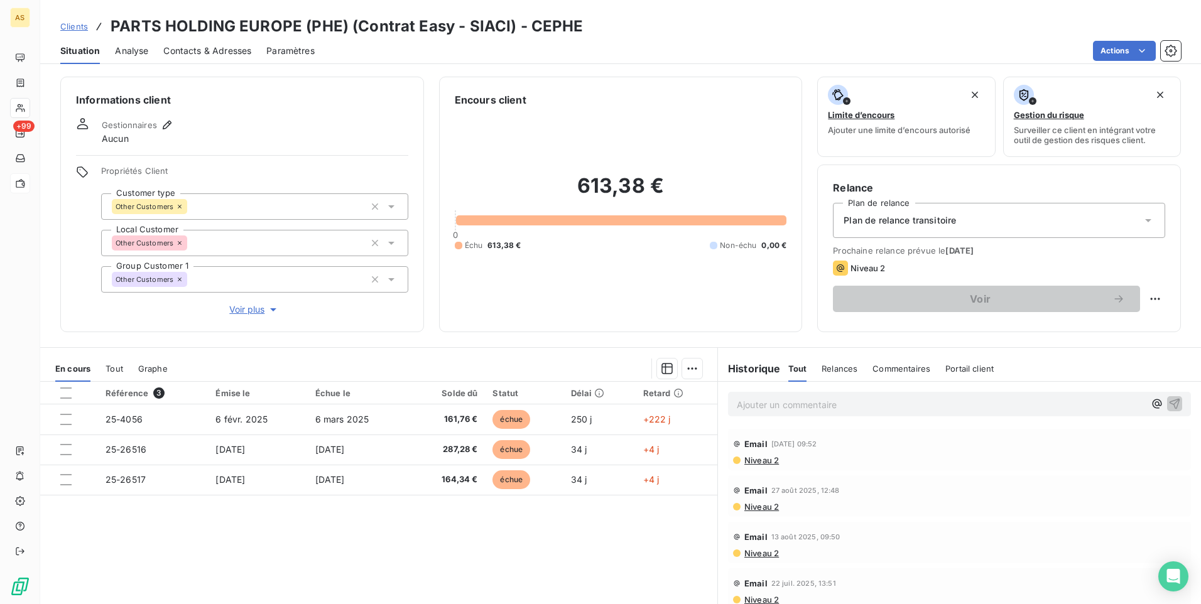
click at [78, 31] on span "Clients" at bounding box center [74, 26] width 28 height 10
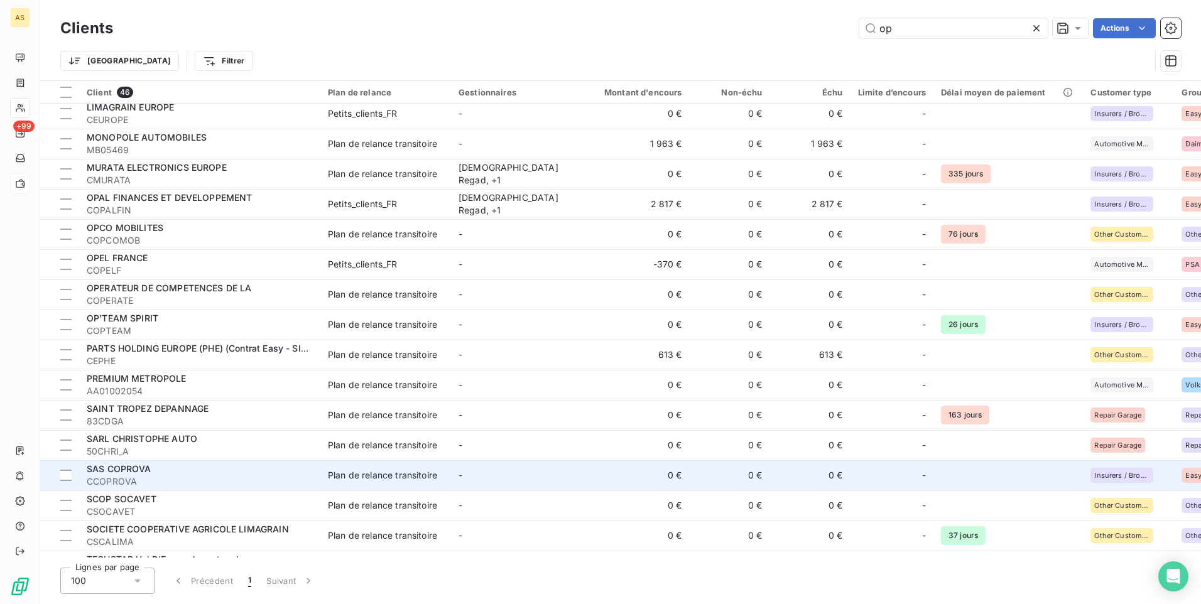
scroll to position [938, 0]
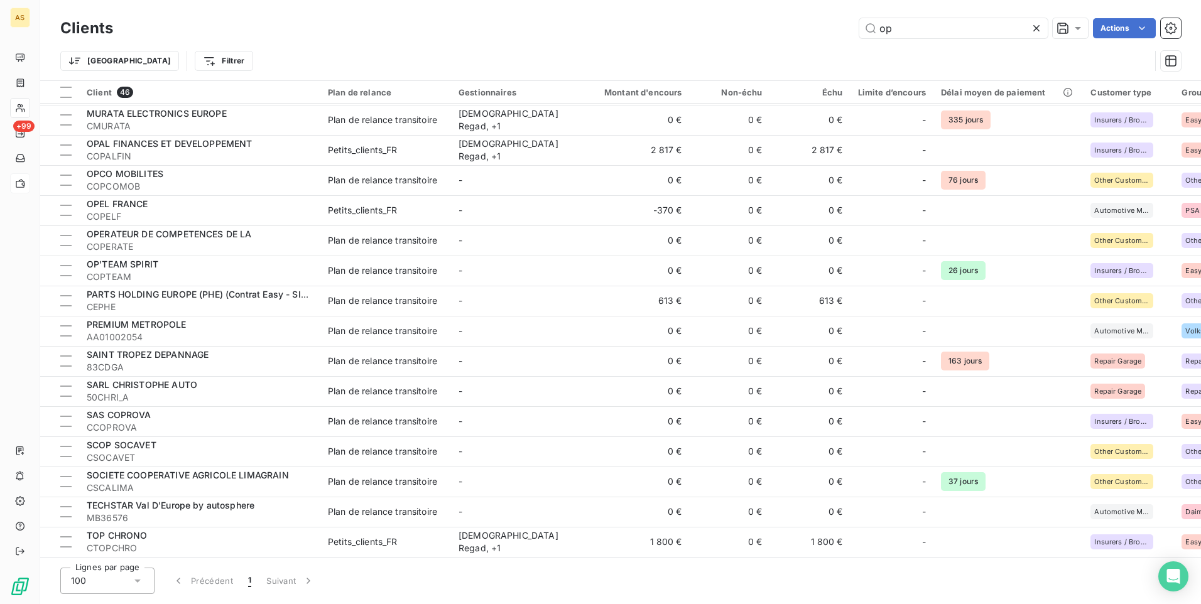
click at [1032, 30] on icon at bounding box center [1036, 28] width 13 height 13
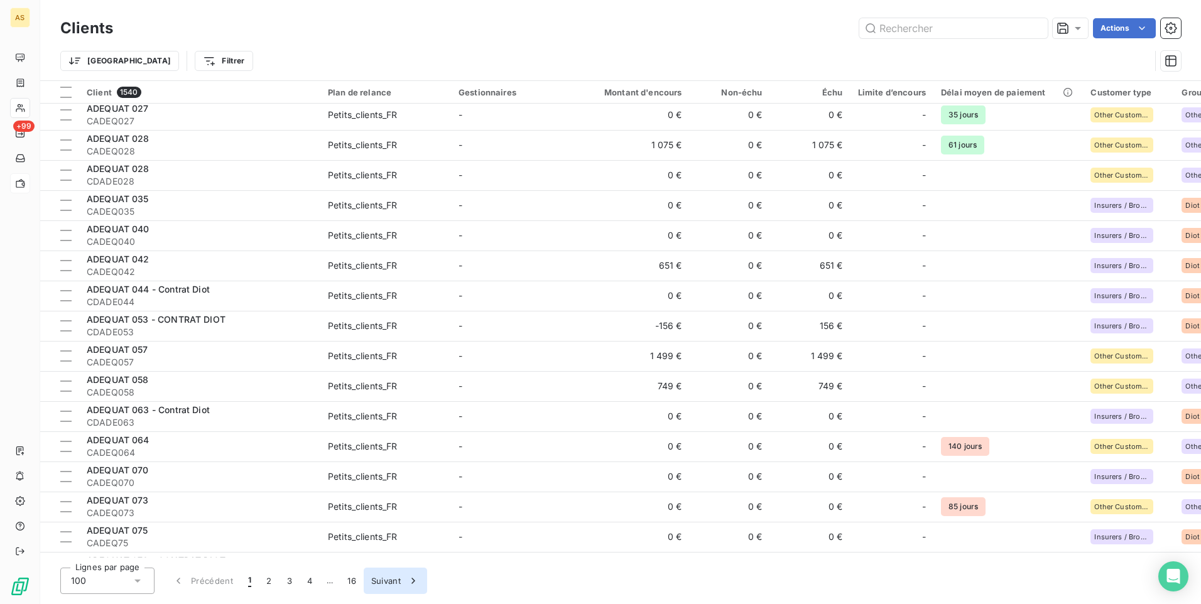
click at [416, 583] on icon "button" at bounding box center [413, 581] width 13 height 13
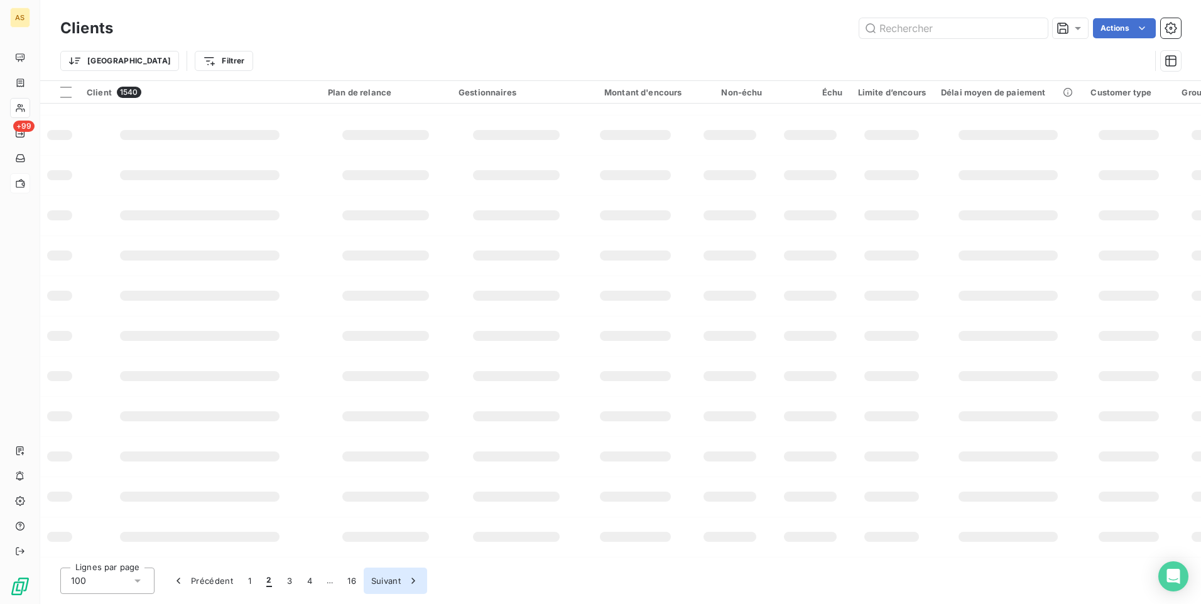
scroll to position [154, 0]
click at [416, 583] on icon "button" at bounding box center [413, 581] width 13 height 13
click at [416, 583] on button "Suivant" at bounding box center [415, 581] width 63 height 26
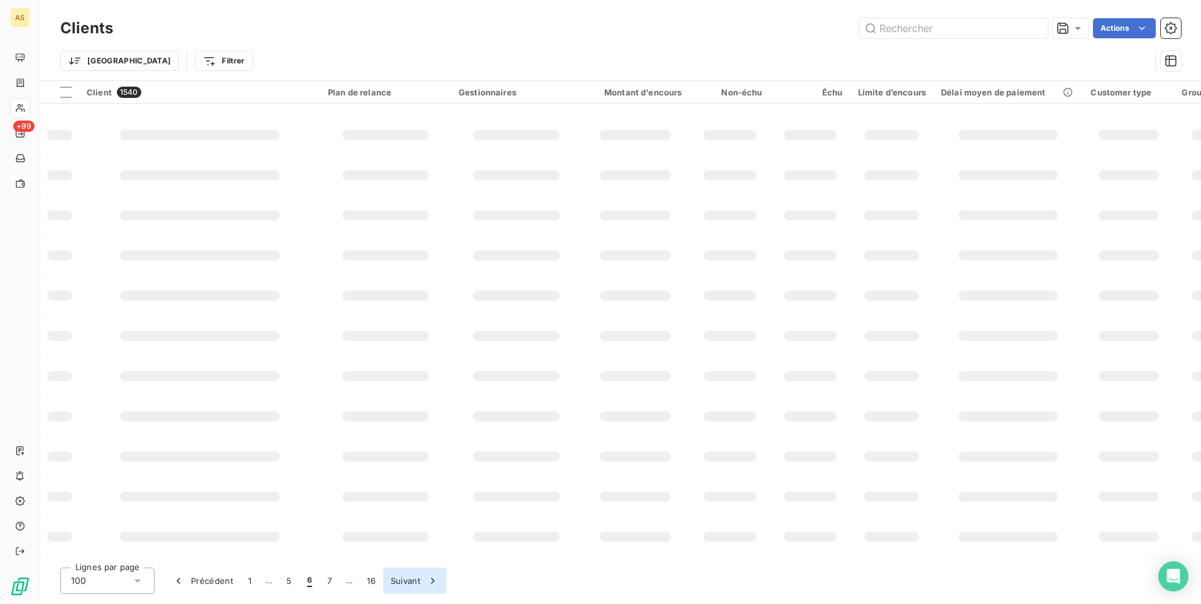
click at [416, 583] on button "Suivant" at bounding box center [414, 581] width 63 height 26
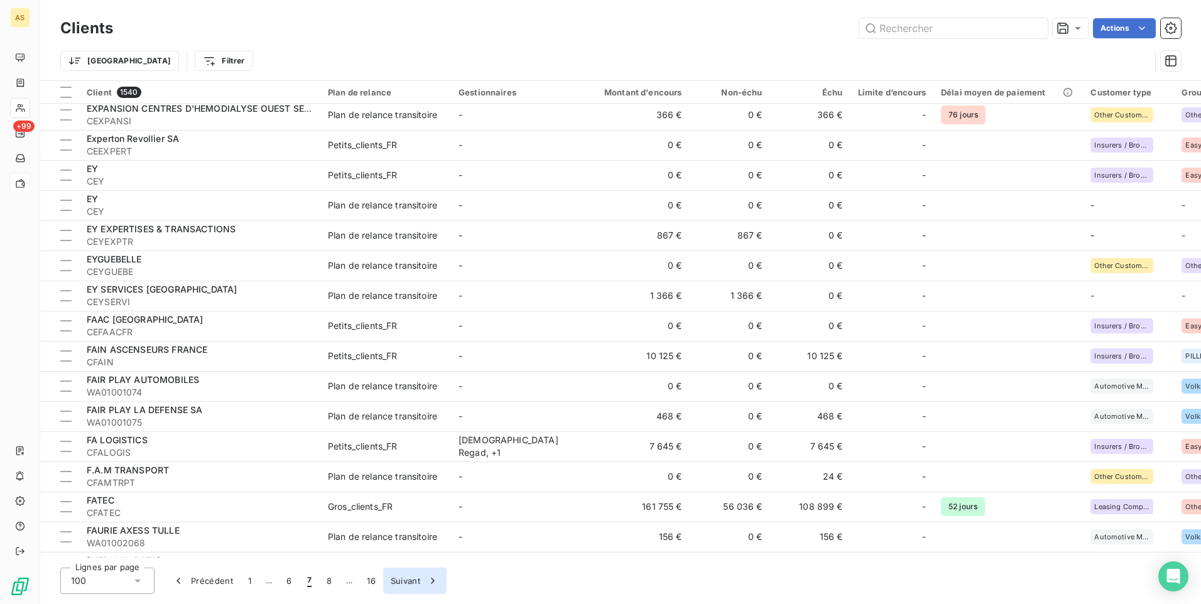
scroll to position [938, 0]
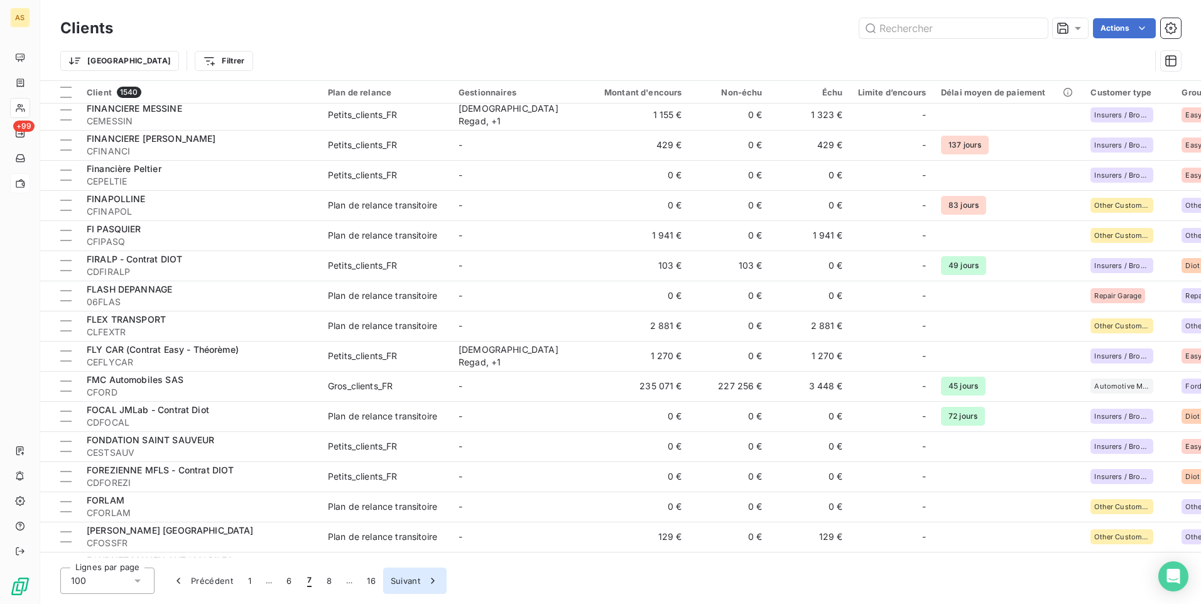
click at [415, 583] on button "Suivant" at bounding box center [414, 581] width 63 height 26
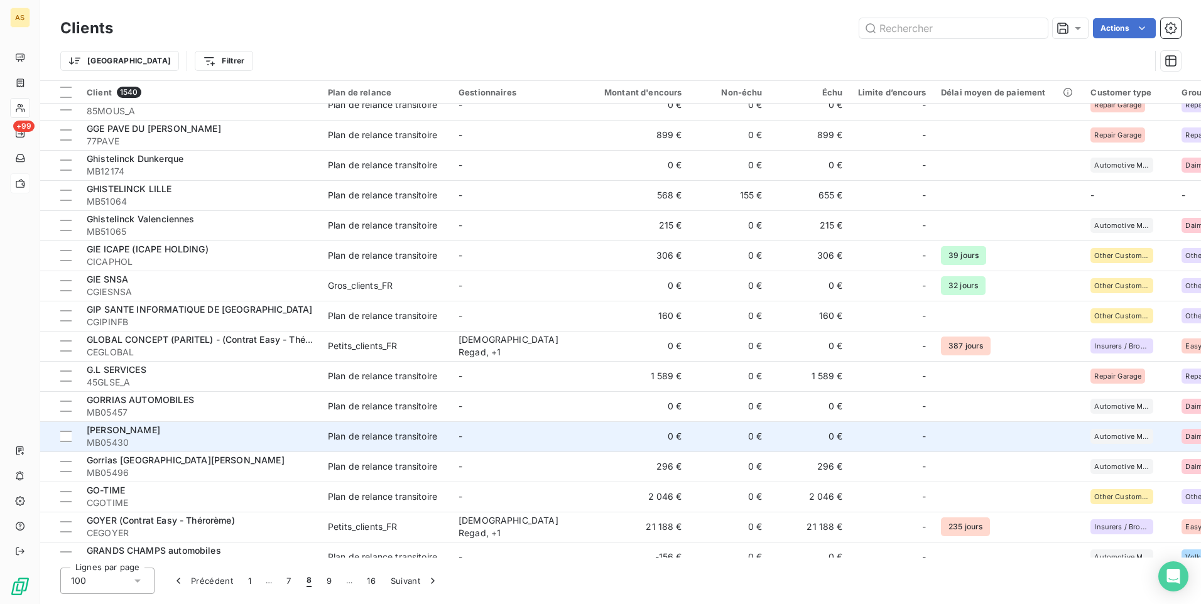
scroll to position [2566, 0]
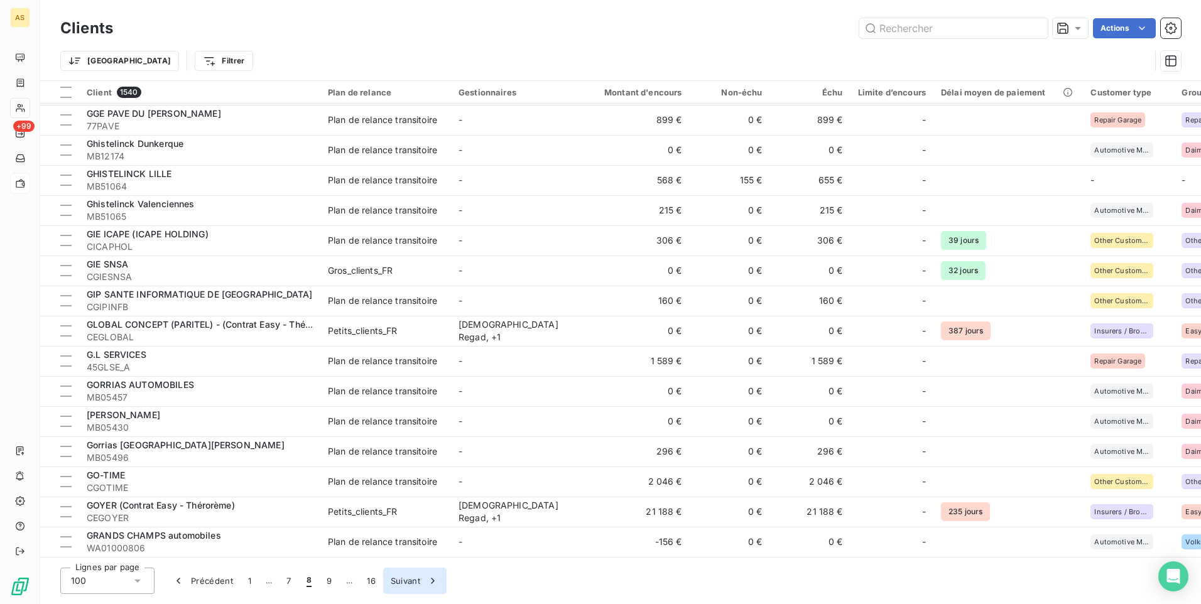
click at [437, 580] on icon "button" at bounding box center [432, 581] width 13 height 13
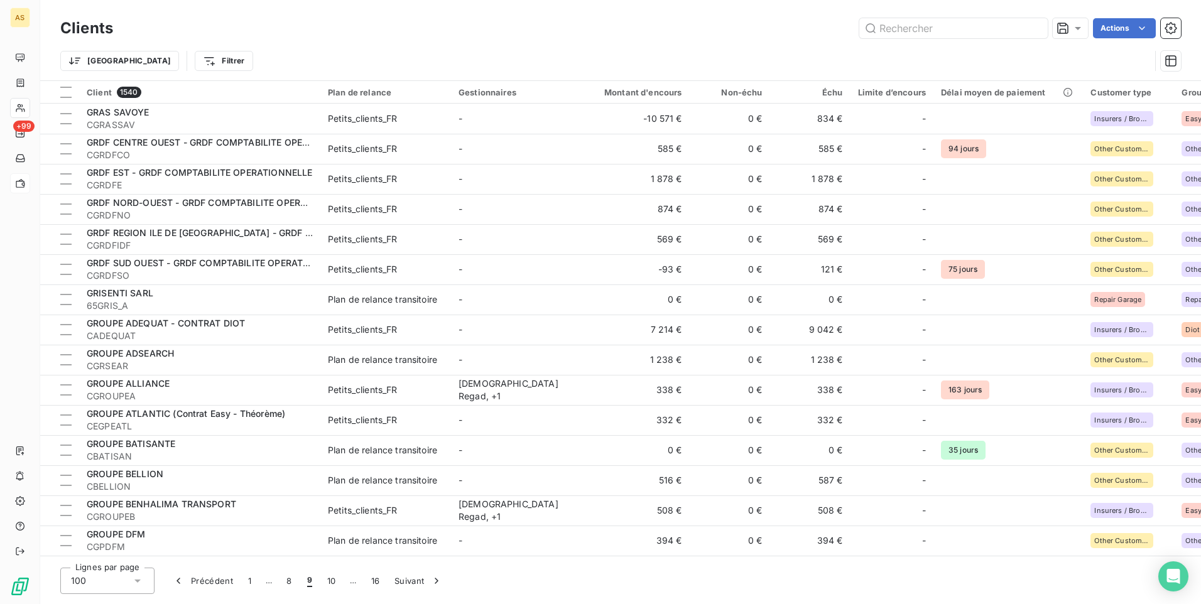
scroll to position [377, 0]
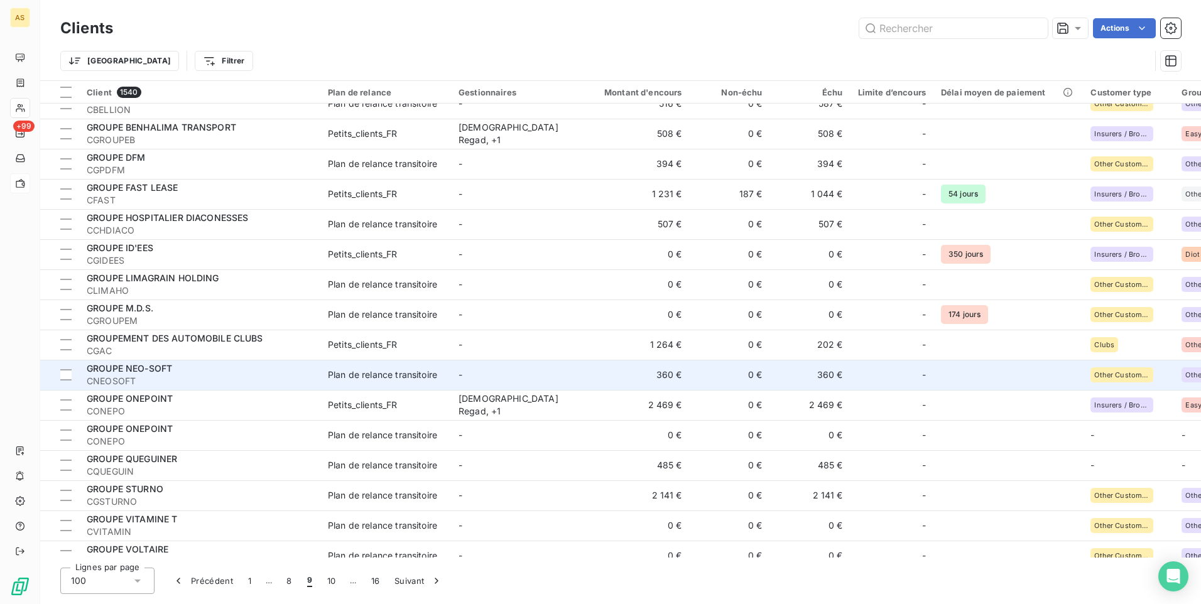
click at [367, 381] on td "Plan de relance transitoire" at bounding box center [385, 375] width 131 height 30
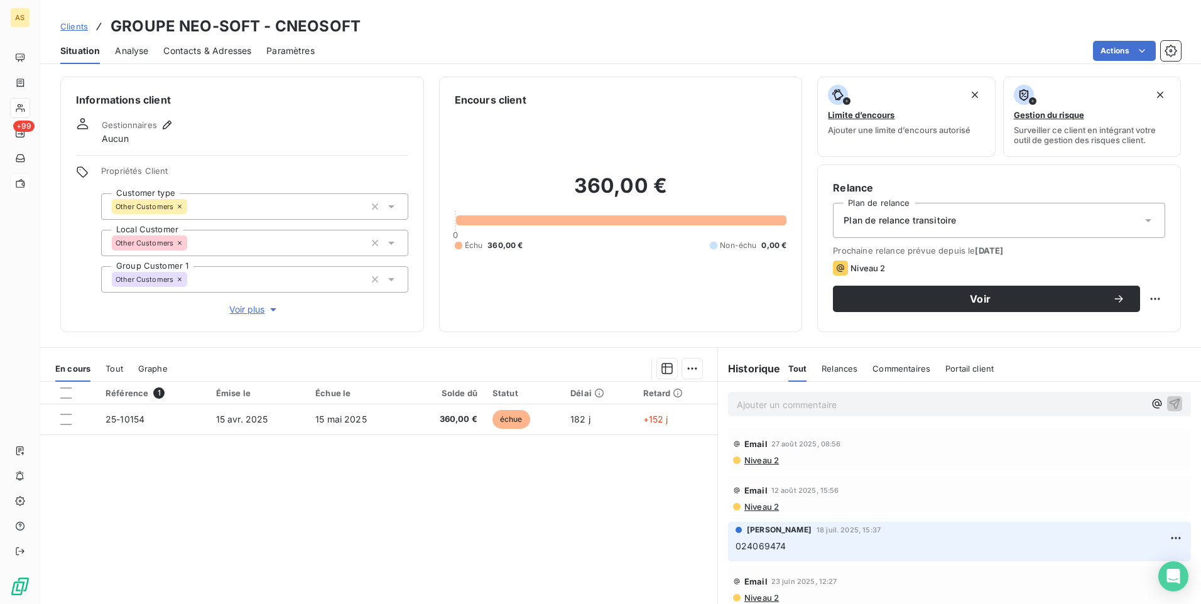
drag, startPoint x: 67, startPoint y: 29, endPoint x: 99, endPoint y: 57, distance: 42.7
click at [67, 29] on span "Clients" at bounding box center [74, 26] width 28 height 10
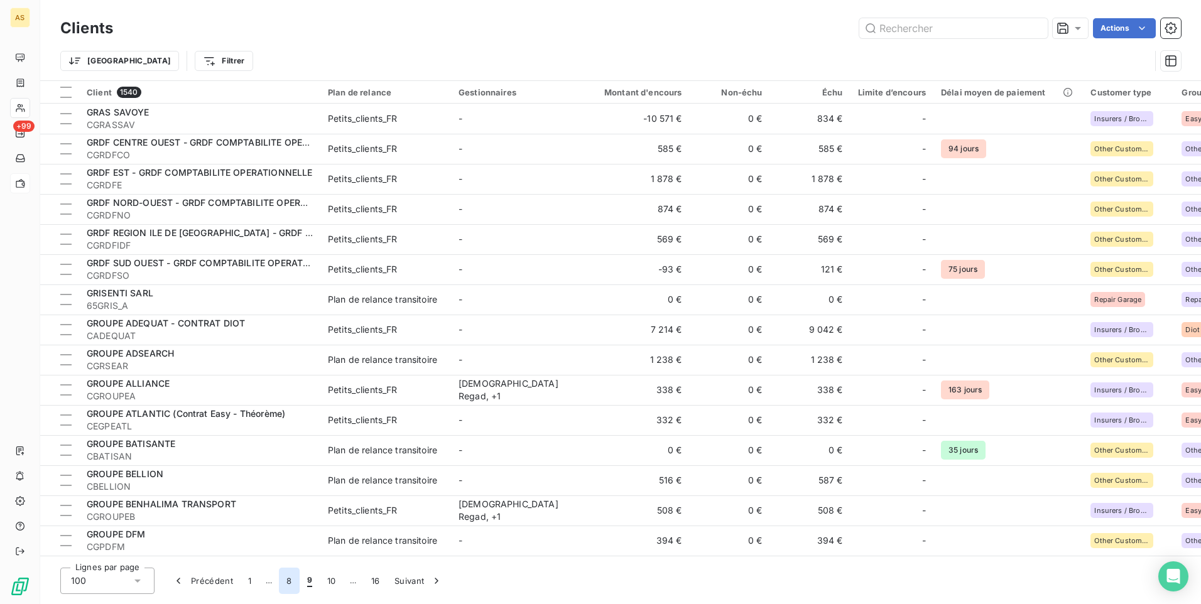
click at [291, 585] on button "8" at bounding box center [289, 581] width 20 height 26
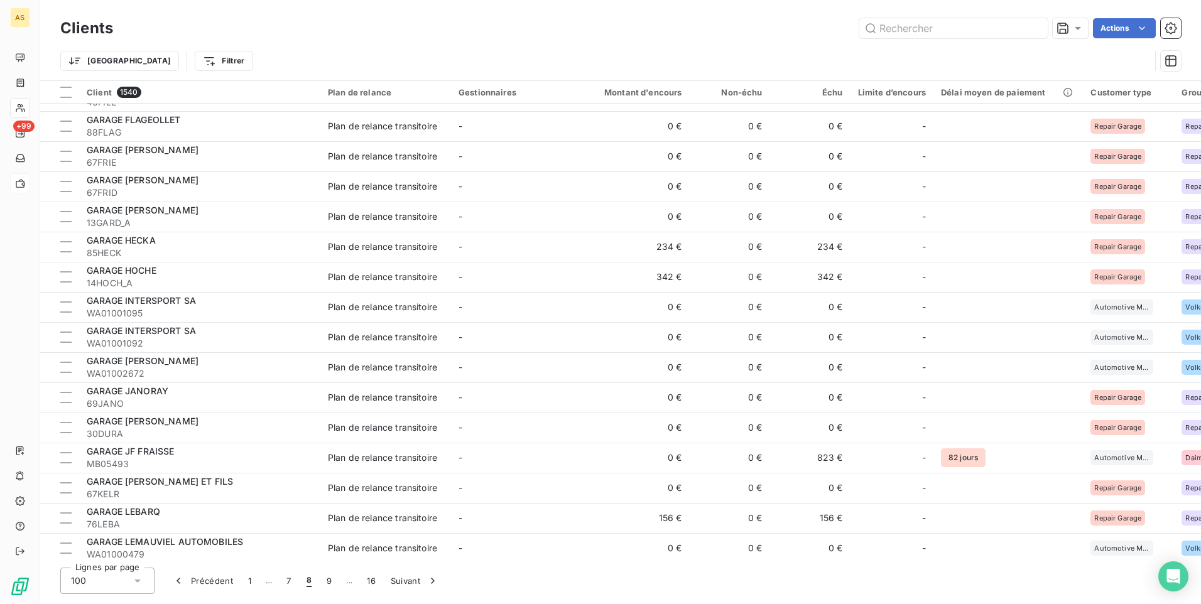
scroll to position [314, 0]
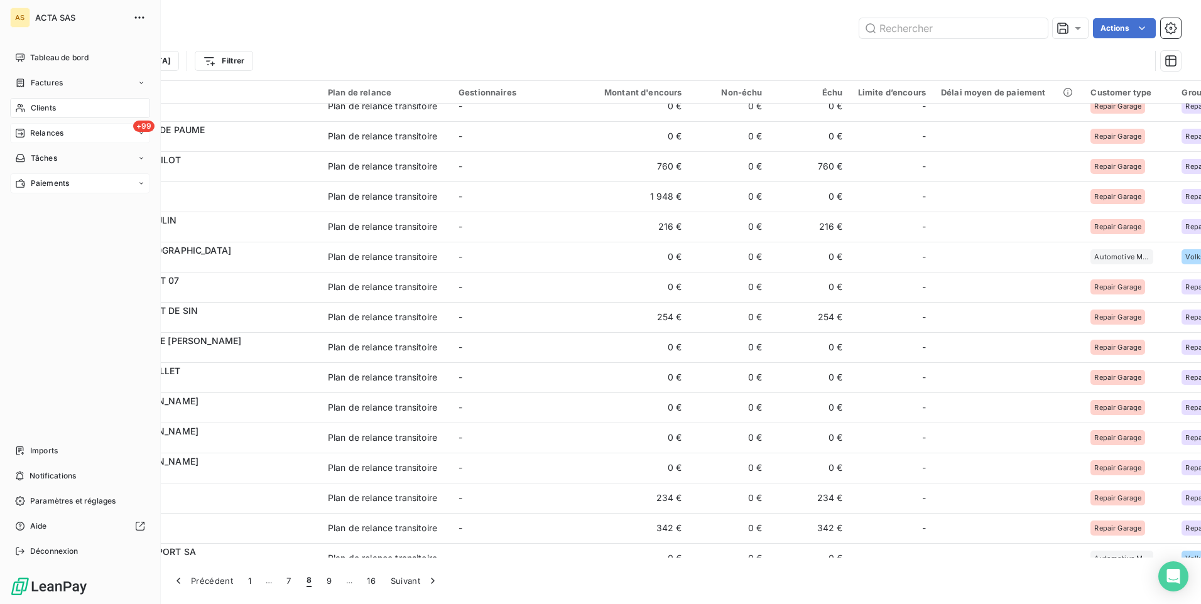
click at [134, 134] on div "+99 Relances" at bounding box center [80, 133] width 140 height 20
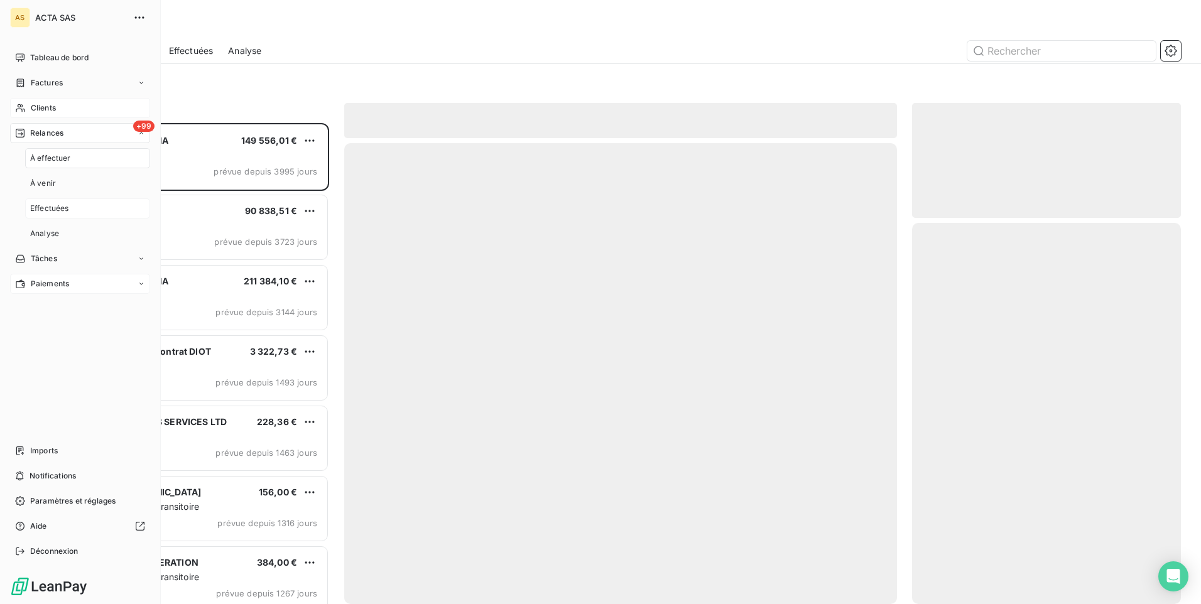
scroll to position [472, 259]
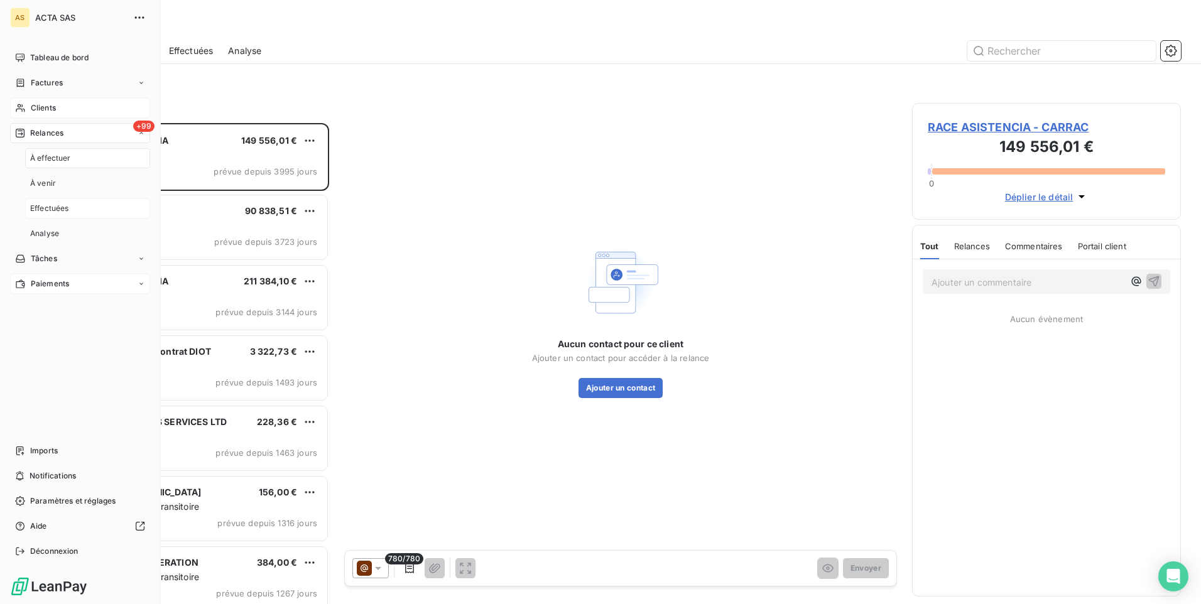
click at [63, 209] on span "Effectuées" at bounding box center [49, 208] width 39 height 11
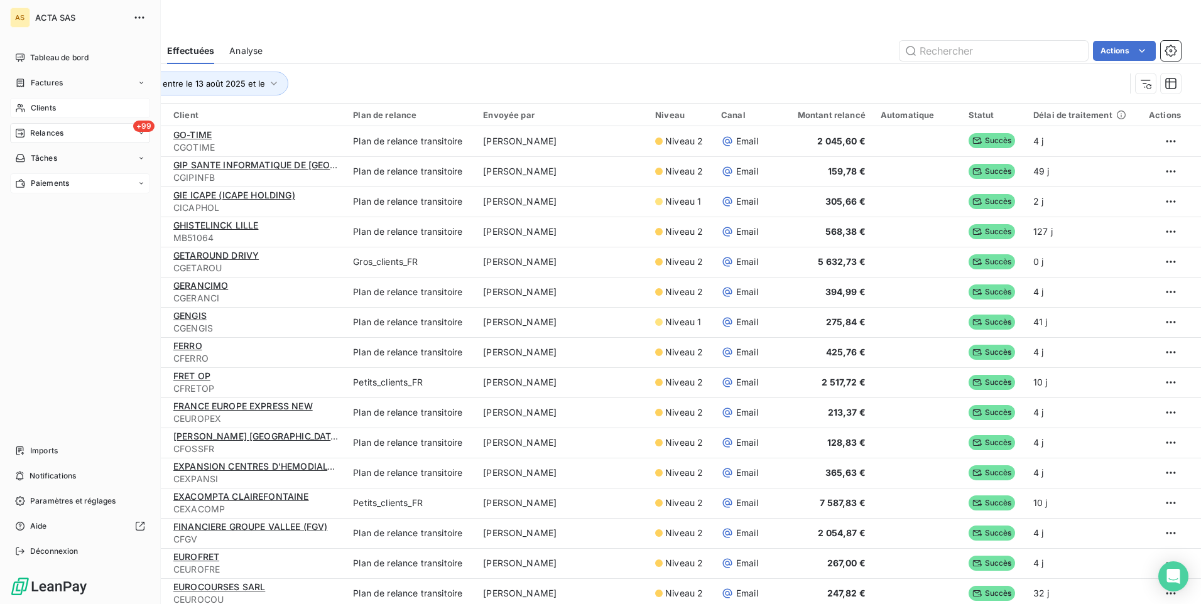
click at [47, 111] on span "Clients" at bounding box center [43, 107] width 25 height 11
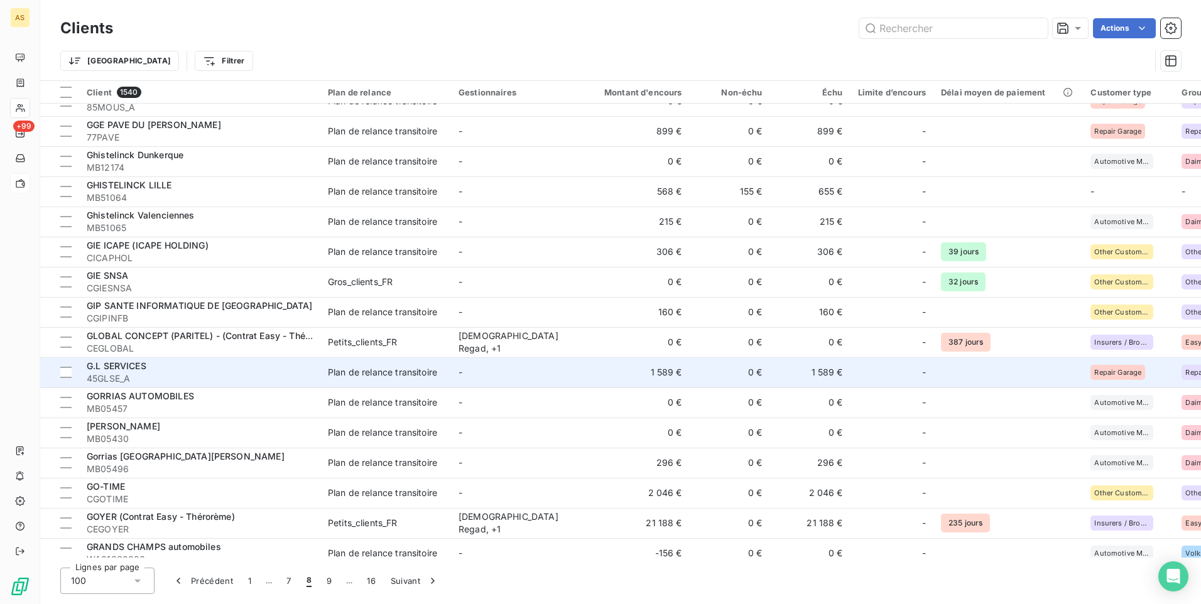
scroll to position [2566, 0]
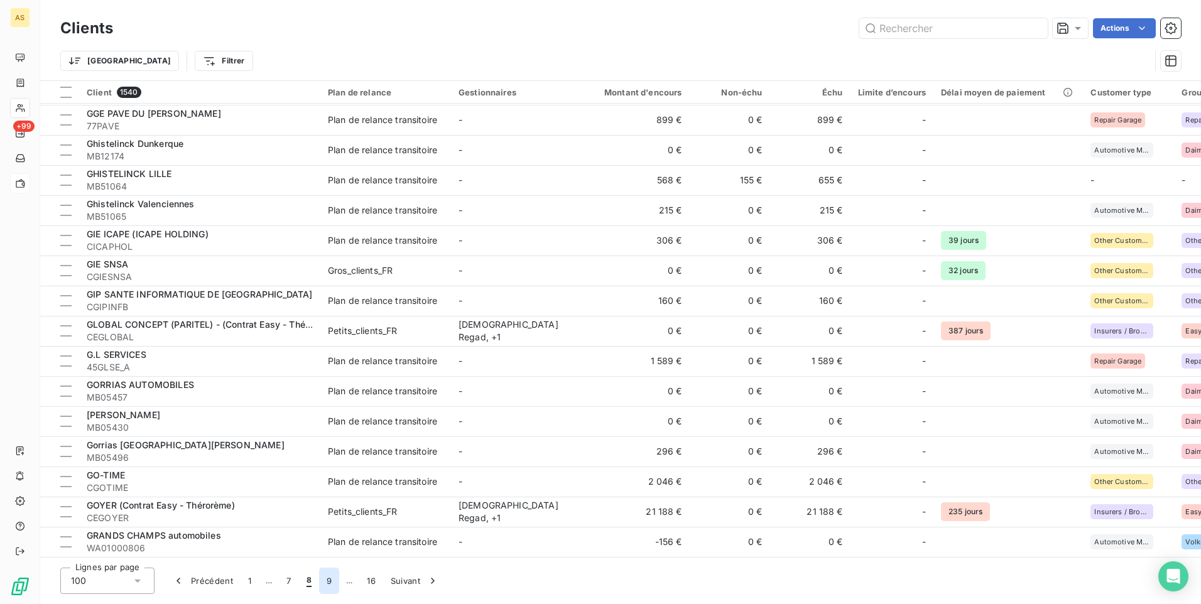
click at [331, 583] on button "9" at bounding box center [329, 581] width 20 height 26
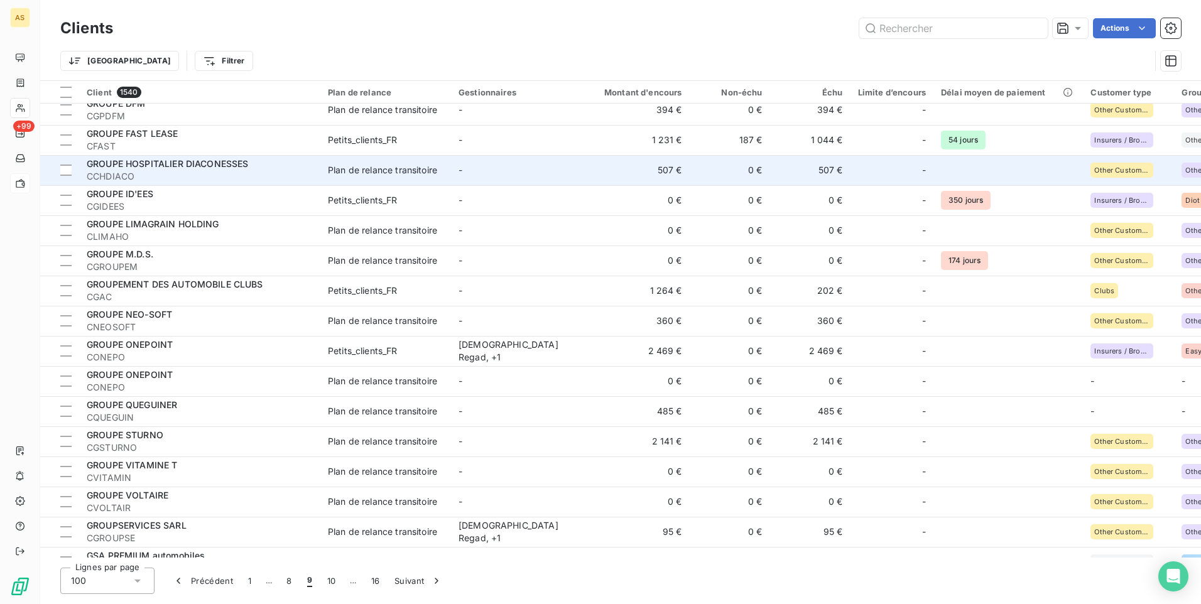
scroll to position [0, 0]
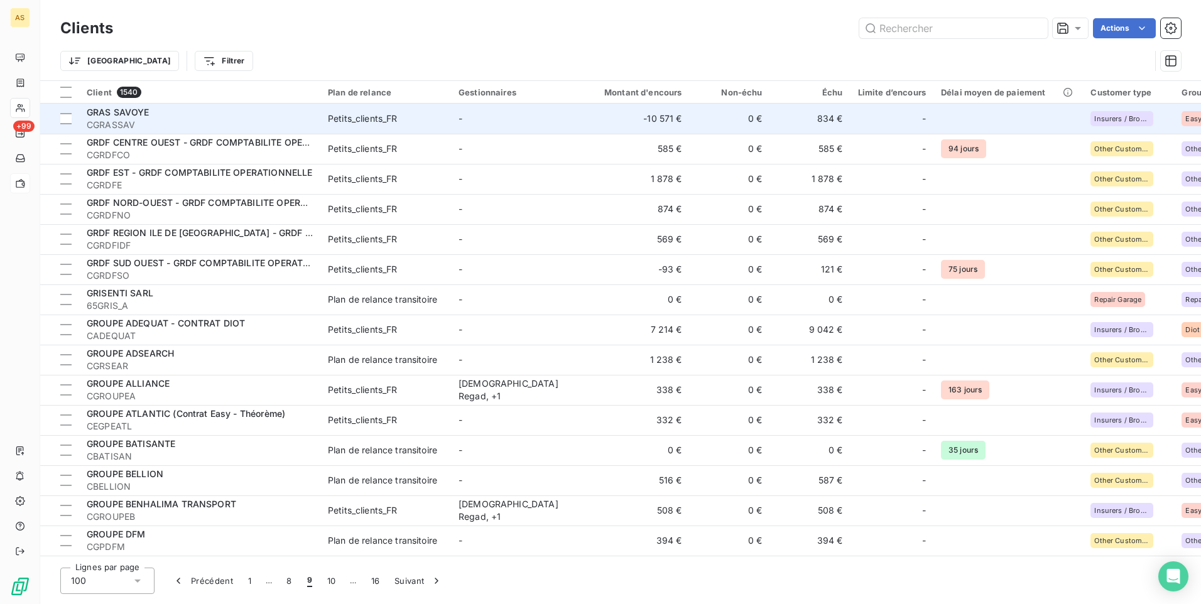
click at [830, 120] on td "834 €" at bounding box center [810, 119] width 80 height 30
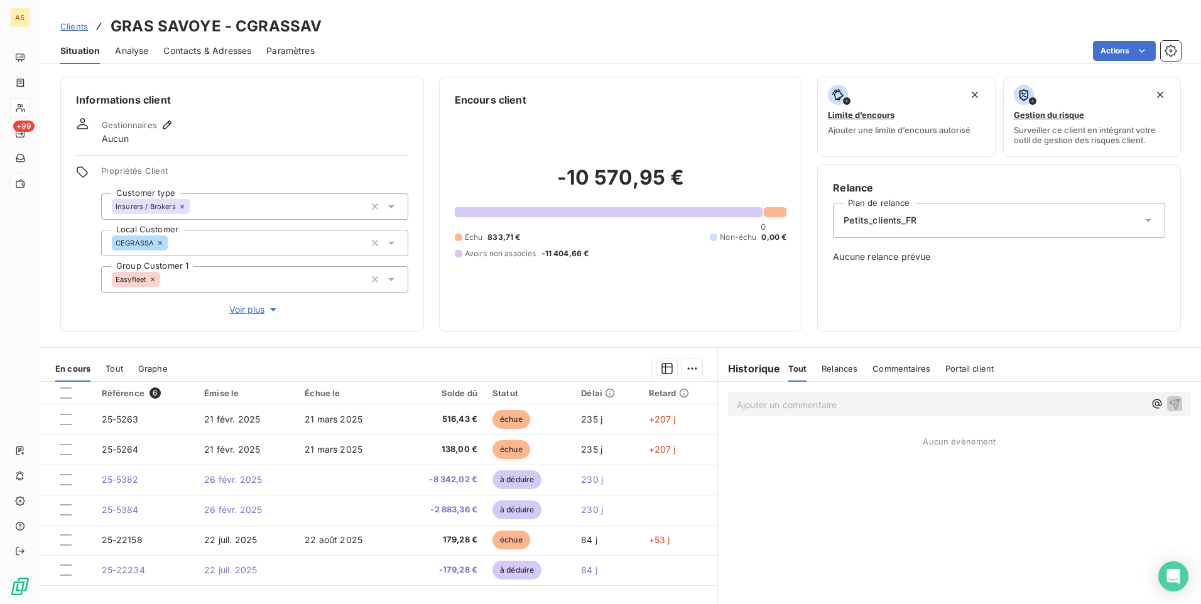
click at [75, 31] on span "Clients" at bounding box center [74, 26] width 28 height 10
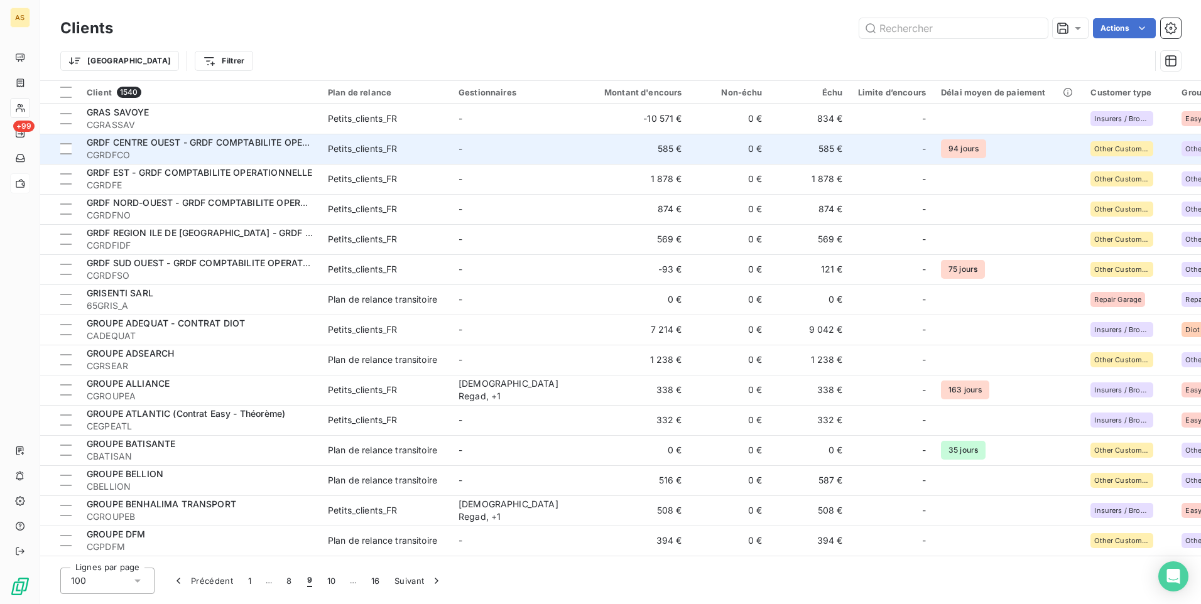
click at [830, 155] on td "585 €" at bounding box center [810, 149] width 80 height 30
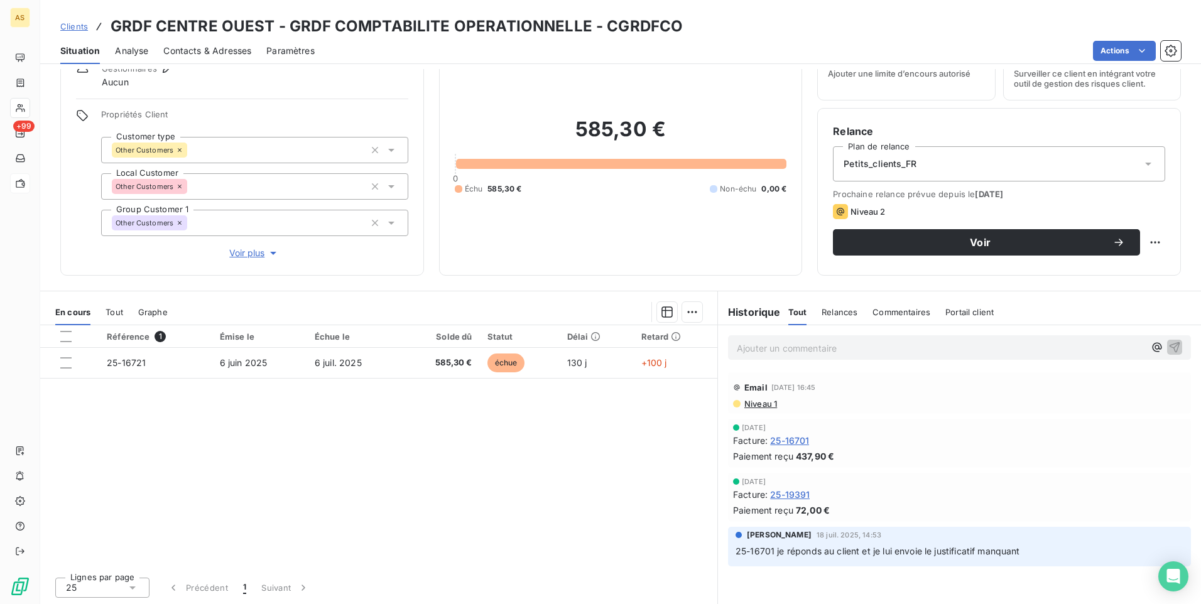
scroll to position [57, 0]
click at [867, 246] on span "Voir" at bounding box center [980, 242] width 264 height 10
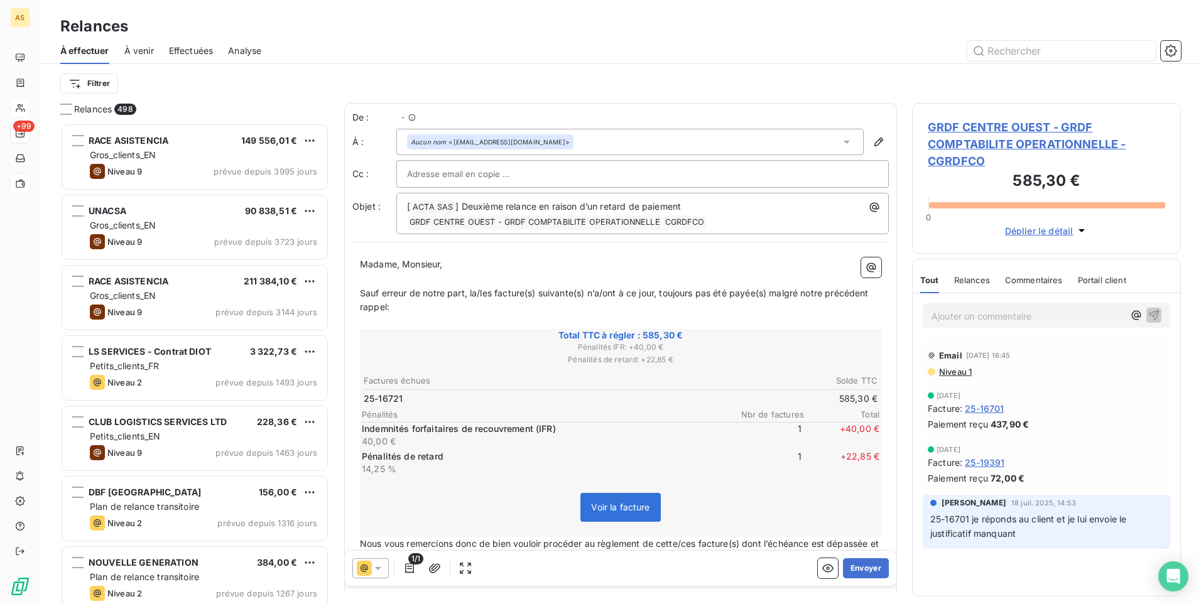
scroll to position [472, 259]
click at [867, 575] on button "Envoyer" at bounding box center [866, 568] width 46 height 20
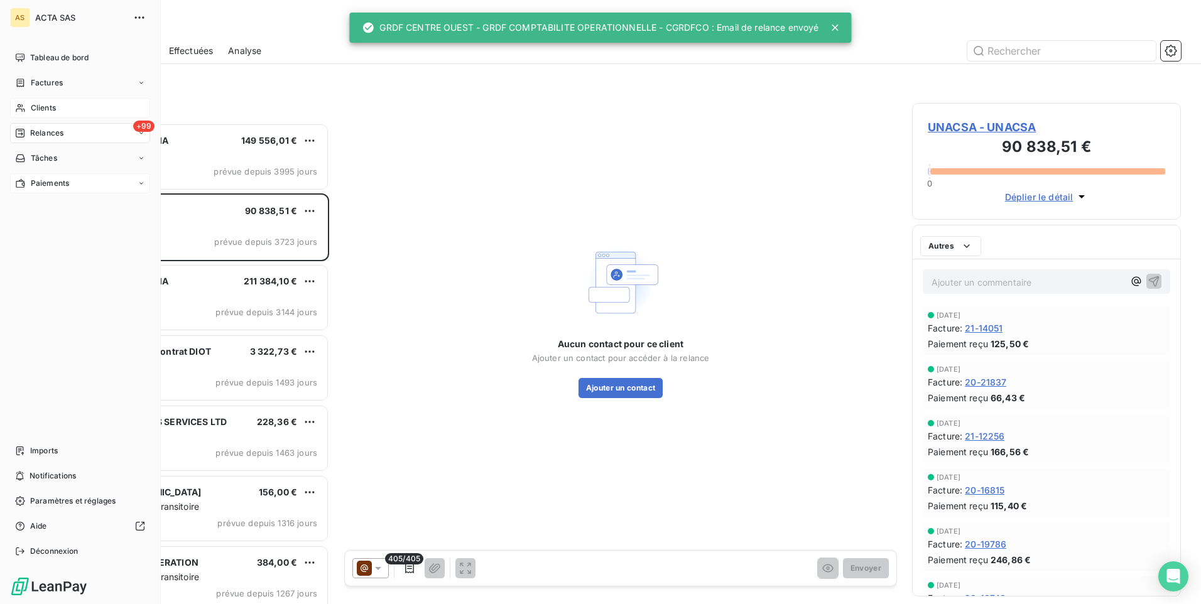
click at [43, 106] on span "Clients" at bounding box center [43, 107] width 25 height 11
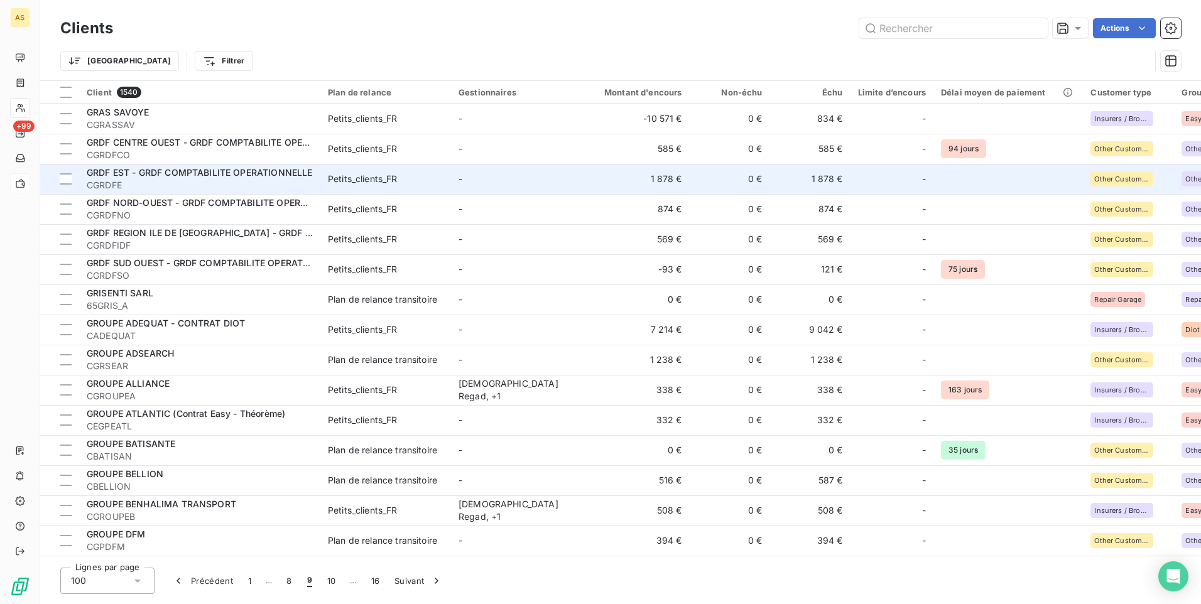
click at [819, 178] on td "1 878 €" at bounding box center [810, 179] width 80 height 30
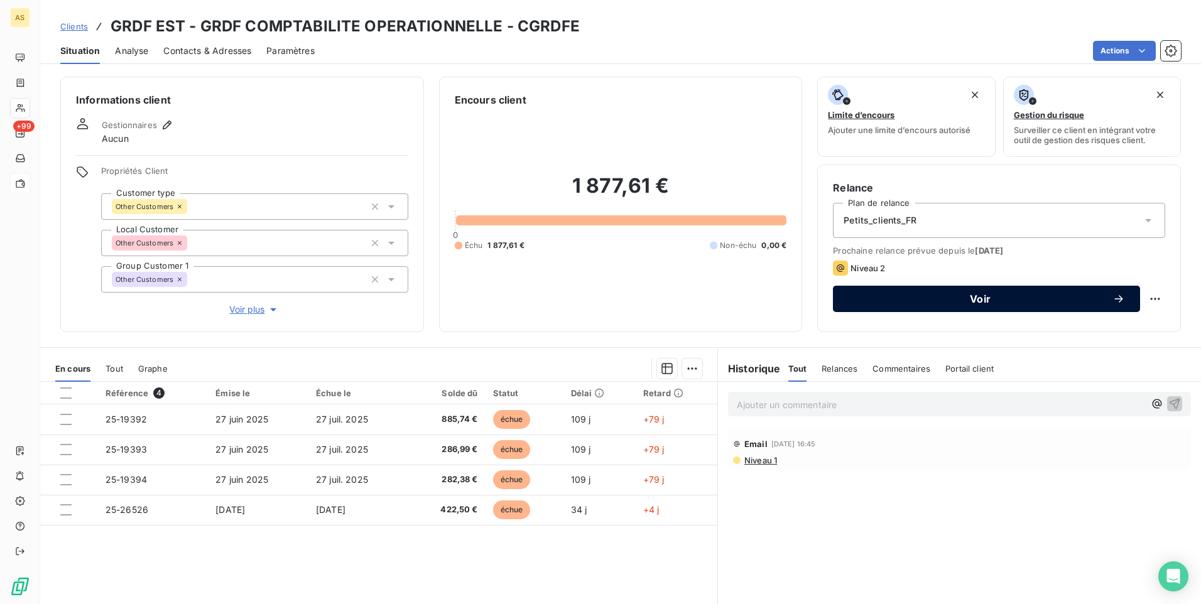
click at [852, 311] on button "Voir" at bounding box center [986, 299] width 307 height 26
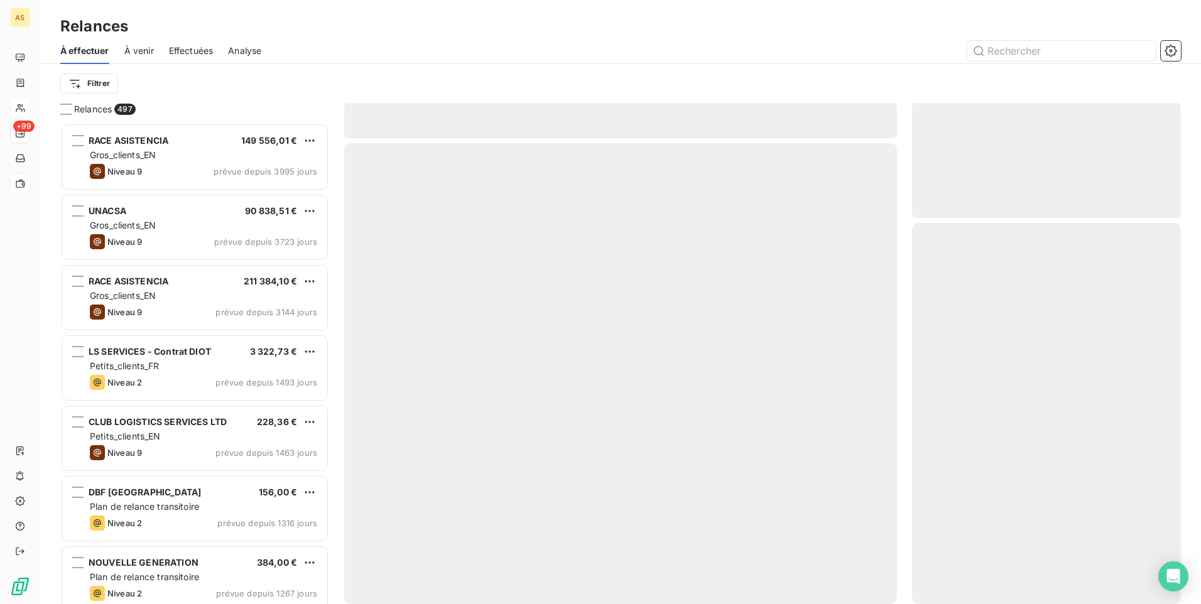
scroll to position [472, 259]
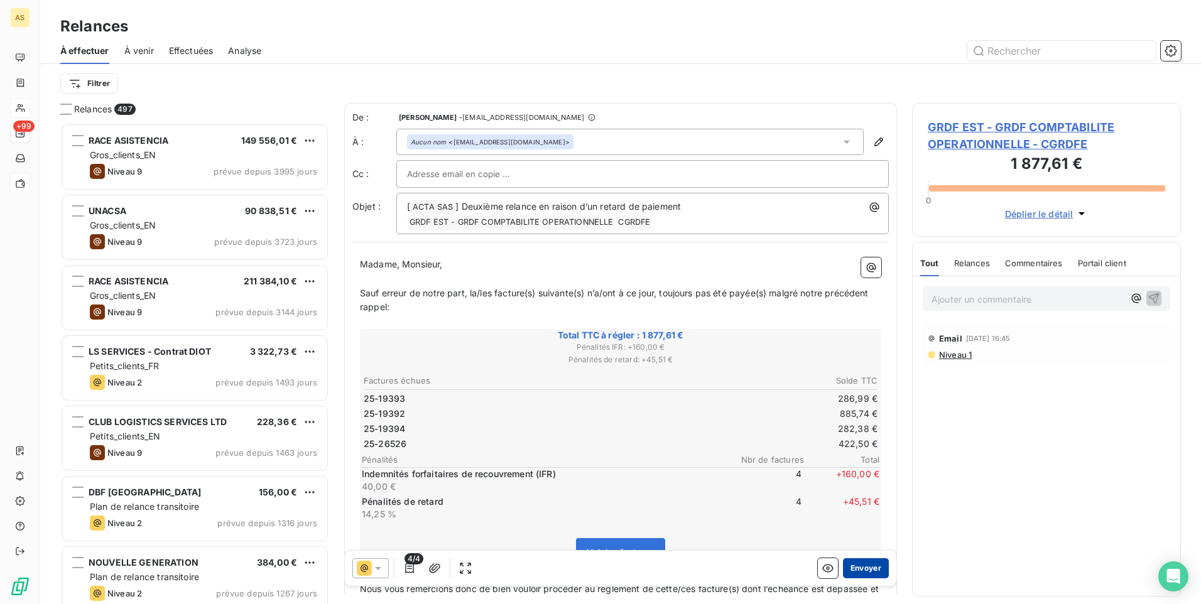
click at [862, 568] on button "Envoyer" at bounding box center [866, 568] width 46 height 20
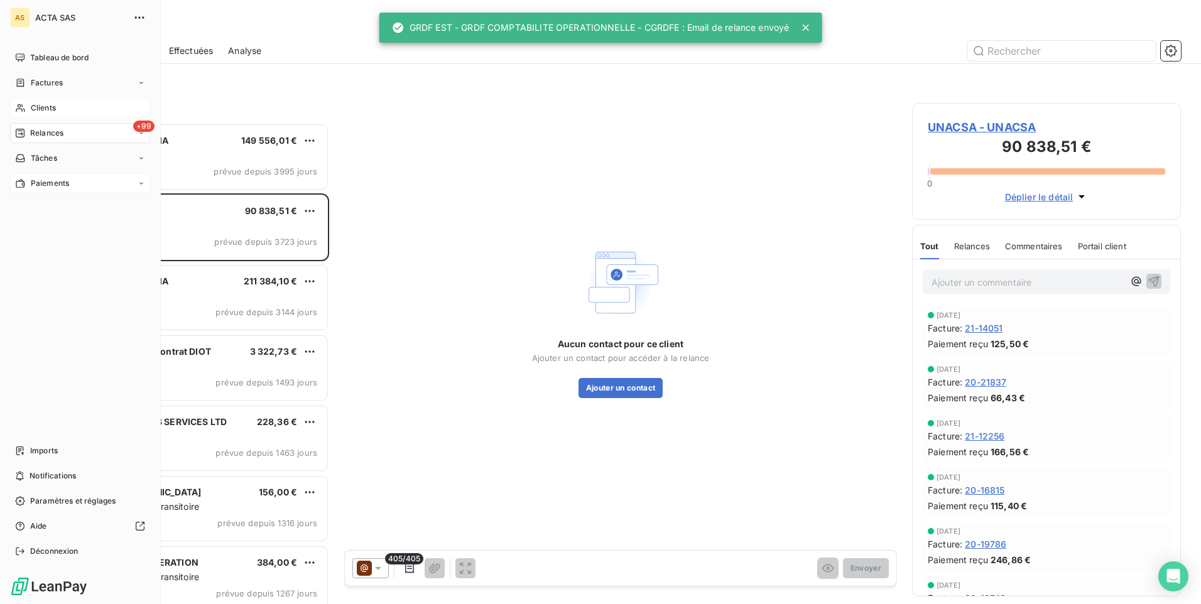
click at [54, 104] on span "Clients" at bounding box center [43, 107] width 25 height 11
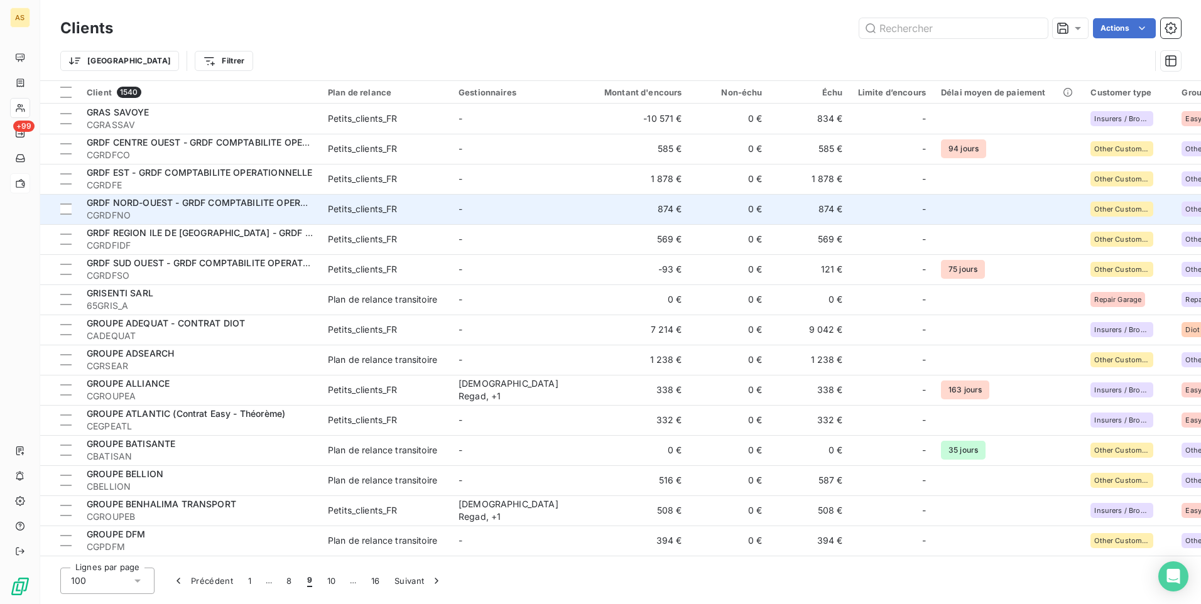
click at [828, 214] on td "874 €" at bounding box center [810, 209] width 80 height 30
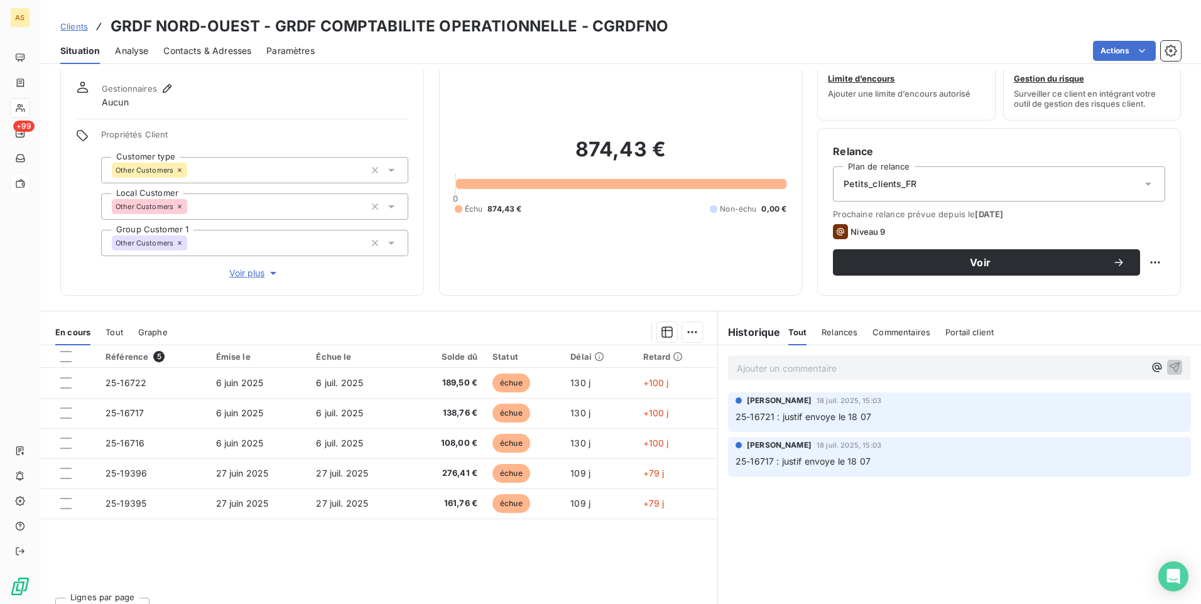
scroll to position [57, 0]
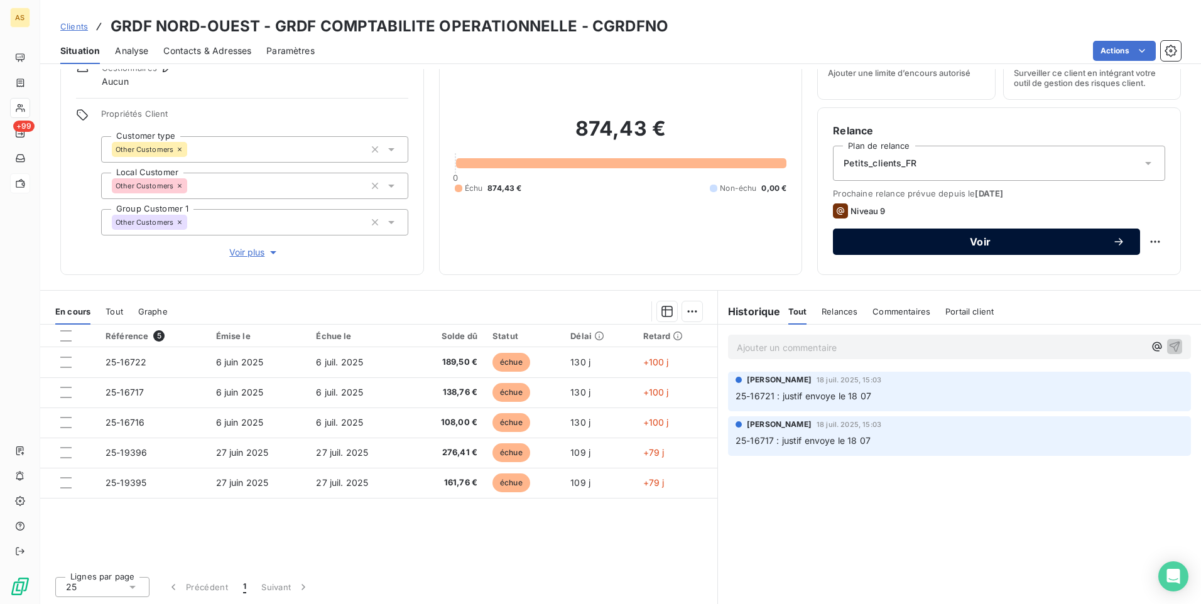
click at [925, 242] on span "Voir" at bounding box center [980, 242] width 264 height 10
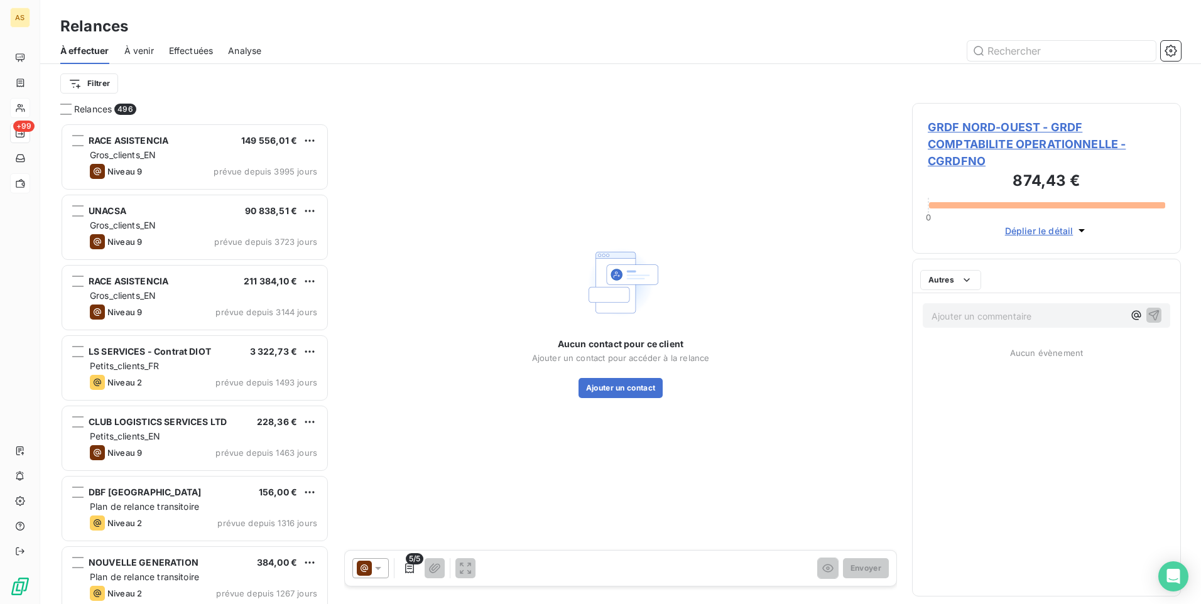
scroll to position [472, 259]
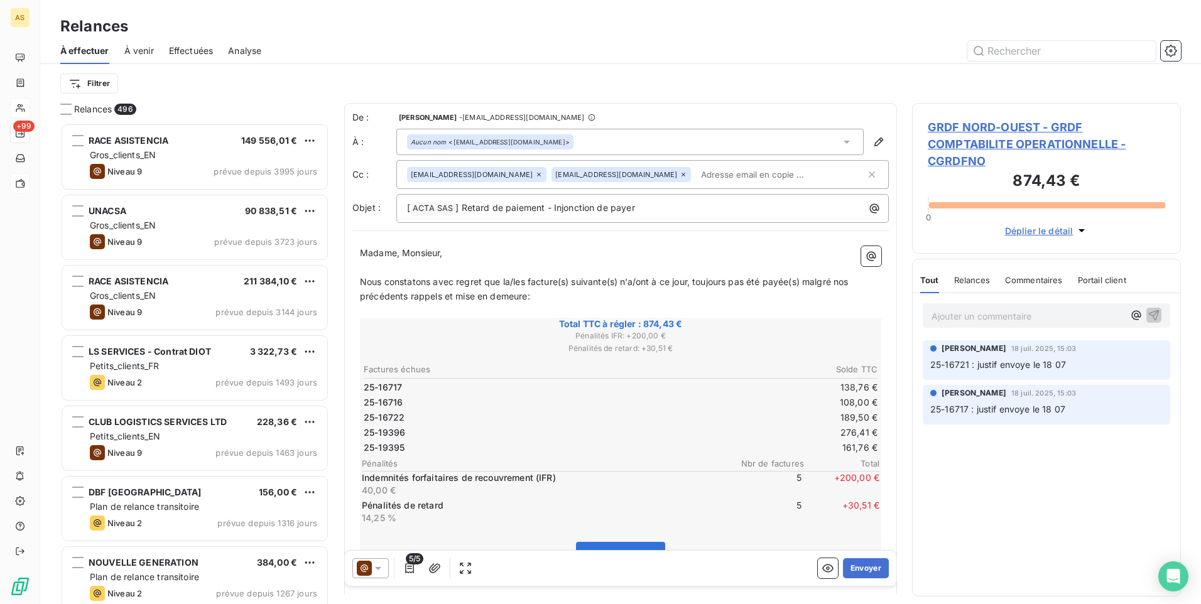
click at [381, 567] on icon at bounding box center [378, 568] width 6 height 3
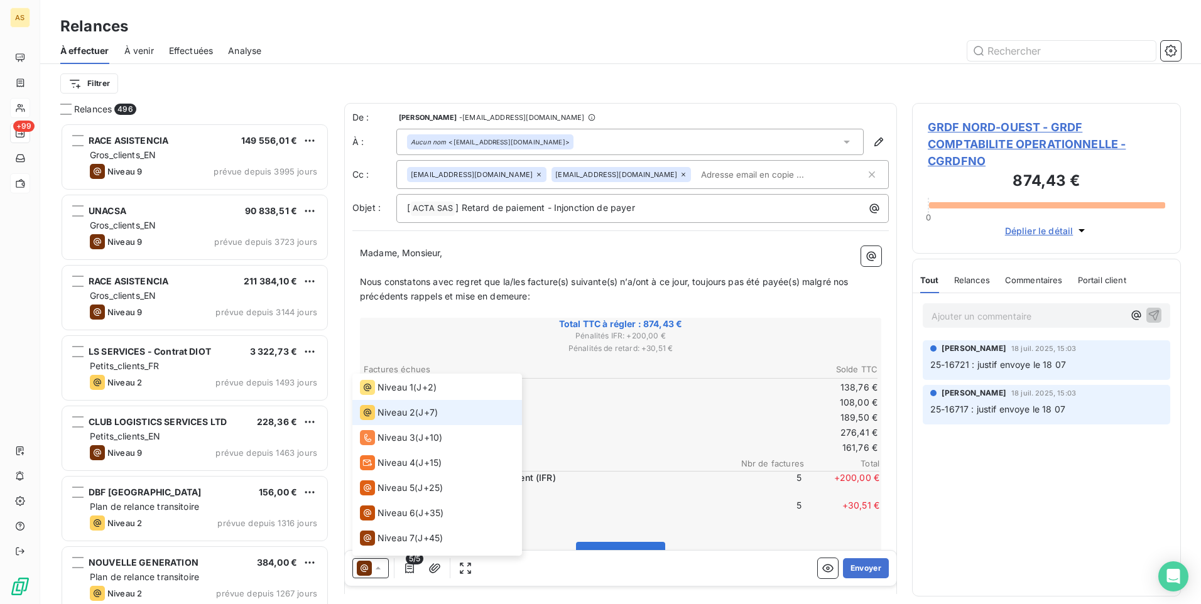
scroll to position [0, 0]
click at [438, 413] on li "Niveau 1 ( J+2 )" at bounding box center [437, 411] width 170 height 25
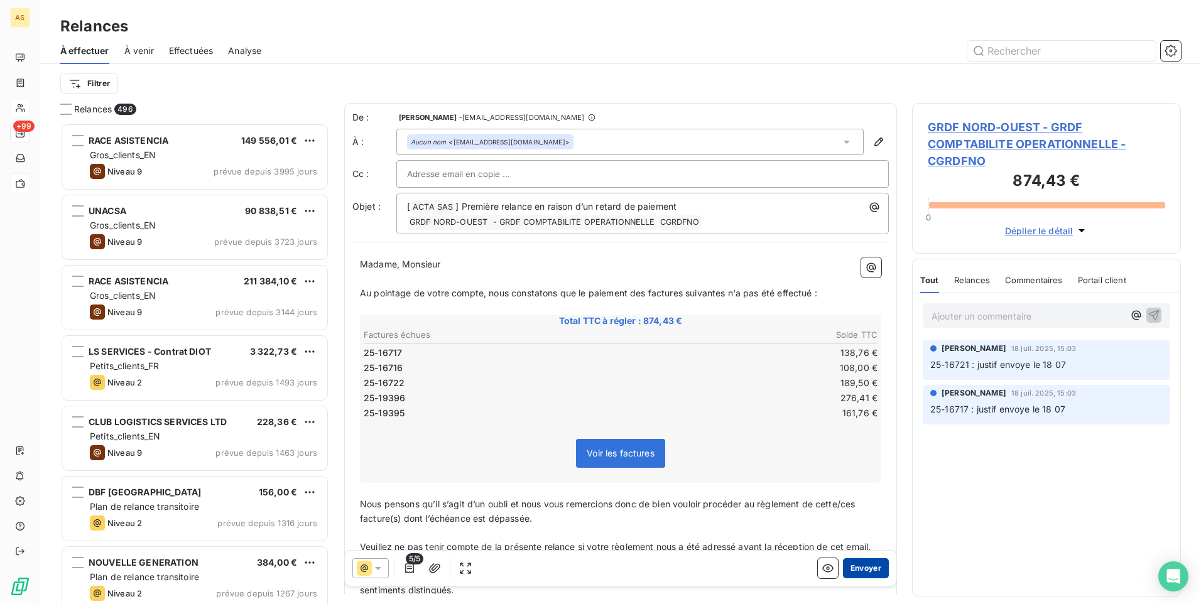
click at [858, 569] on button "Envoyer" at bounding box center [866, 568] width 46 height 20
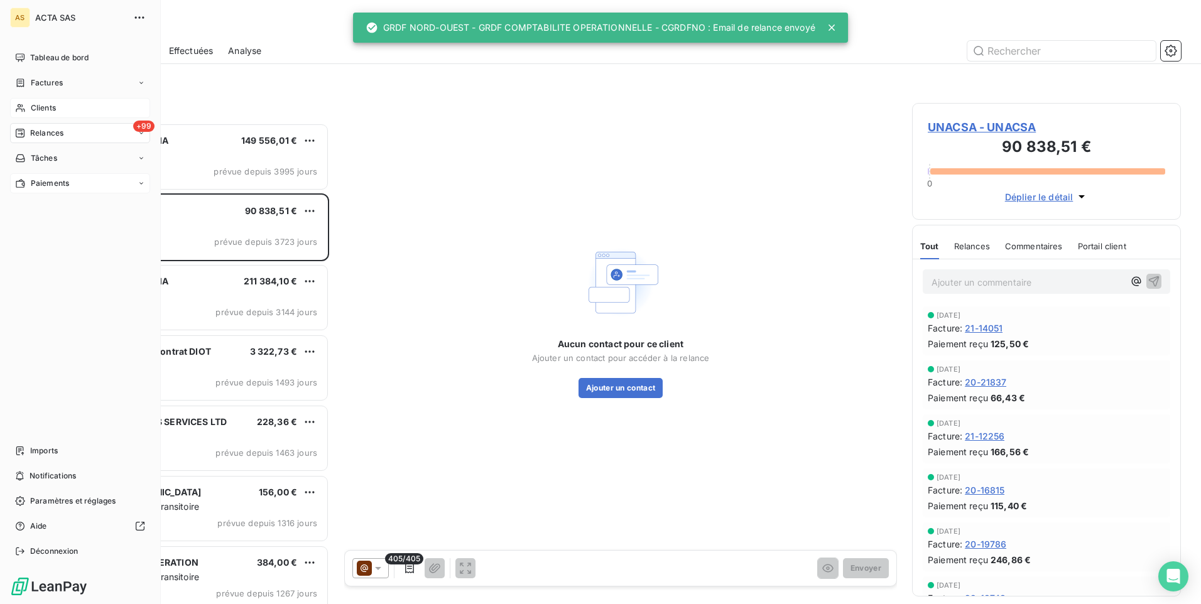
click at [31, 112] on span "Clients" at bounding box center [43, 107] width 25 height 11
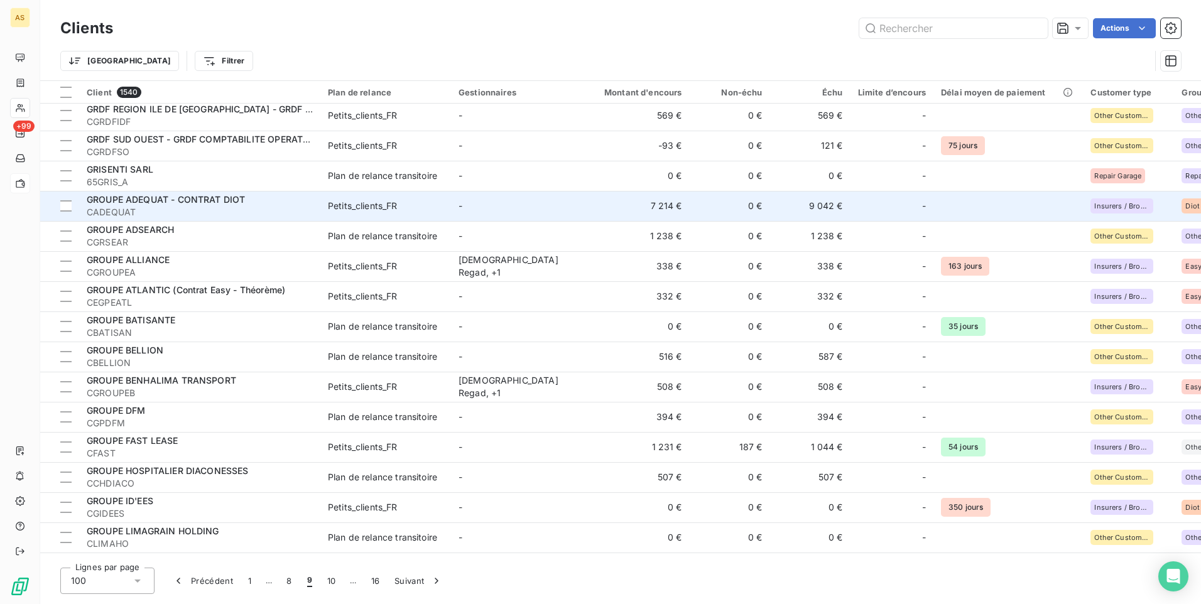
scroll to position [126, 0]
click at [451, 209] on td "-" at bounding box center [516, 204] width 131 height 30
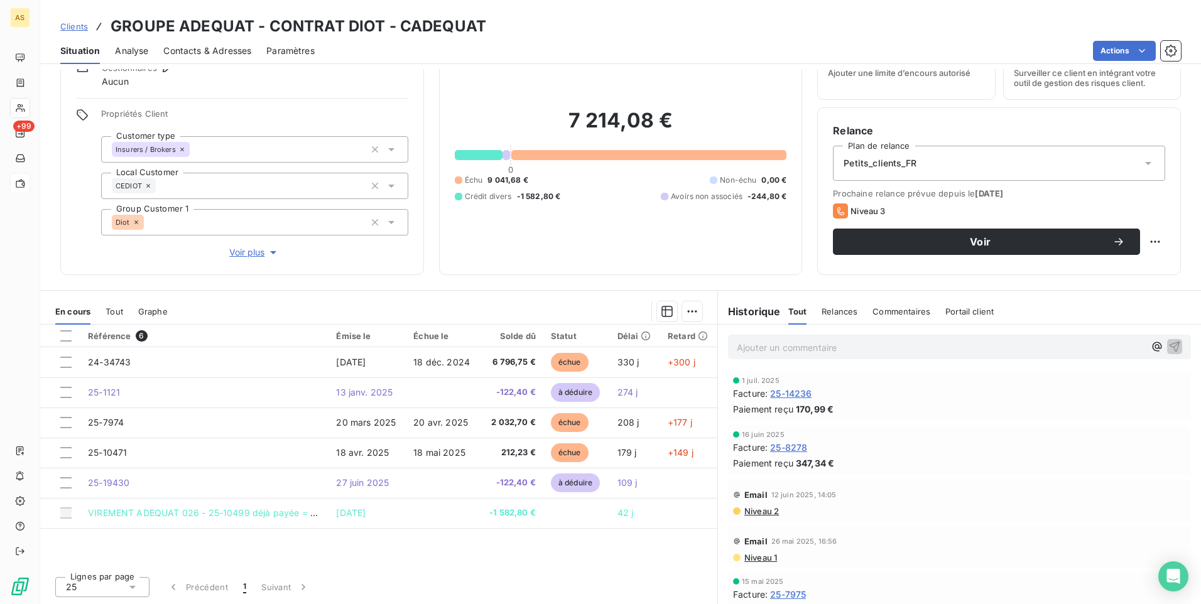
click at [72, 27] on span "Clients" at bounding box center [74, 26] width 28 height 10
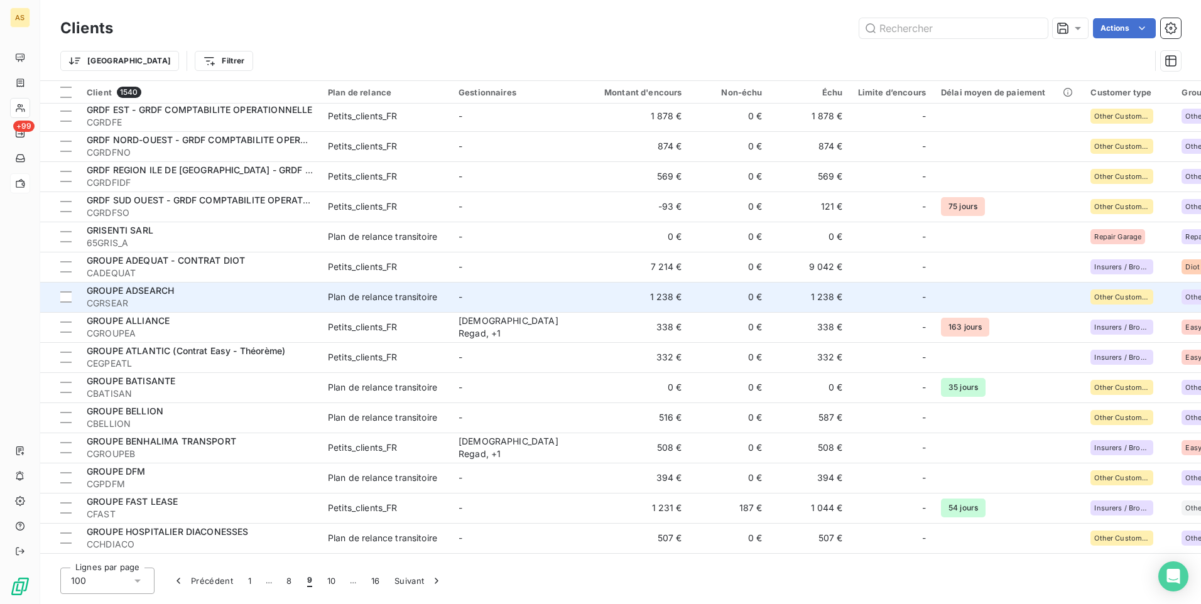
scroll to position [126, 0]
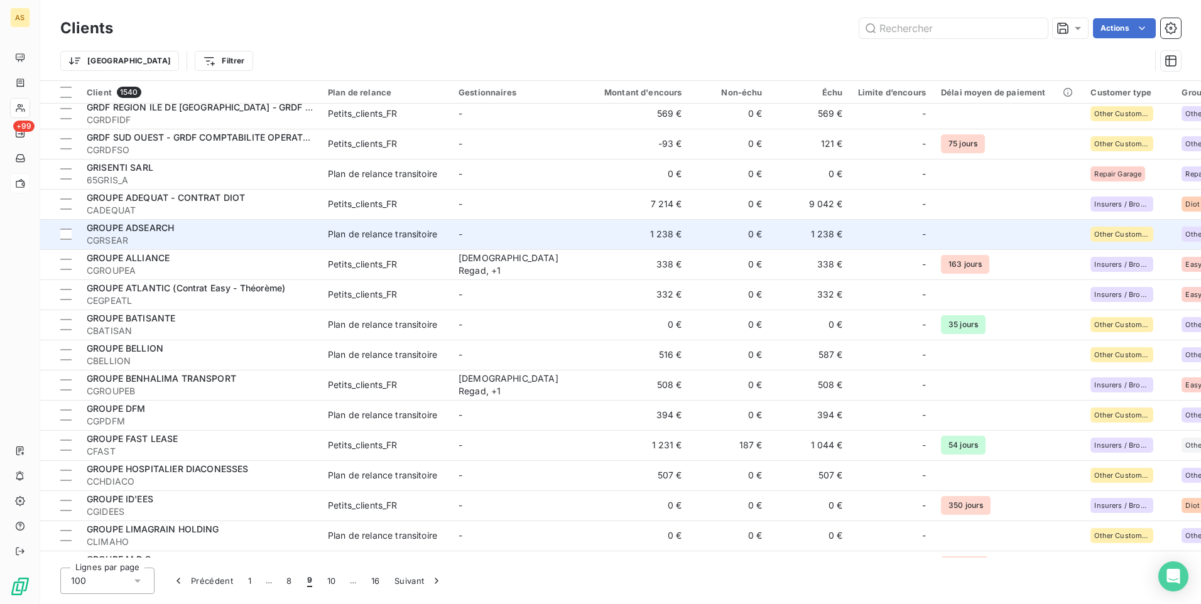
click at [638, 355] on td "516 €" at bounding box center [636, 355] width 108 height 30
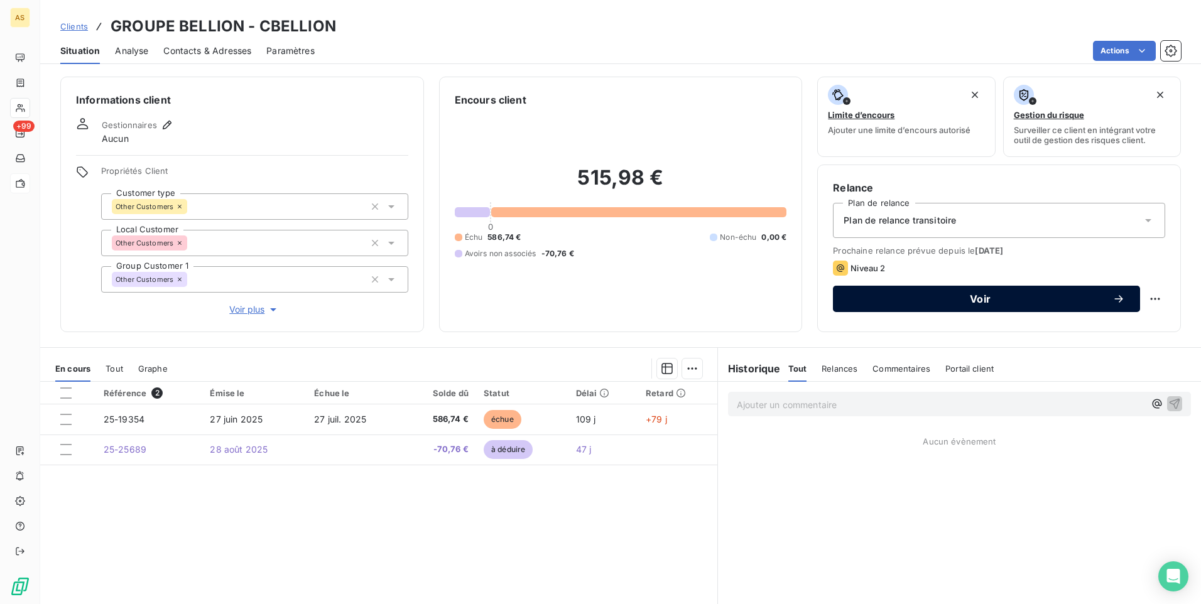
click at [902, 303] on span "Voir" at bounding box center [980, 299] width 264 height 10
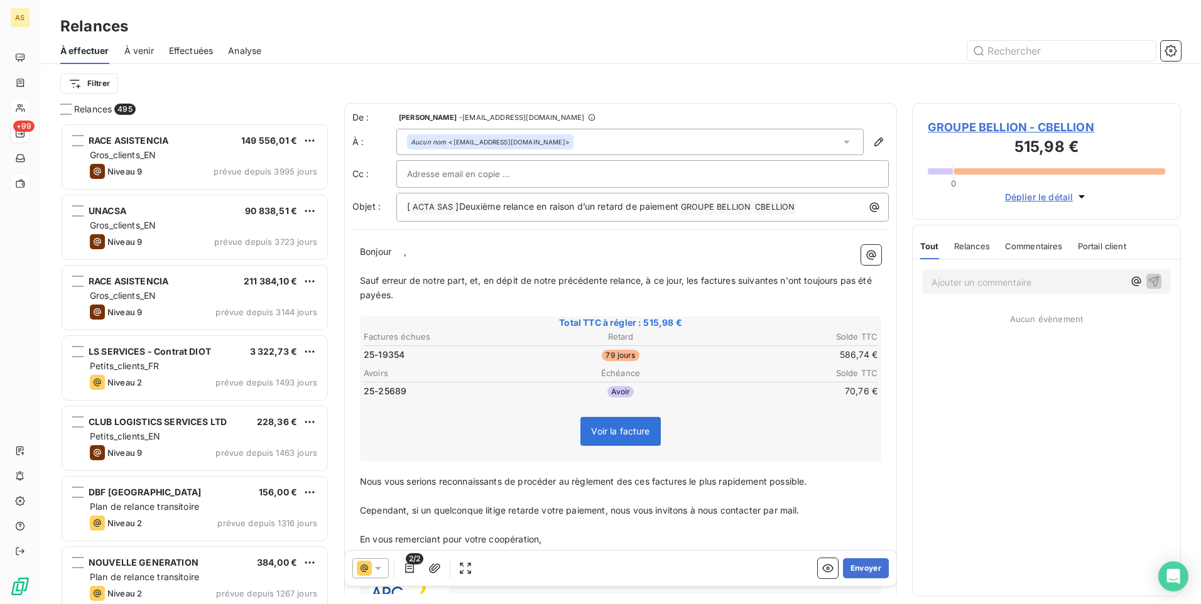
scroll to position [472, 259]
drag, startPoint x: 379, startPoint y: 565, endPoint x: 378, endPoint y: 558, distance: 6.9
click at [378, 565] on icon at bounding box center [378, 568] width 13 height 13
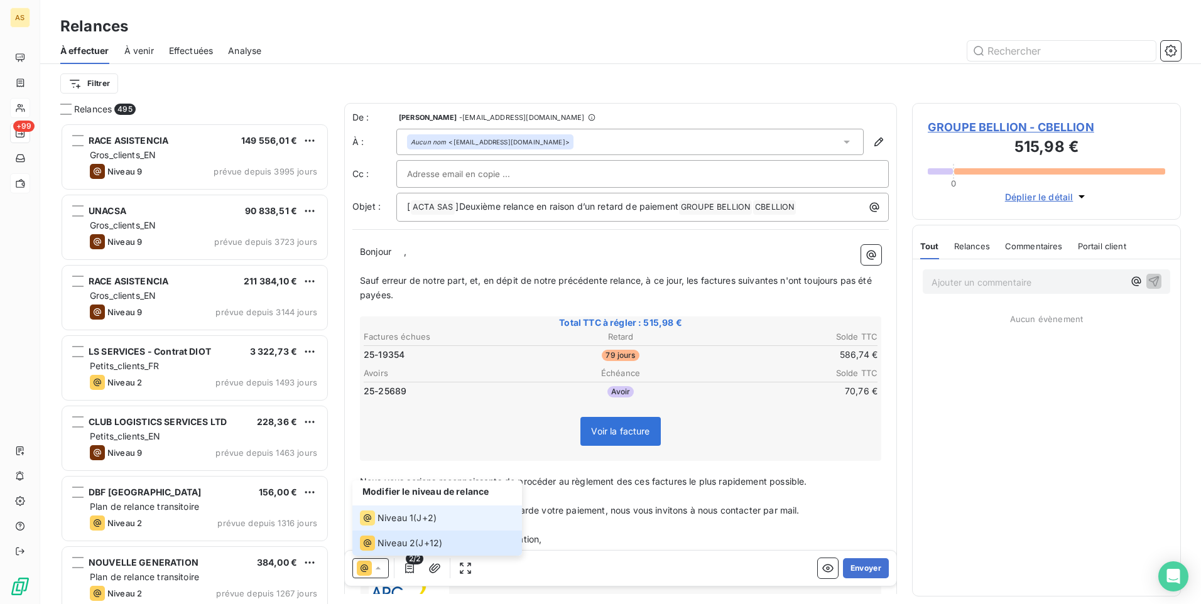
click at [391, 519] on span "Niveau 1" at bounding box center [395, 518] width 36 height 13
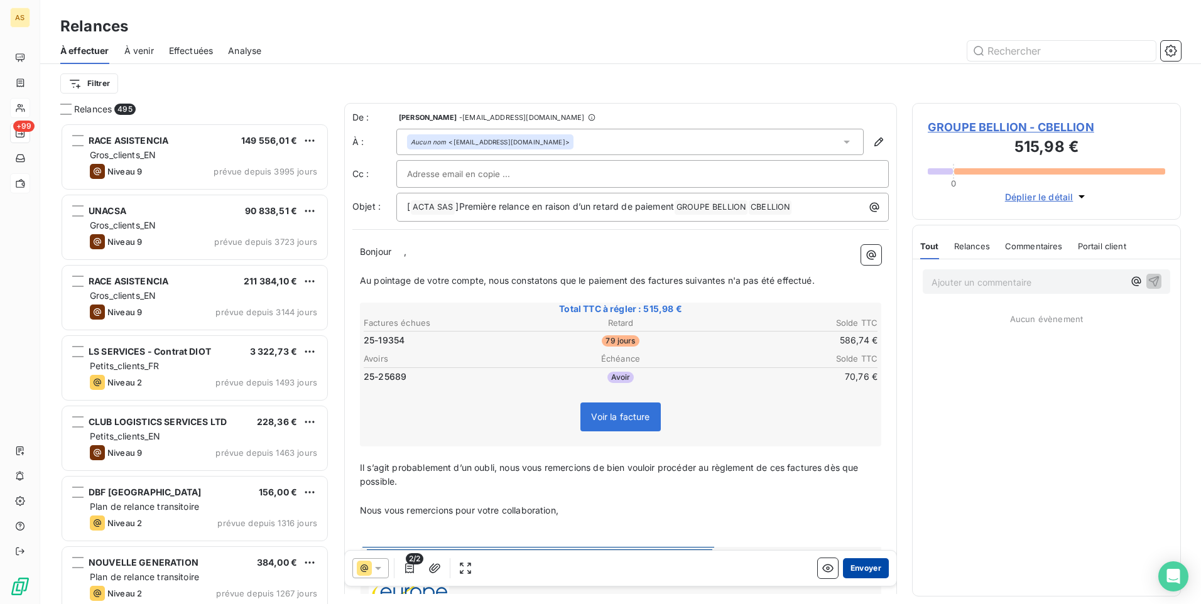
click at [859, 569] on button "Envoyer" at bounding box center [866, 568] width 46 height 20
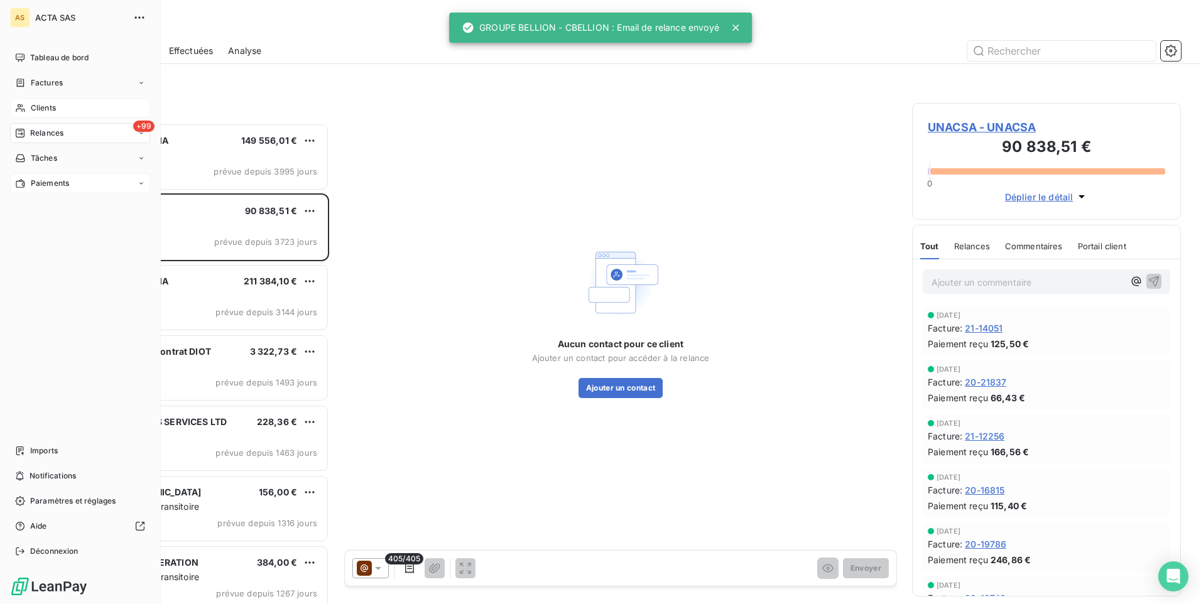
click at [34, 106] on span "Clients" at bounding box center [43, 107] width 25 height 11
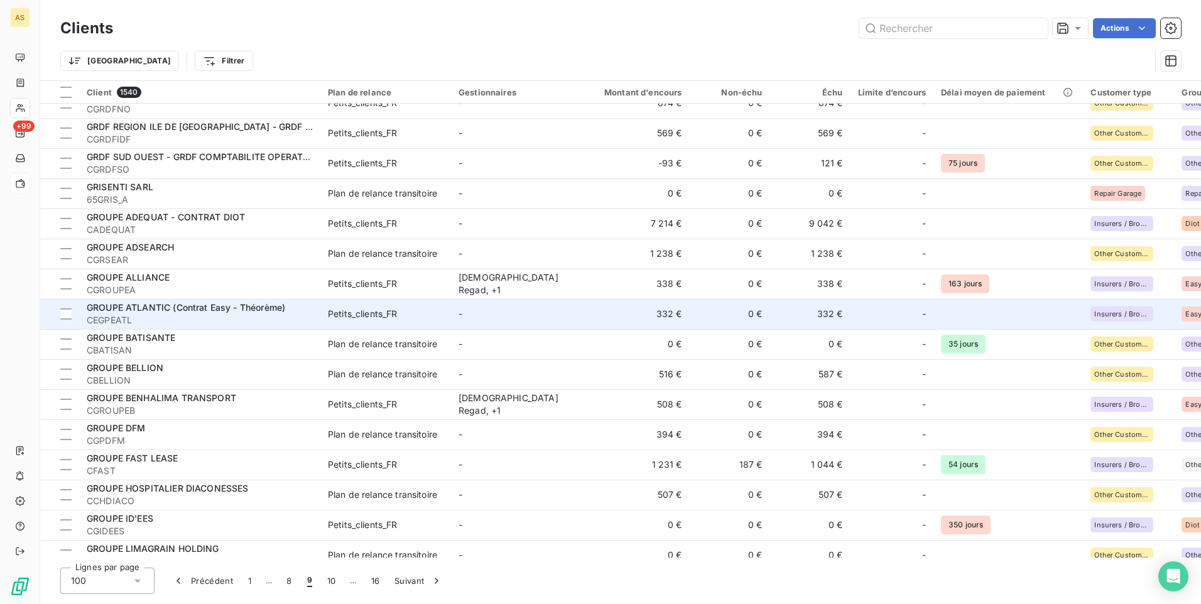
scroll to position [126, 0]
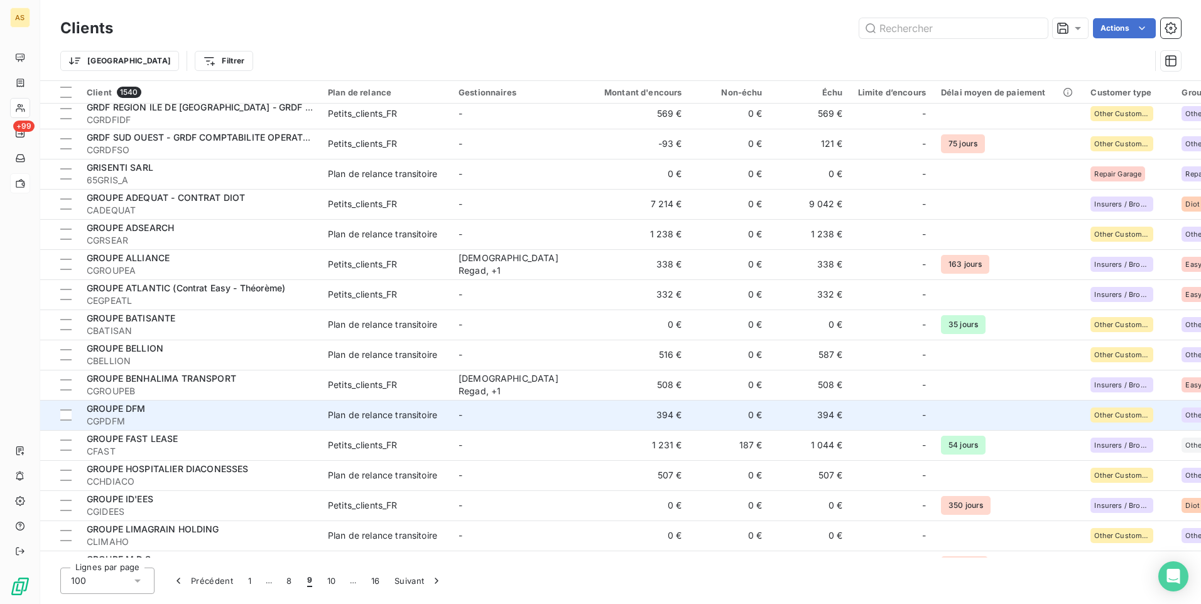
click at [489, 419] on td "-" at bounding box center [516, 415] width 131 height 30
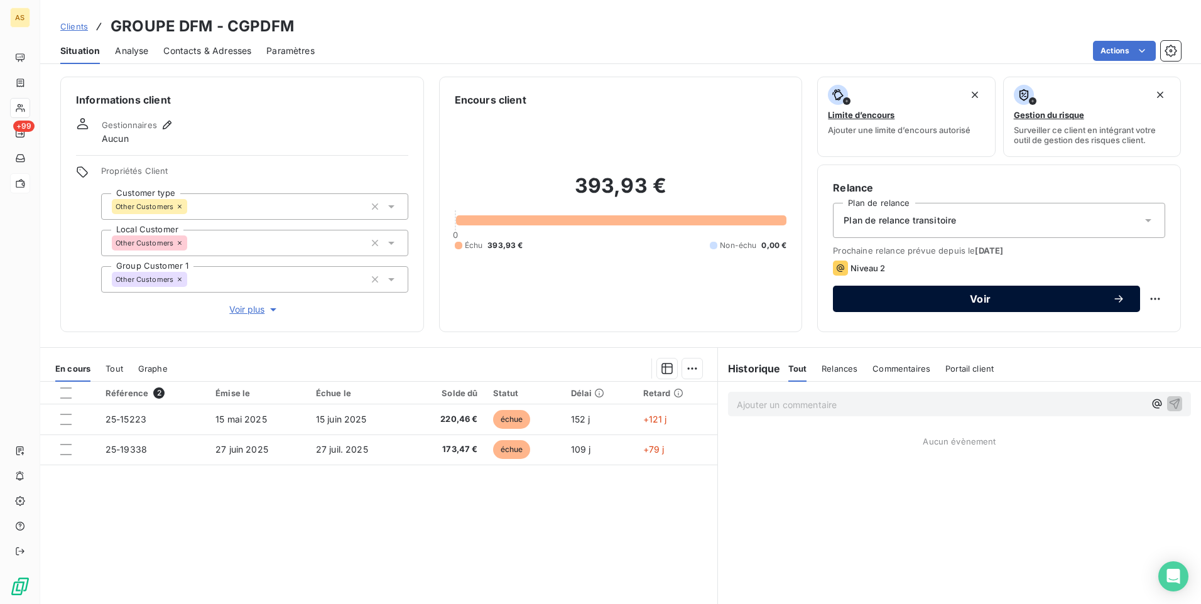
click at [860, 306] on button "Voir" at bounding box center [986, 299] width 307 height 26
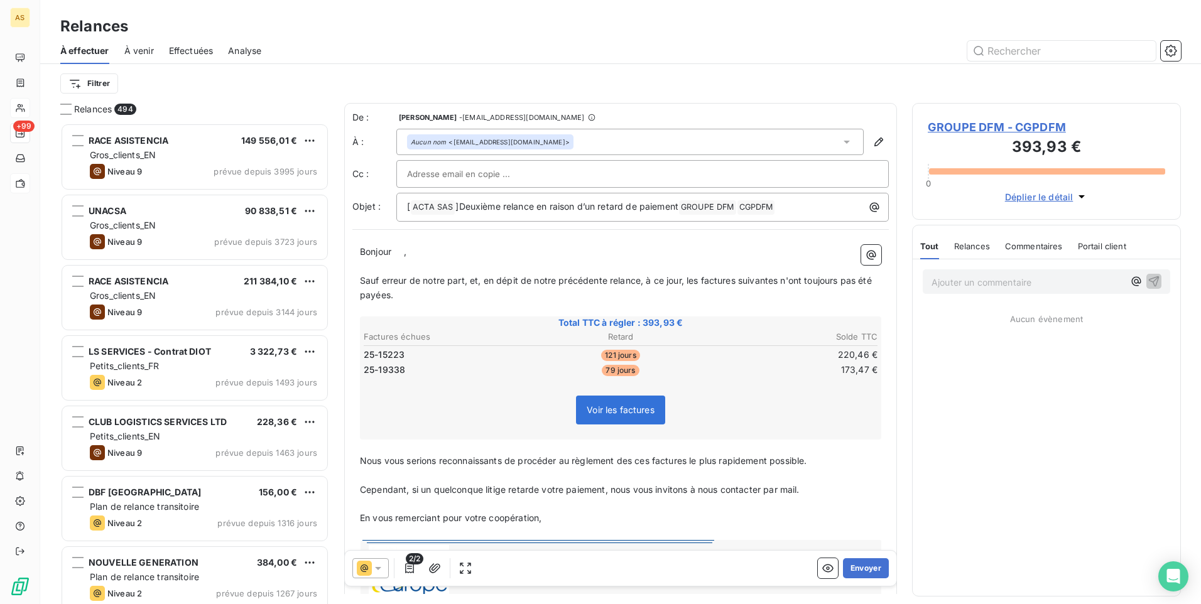
scroll to position [472, 259]
click at [377, 567] on icon at bounding box center [378, 568] width 13 height 13
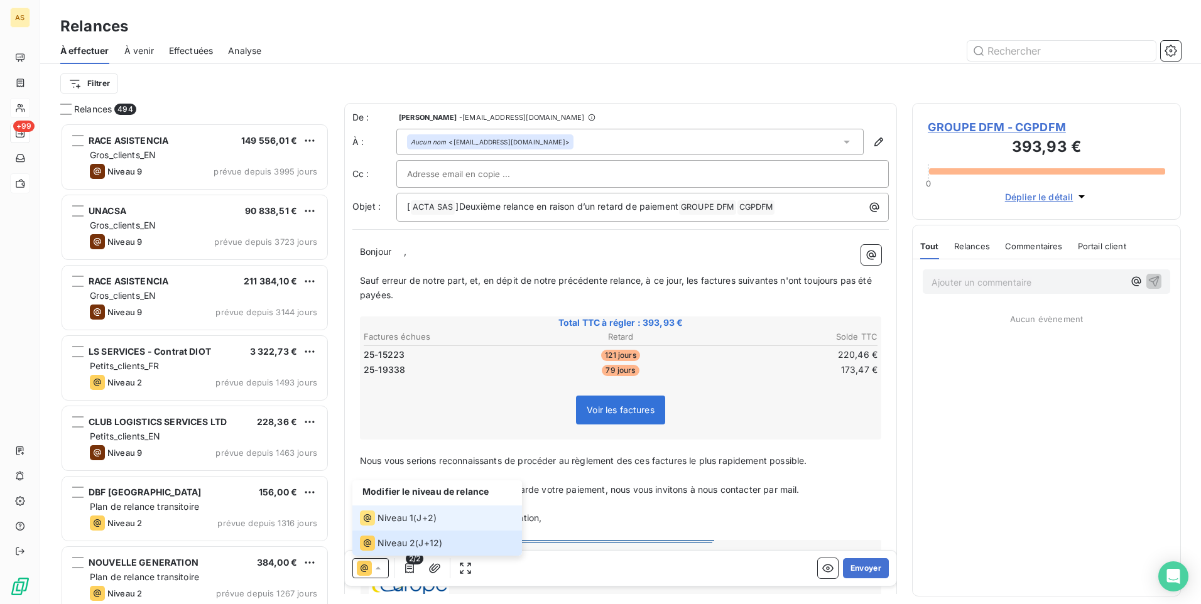
click at [392, 522] on span "Niveau 1" at bounding box center [395, 518] width 36 height 13
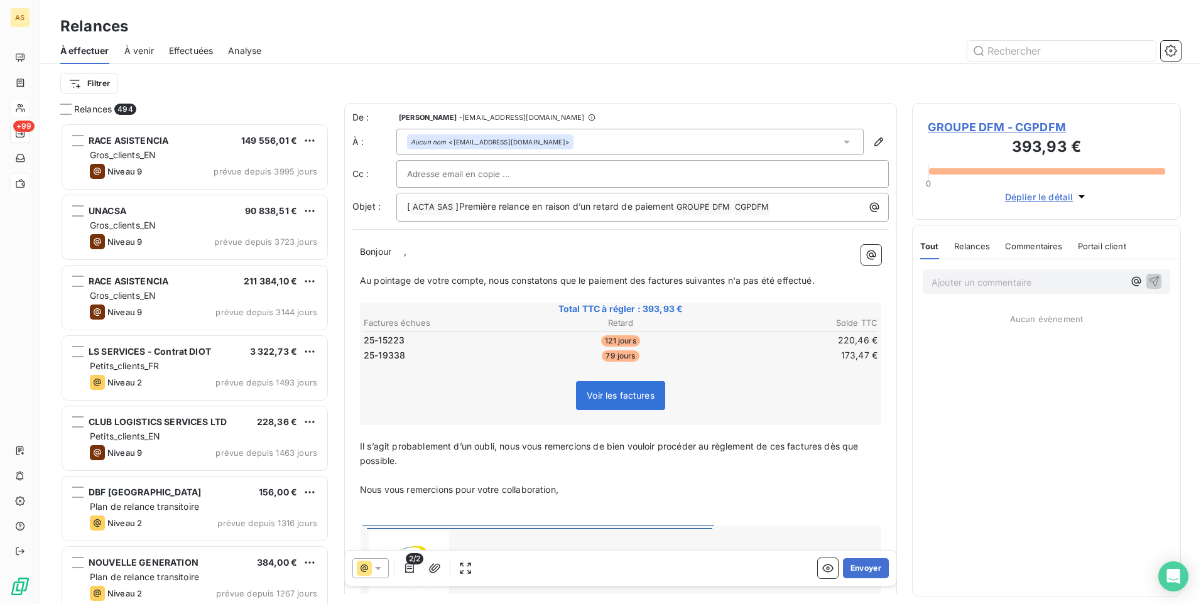
click at [376, 571] on icon at bounding box center [378, 568] width 13 height 13
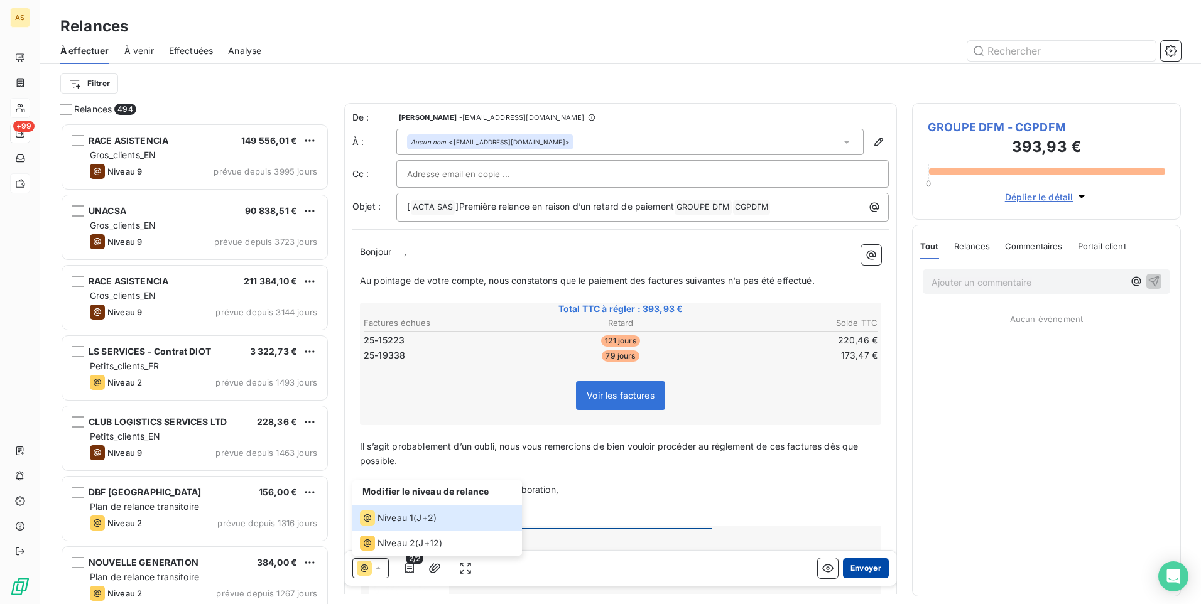
click at [859, 566] on button "Envoyer" at bounding box center [866, 568] width 46 height 20
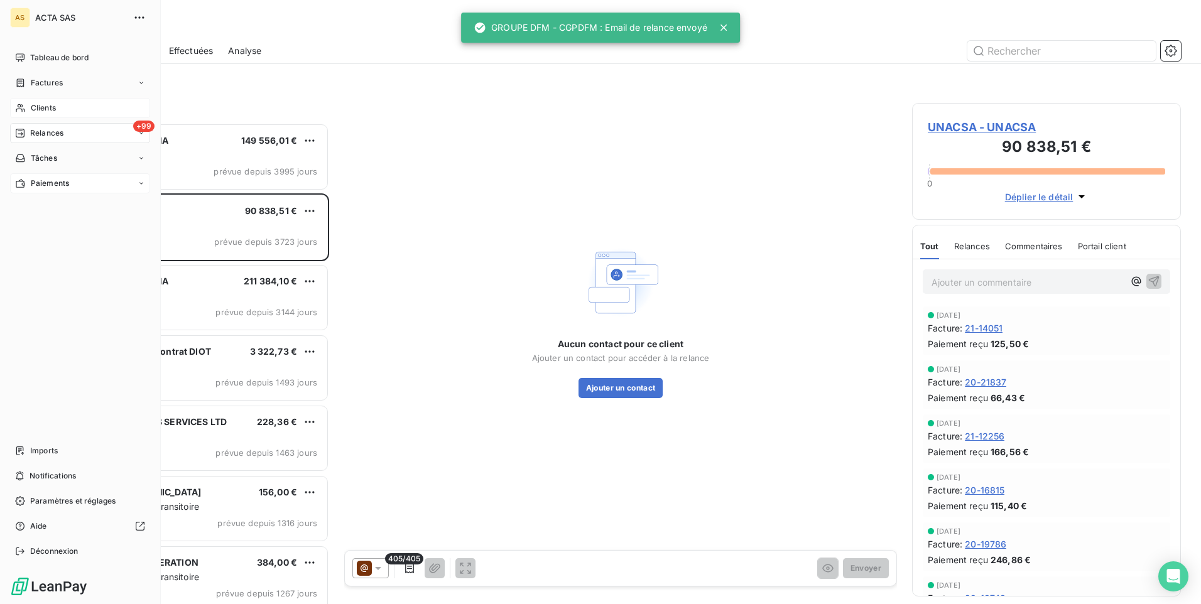
click at [72, 111] on div "Clients" at bounding box center [80, 108] width 140 height 20
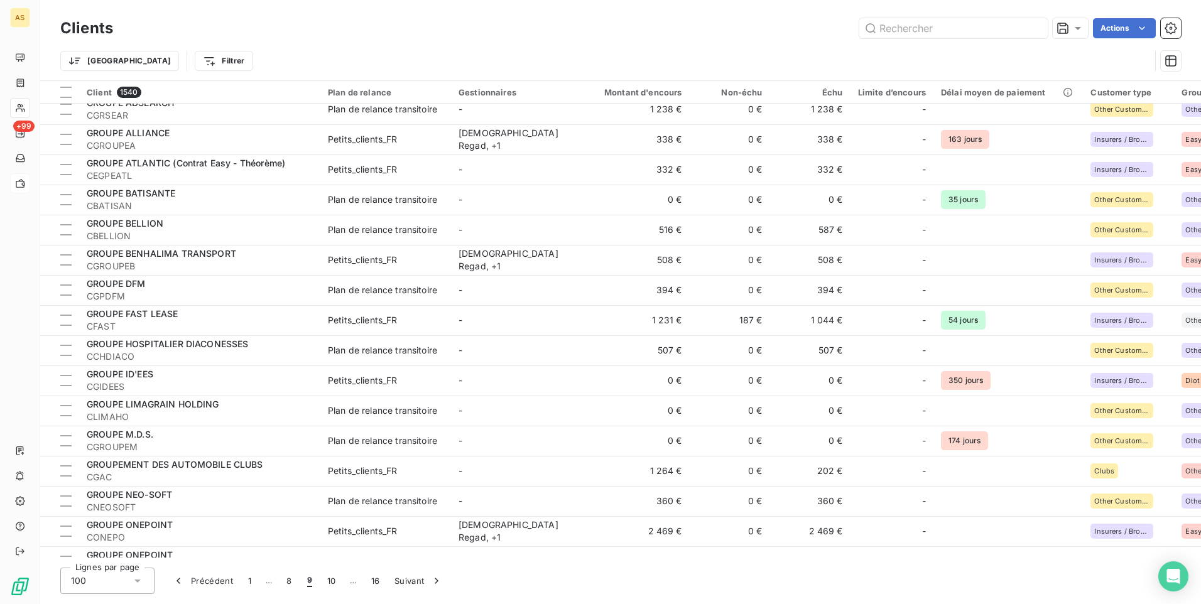
scroll to position [251, 0]
click at [558, 320] on td "-" at bounding box center [516, 320] width 131 height 30
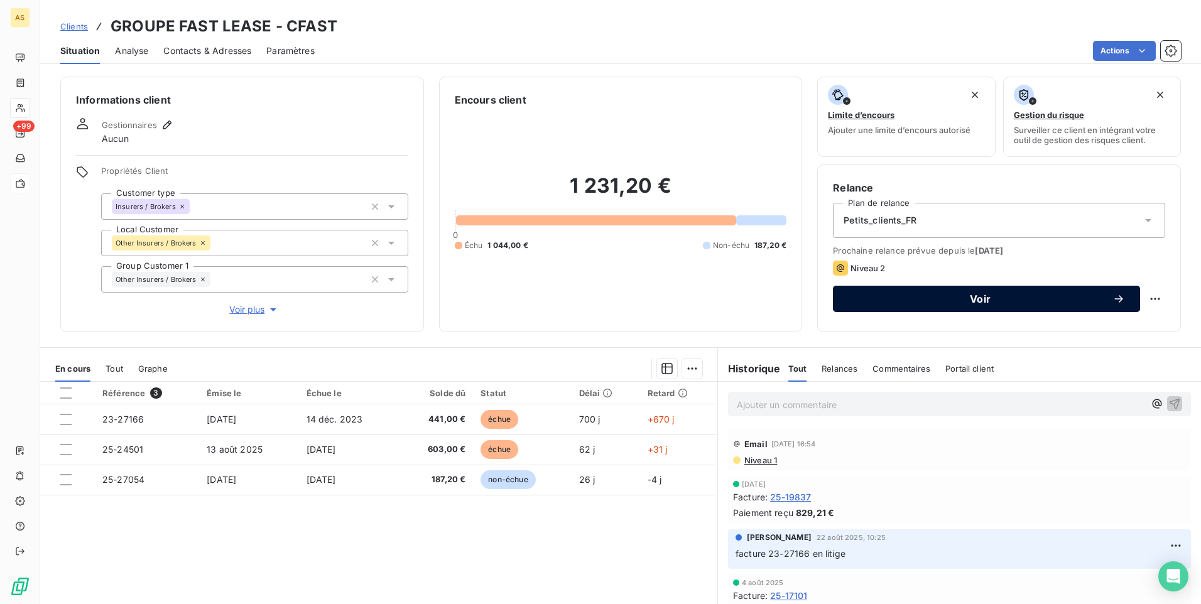
click at [909, 303] on span "Voir" at bounding box center [980, 299] width 264 height 10
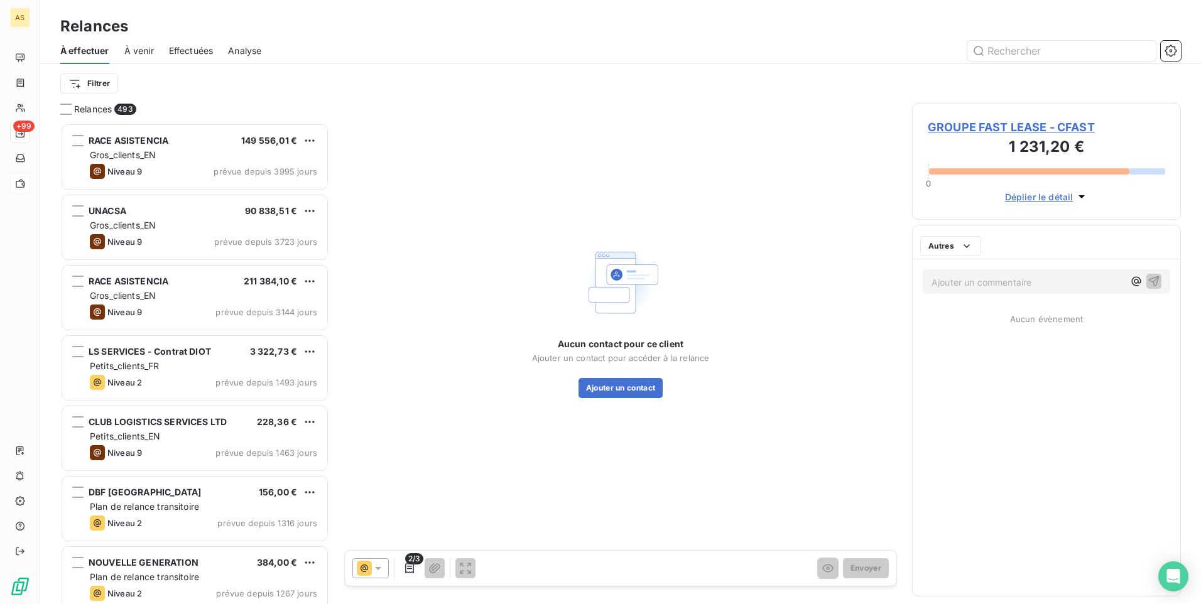
scroll to position [472, 259]
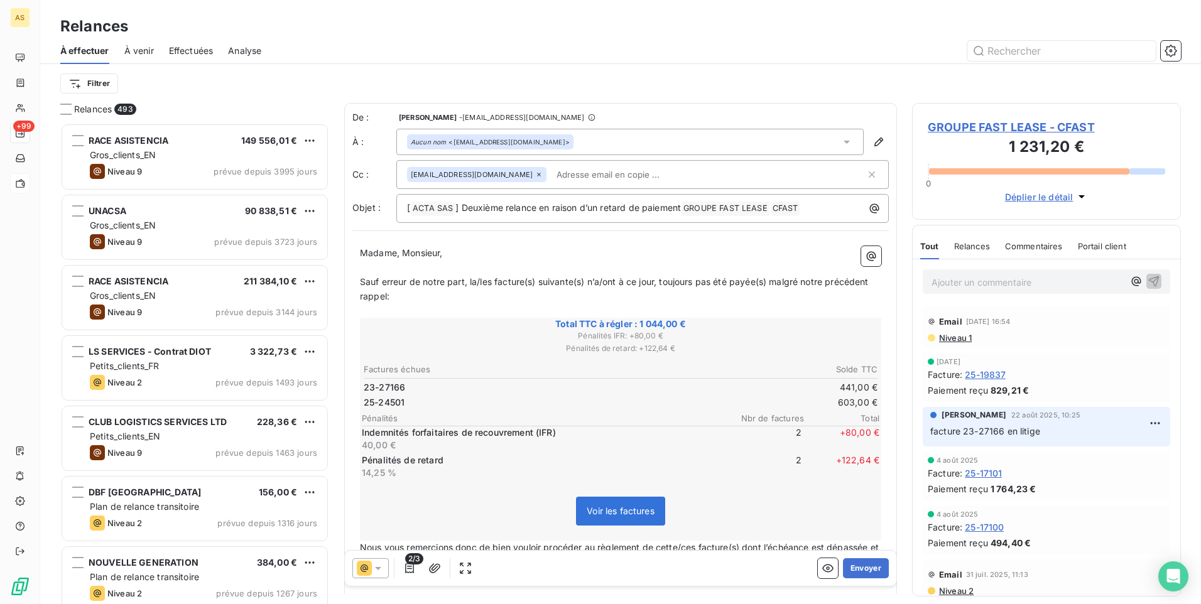
click at [379, 571] on icon at bounding box center [378, 568] width 13 height 13
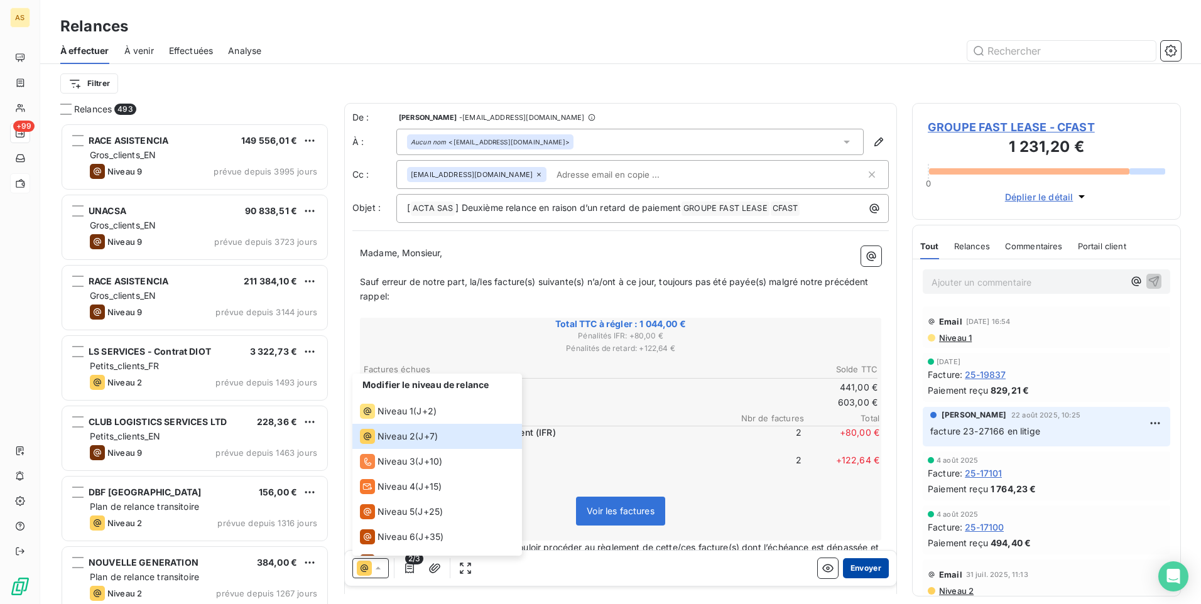
click at [864, 563] on button "Envoyer" at bounding box center [866, 568] width 46 height 20
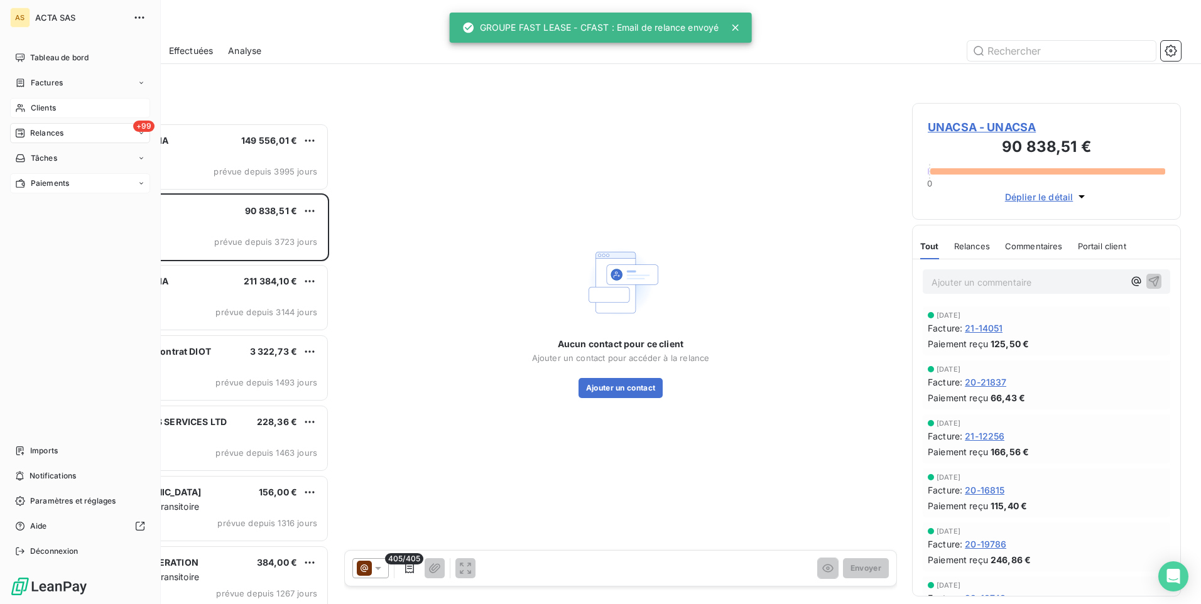
click at [64, 105] on div "Clients" at bounding box center [80, 108] width 140 height 20
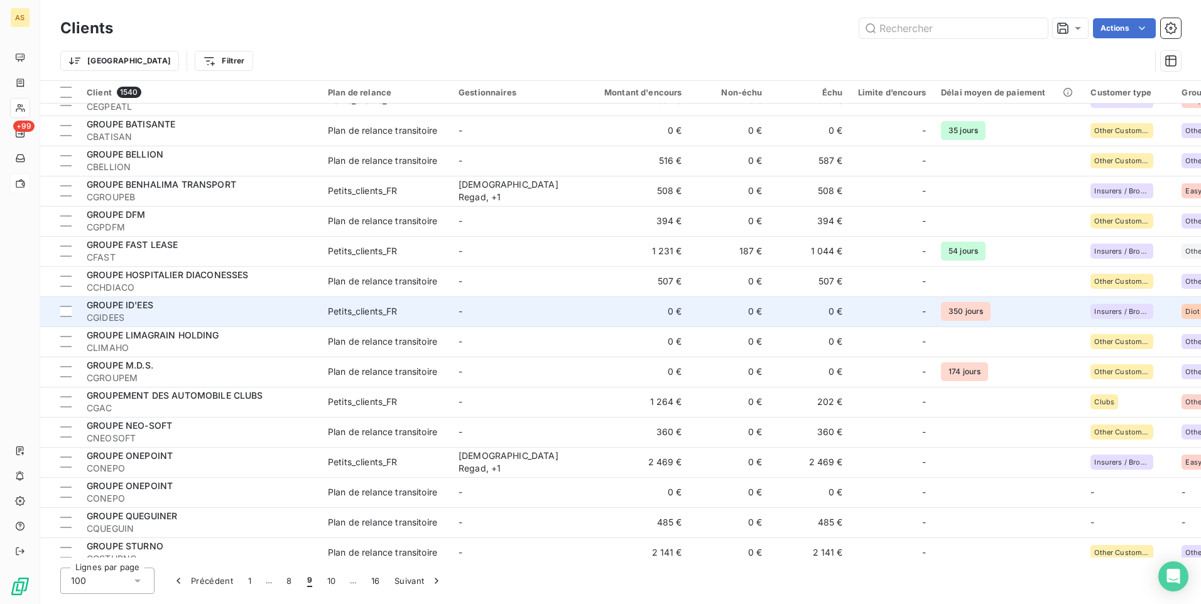
scroll to position [314, 0]
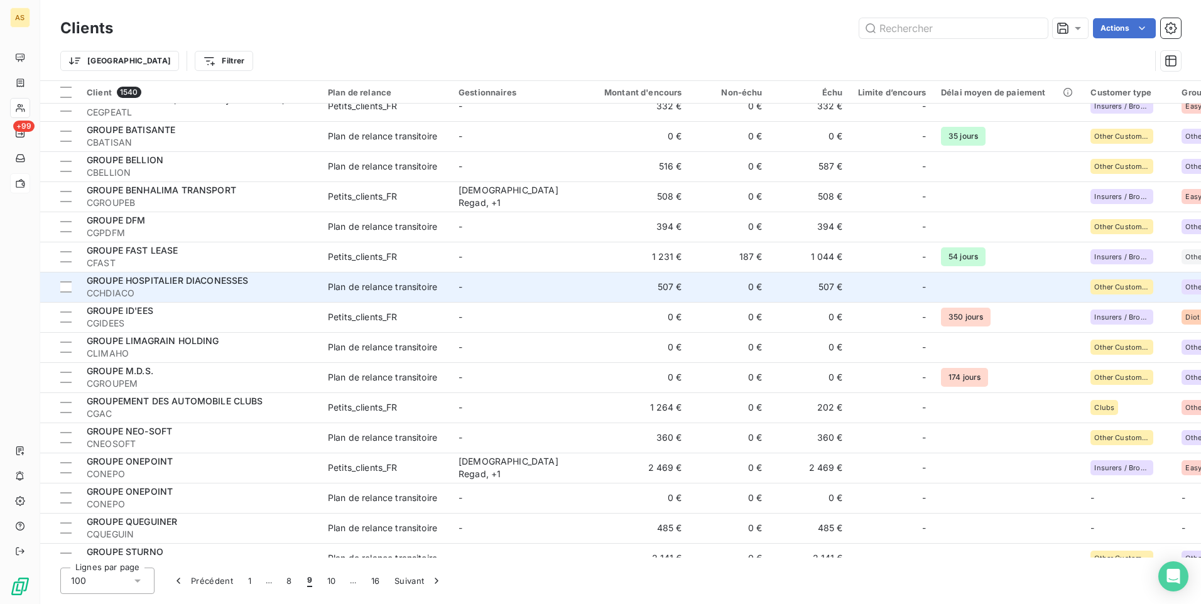
click at [319, 281] on td "GROUPE HOSPITALIER DIACONESSES CCHDIACO" at bounding box center [199, 287] width 241 height 30
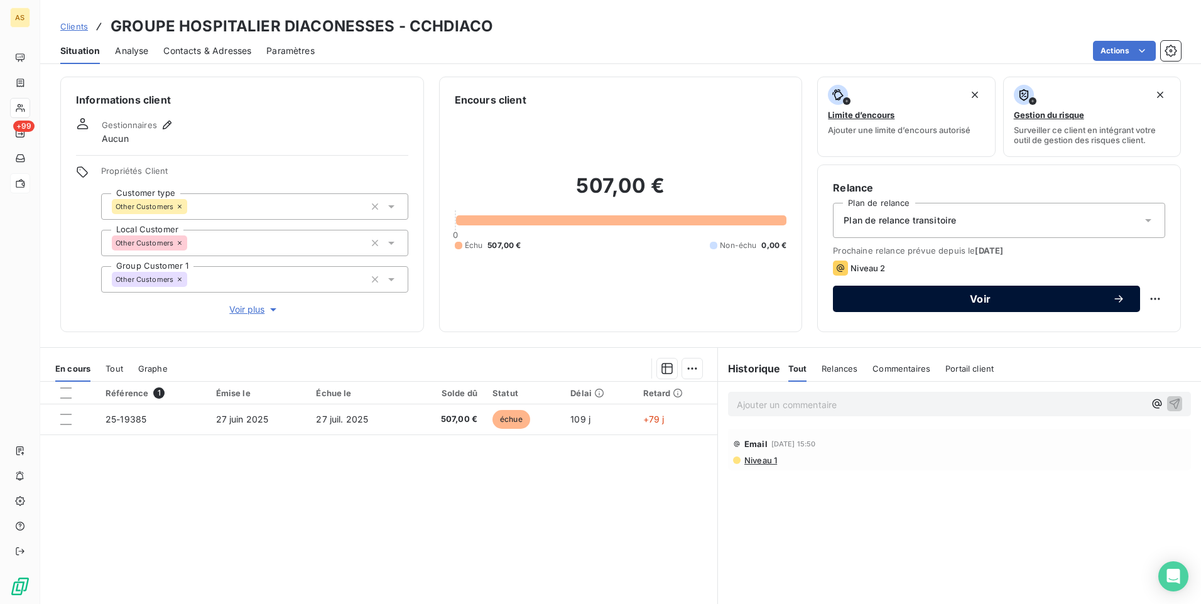
click at [932, 296] on span "Voir" at bounding box center [980, 299] width 264 height 10
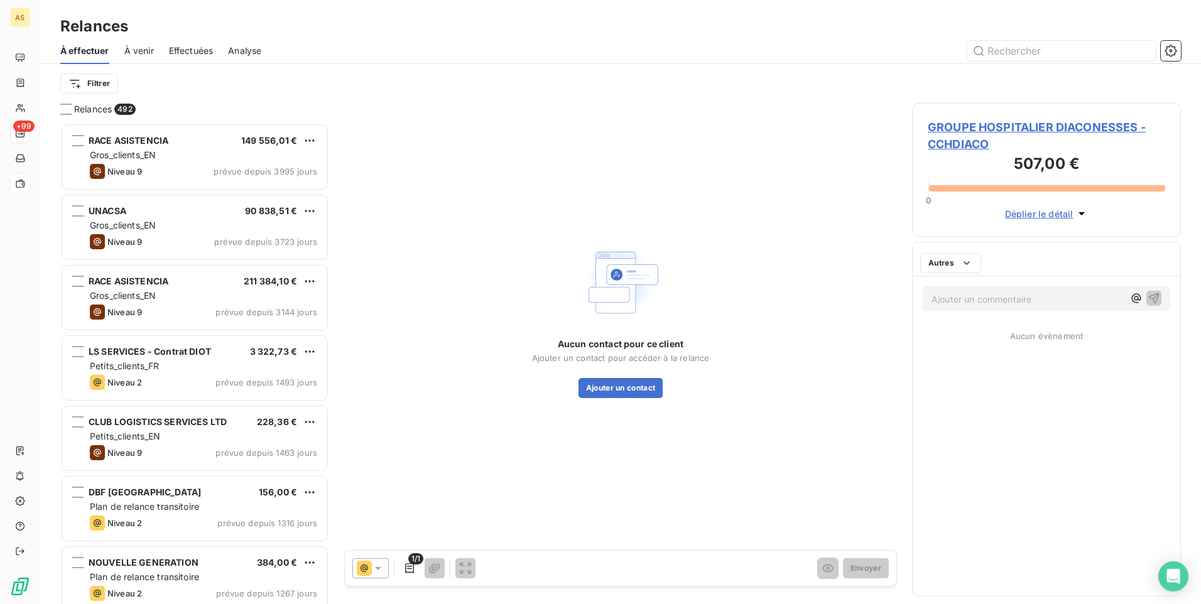
scroll to position [472, 259]
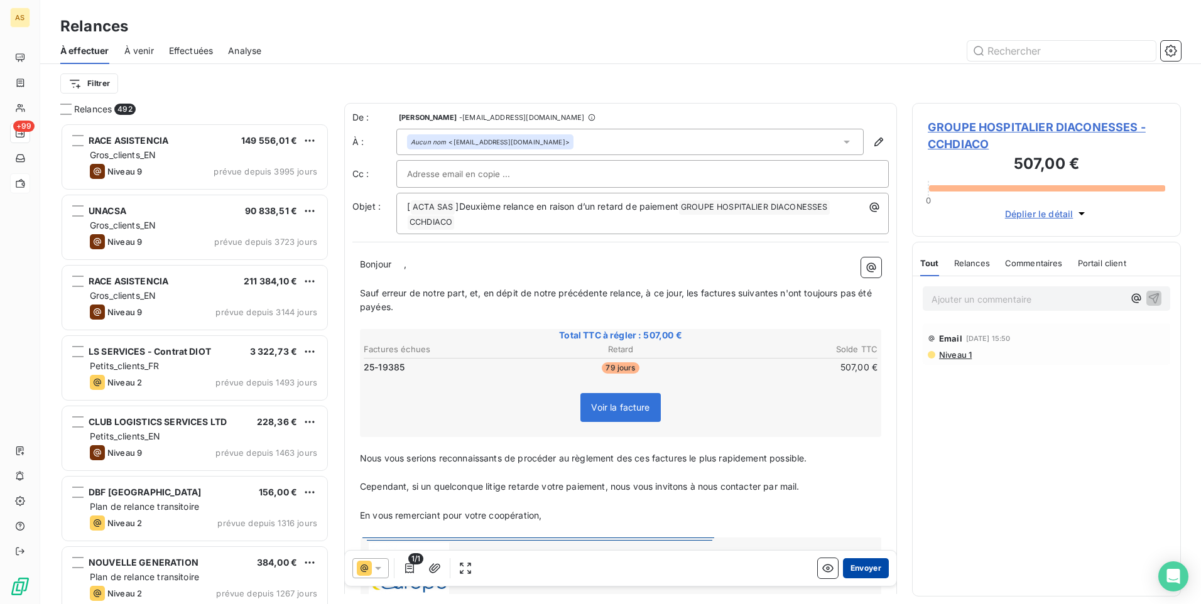
click at [867, 566] on button "Envoyer" at bounding box center [866, 568] width 46 height 20
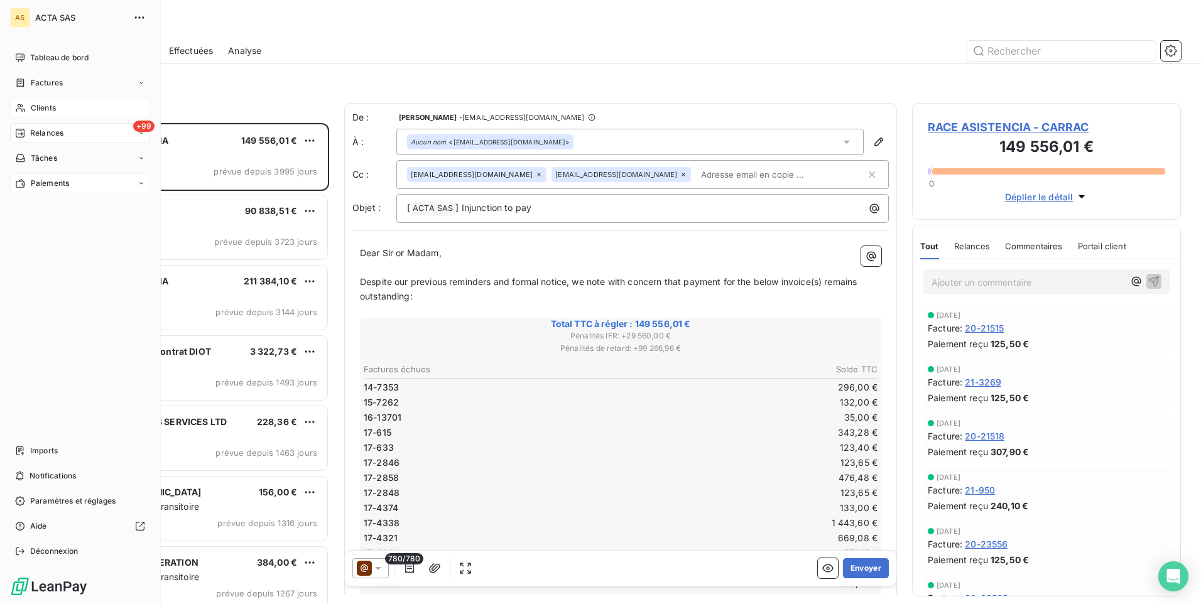
click at [28, 106] on div "Clients" at bounding box center [80, 108] width 140 height 20
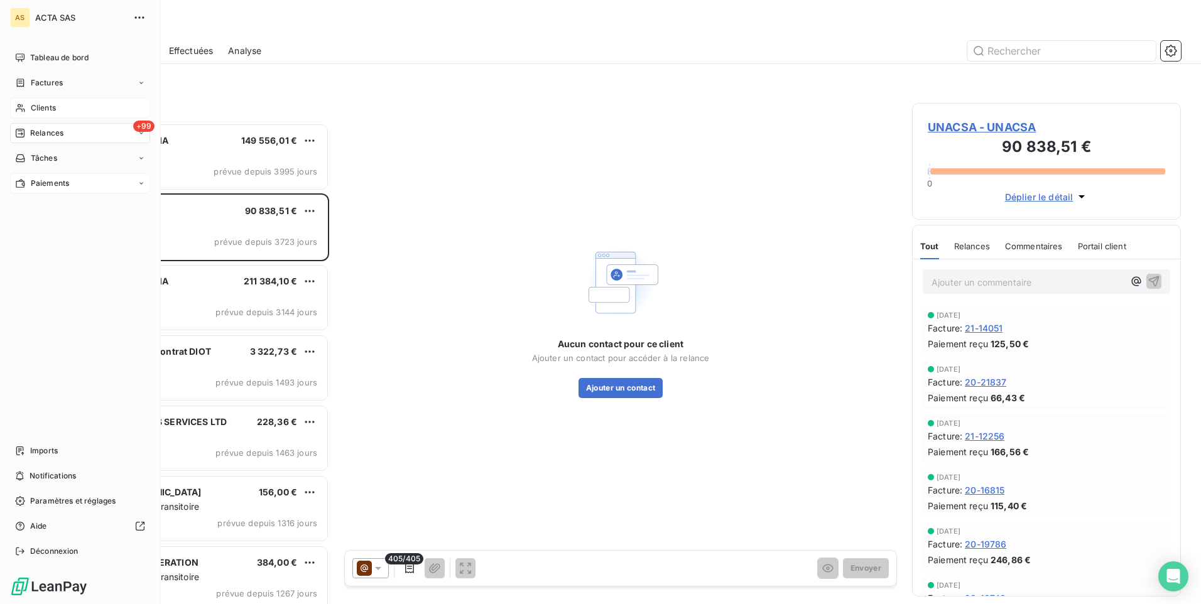
click at [43, 109] on span "Clients" at bounding box center [43, 107] width 25 height 11
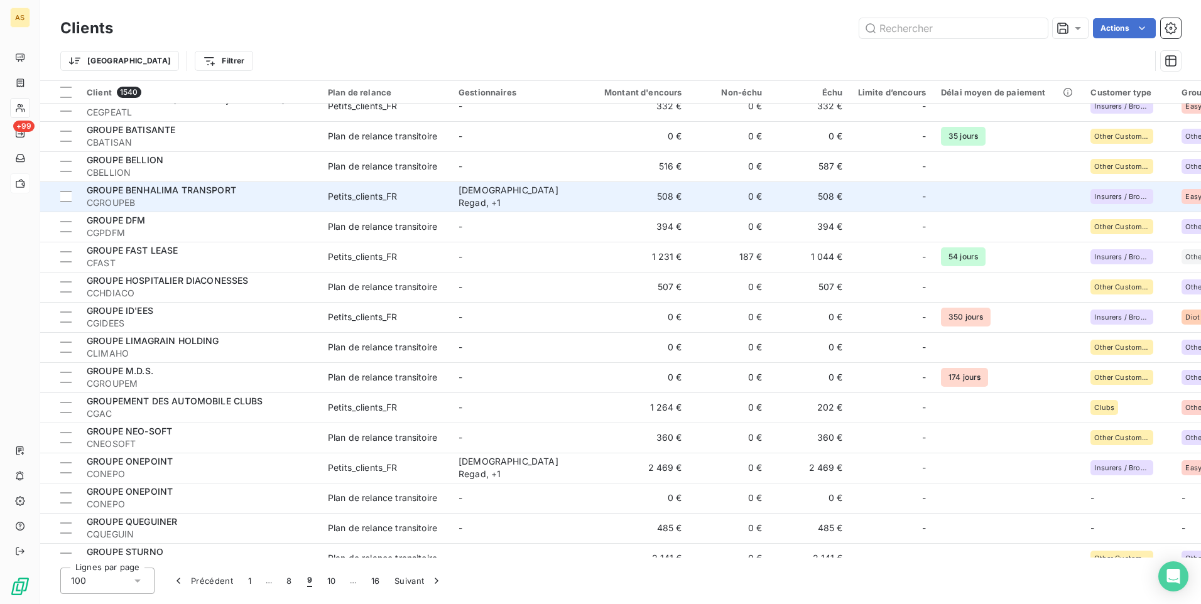
scroll to position [440, 0]
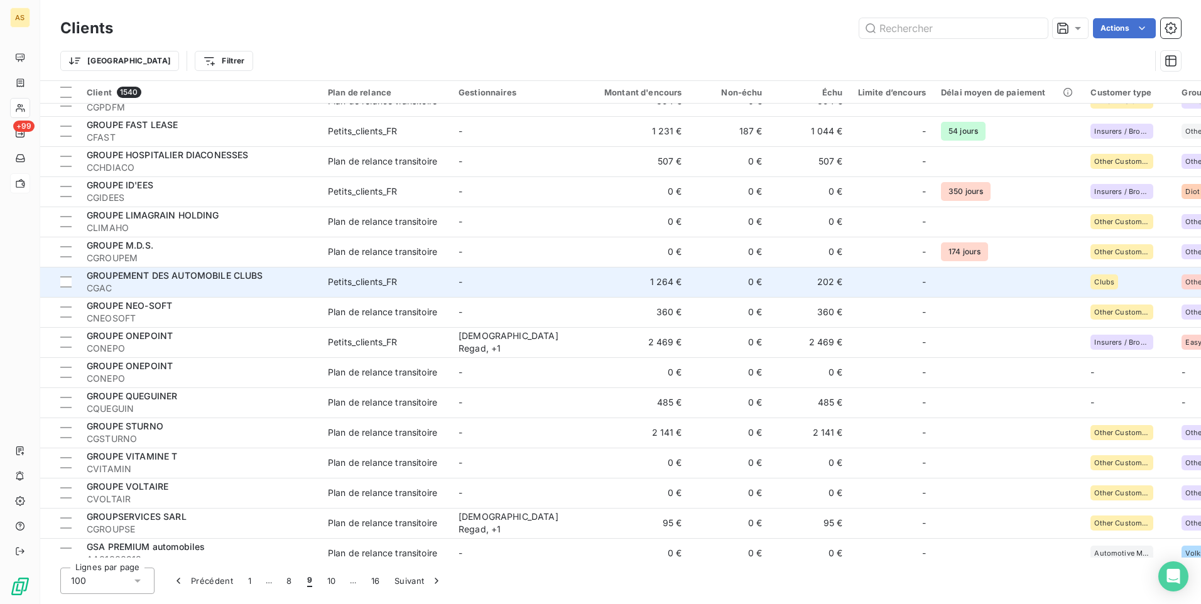
click at [364, 292] on td "Petits_clients_FR" at bounding box center [385, 282] width 131 height 30
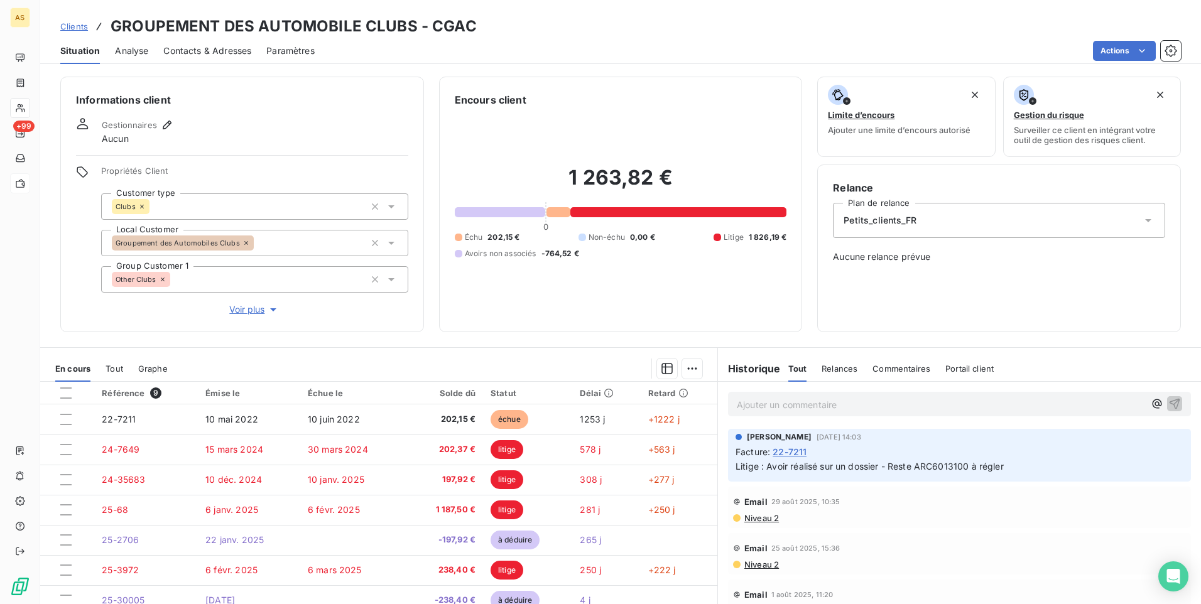
click at [75, 24] on span "Clients" at bounding box center [74, 26] width 28 height 10
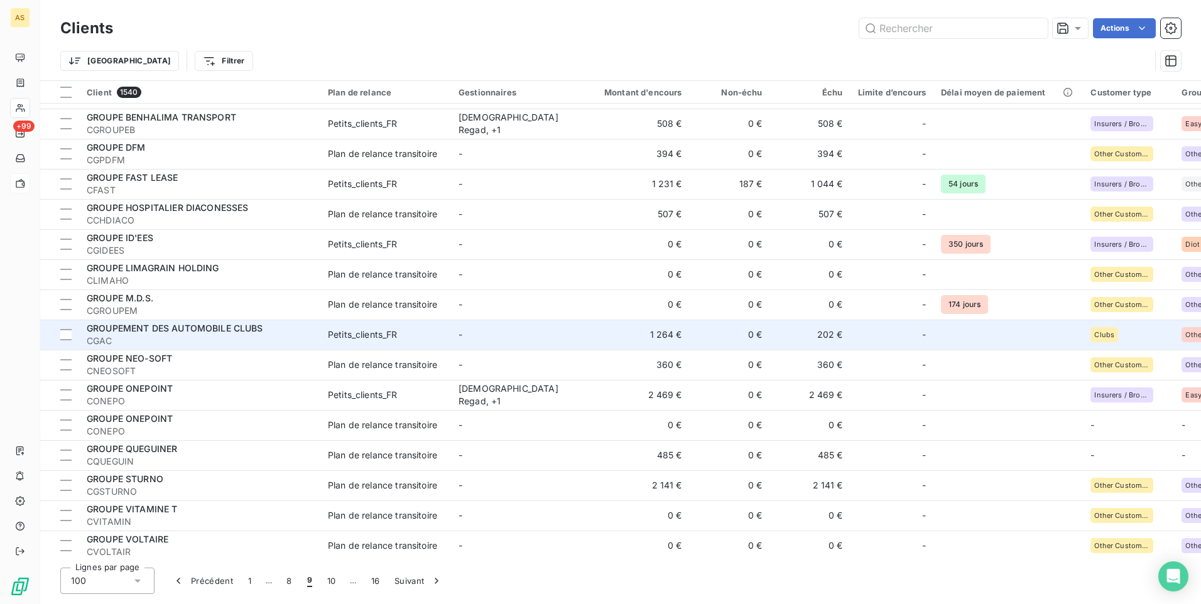
scroll to position [440, 0]
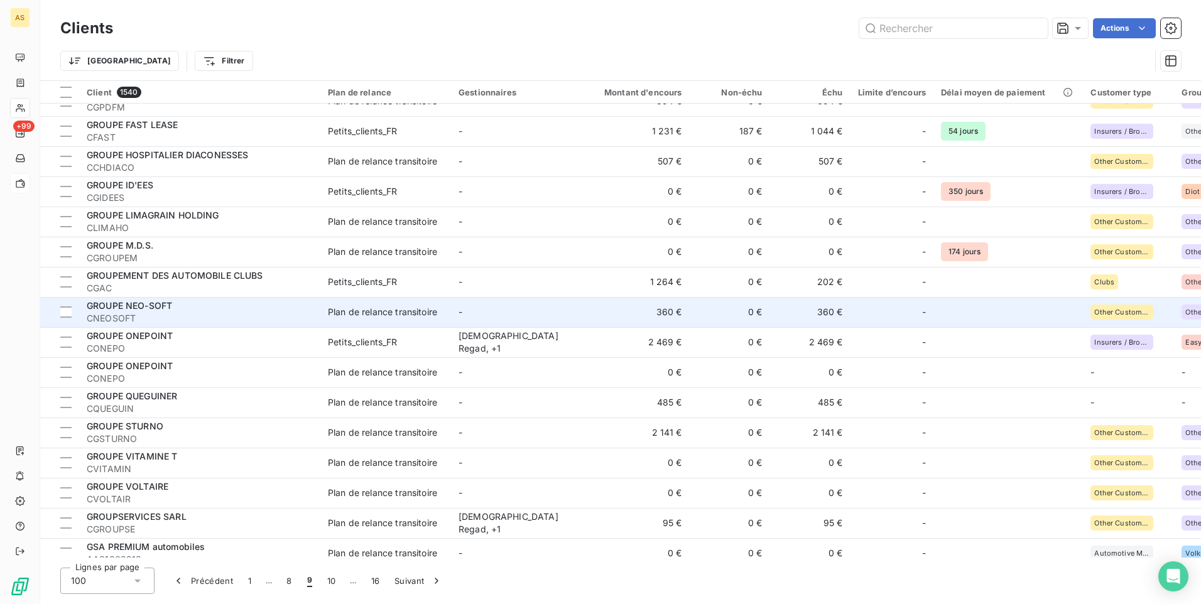
click at [831, 310] on td "360 €" at bounding box center [810, 312] width 80 height 30
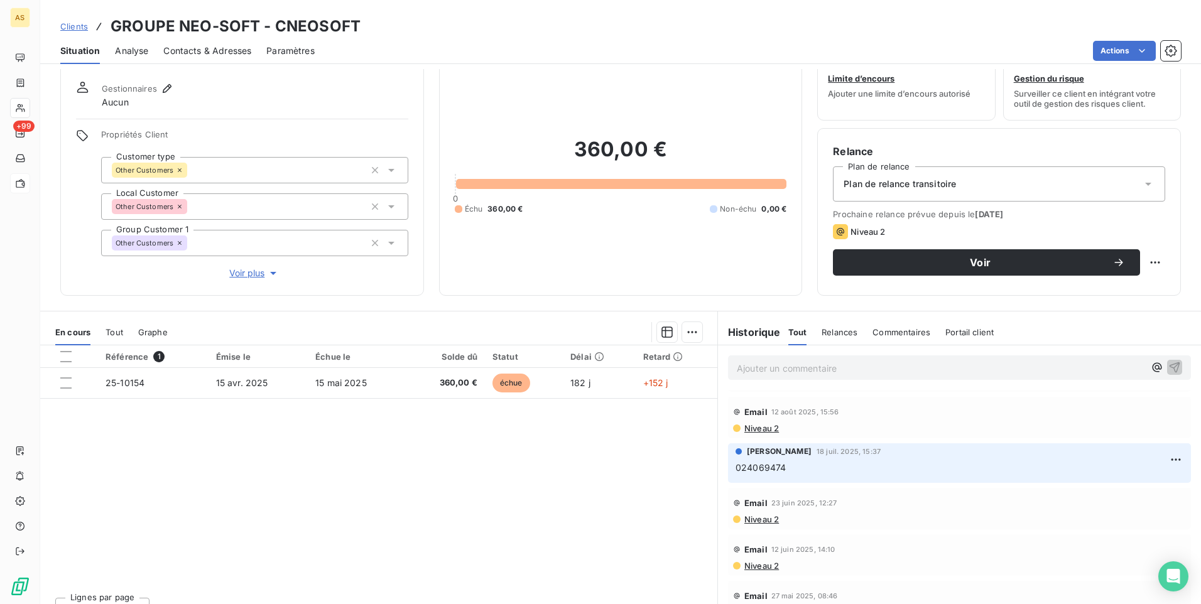
scroll to position [57, 0]
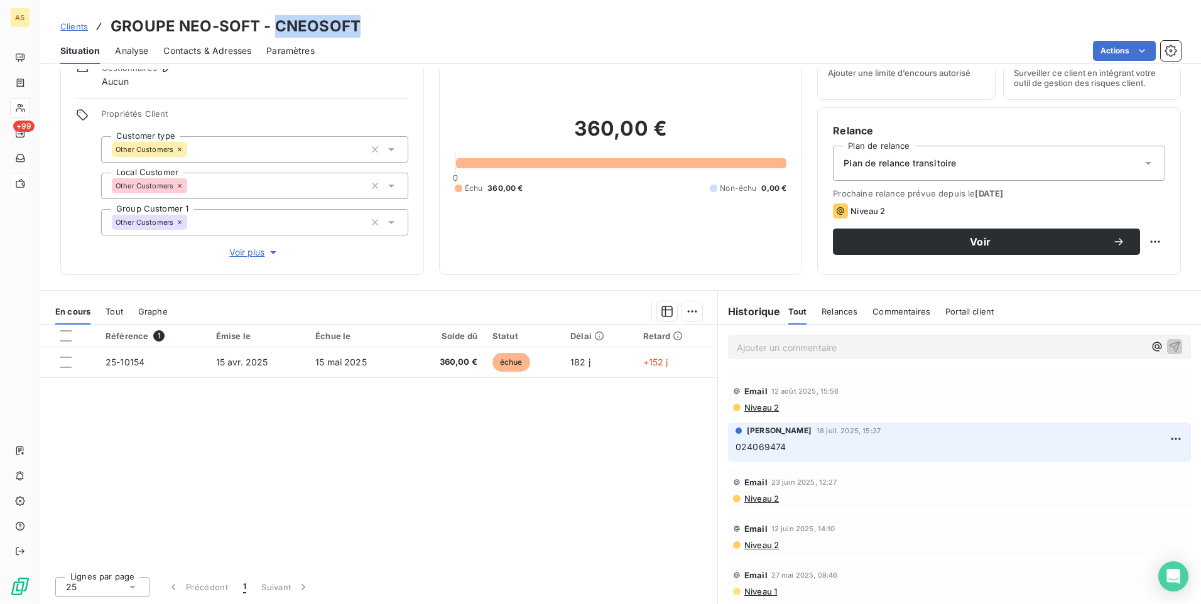
drag, startPoint x: 360, startPoint y: 17, endPoint x: 276, endPoint y: 27, distance: 84.8
click at [276, 27] on div "Clients GROUPE NEO-SOFT - CNEOSOFT" at bounding box center [620, 26] width 1161 height 23
drag, startPoint x: 276, startPoint y: 27, endPoint x: 283, endPoint y: 24, distance: 7.4
drag, startPoint x: 254, startPoint y: 23, endPoint x: 98, endPoint y: 23, distance: 156.4
click at [98, 23] on div "Clients GROUPE NEO-SOFT - CNEOSOFT" at bounding box center [210, 26] width 300 height 23
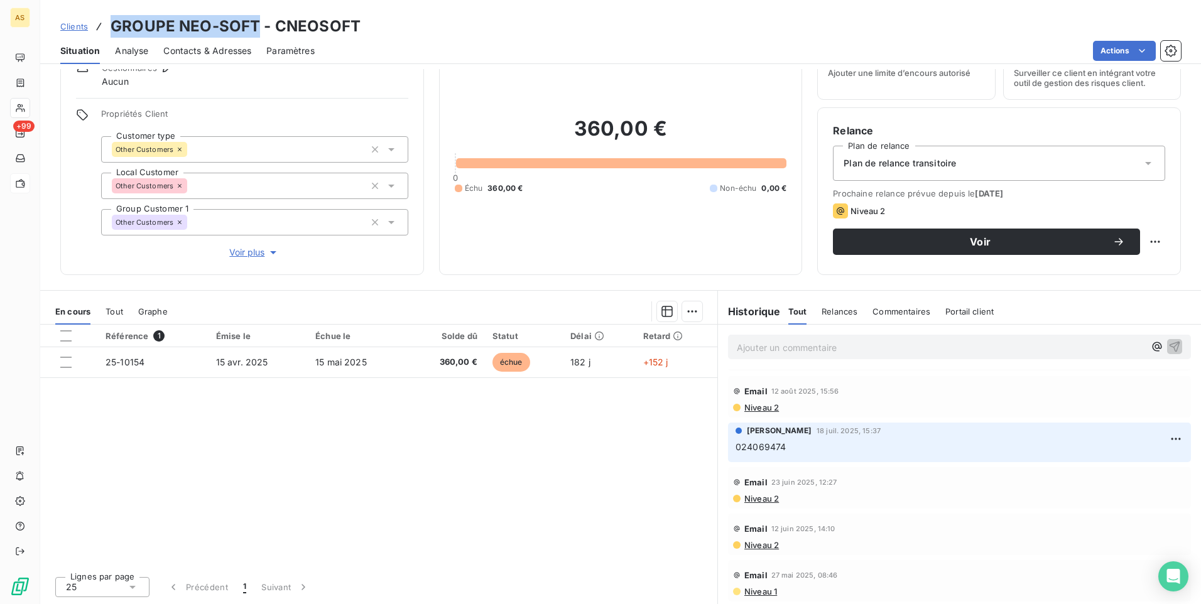
click at [78, 30] on span "Clients" at bounding box center [74, 26] width 28 height 10
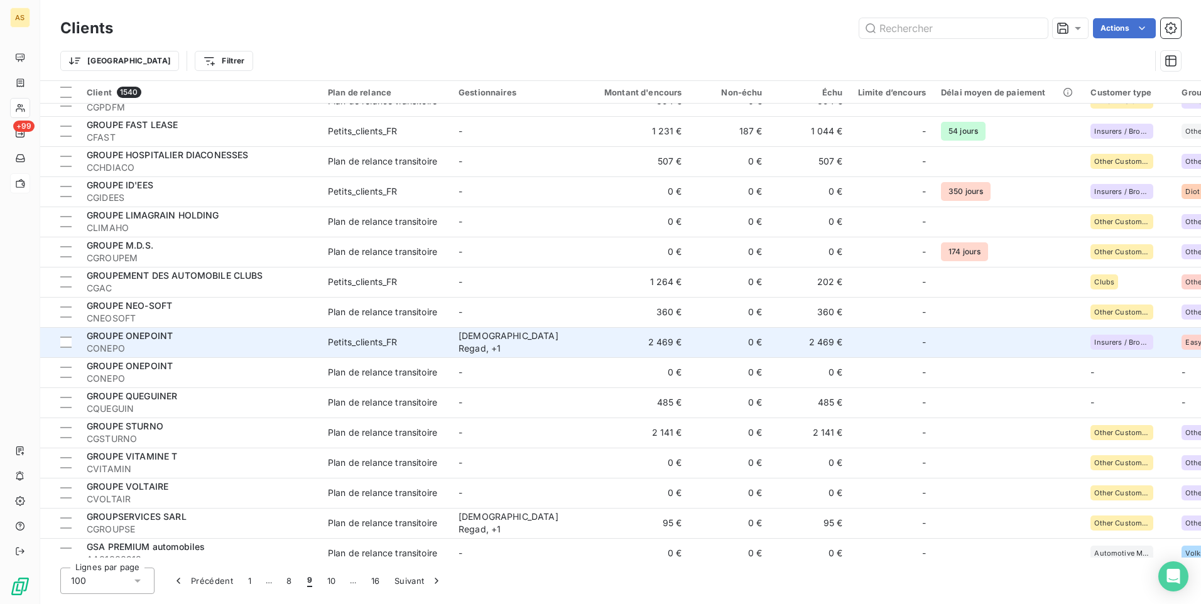
scroll to position [502, 0]
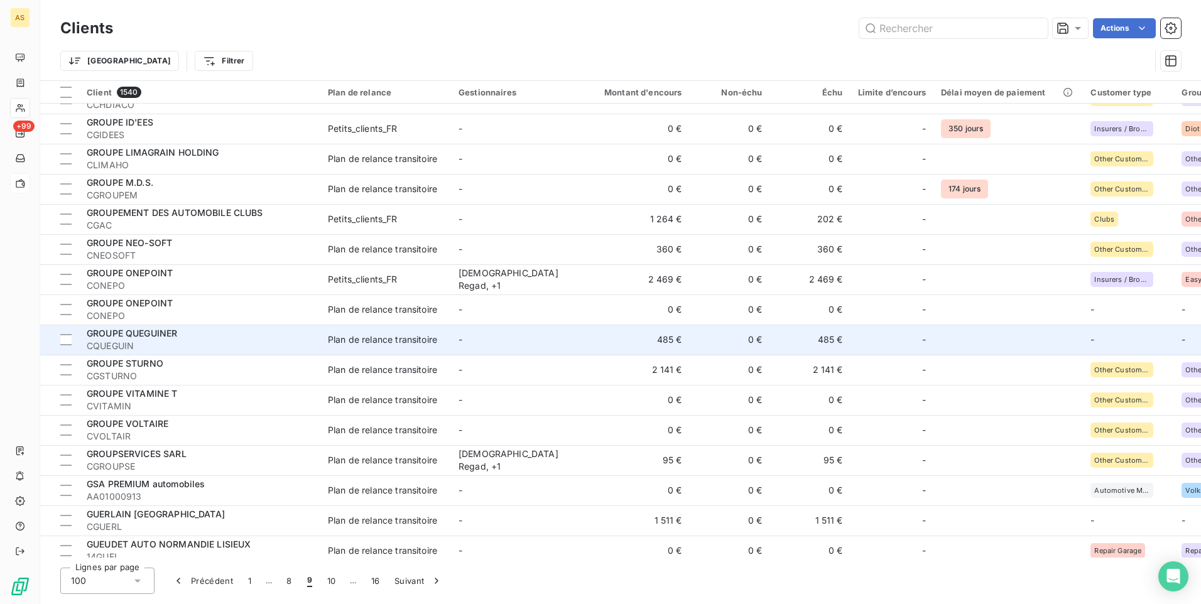
click at [470, 342] on td "-" at bounding box center [516, 340] width 131 height 30
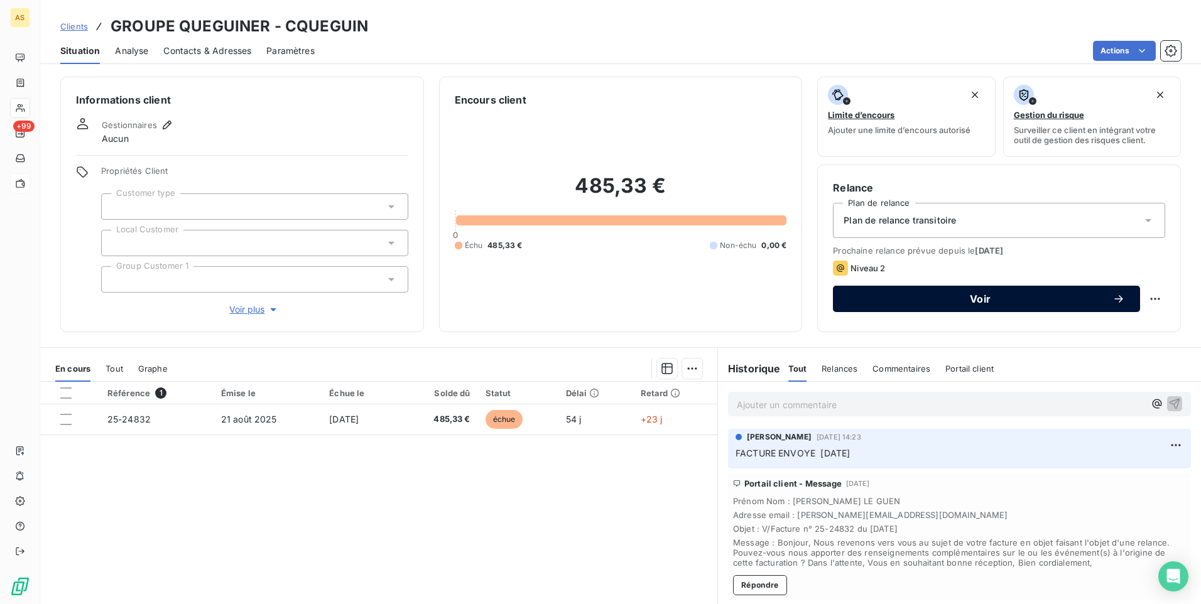
click at [886, 303] on span "Voir" at bounding box center [980, 299] width 264 height 10
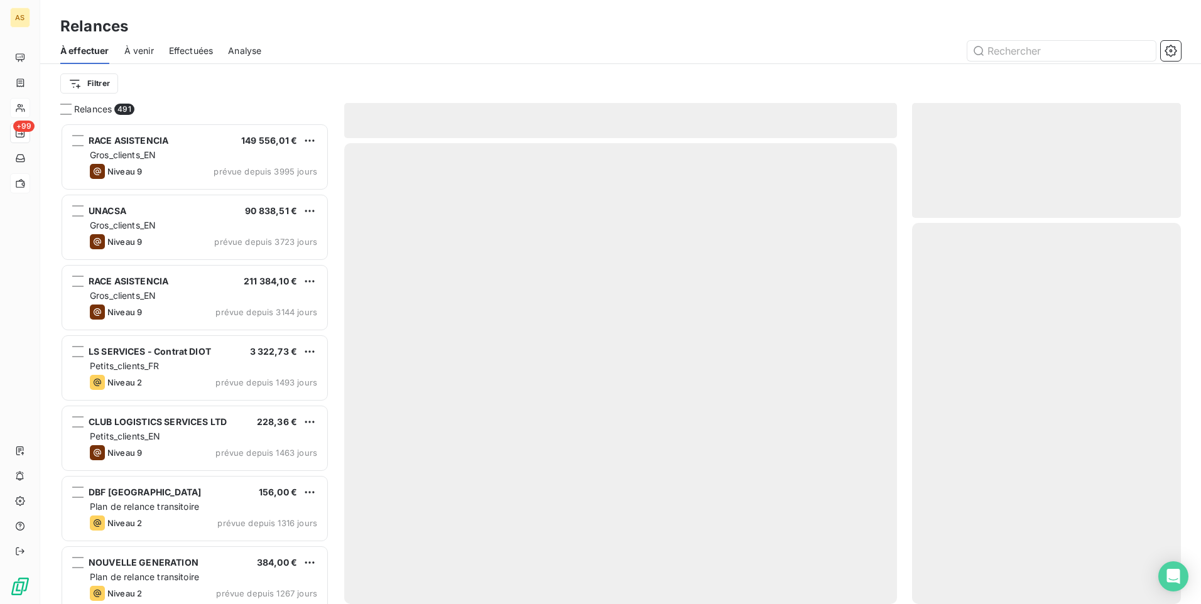
scroll to position [472, 259]
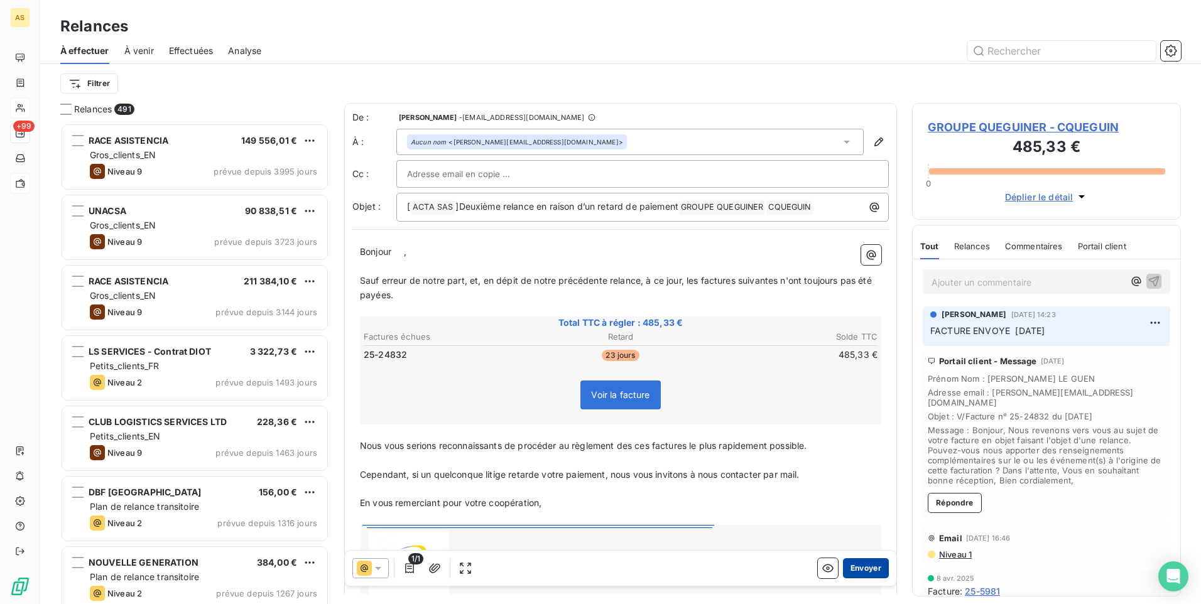
click at [868, 571] on button "Envoyer" at bounding box center [866, 568] width 46 height 20
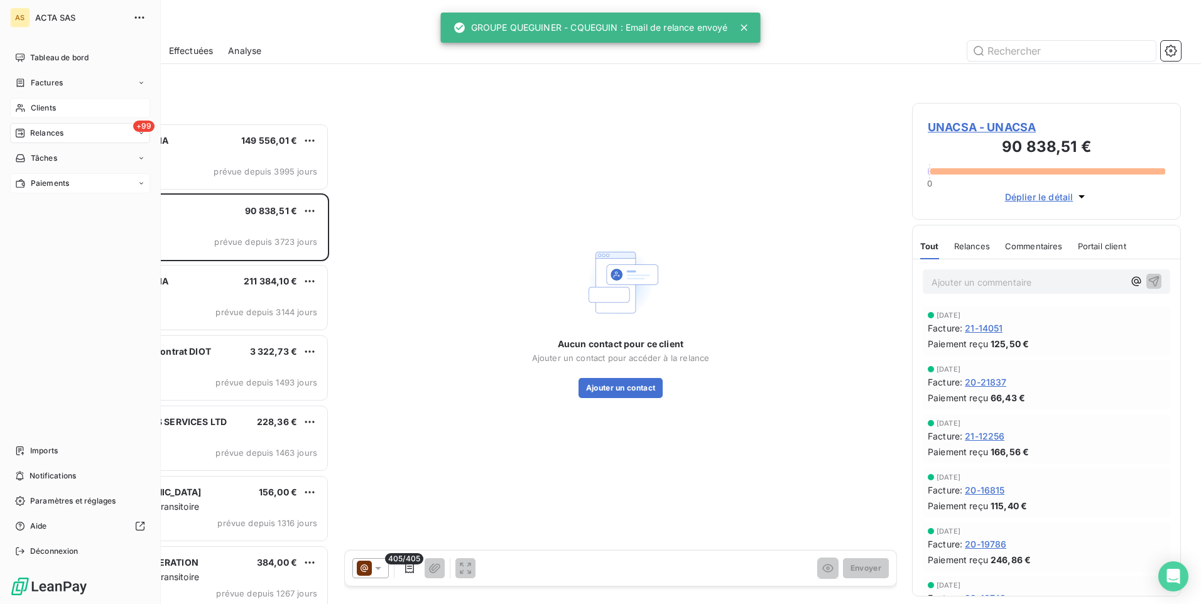
click at [29, 109] on div "Clients" at bounding box center [80, 108] width 140 height 20
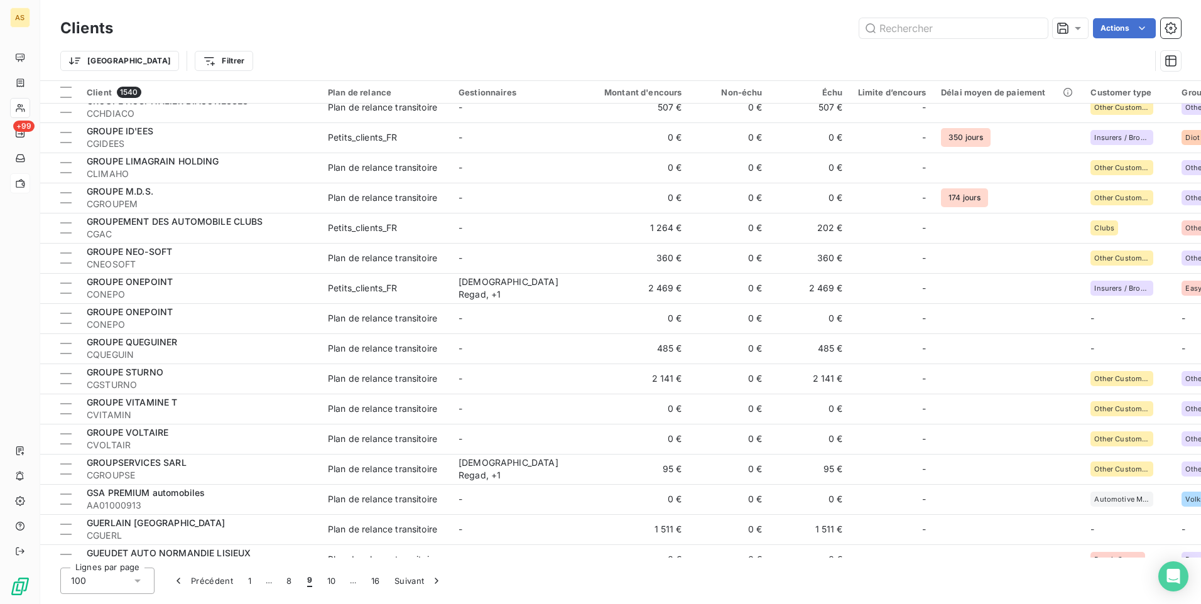
scroll to position [502, 0]
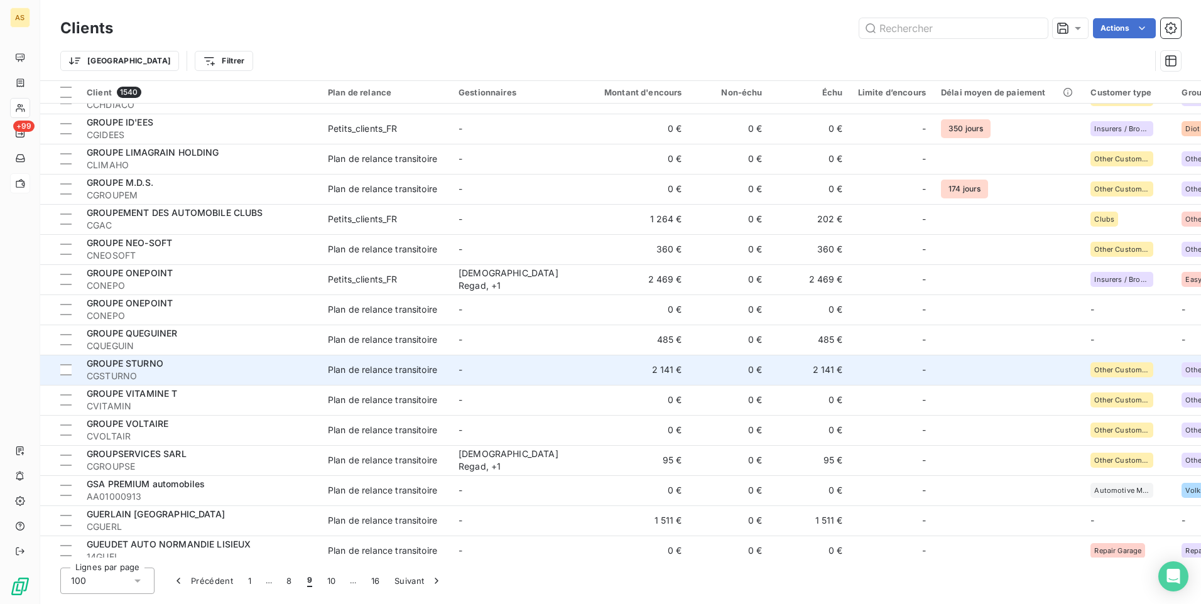
click at [610, 367] on td "2 141 €" at bounding box center [636, 370] width 108 height 30
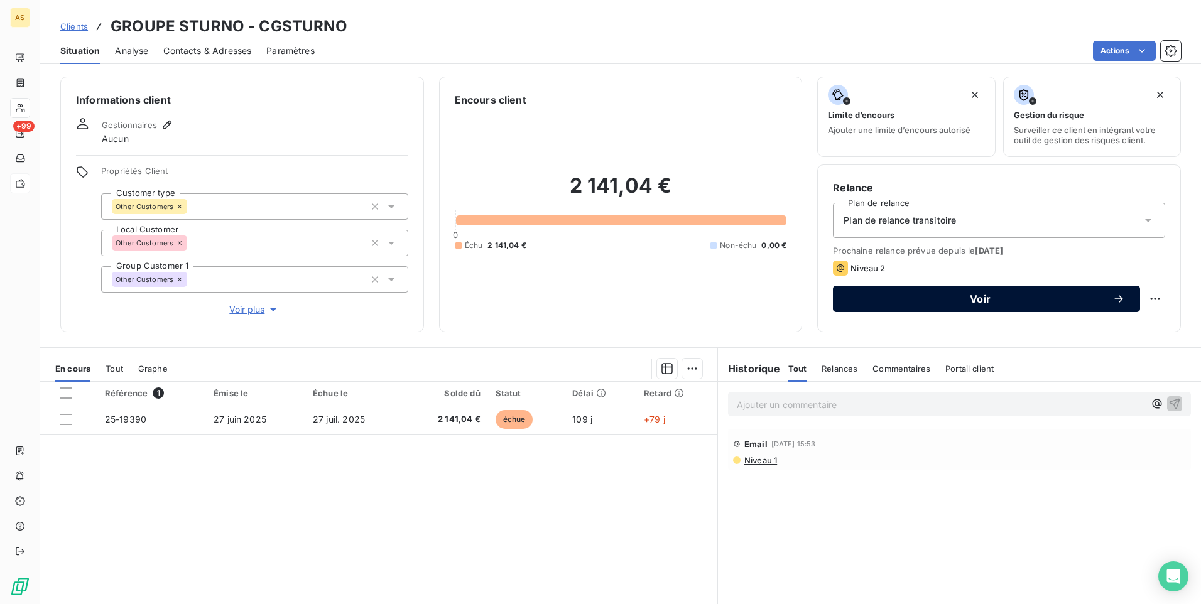
click at [888, 298] on span "Voir" at bounding box center [980, 299] width 264 height 10
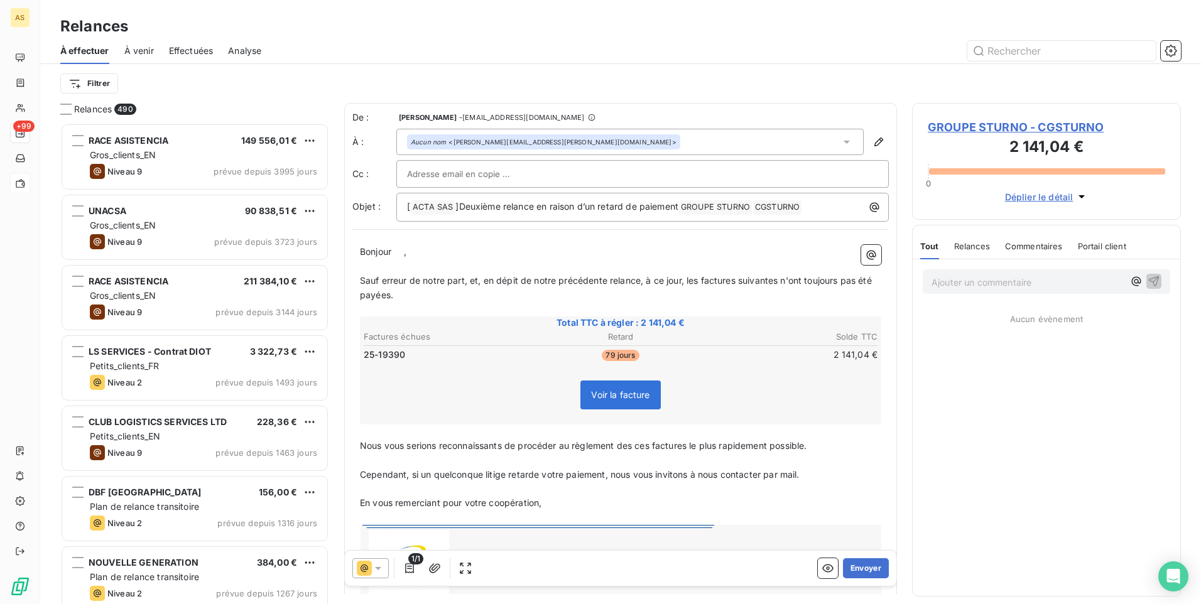
scroll to position [472, 259]
click at [855, 562] on button "Envoyer" at bounding box center [866, 568] width 46 height 20
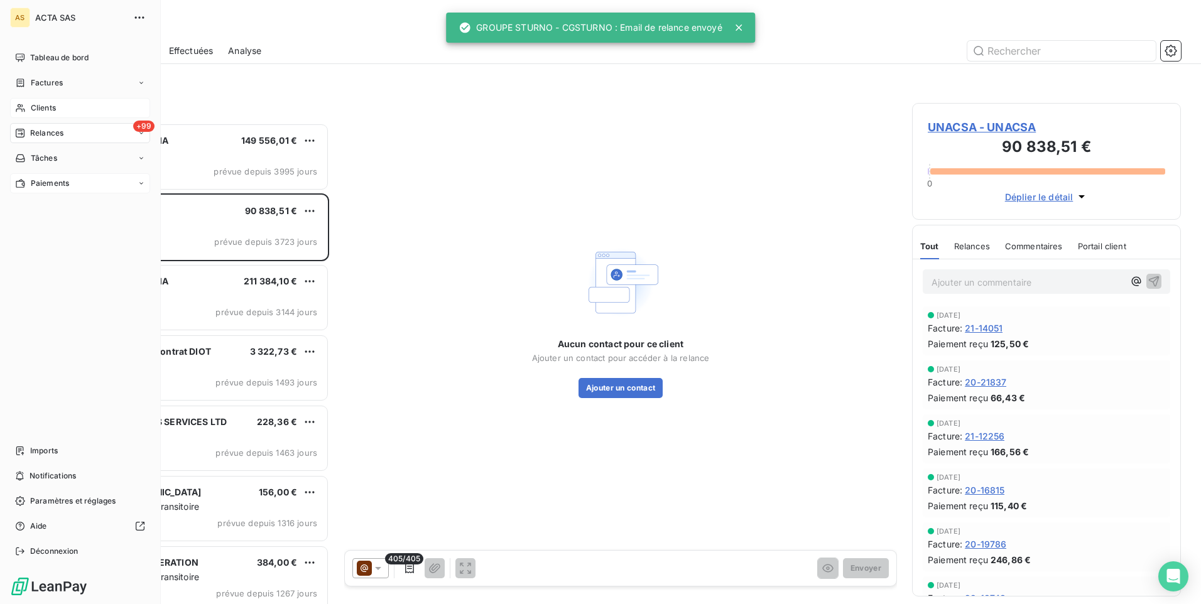
click at [37, 104] on span "Clients" at bounding box center [43, 107] width 25 height 11
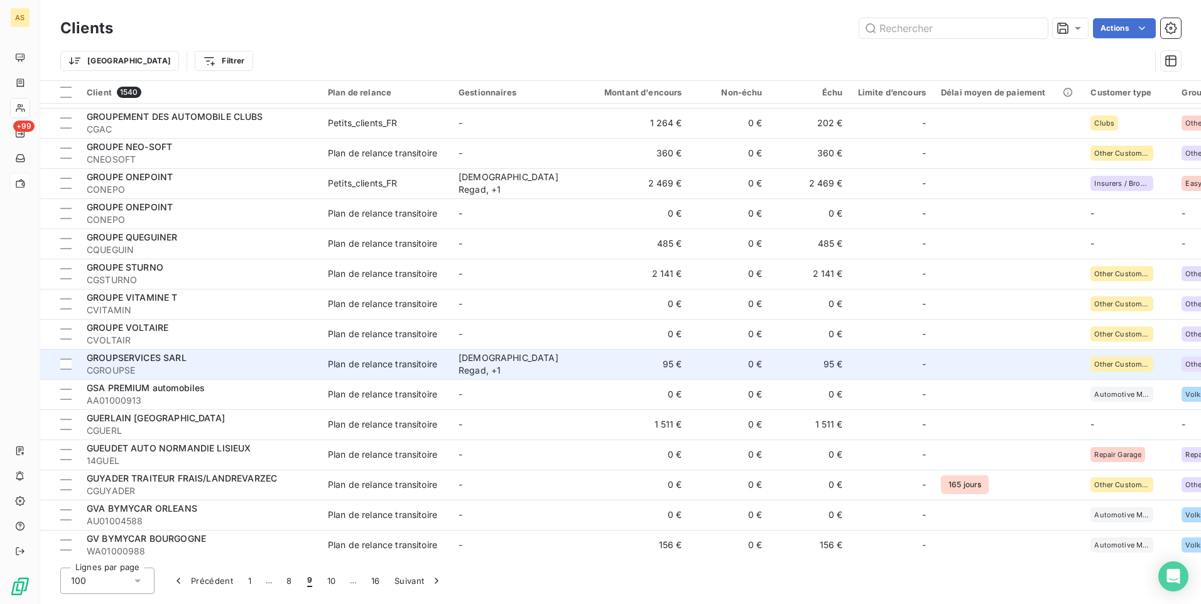
scroll to position [628, 0]
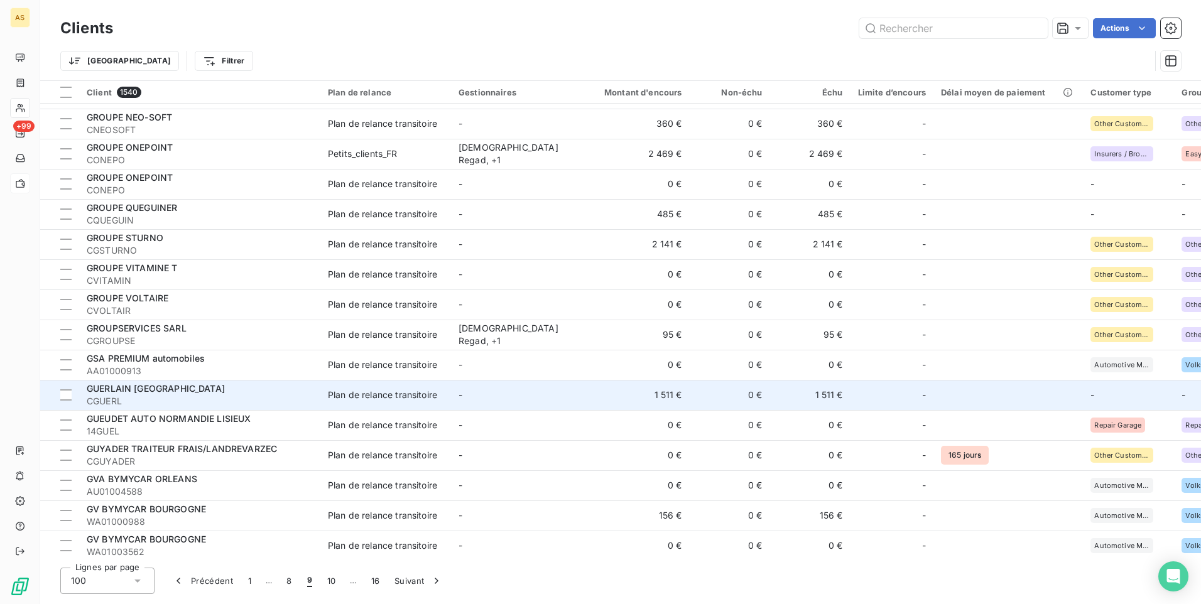
click at [781, 397] on td "1 511 €" at bounding box center [810, 395] width 80 height 30
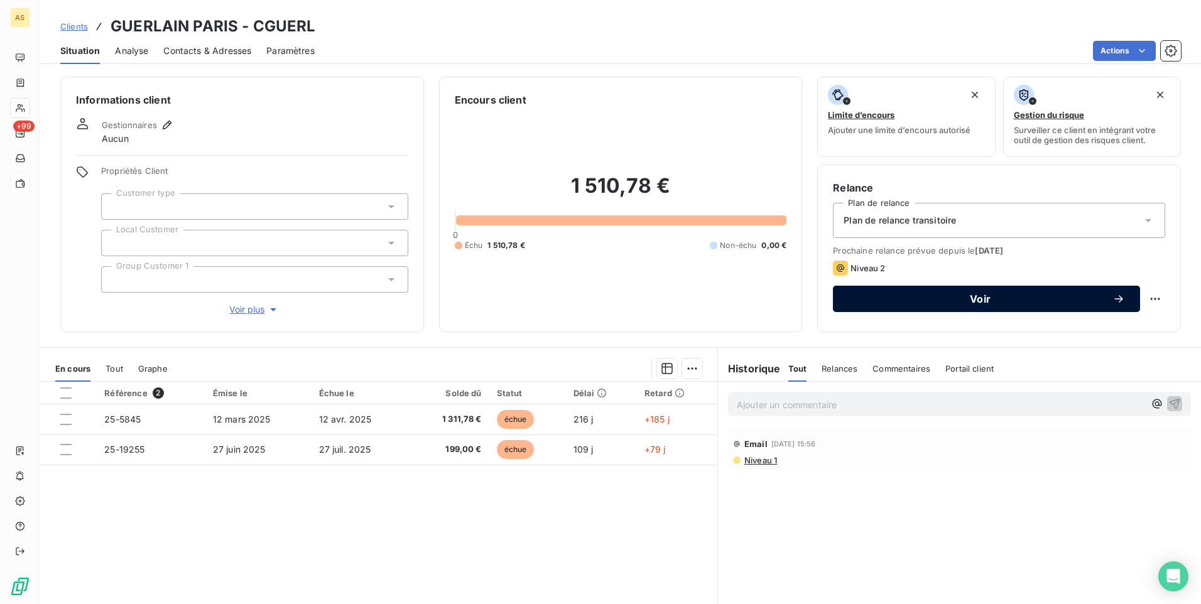
click at [848, 295] on span "Voir" at bounding box center [980, 299] width 264 height 10
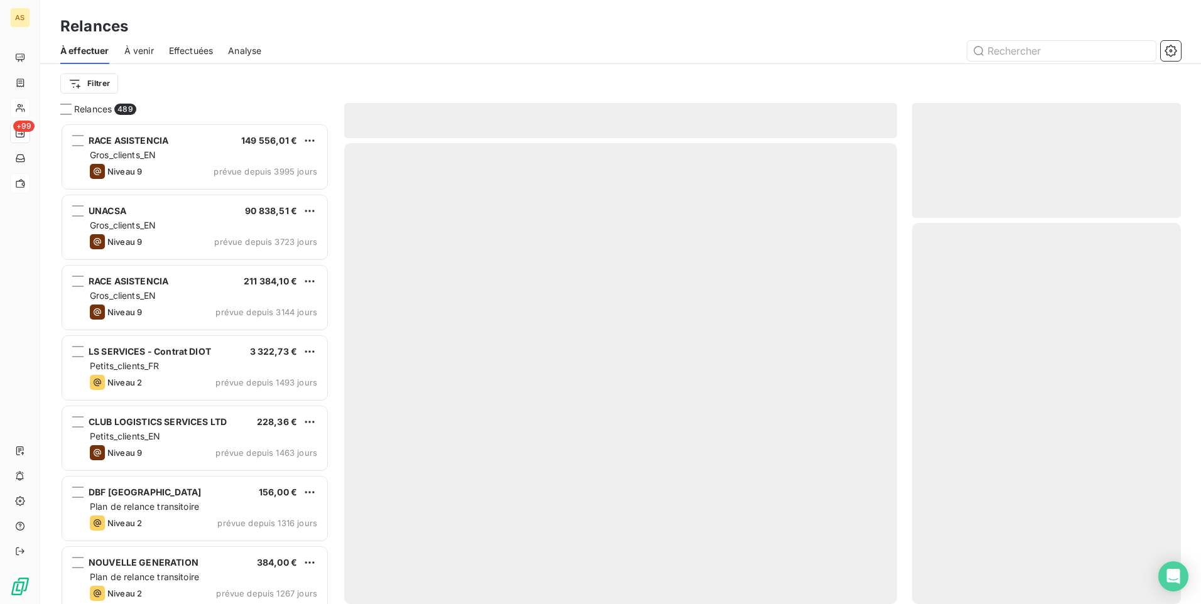
scroll to position [472, 259]
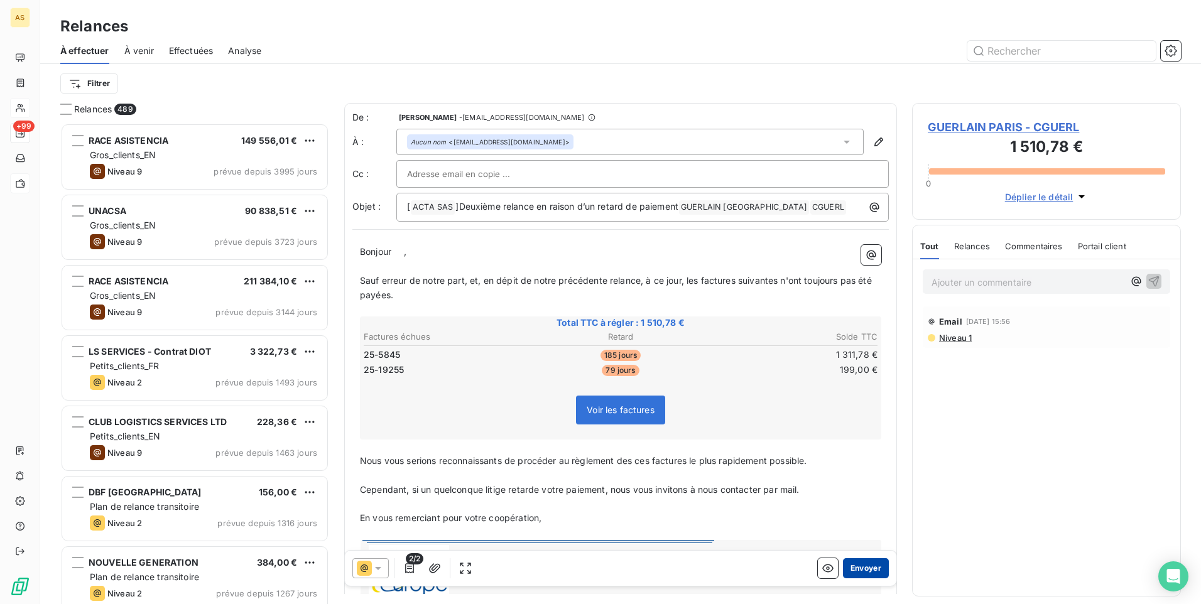
click at [872, 566] on button "Envoyer" at bounding box center [866, 568] width 46 height 20
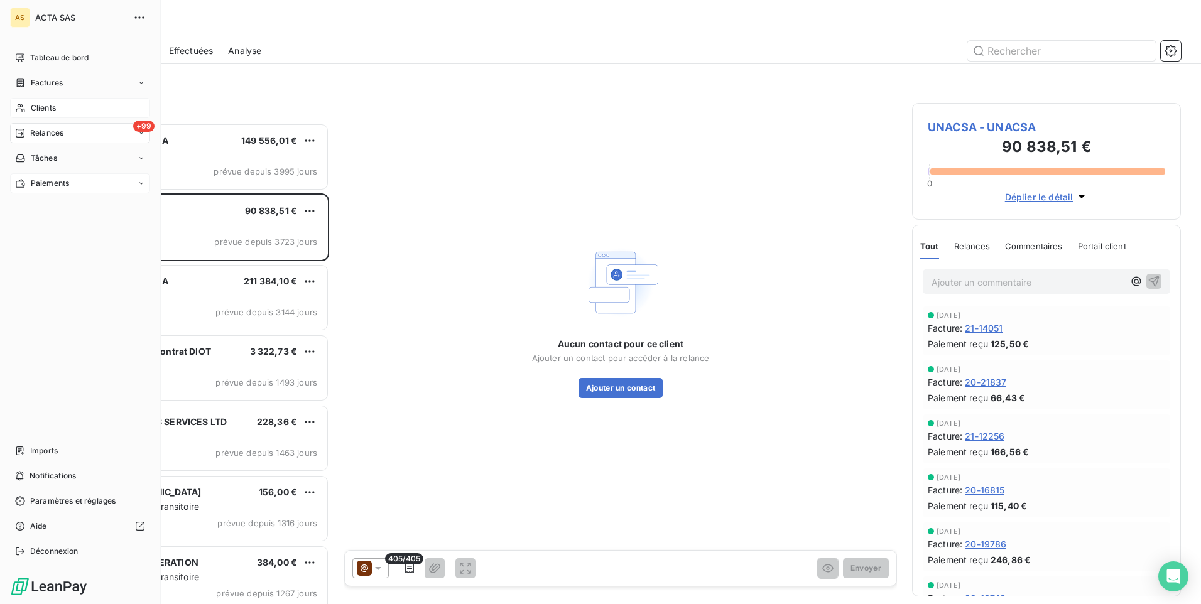
click at [41, 111] on span "Clients" at bounding box center [43, 107] width 25 height 11
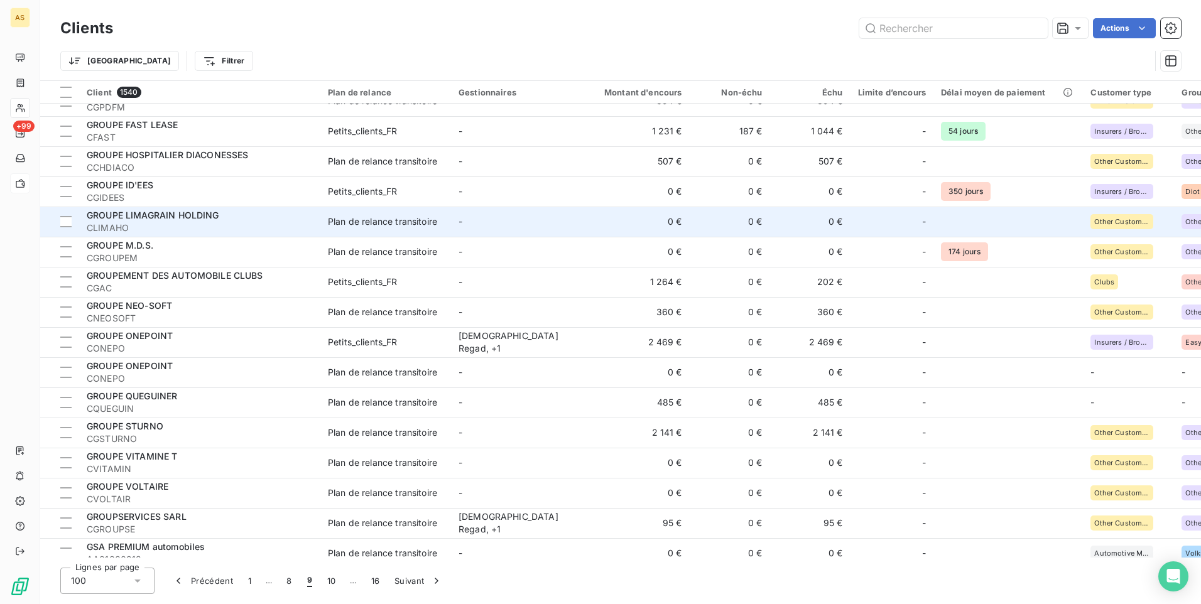
scroll to position [502, 0]
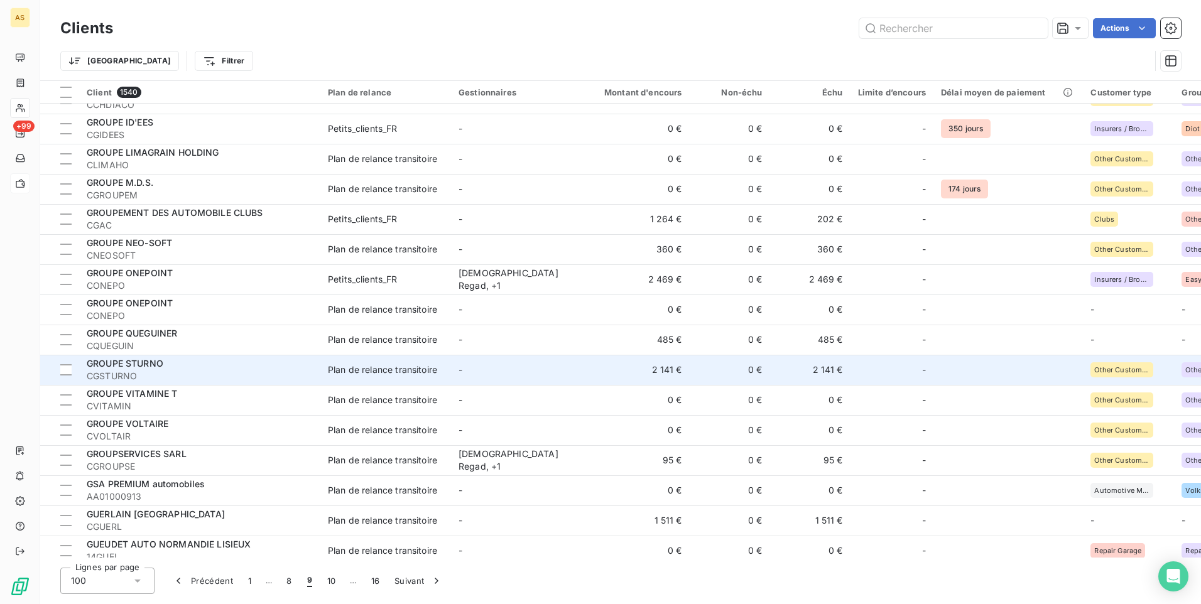
click at [368, 374] on div "Plan de relance transitoire" at bounding box center [382, 370] width 109 height 13
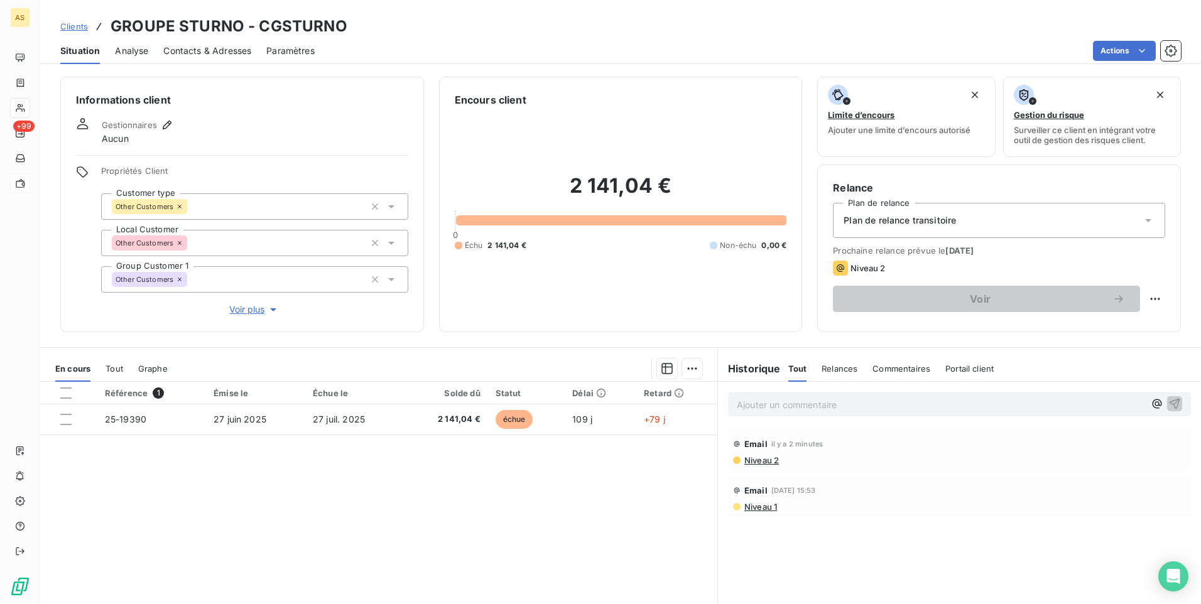
click at [63, 22] on span "Clients" at bounding box center [74, 26] width 28 height 10
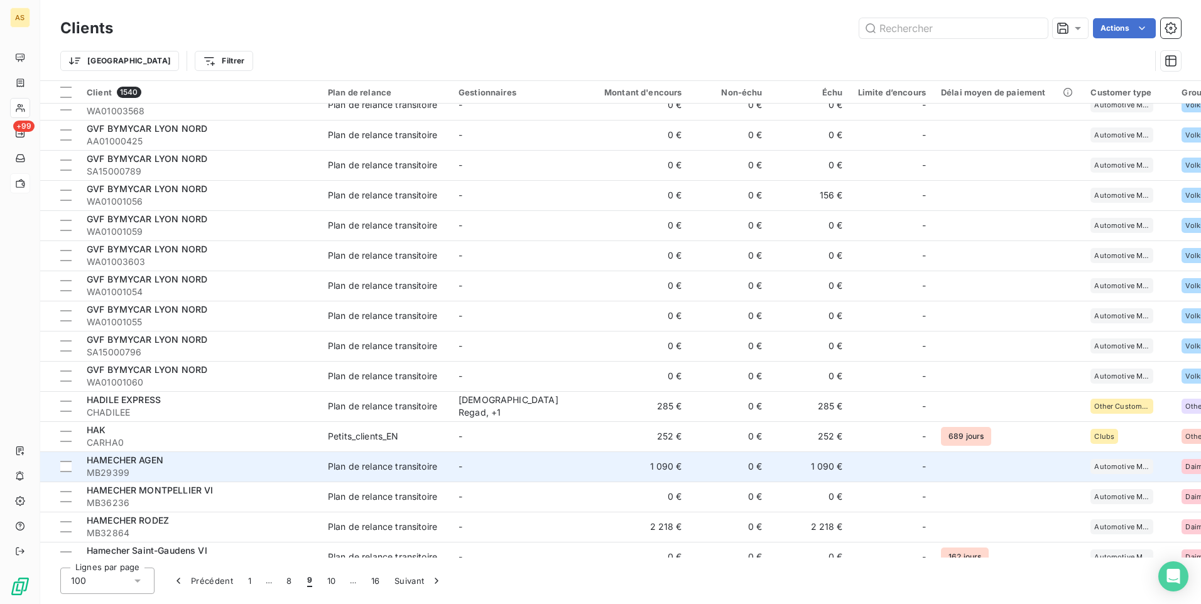
scroll to position [1130, 0]
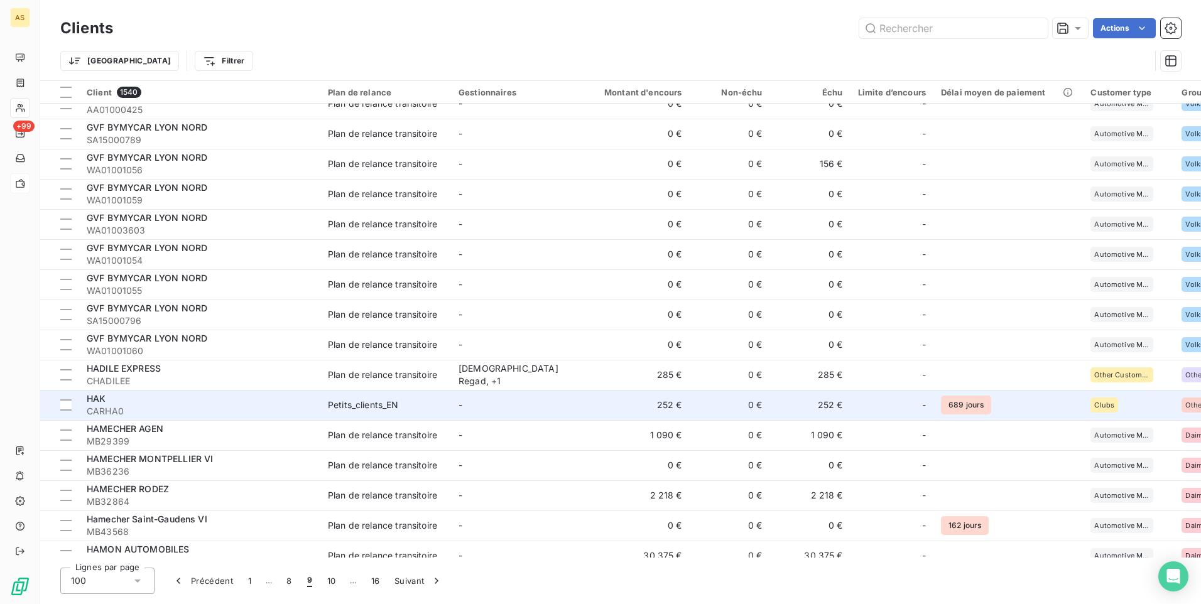
click at [311, 409] on span "CARHA0" at bounding box center [200, 411] width 226 height 13
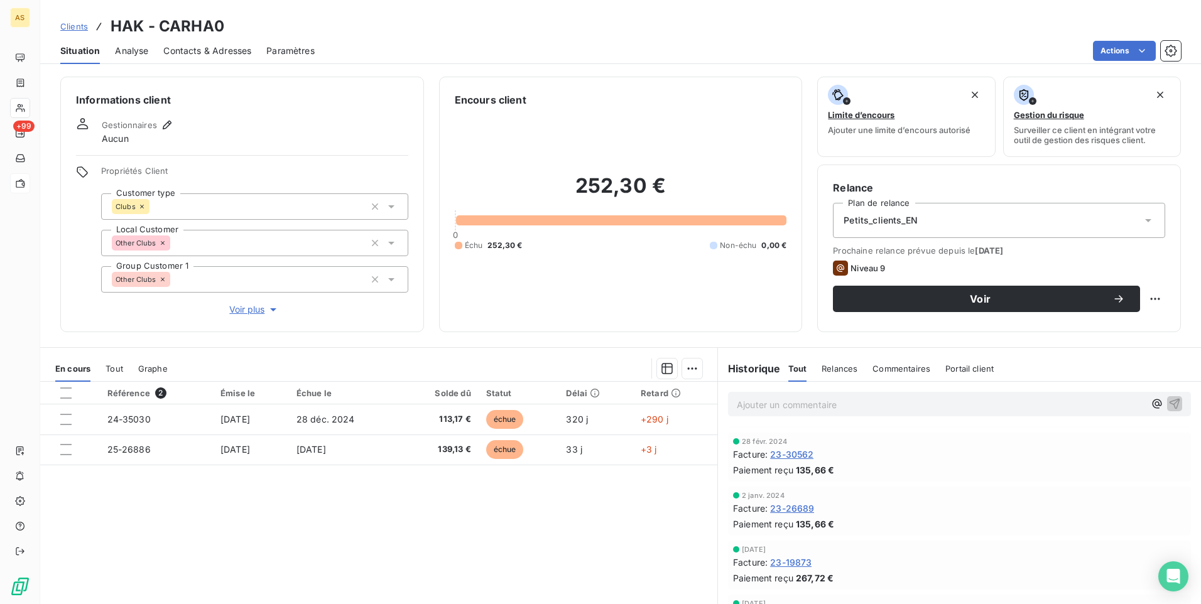
scroll to position [63, 0]
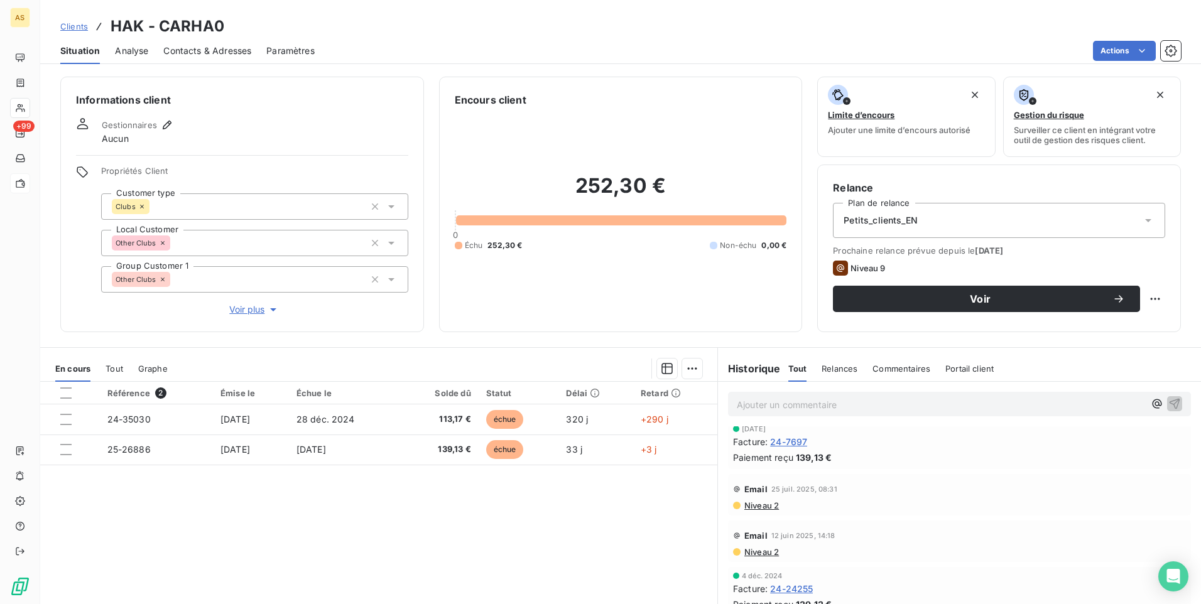
click at [743, 556] on span "Niveau 2" at bounding box center [761, 552] width 36 height 10
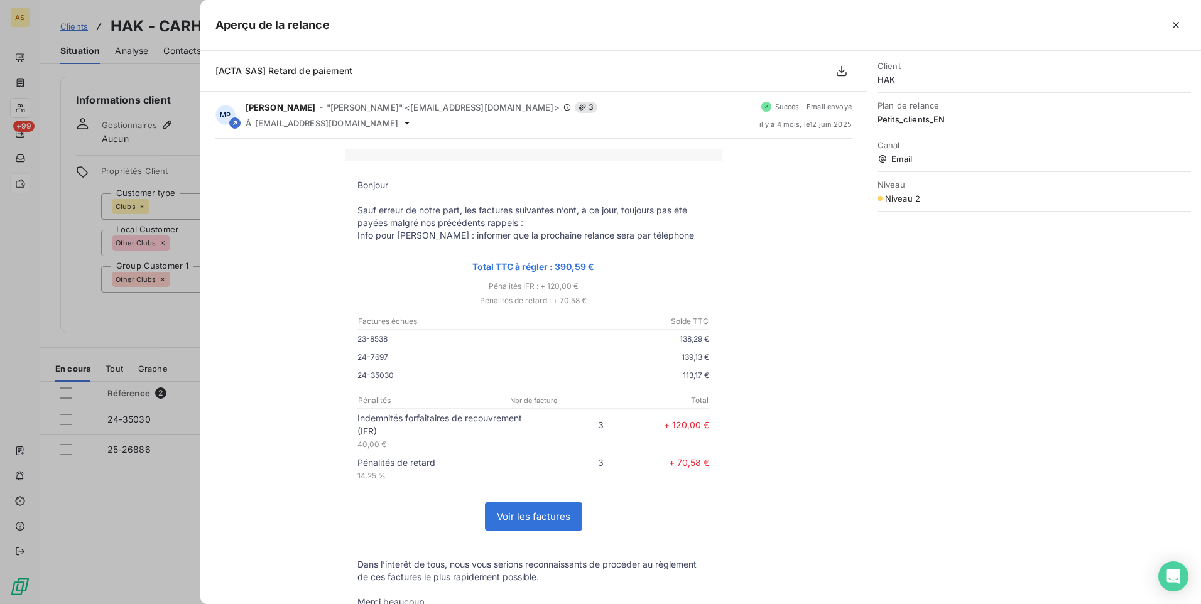
click at [183, 556] on div at bounding box center [600, 302] width 1201 height 604
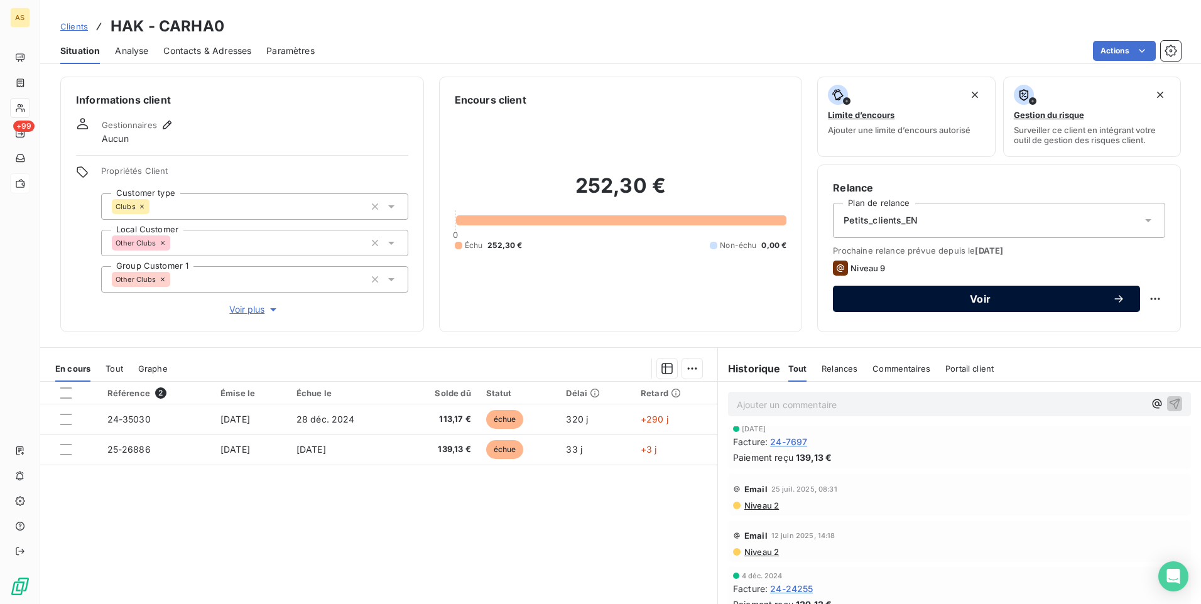
click at [852, 307] on button "Voir" at bounding box center [986, 299] width 307 height 26
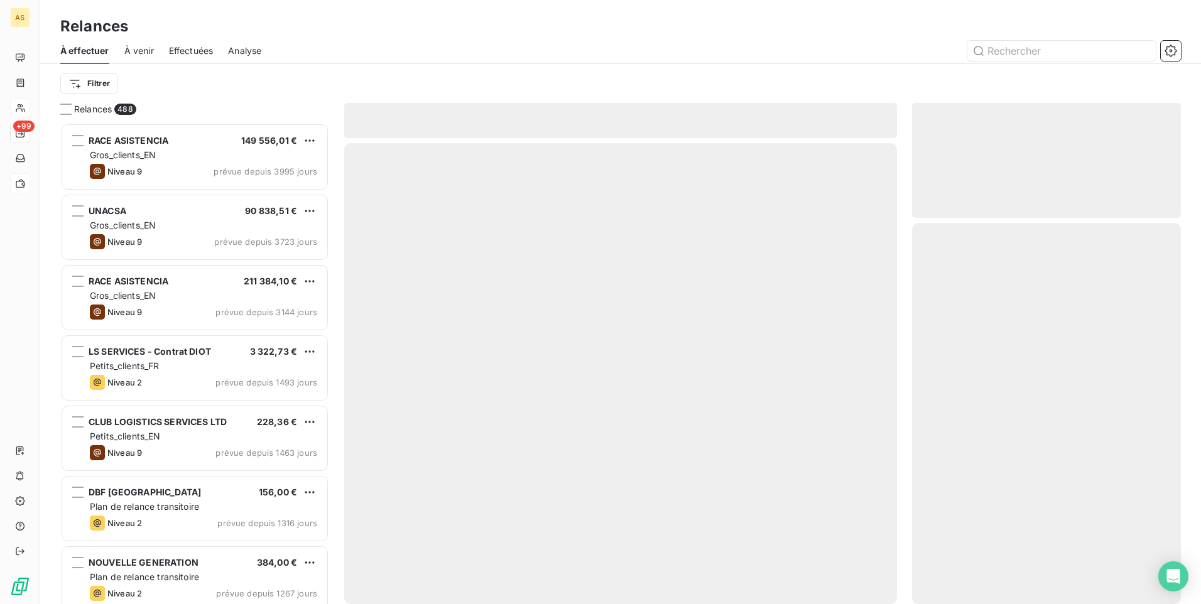
scroll to position [472, 259]
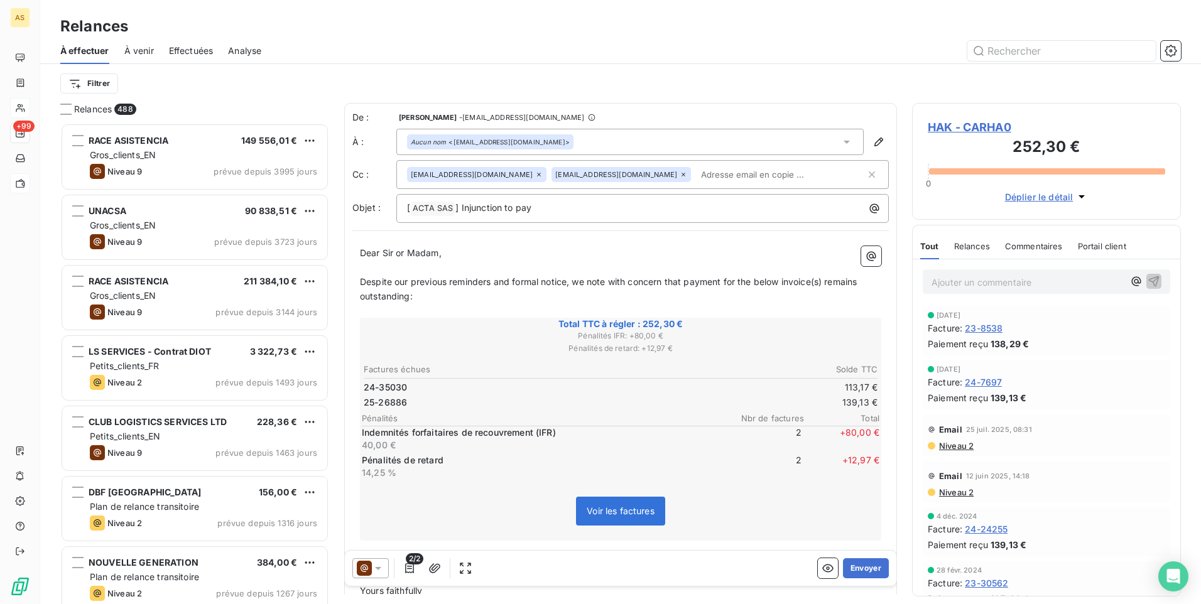
click at [372, 568] on icon at bounding box center [378, 568] width 13 height 13
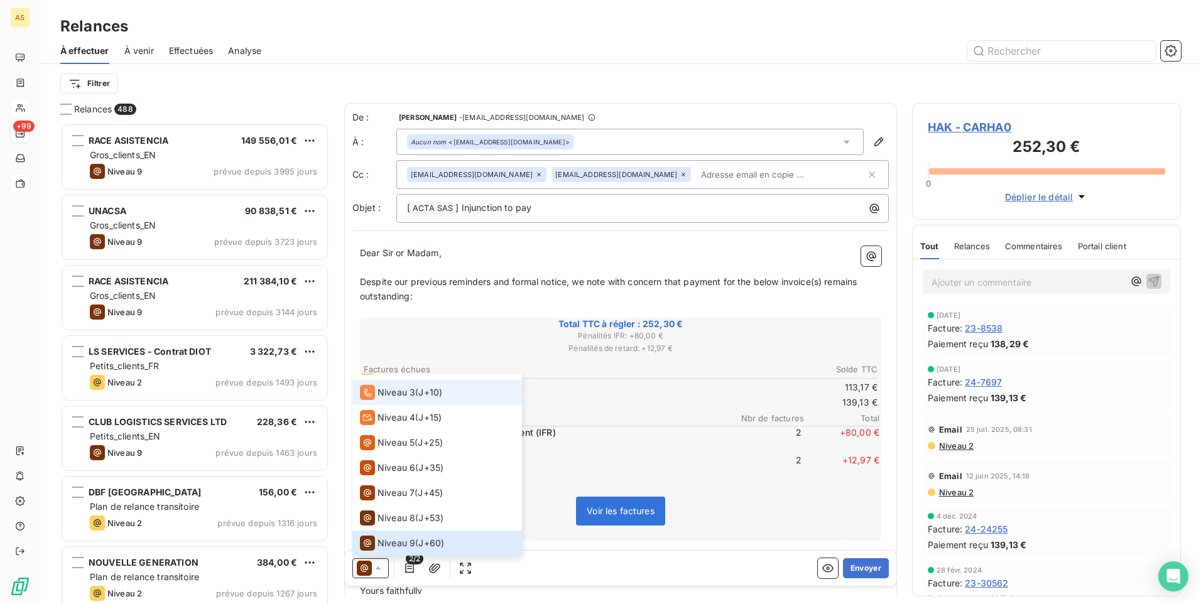
scroll to position [0, 0]
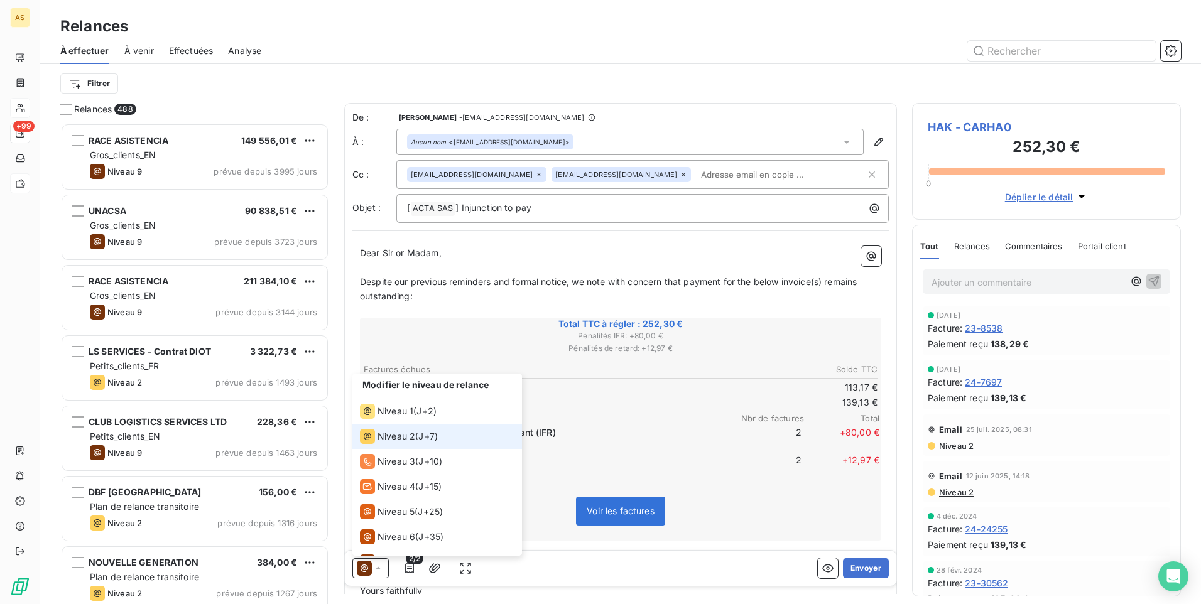
click at [392, 432] on span "Niveau 2" at bounding box center [396, 436] width 38 height 13
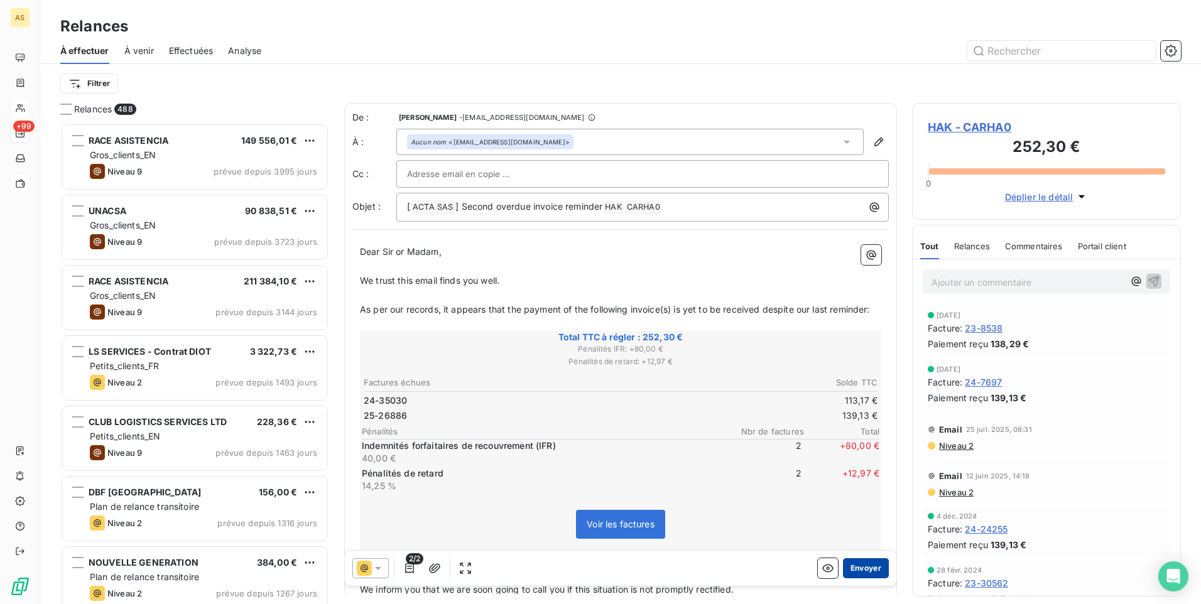
click at [859, 572] on button "Envoyer" at bounding box center [866, 568] width 46 height 20
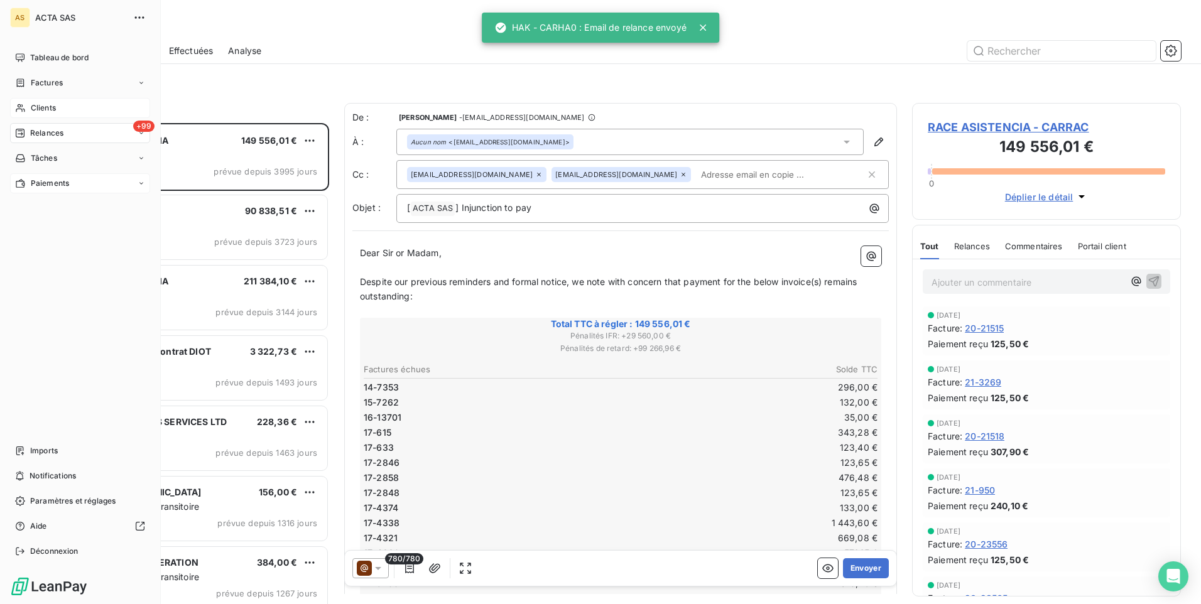
click at [36, 104] on span "Clients" at bounding box center [43, 107] width 25 height 11
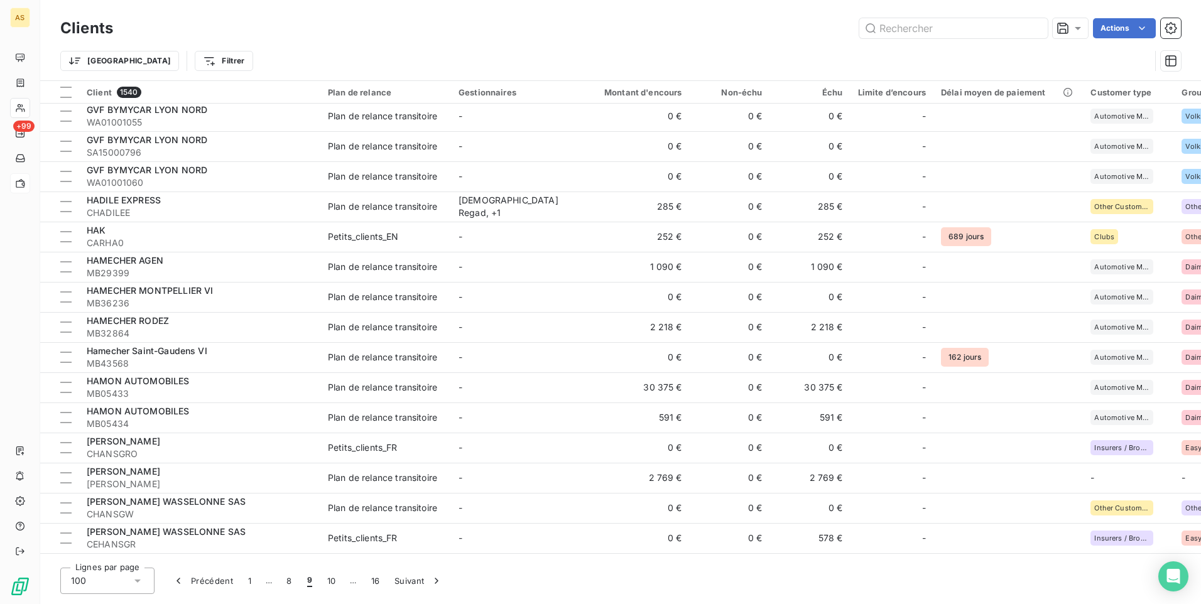
scroll to position [1285, 0]
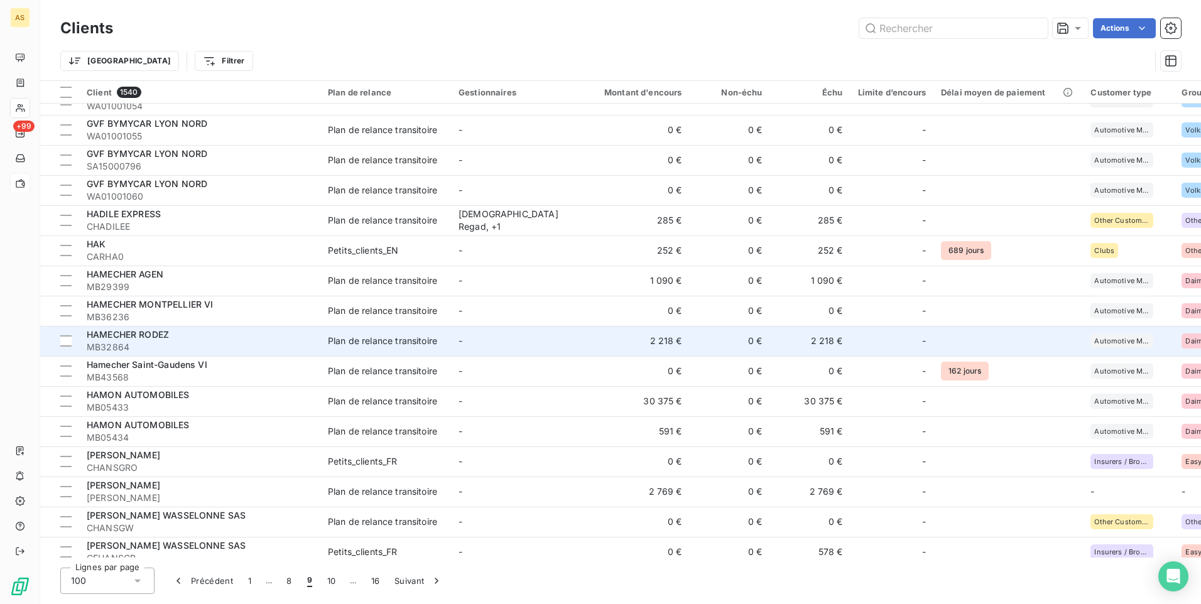
click at [212, 343] on span "MB32864" at bounding box center [200, 347] width 226 height 13
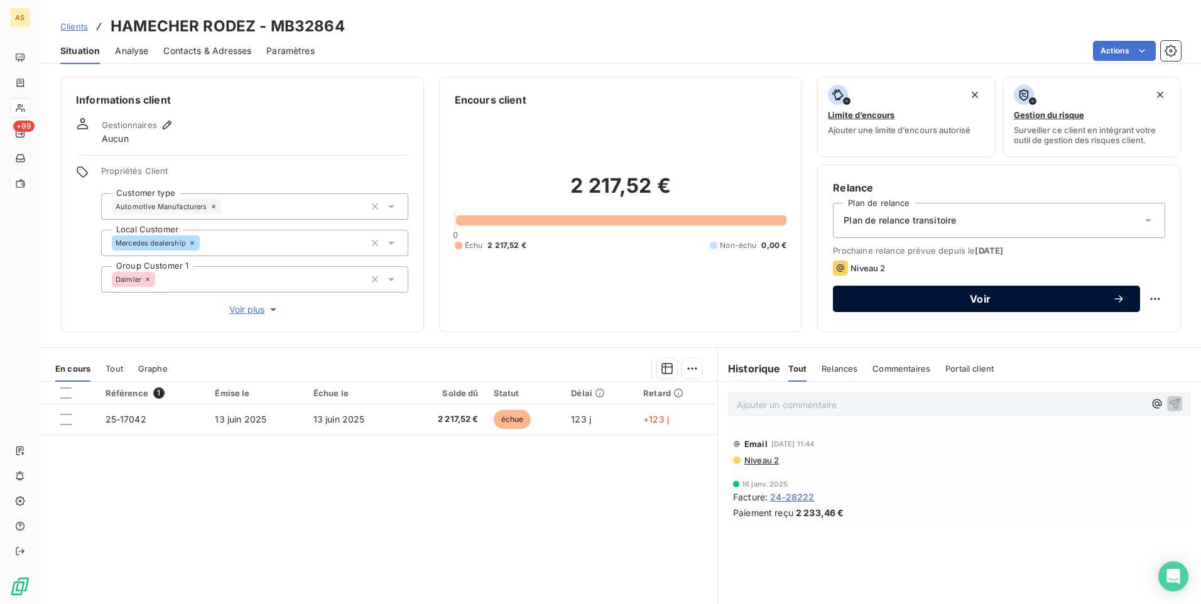
click at [904, 296] on span "Voir" at bounding box center [980, 299] width 264 height 10
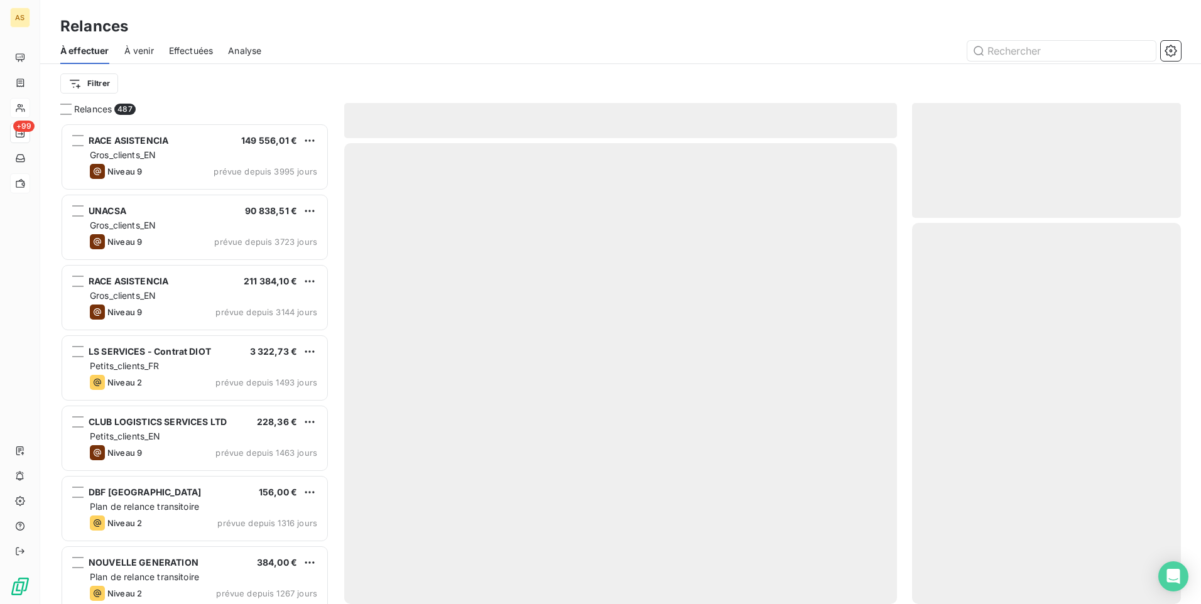
scroll to position [472, 259]
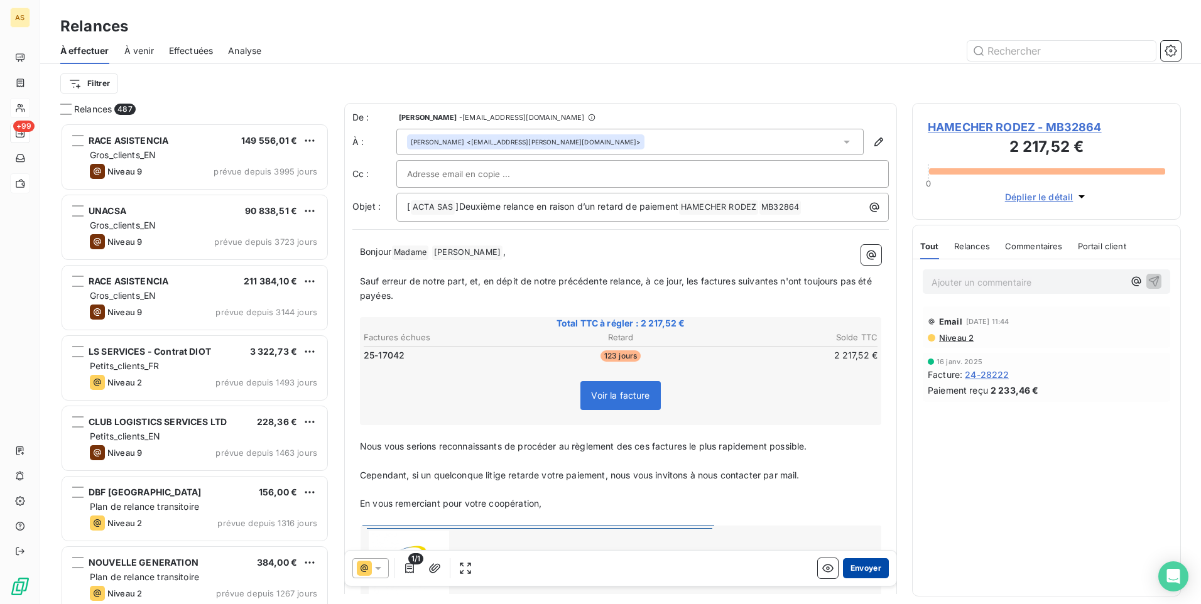
click at [860, 566] on button "Envoyer" at bounding box center [866, 568] width 46 height 20
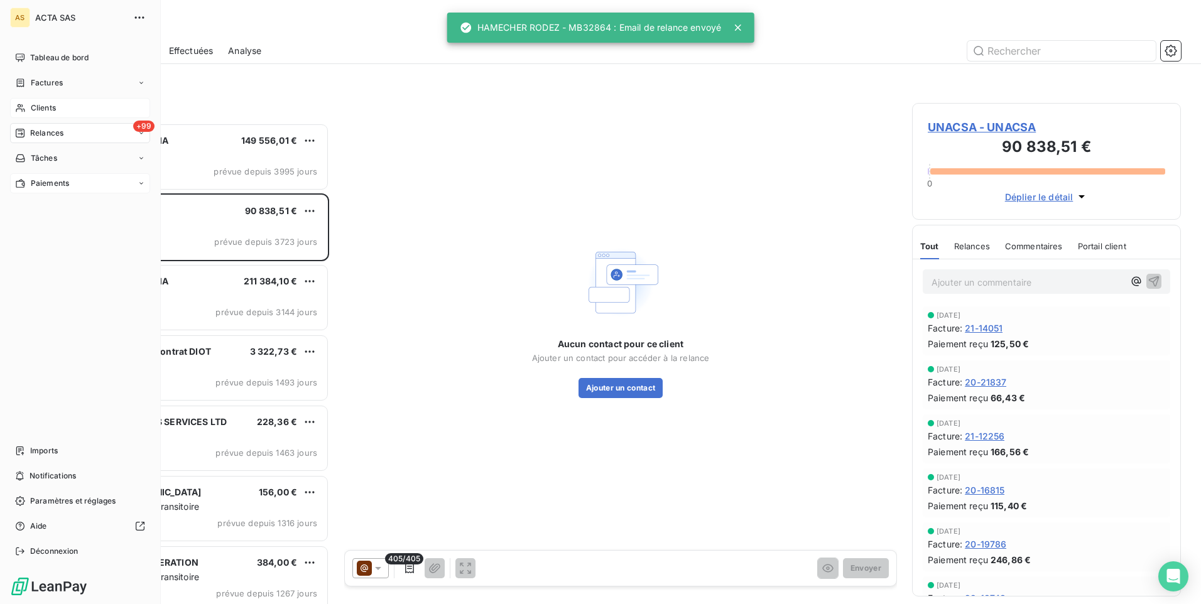
click at [31, 112] on span "Clients" at bounding box center [43, 107] width 25 height 11
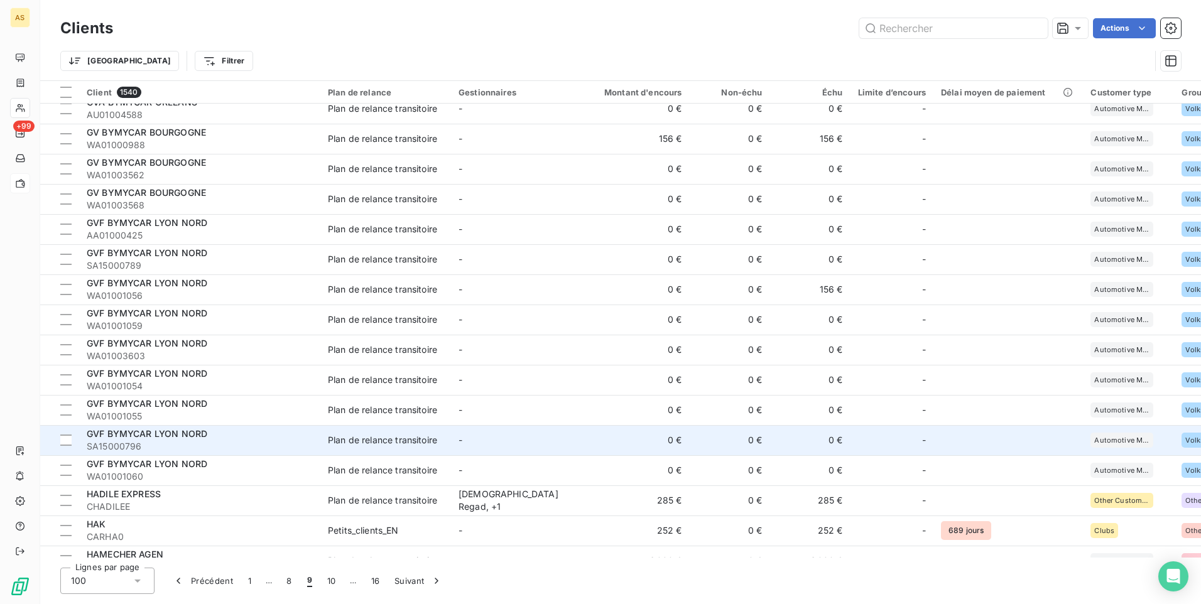
scroll to position [1319, 0]
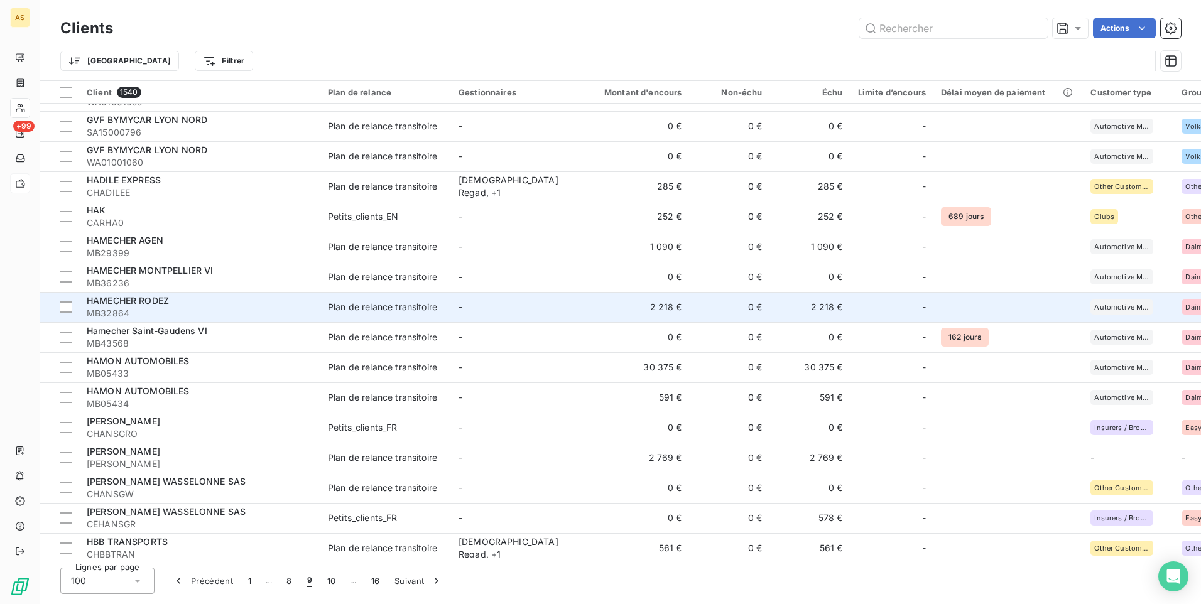
click at [416, 298] on td "Plan de relance transitoire" at bounding box center [385, 307] width 131 height 30
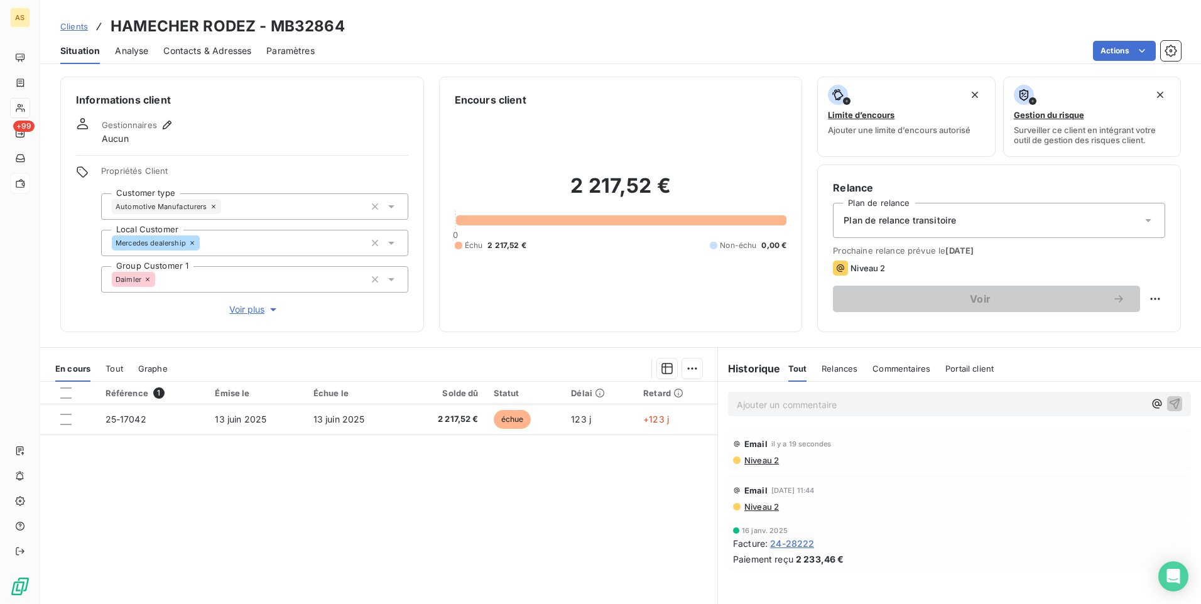
click at [81, 25] on span "Clients" at bounding box center [74, 26] width 28 height 10
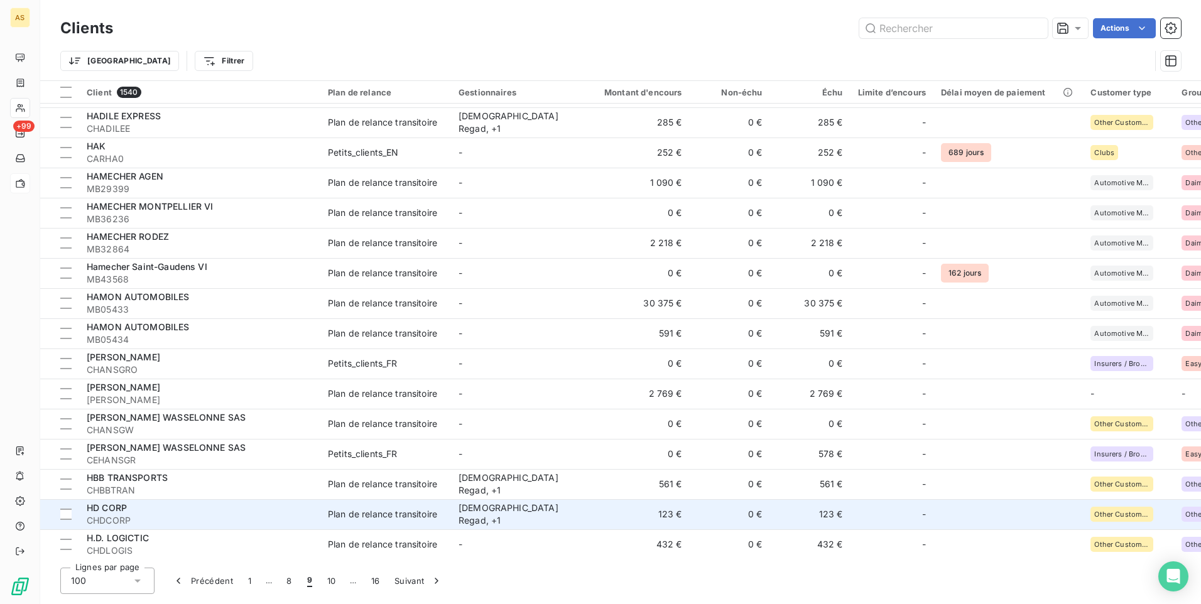
scroll to position [1382, 0]
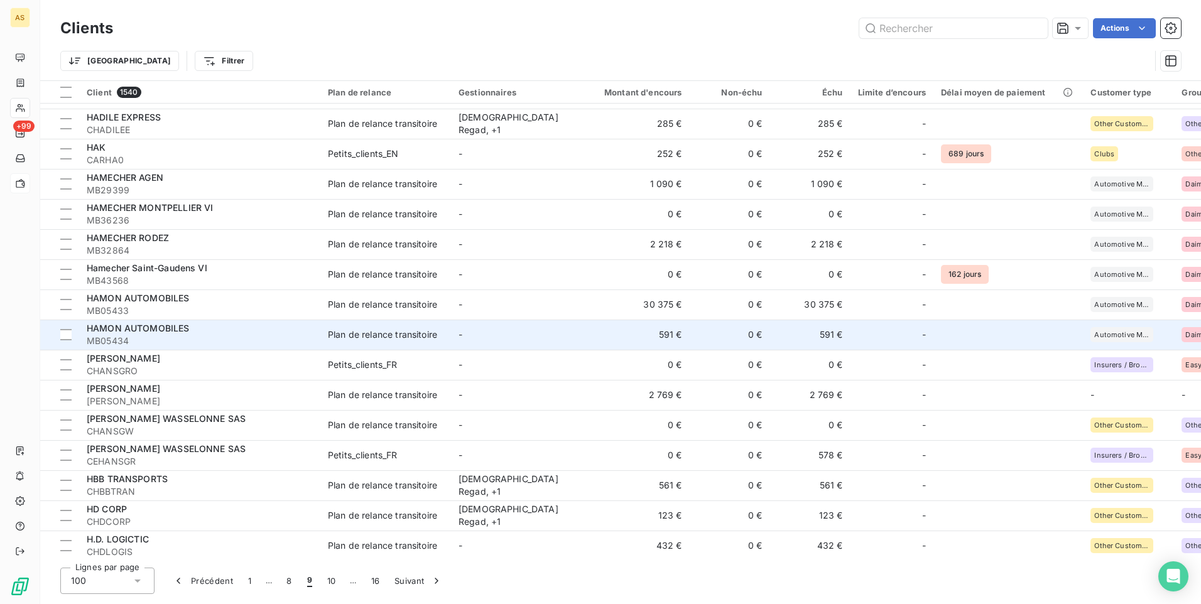
click at [639, 337] on td "591 €" at bounding box center [636, 335] width 108 height 30
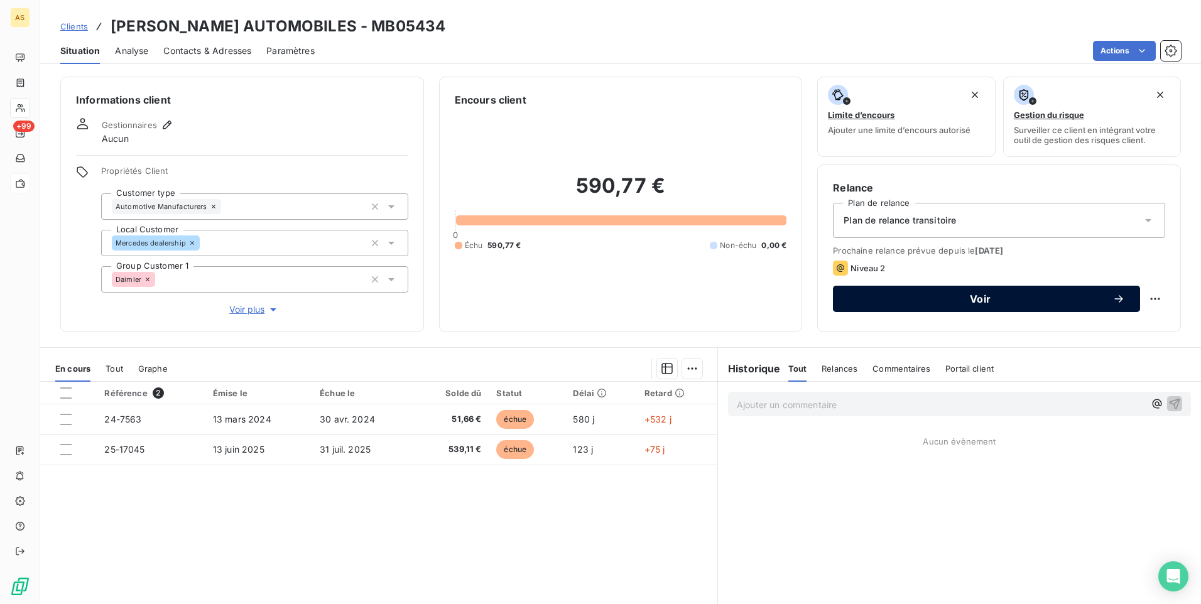
click at [854, 305] on div "Voir" at bounding box center [986, 299] width 277 height 13
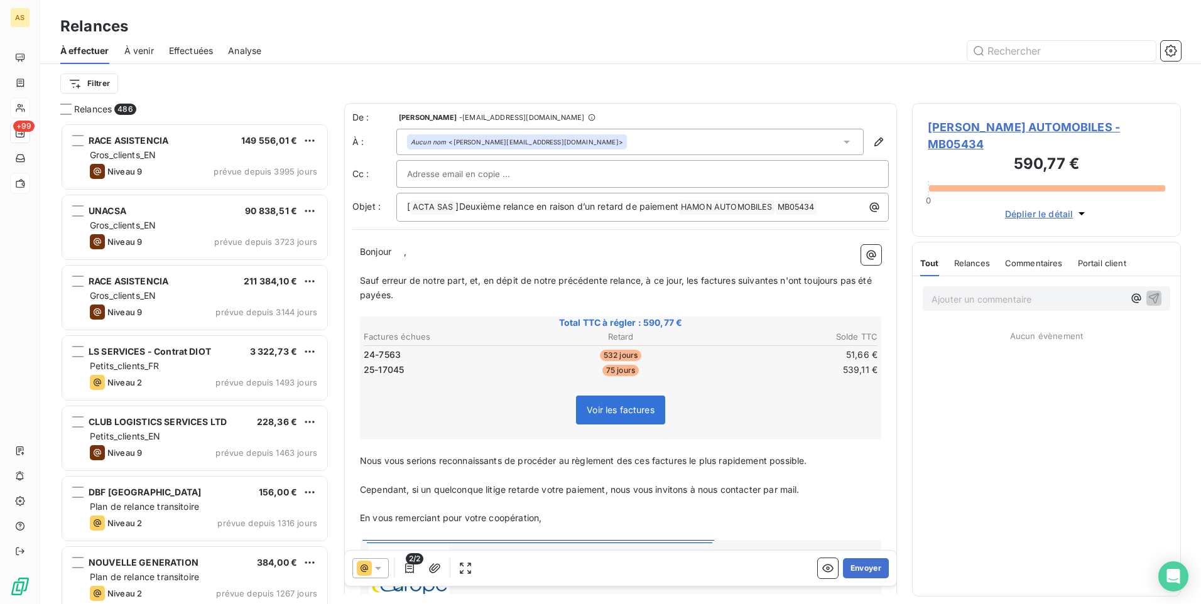
scroll to position [472, 259]
click at [377, 568] on icon at bounding box center [378, 568] width 6 height 3
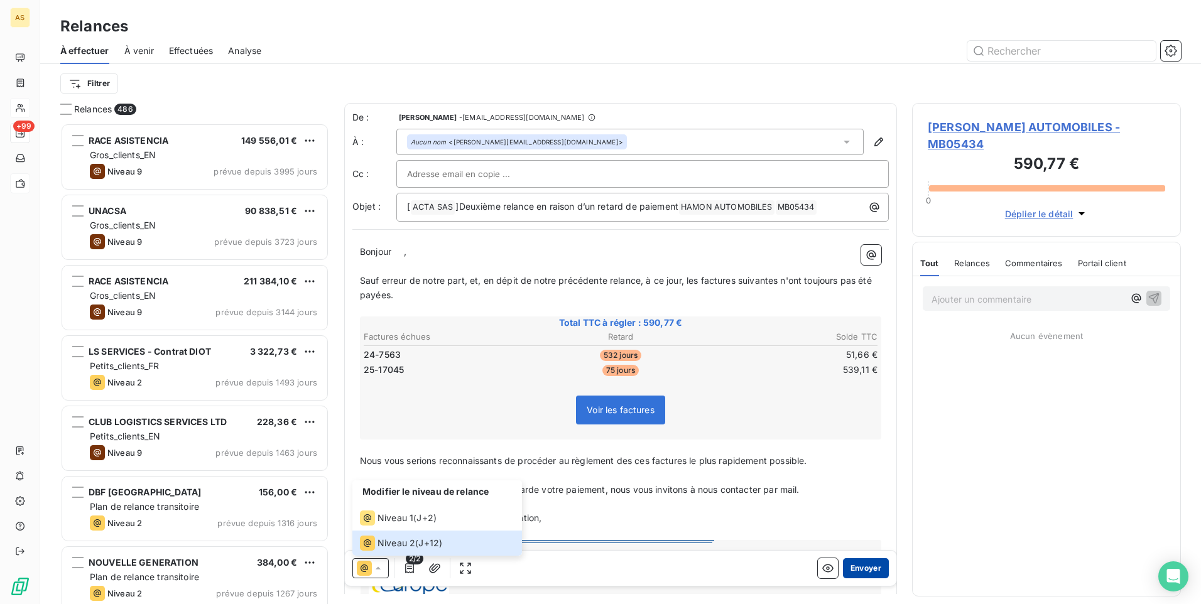
click at [869, 570] on button "Envoyer" at bounding box center [866, 568] width 46 height 20
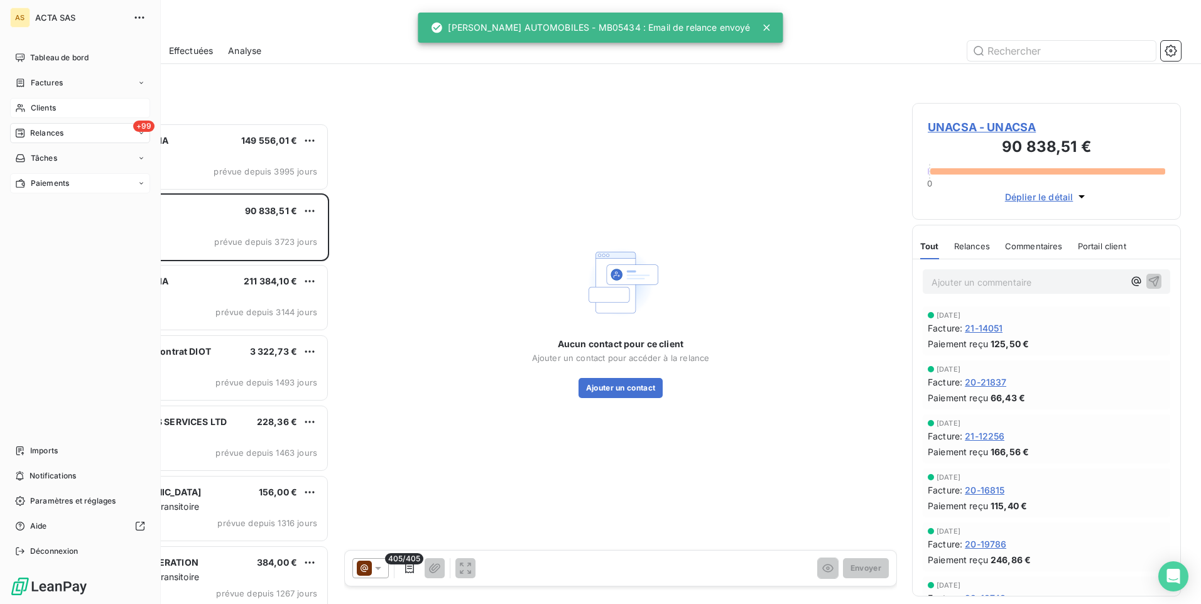
click at [35, 109] on span "Clients" at bounding box center [43, 107] width 25 height 11
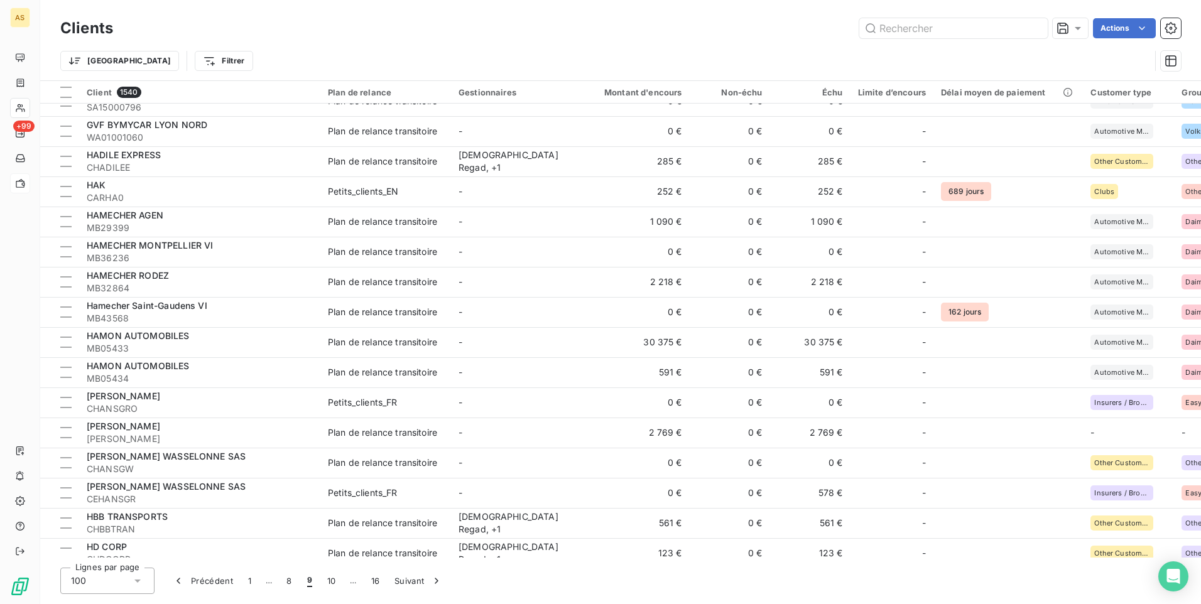
scroll to position [1373, 0]
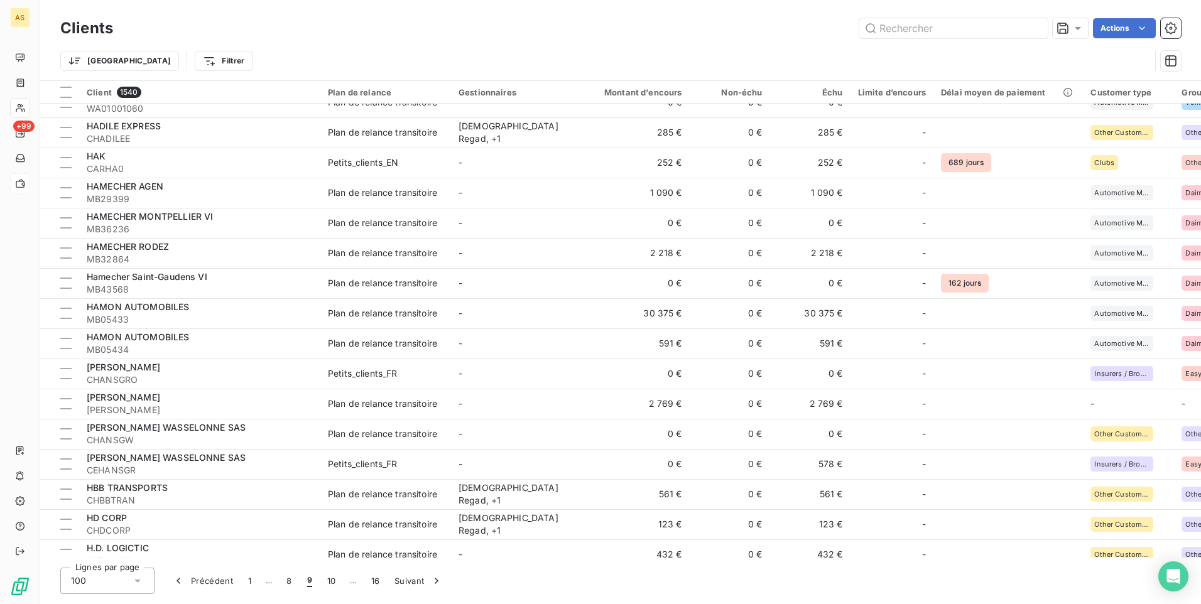
click at [474, 398] on td "-" at bounding box center [516, 404] width 131 height 30
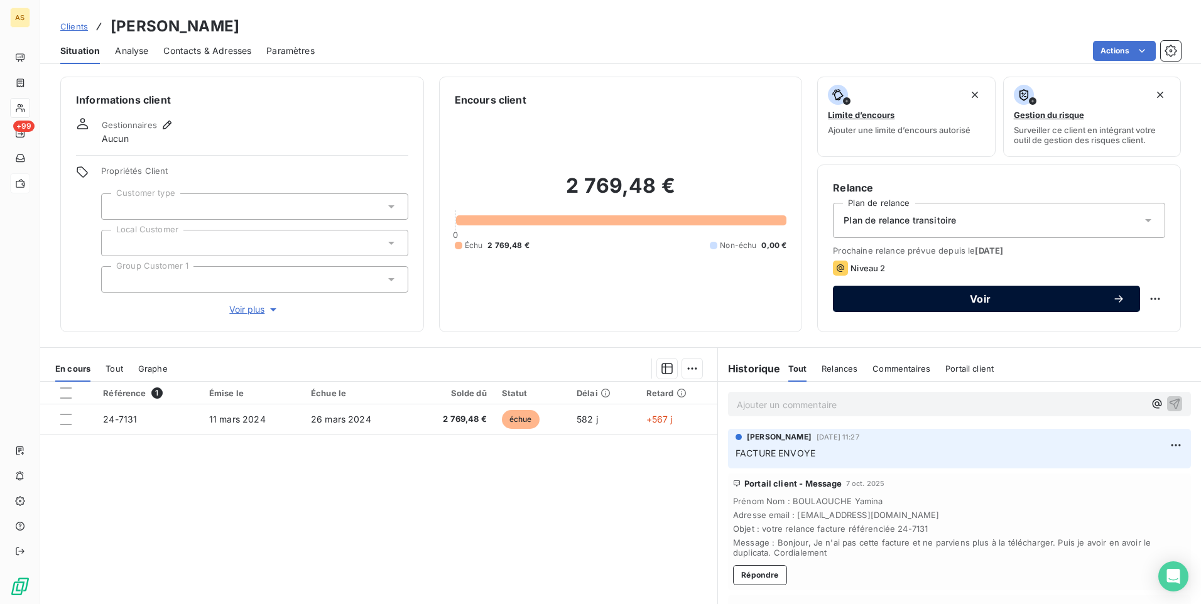
click at [886, 298] on span "Voir" at bounding box center [980, 299] width 264 height 10
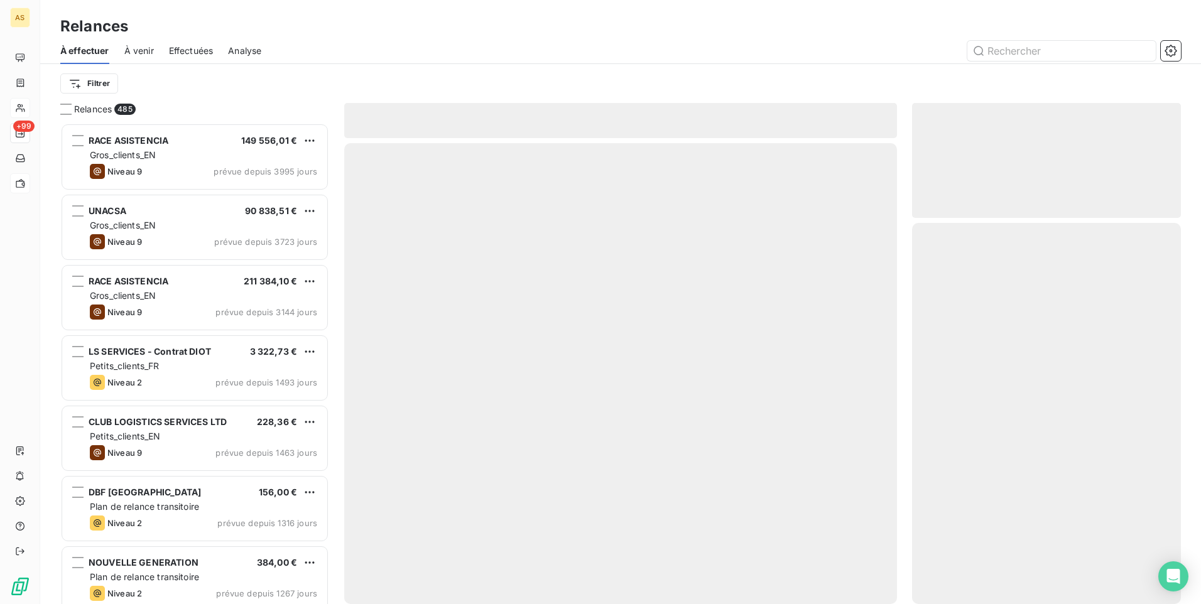
scroll to position [472, 259]
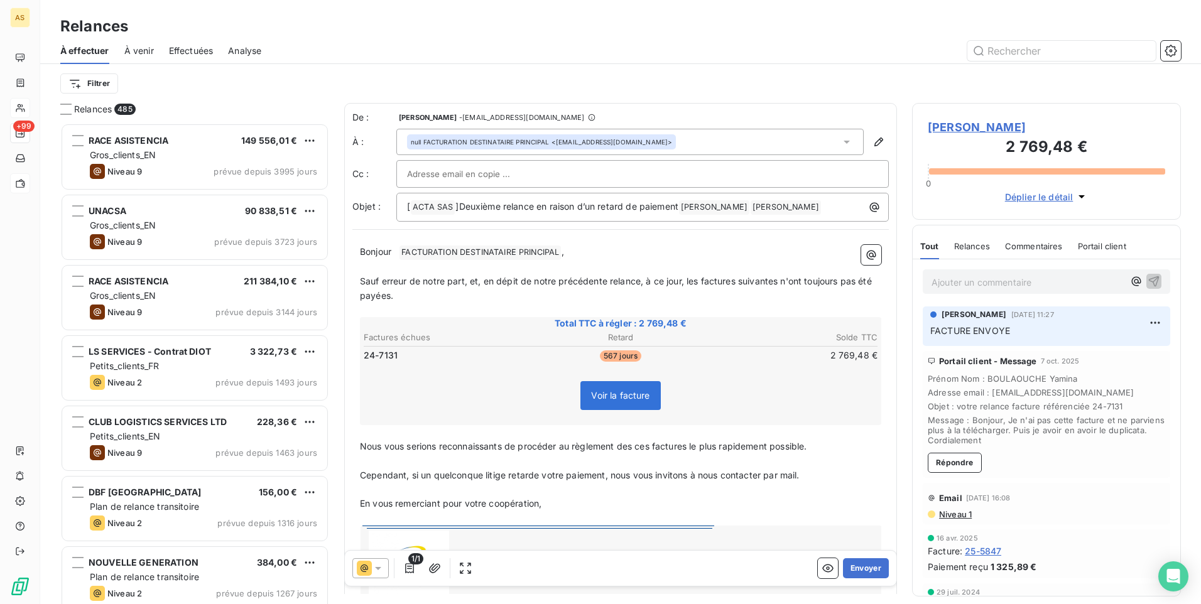
drag, startPoint x: 377, startPoint y: 568, endPoint x: 383, endPoint y: 556, distance: 13.2
click at [377, 566] on icon at bounding box center [378, 568] width 13 height 13
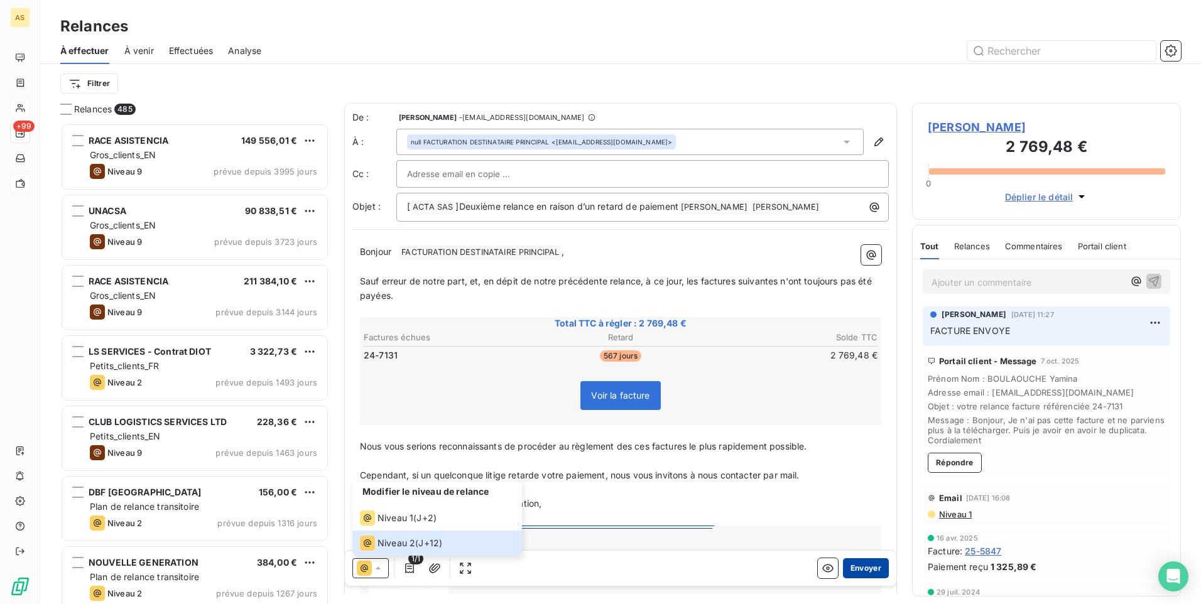
click at [860, 566] on button "Envoyer" at bounding box center [866, 568] width 46 height 20
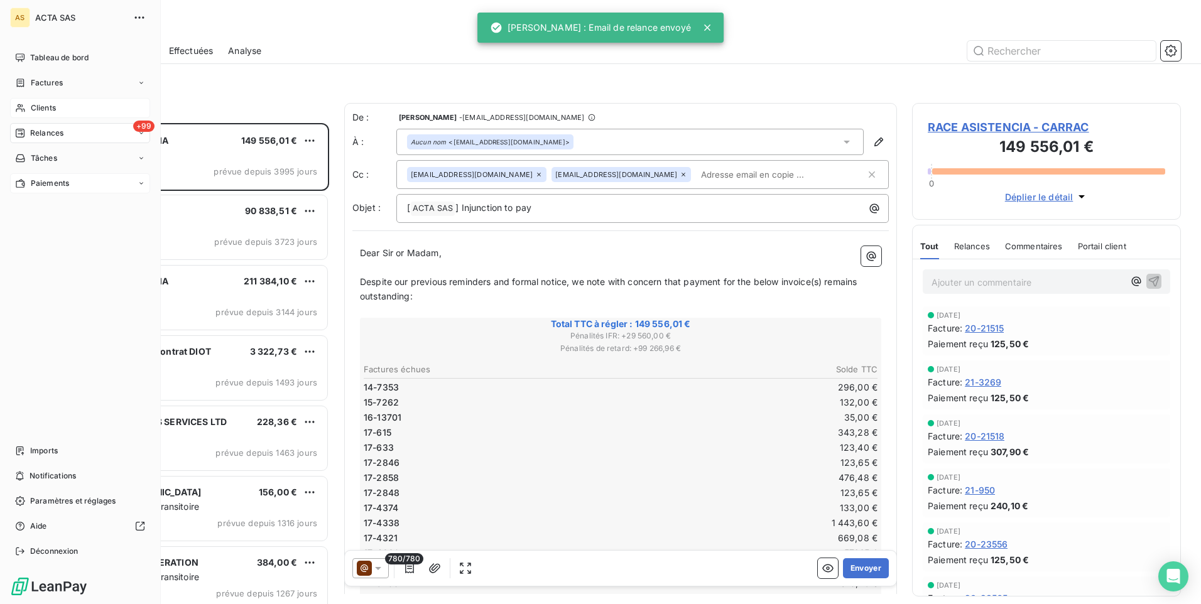
click at [28, 107] on div "Clients" at bounding box center [80, 108] width 140 height 20
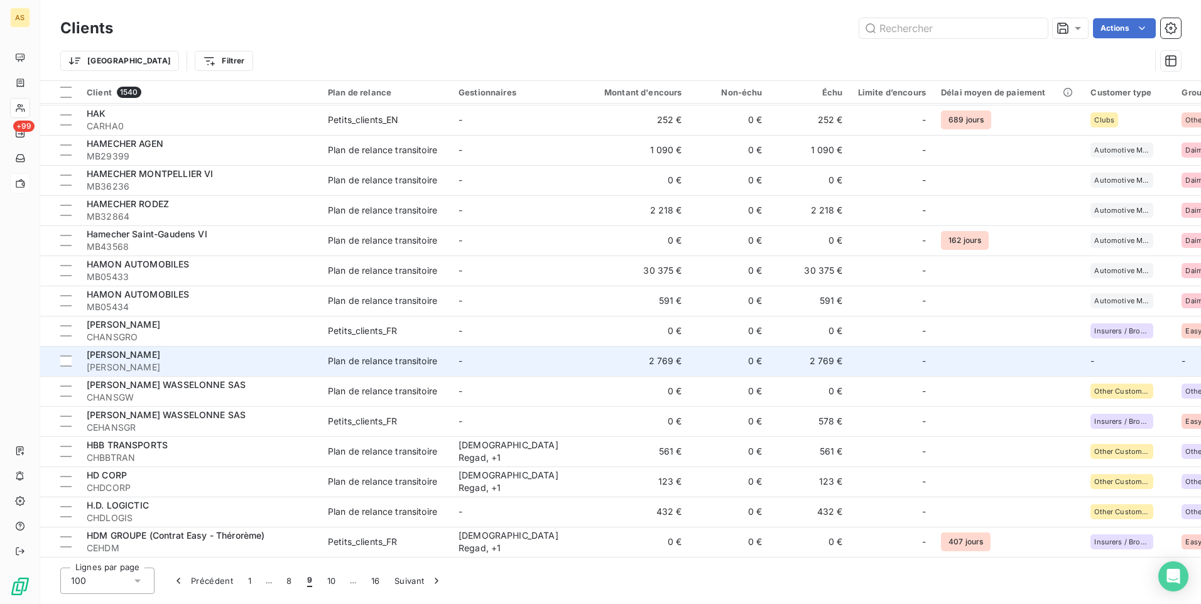
scroll to position [1444, 0]
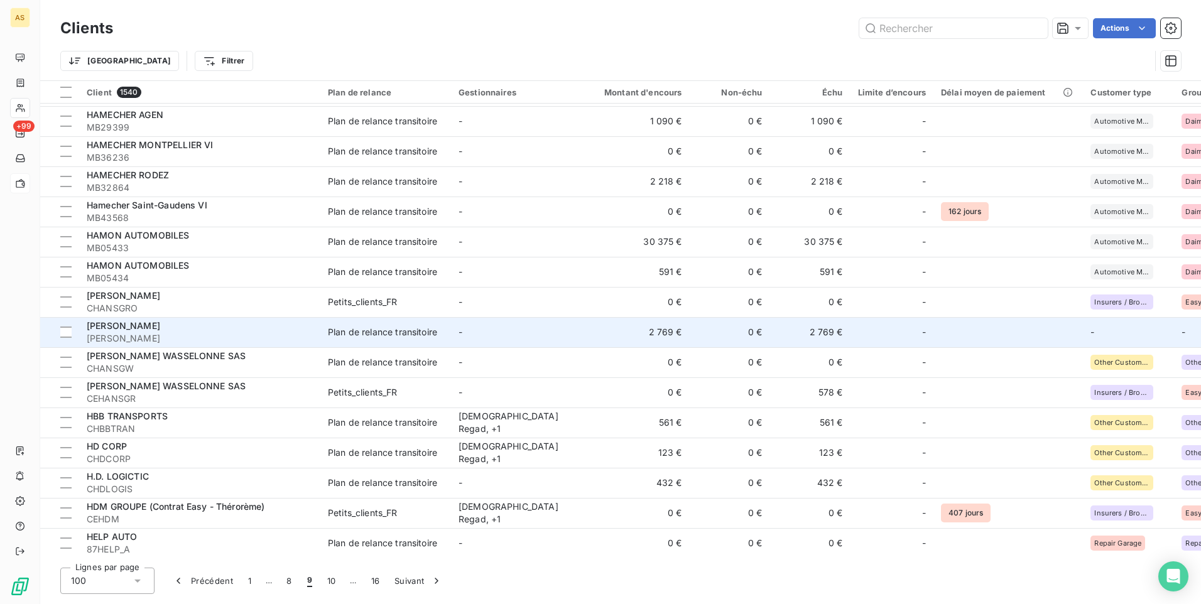
click at [363, 394] on div "Petits_clients_FR" at bounding box center [363, 392] width 70 height 13
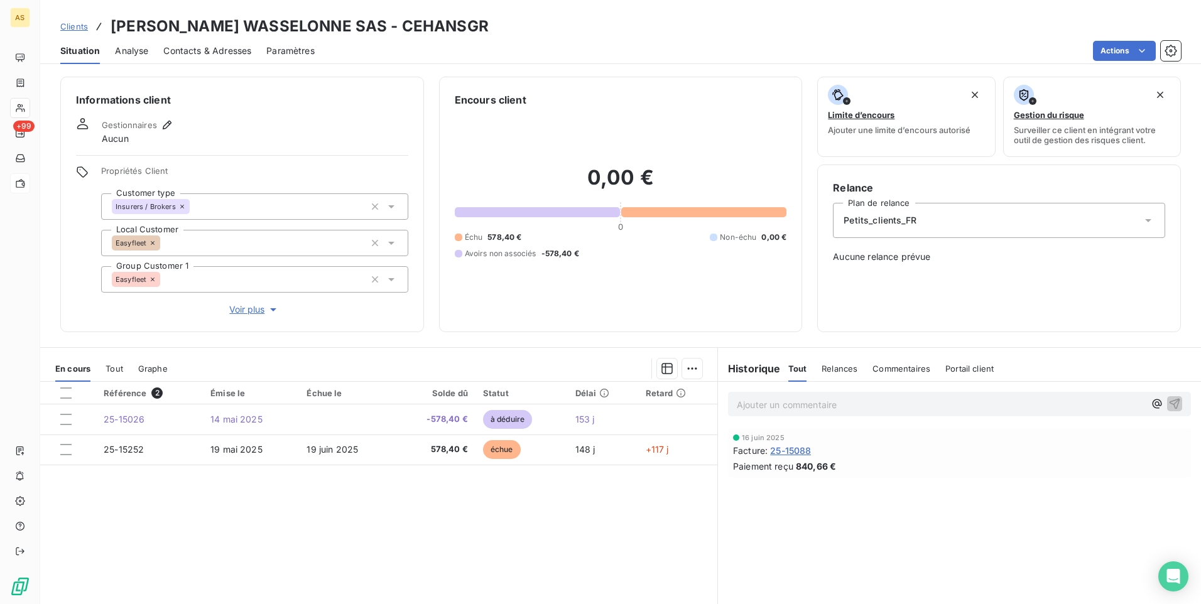
click at [82, 26] on span "Clients" at bounding box center [74, 26] width 28 height 10
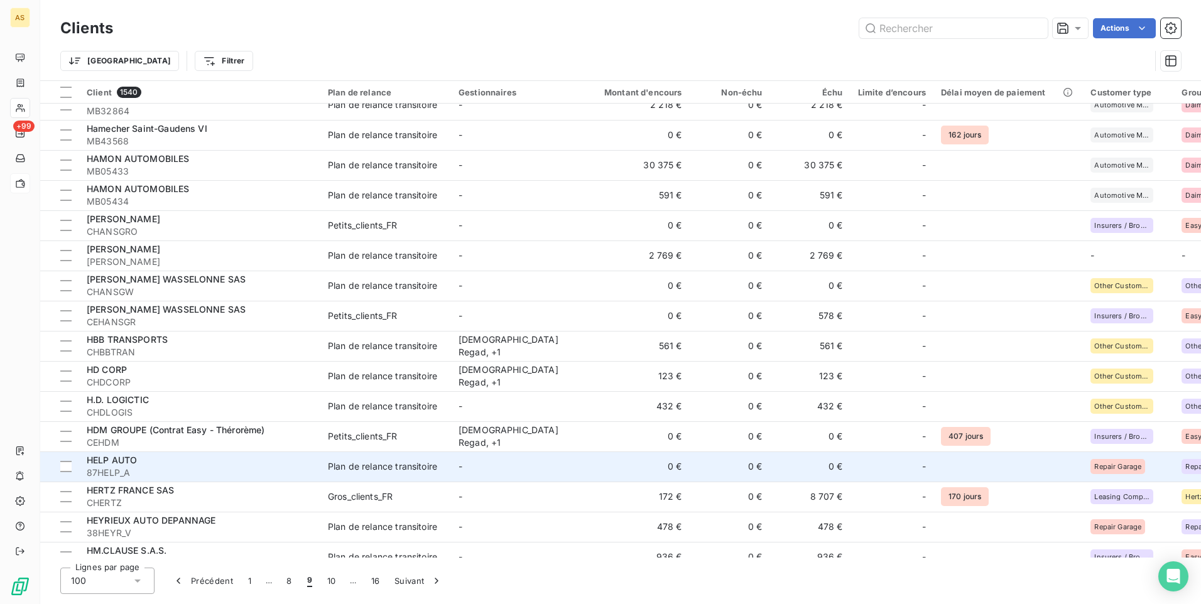
scroll to position [1507, 0]
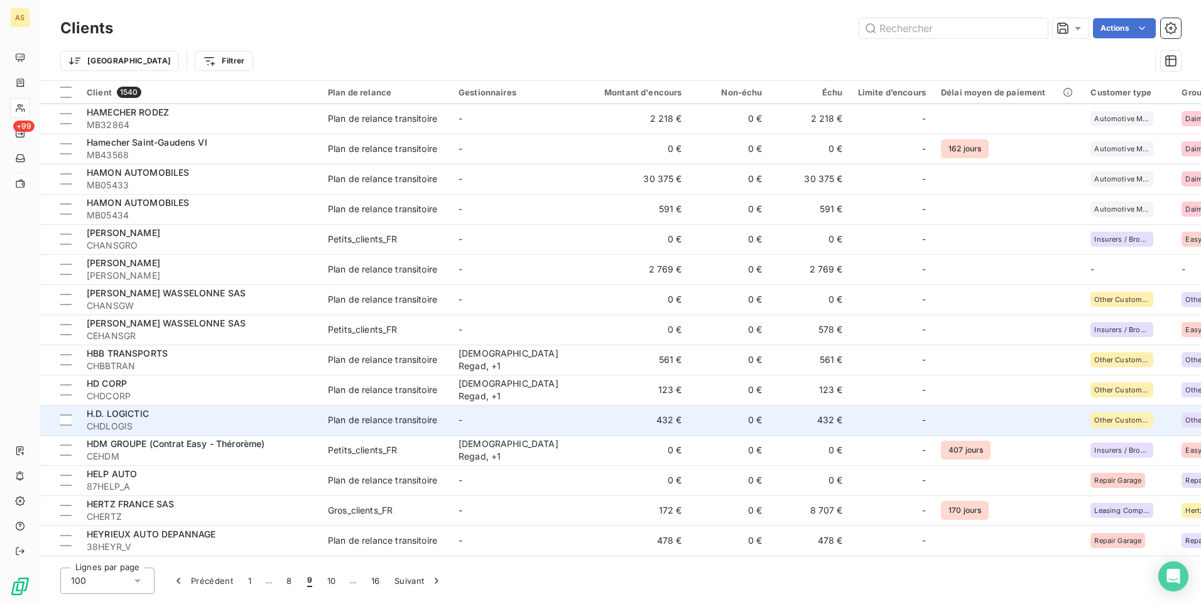
click at [835, 417] on td "432 €" at bounding box center [810, 420] width 80 height 30
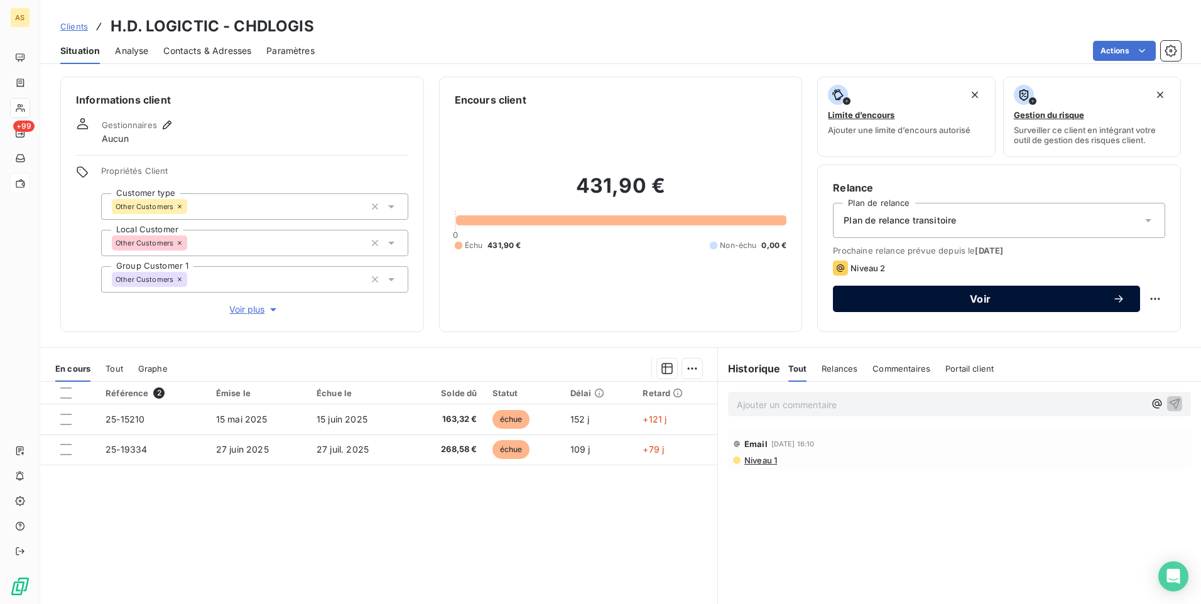
click at [862, 305] on div "Voir" at bounding box center [986, 299] width 277 height 13
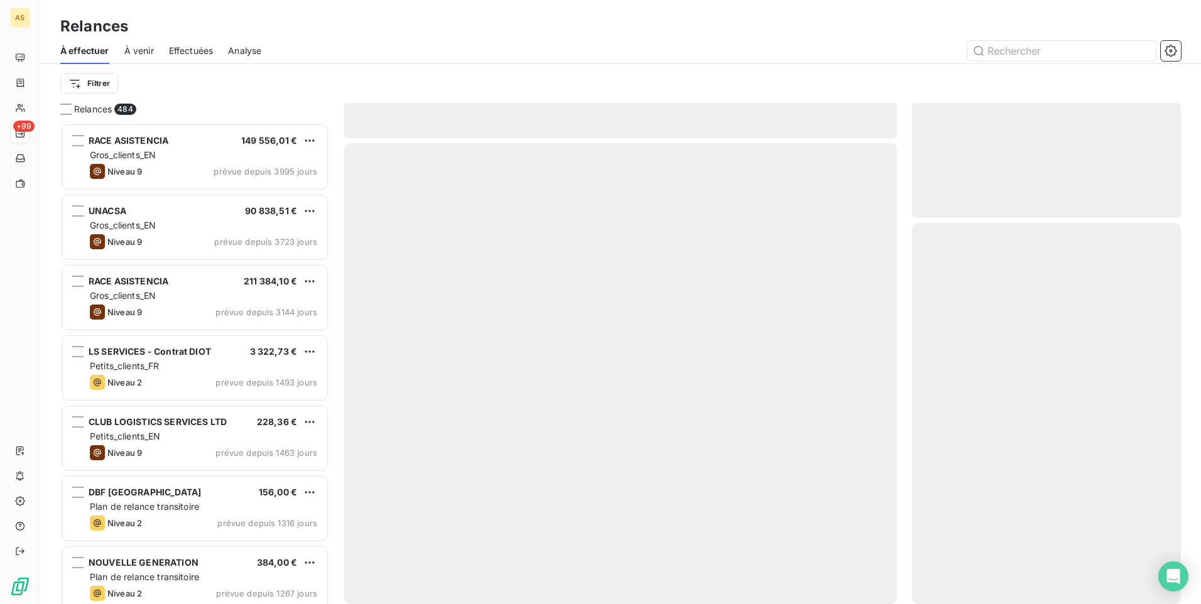
scroll to position [472, 259]
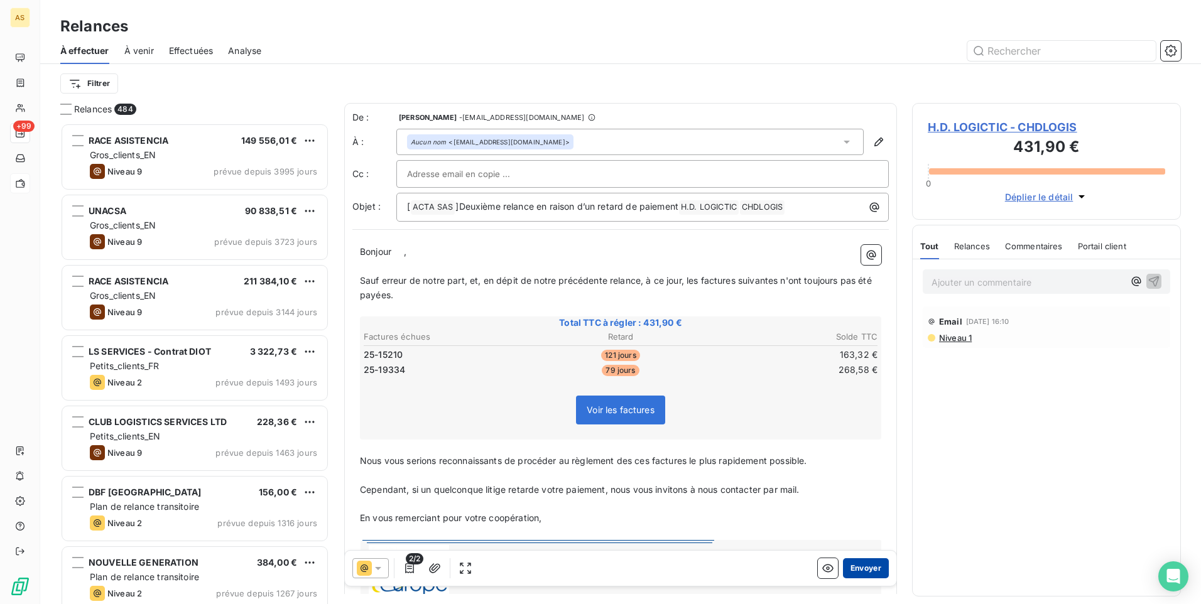
click at [864, 566] on button "Envoyer" at bounding box center [866, 568] width 46 height 20
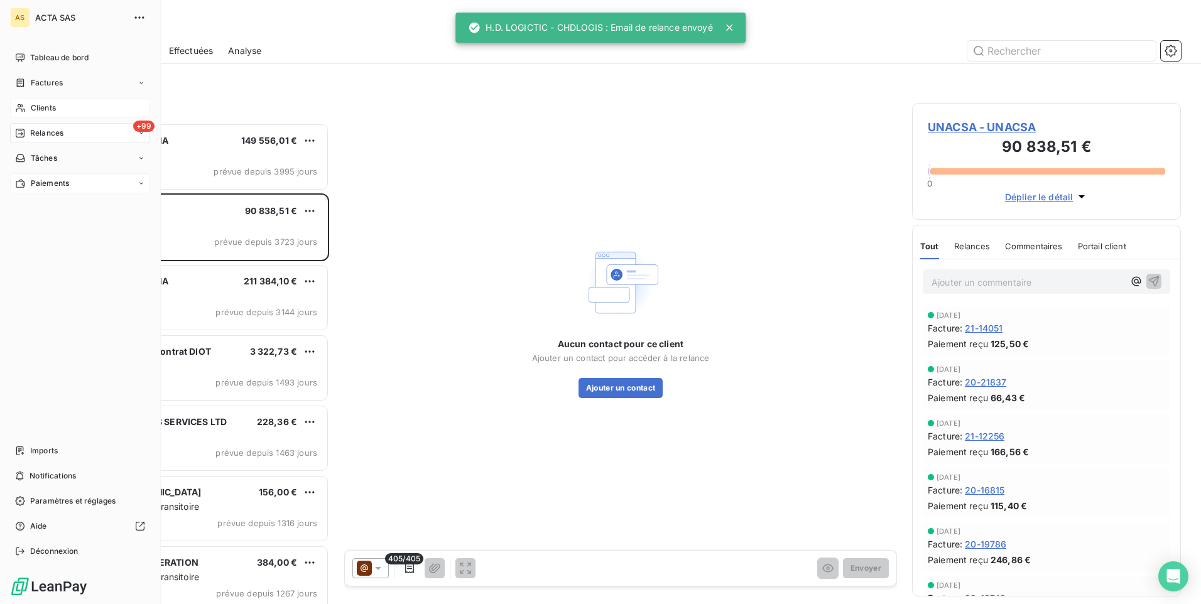
click at [34, 109] on span "Clients" at bounding box center [43, 107] width 25 height 11
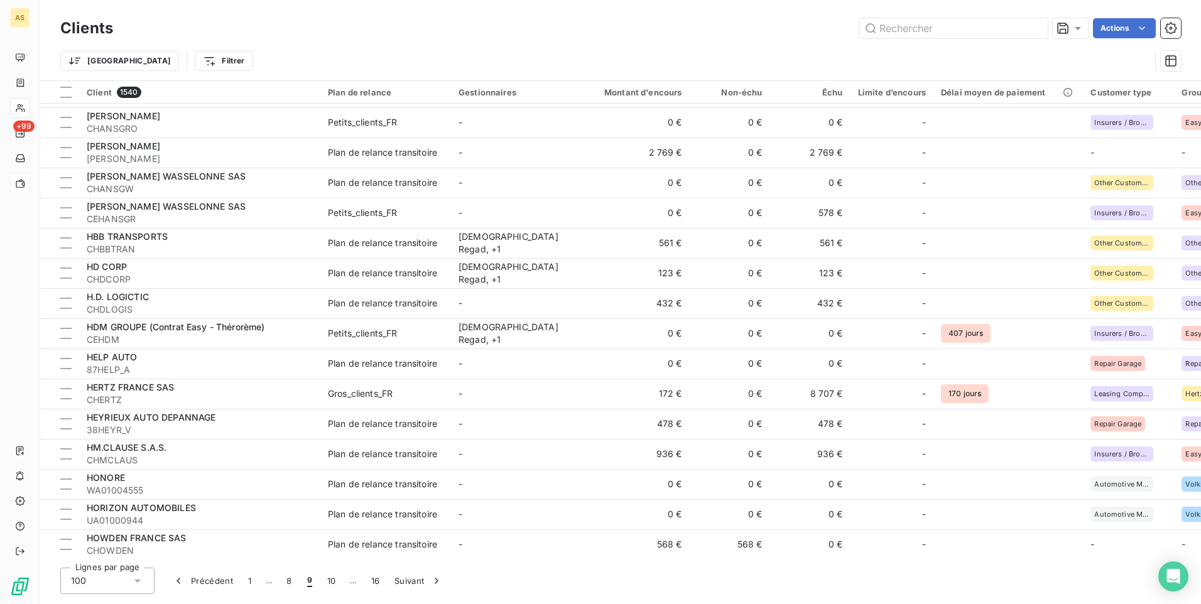
scroll to position [1687, 0]
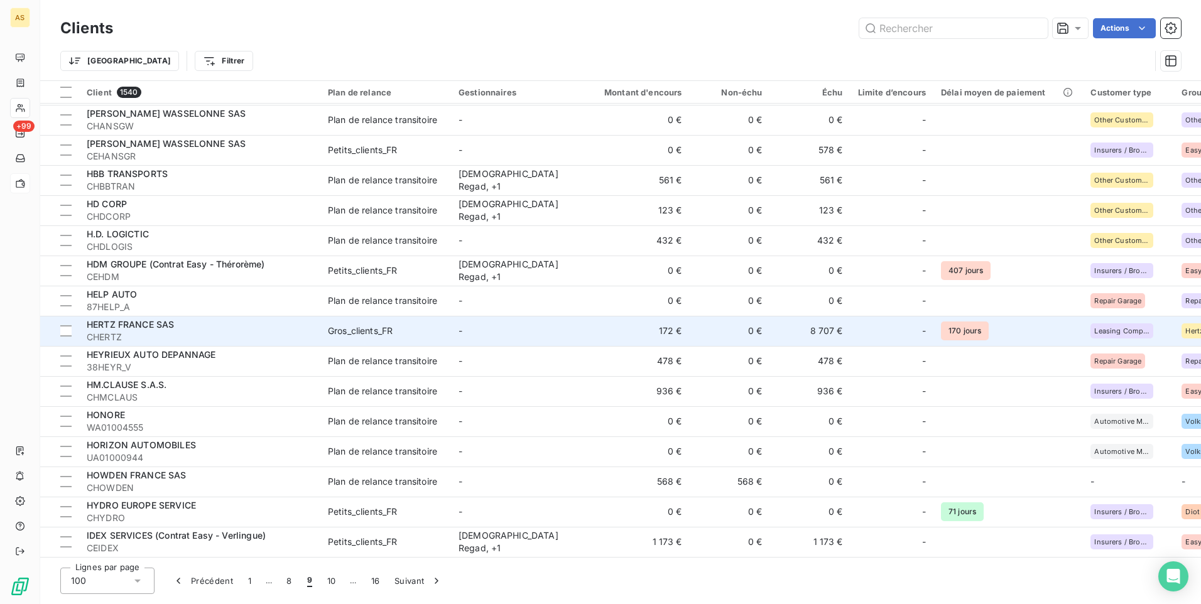
click at [259, 325] on div "HERTZ FRANCE SAS" at bounding box center [200, 324] width 226 height 13
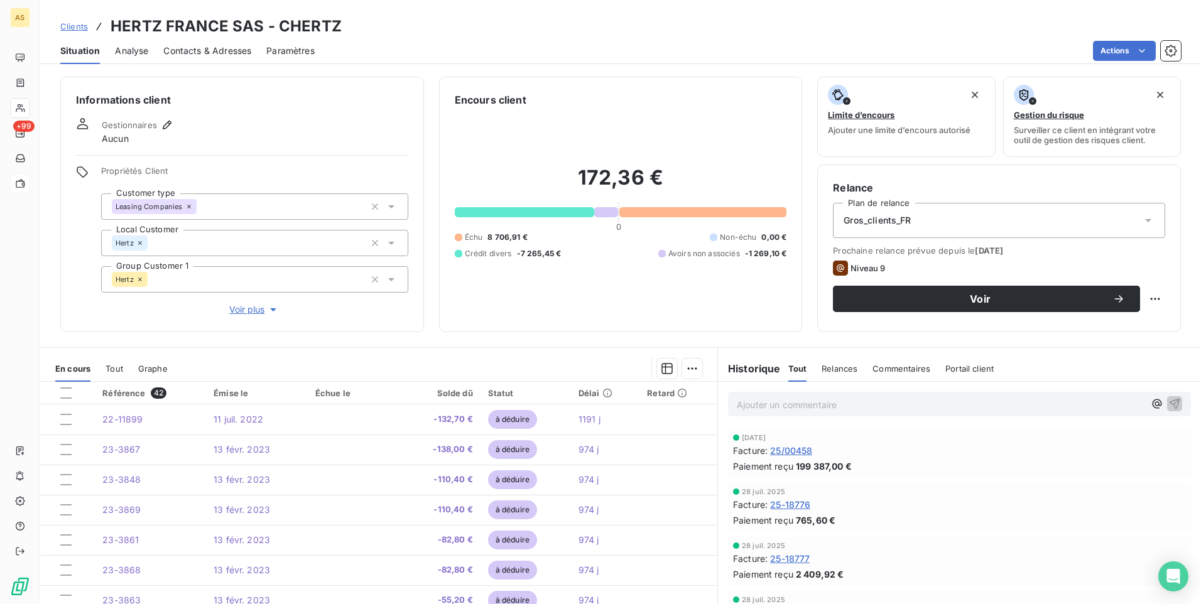
click at [71, 28] on span "Clients" at bounding box center [74, 26] width 28 height 10
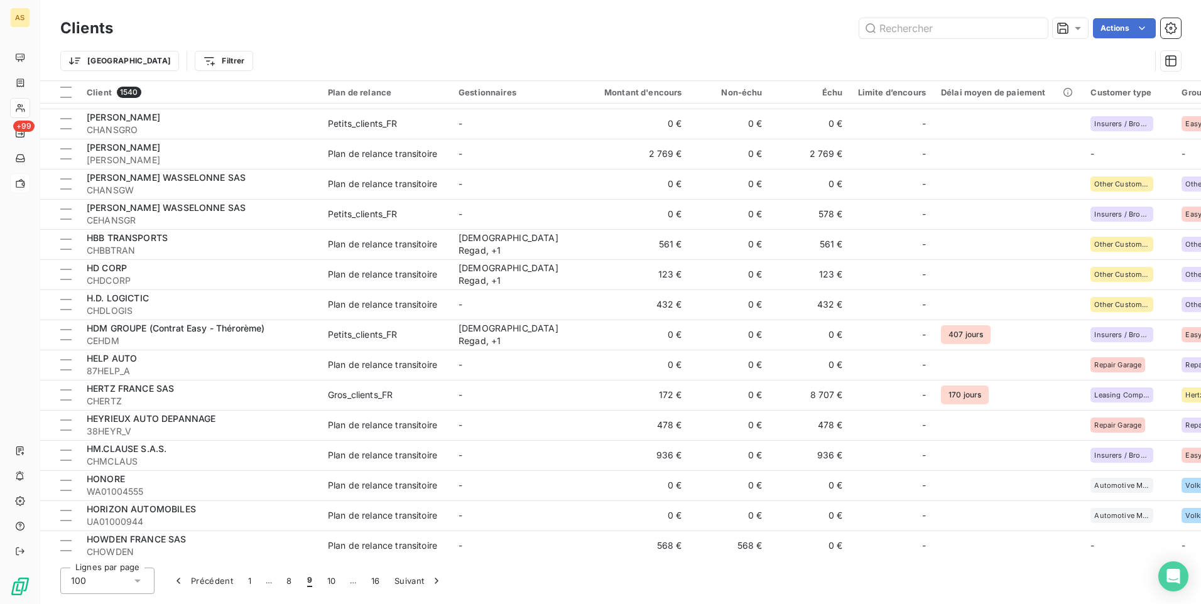
scroll to position [1633, 0]
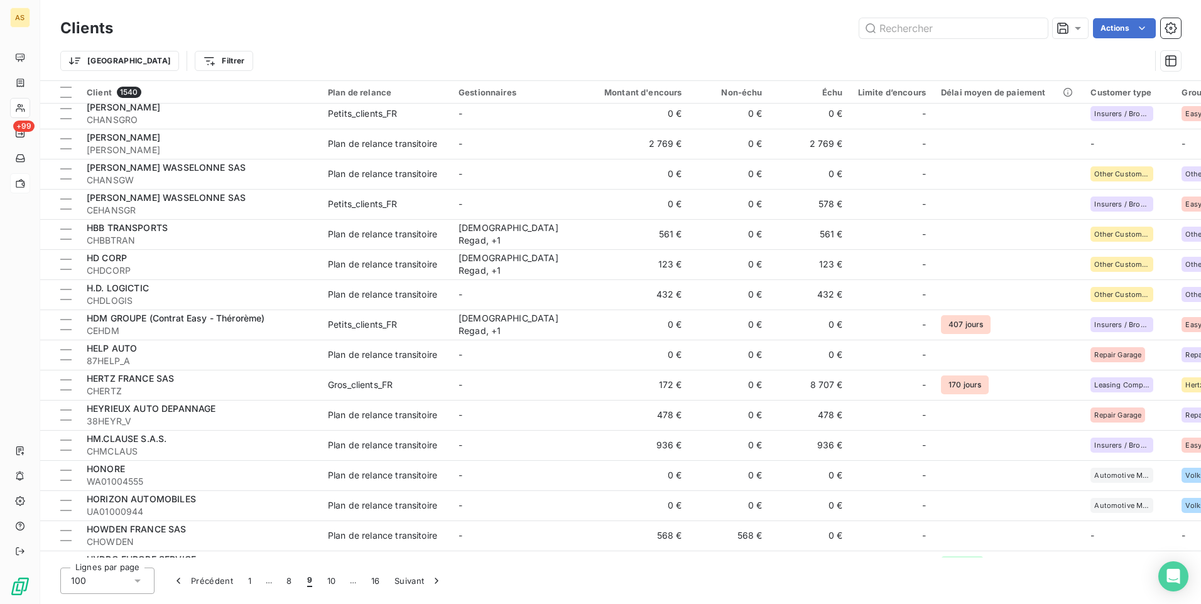
click at [286, 426] on span "38HEYR_V" at bounding box center [200, 421] width 226 height 13
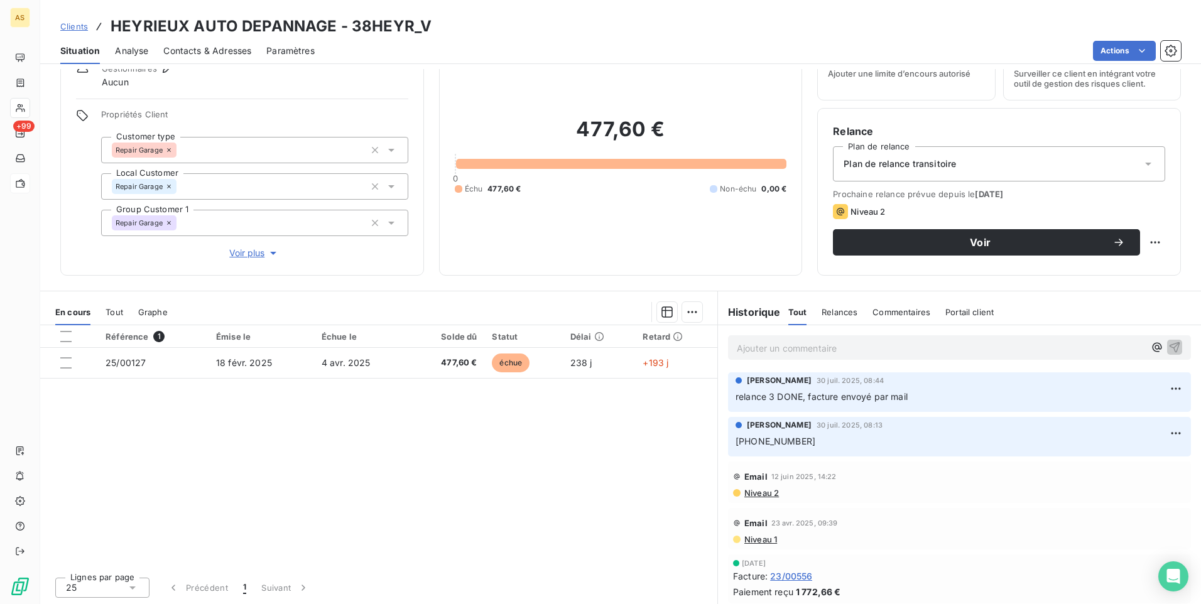
scroll to position [57, 0]
drag, startPoint x: 71, startPoint y: 28, endPoint x: 82, endPoint y: 34, distance: 12.4
click at [71, 28] on span "Clients" at bounding box center [74, 26] width 28 height 10
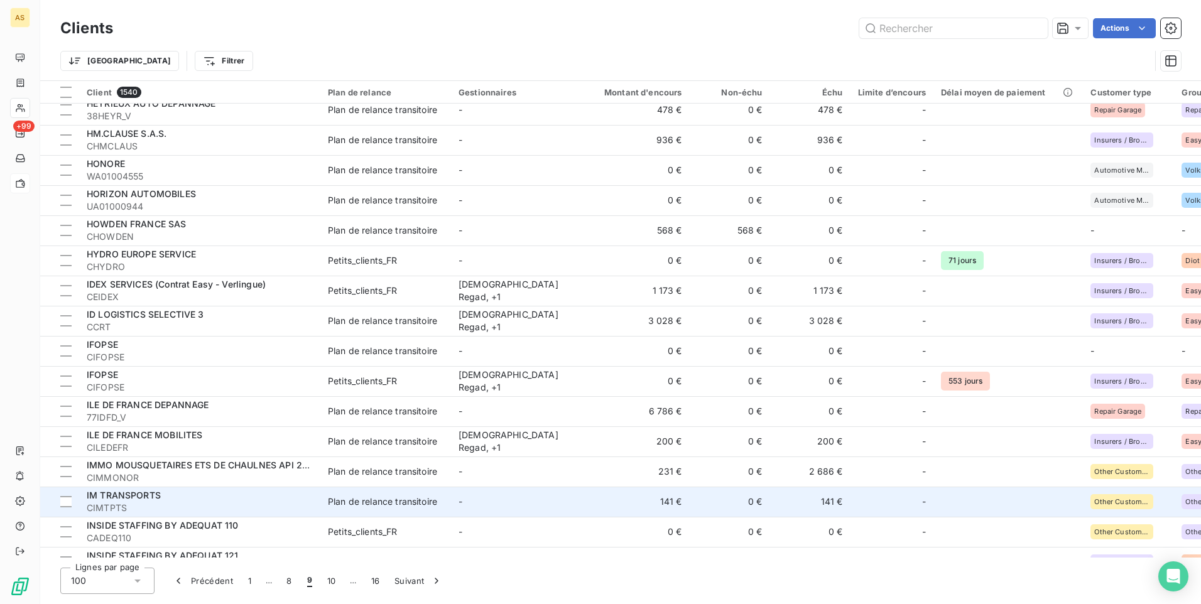
scroll to position [2001, 0]
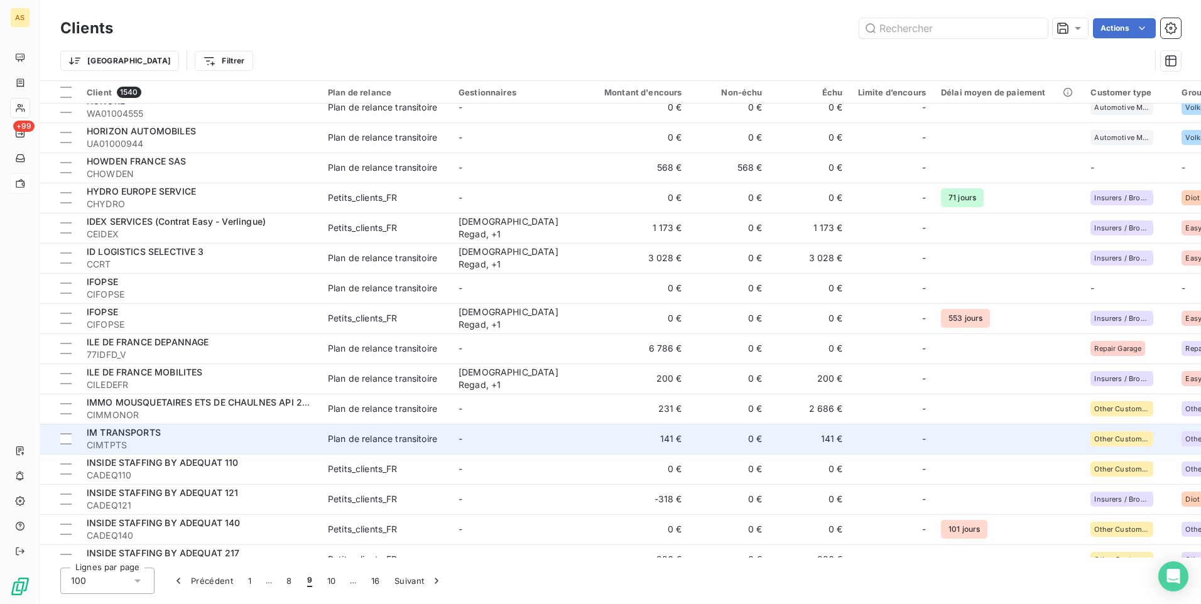
click at [279, 447] on span "CIMTPTS" at bounding box center [200, 445] width 226 height 13
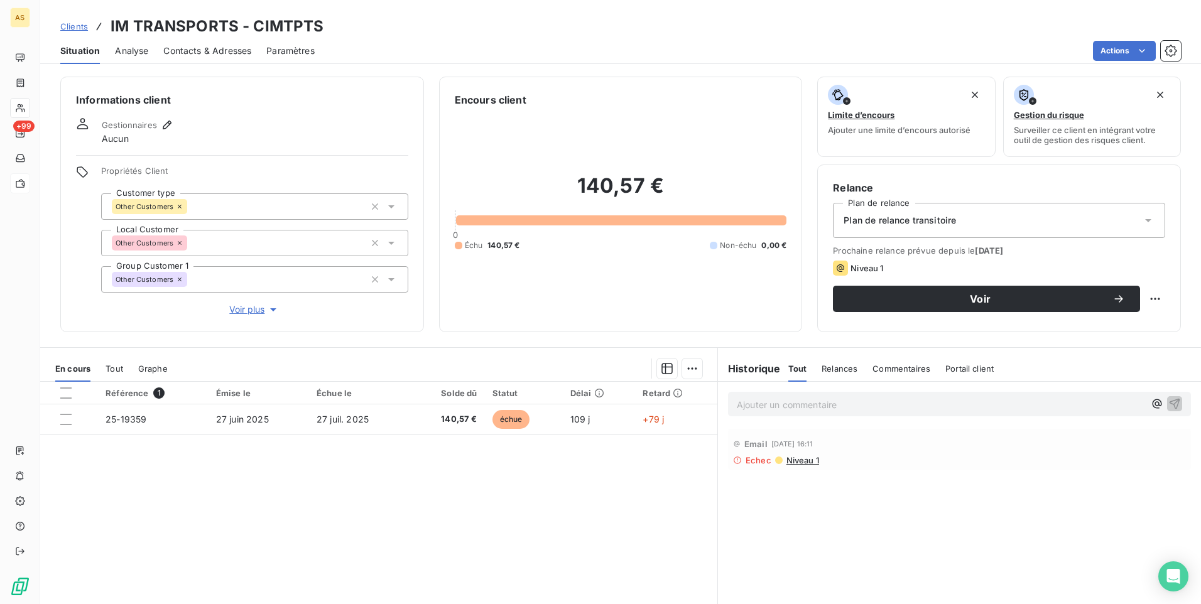
click at [218, 51] on span "Contacts & Adresses" at bounding box center [207, 51] width 88 height 13
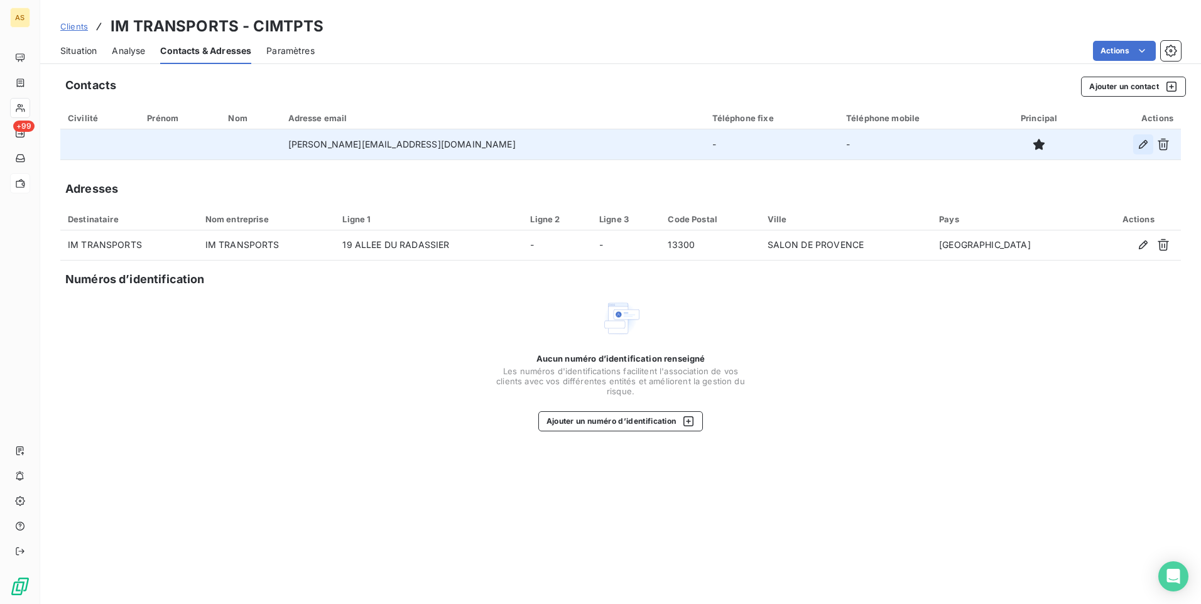
click at [1143, 141] on icon "button" at bounding box center [1143, 144] width 13 height 13
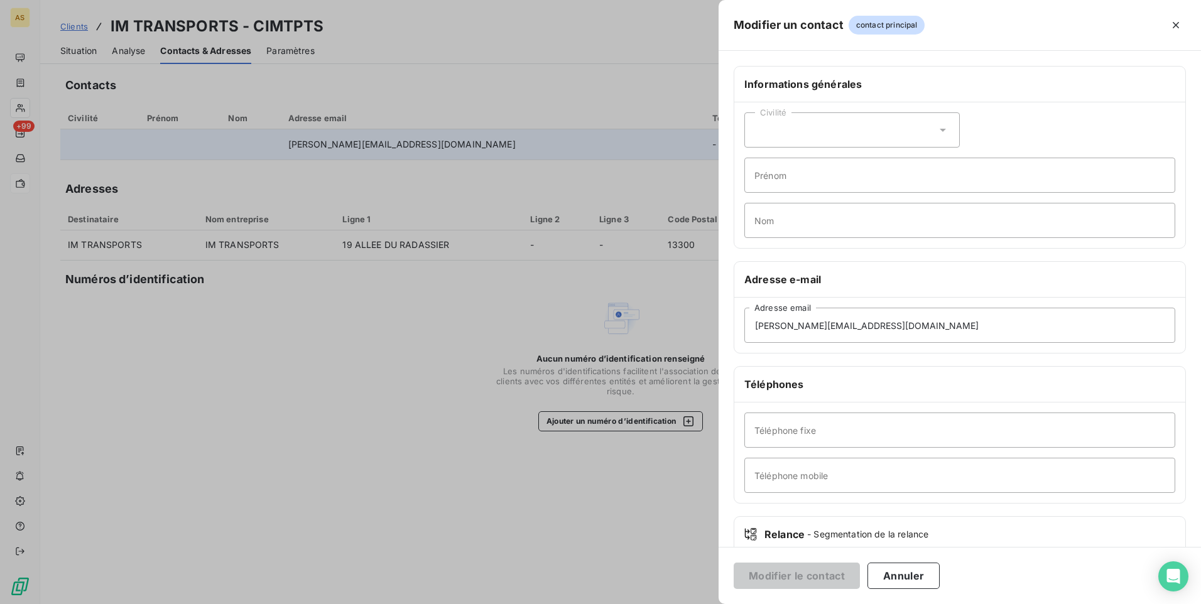
click at [209, 78] on div at bounding box center [600, 302] width 1201 height 604
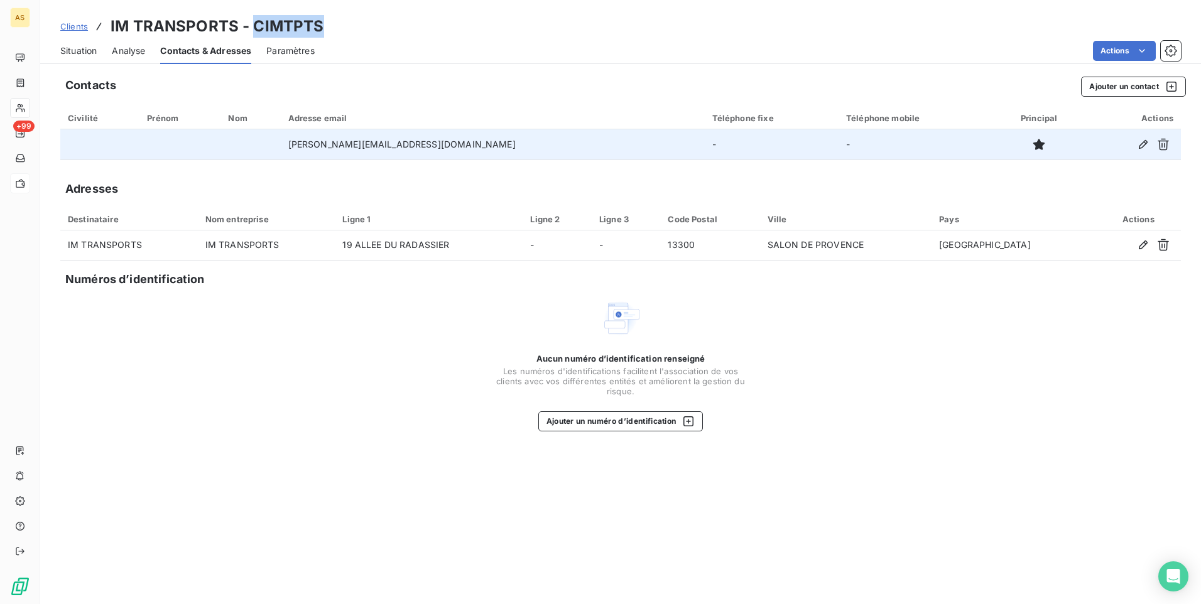
drag, startPoint x: 325, startPoint y: 23, endPoint x: 254, endPoint y: 18, distance: 71.8
click at [254, 18] on div "Clients IM TRANSPORTS - CIMTPTS" at bounding box center [620, 26] width 1161 height 23
click at [67, 23] on span "Clients" at bounding box center [74, 26] width 28 height 10
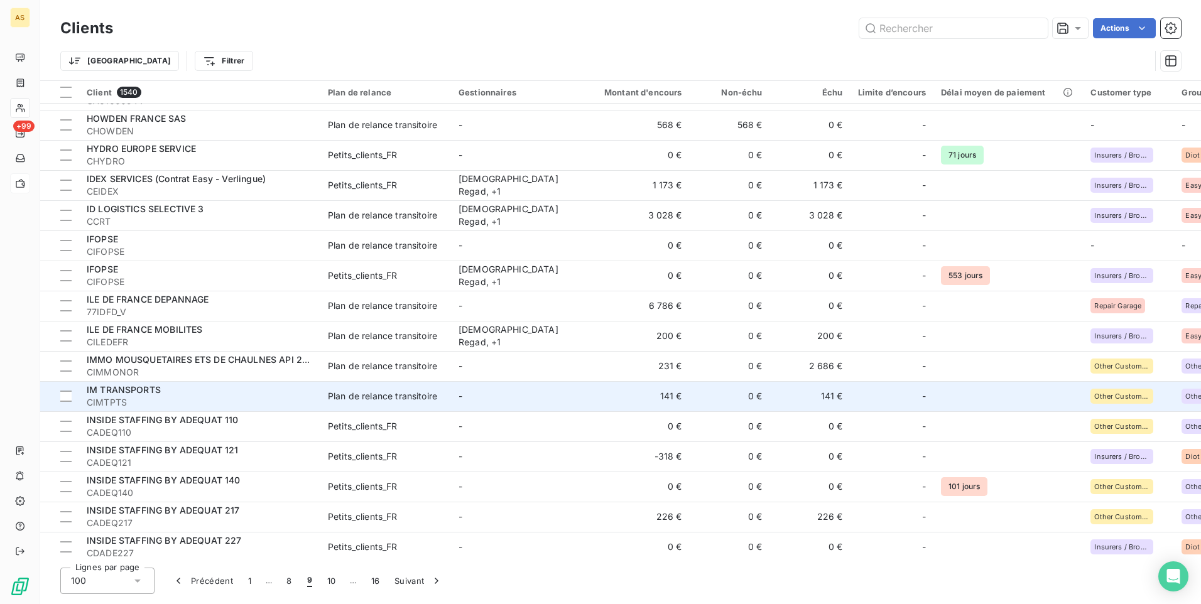
scroll to position [2072, 0]
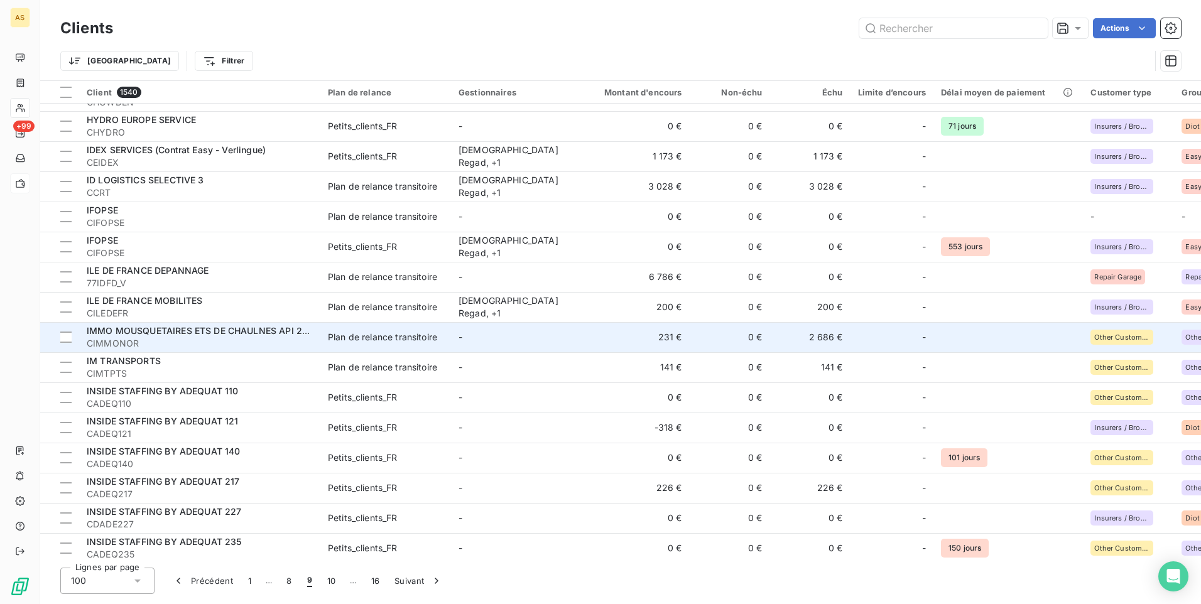
click at [260, 348] on span "CIMMONOR" at bounding box center [200, 343] width 226 height 13
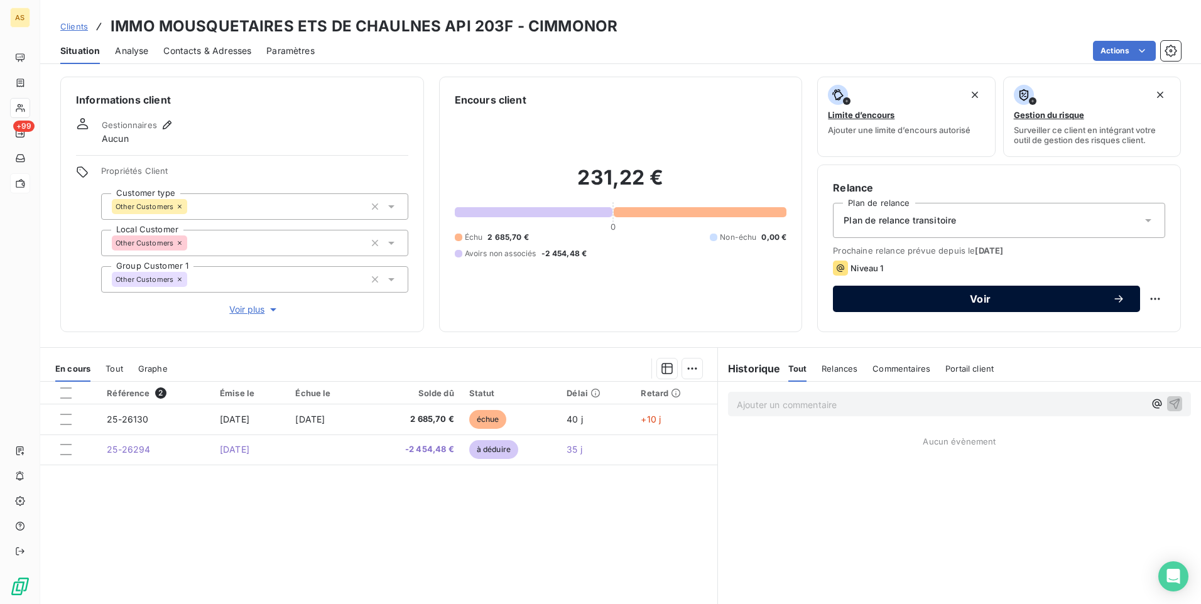
click at [904, 291] on button "Voir" at bounding box center [986, 299] width 307 height 26
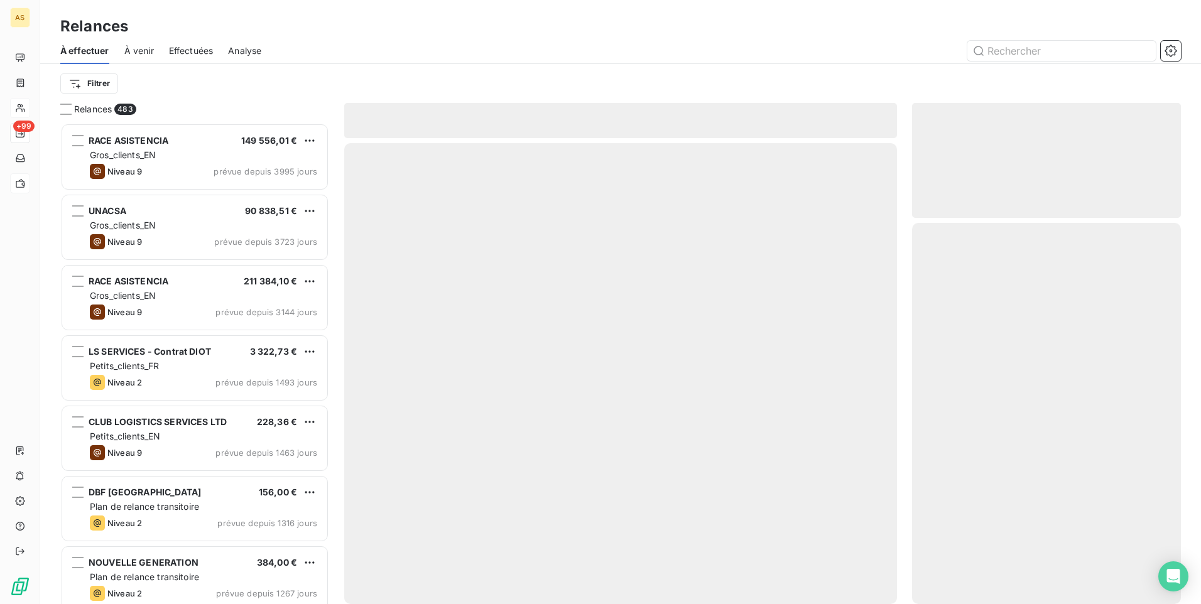
scroll to position [472, 259]
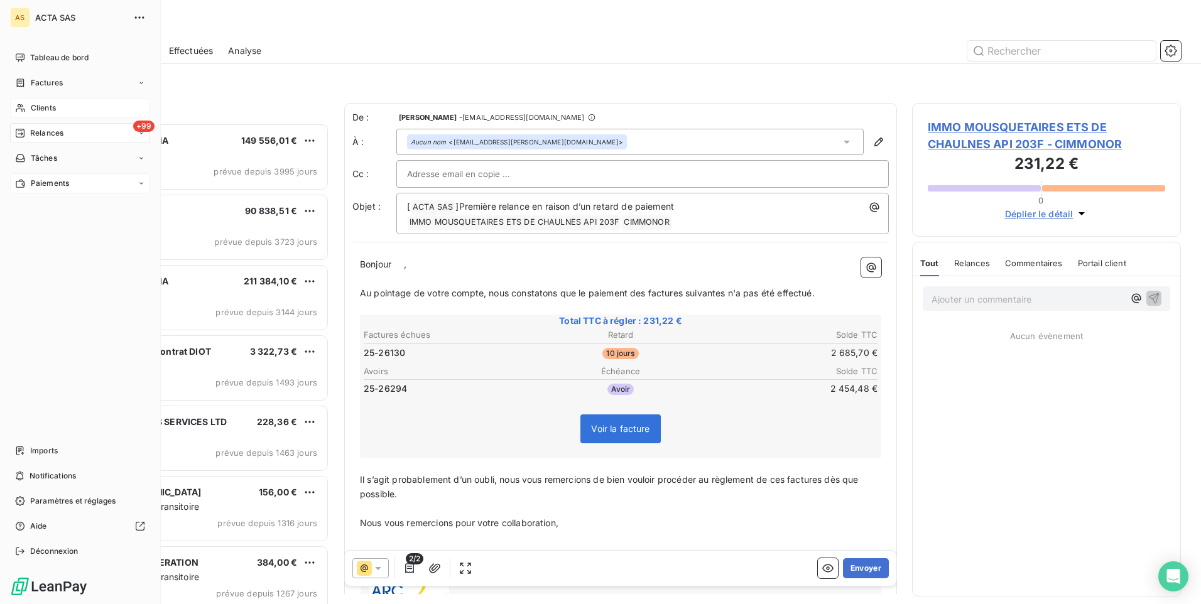
click at [50, 110] on span "Clients" at bounding box center [43, 107] width 25 height 11
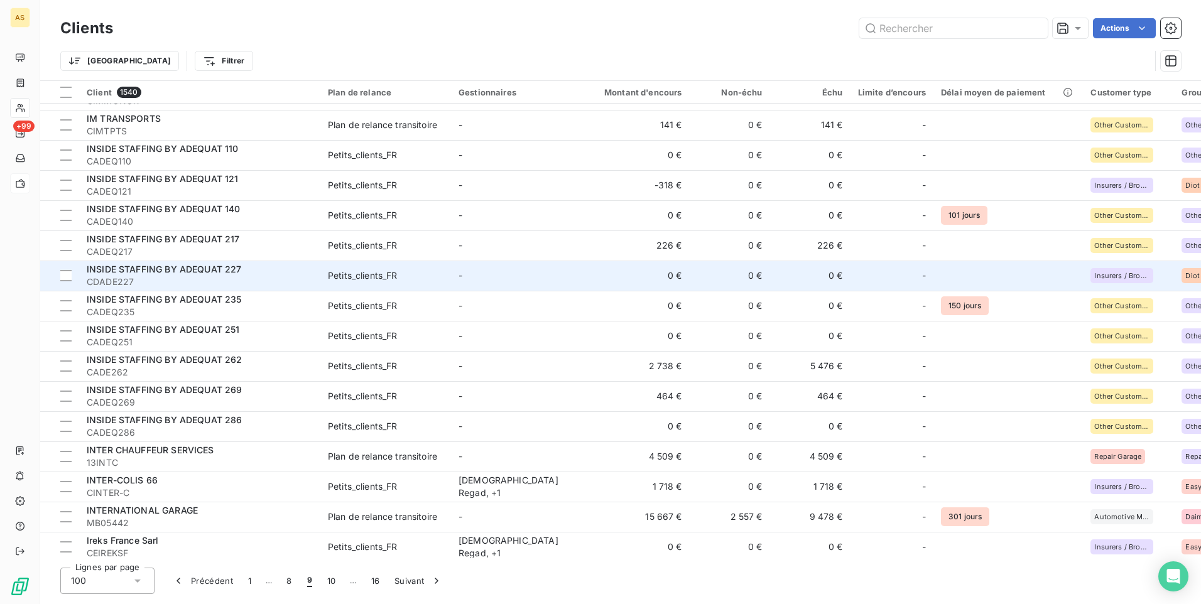
scroll to position [2378, 0]
